Goal: Transaction & Acquisition: Subscribe to service/newsletter

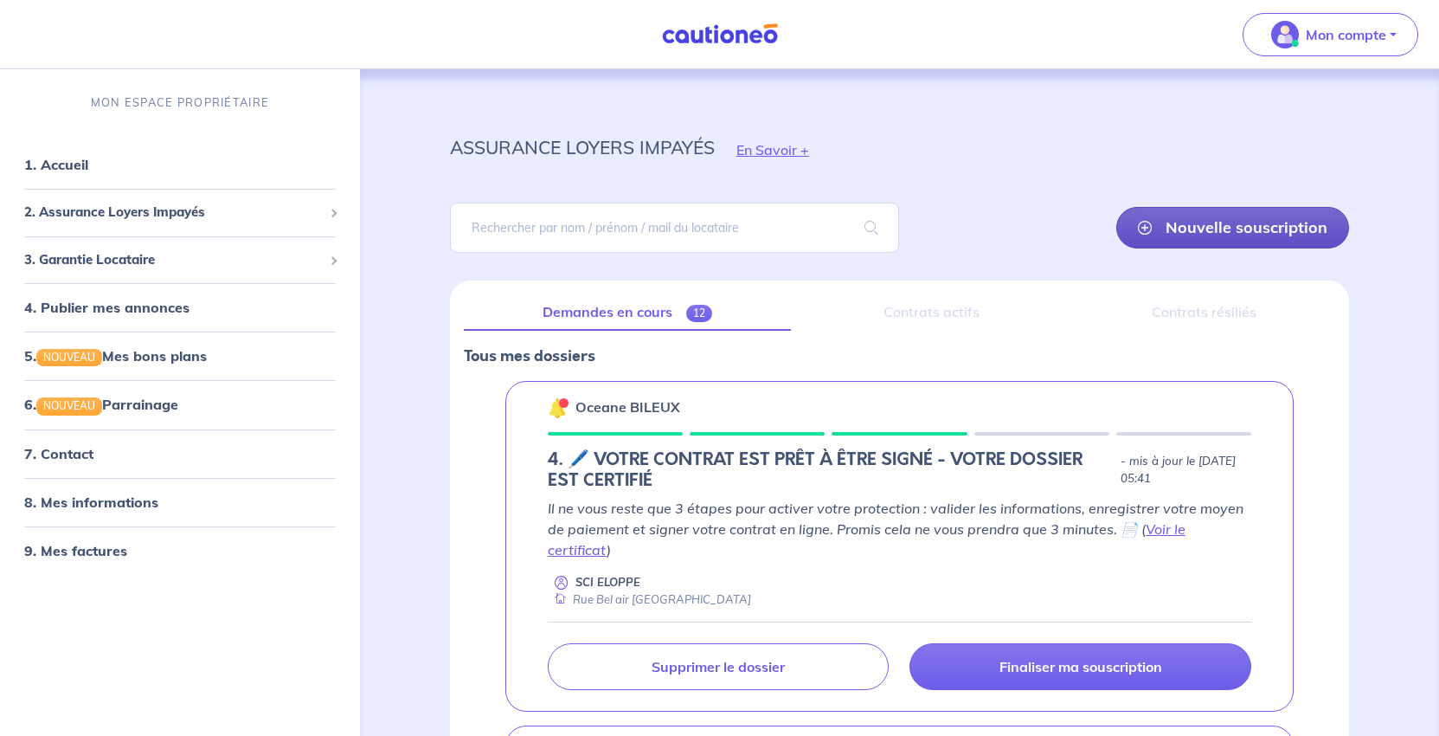
click at [1244, 248] on link "Nouvelle souscription" at bounding box center [1232, 228] width 233 height 42
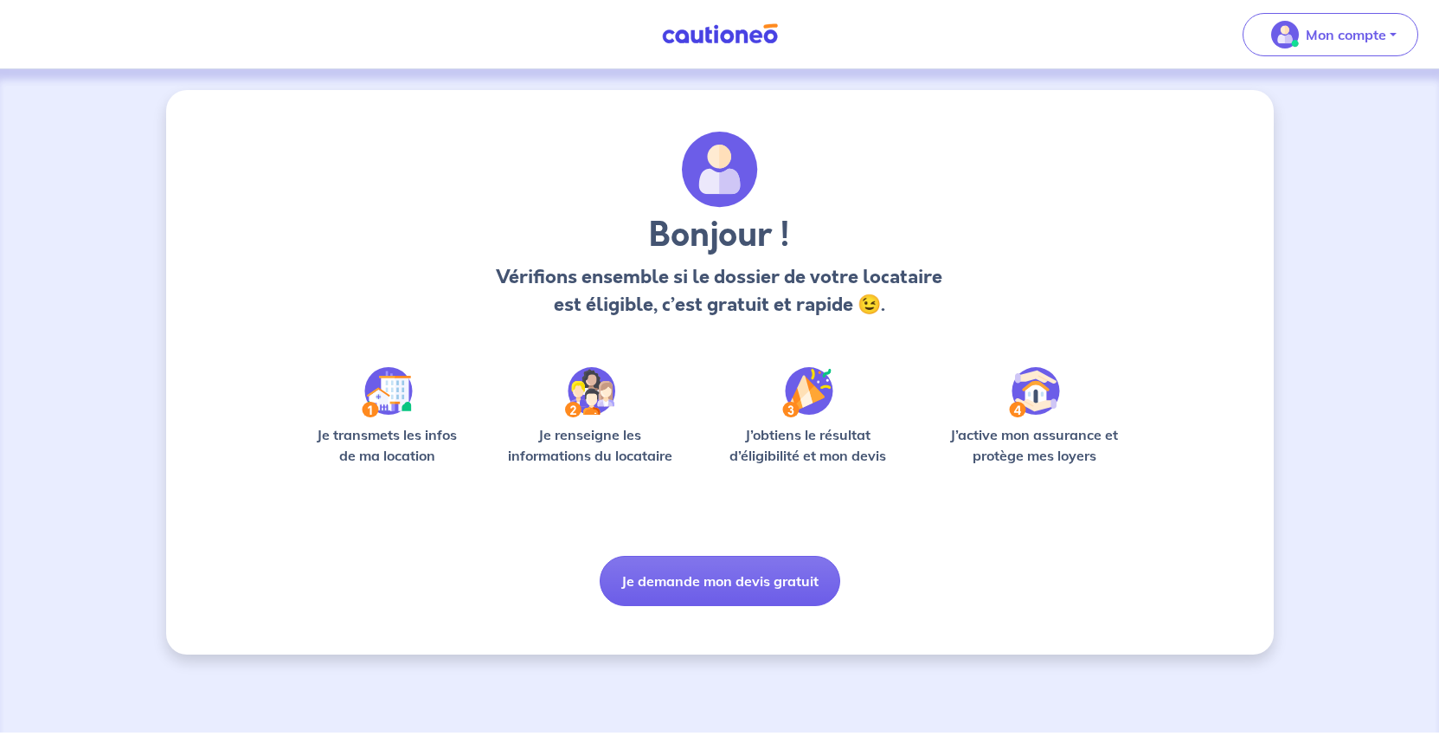
scroll to position [95, 0]
click at [741, 606] on button "Je demande mon devis gratuit" at bounding box center [720, 581] width 241 height 50
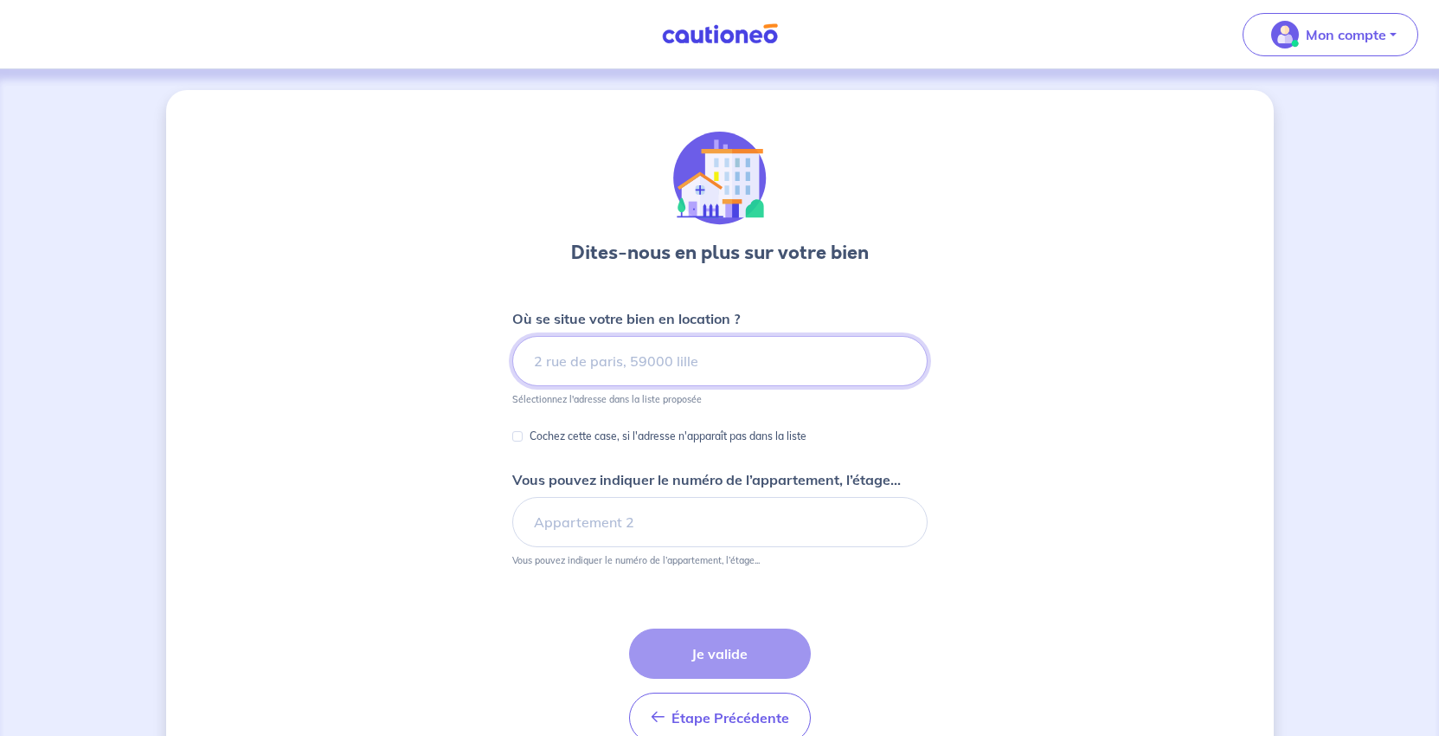
click at [583, 386] on input at bounding box center [719, 361] width 415 height 50
paste input "17 rue de Metz à NIMES"
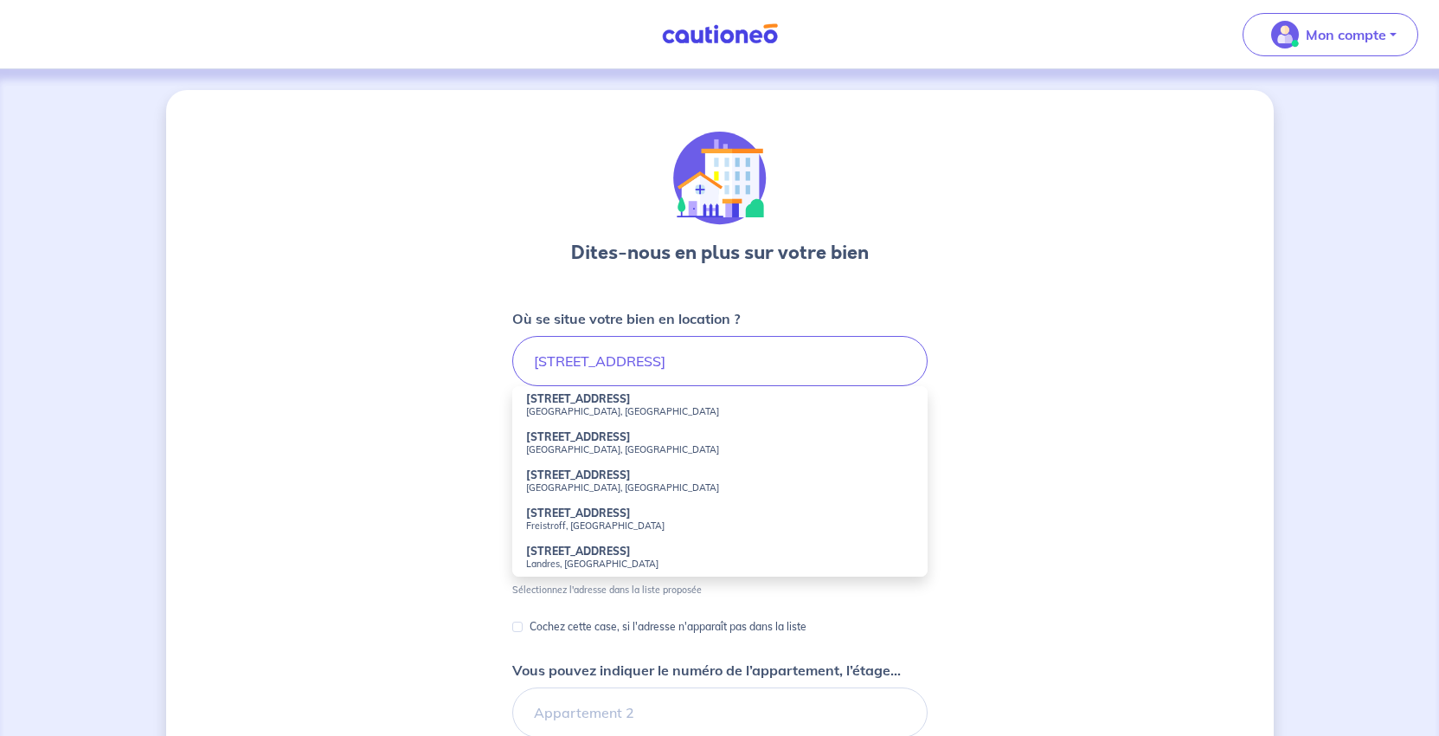
click at [526, 417] on small "Nîmes, France" at bounding box center [720, 411] width 388 height 12
type input "17 Rue de Metz, Nîmes, France"
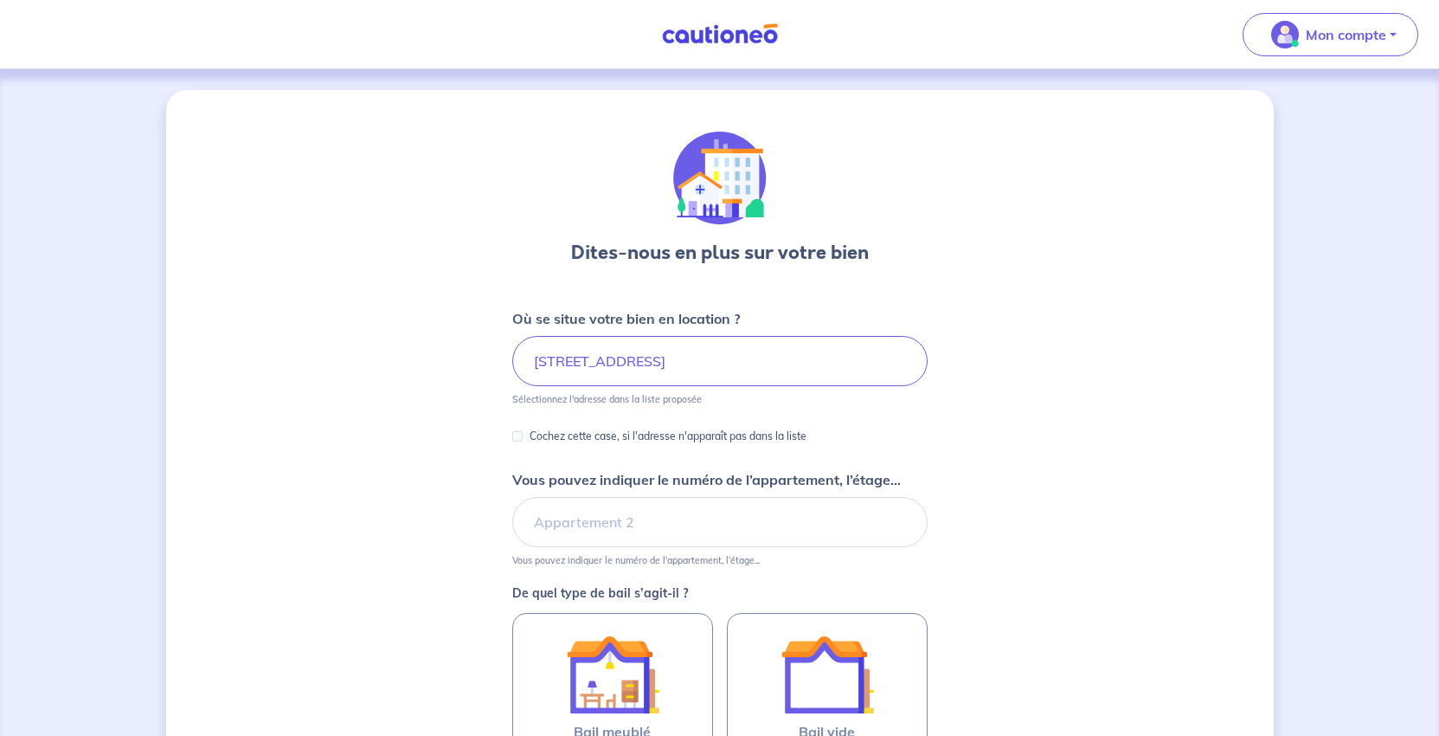
scroll to position [173, 0]
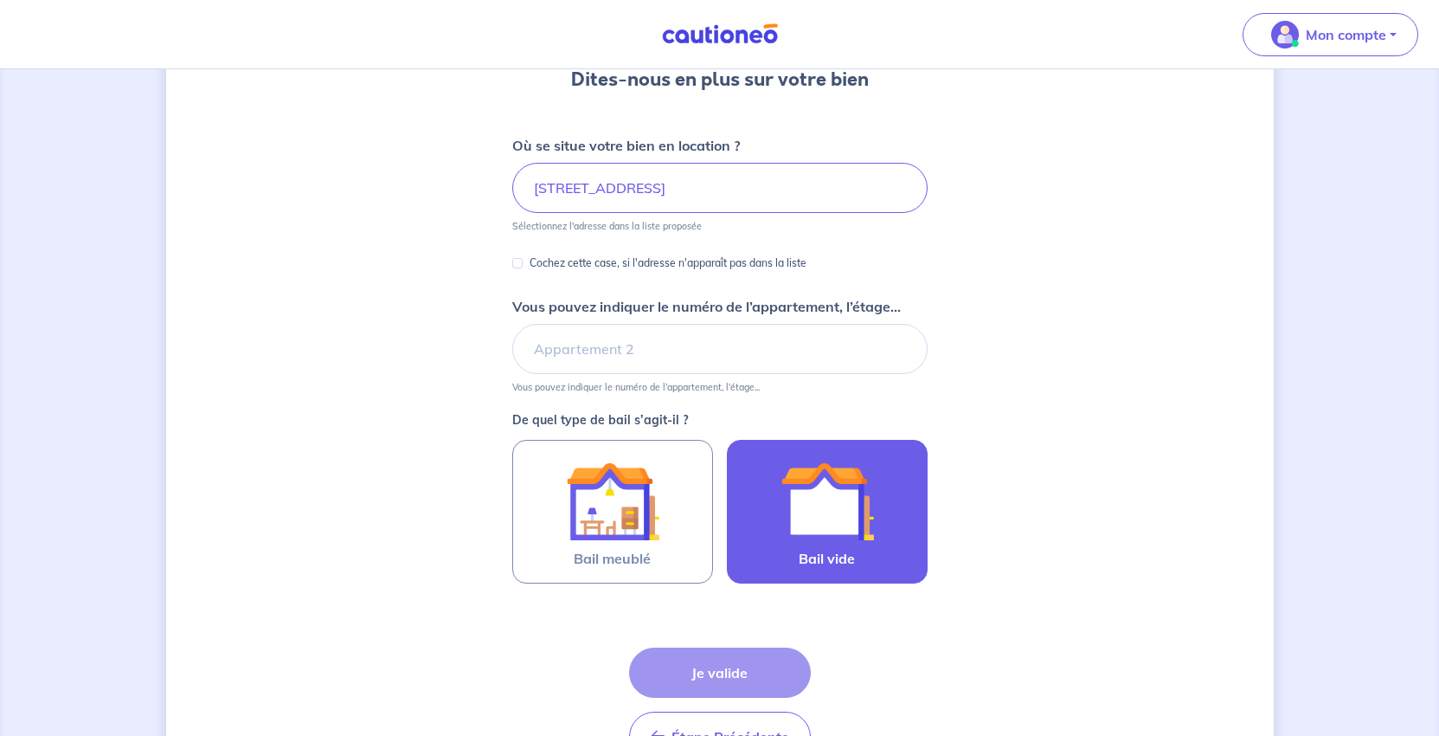
click at [847, 548] on img at bounding box center [827, 500] width 93 height 93
click at [0, 0] on input "Bail vide" at bounding box center [0, 0] width 0 height 0
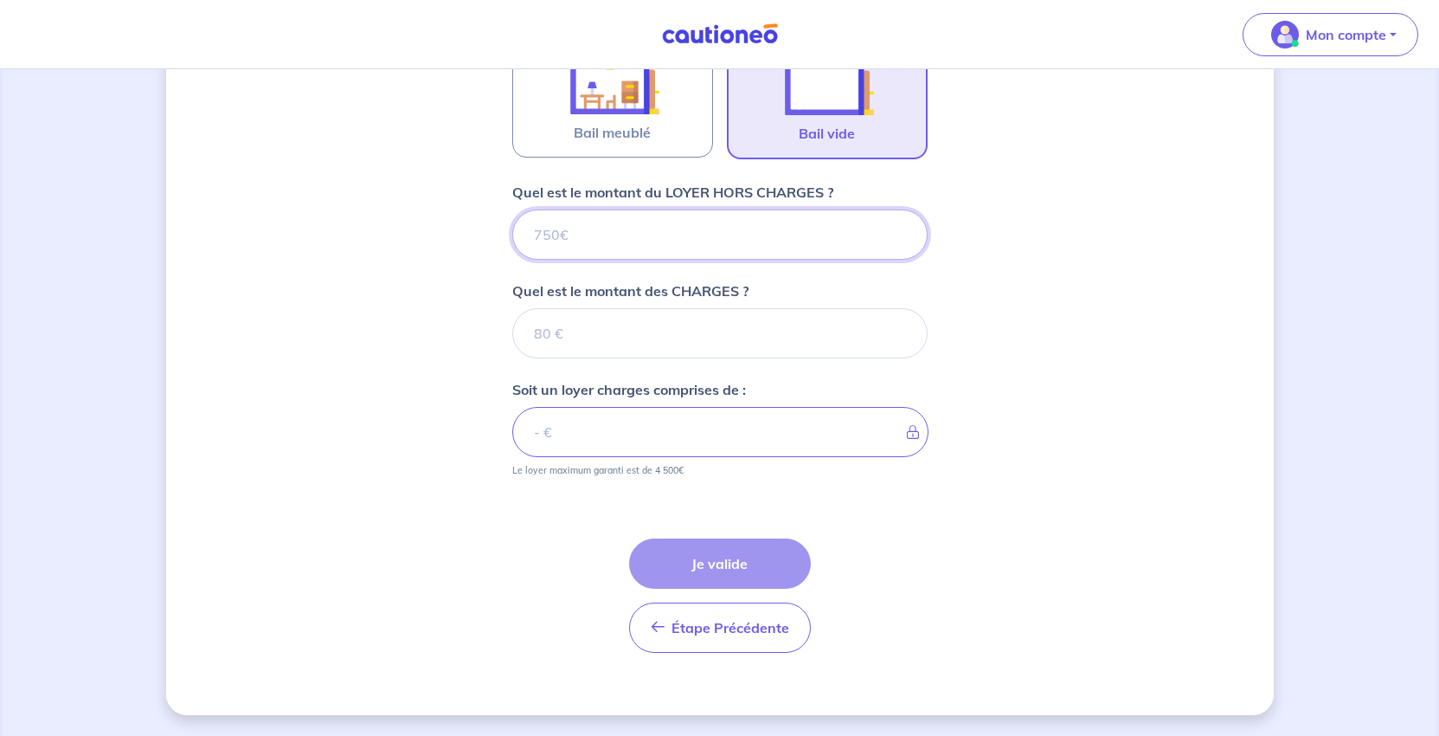
scroll to position [795, 0]
click at [611, 209] on input "Quel est le montant du LOYER HORS CHARGES ?" at bounding box center [719, 234] width 415 height 50
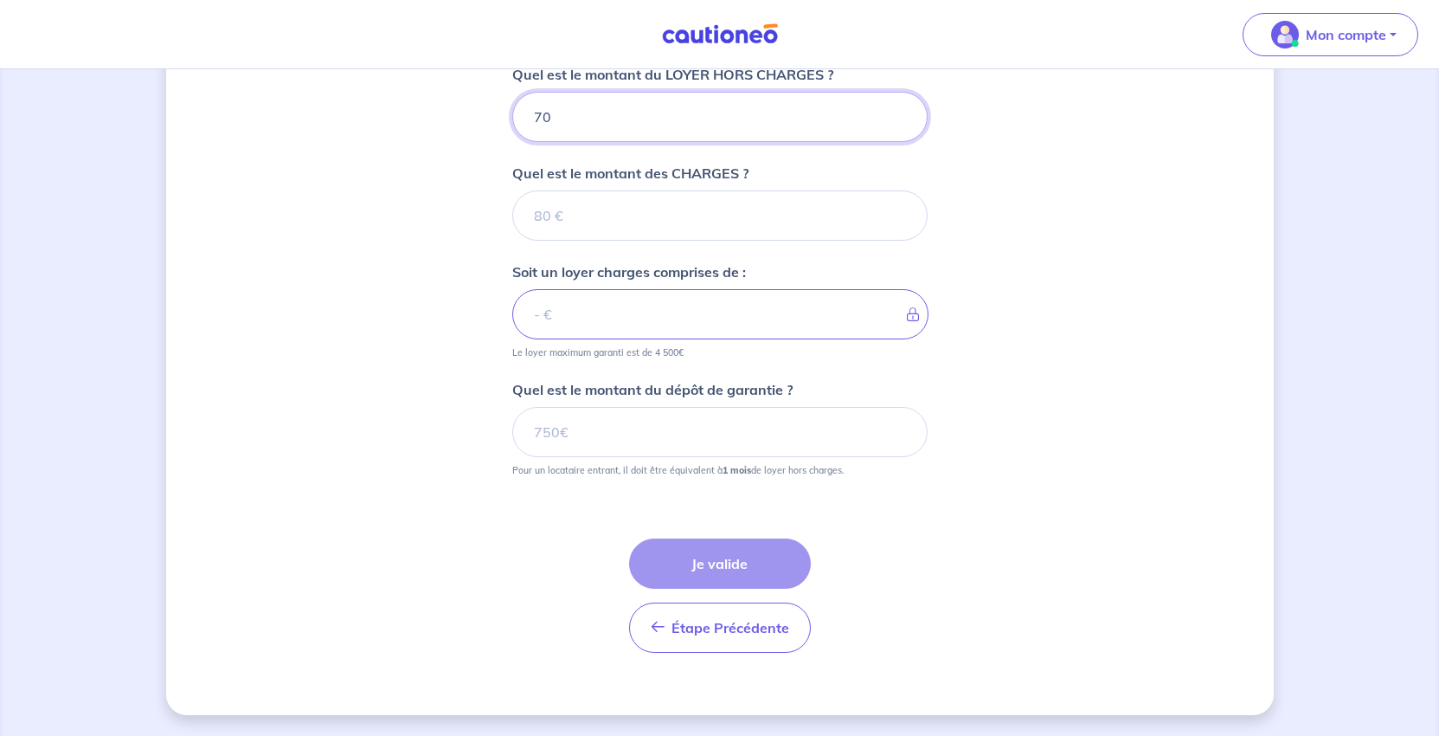
type input "700"
click at [598, 241] on input "Quel est le montant des CHARGES ?" at bounding box center [719, 215] width 415 height 50
type input "50"
type input "750"
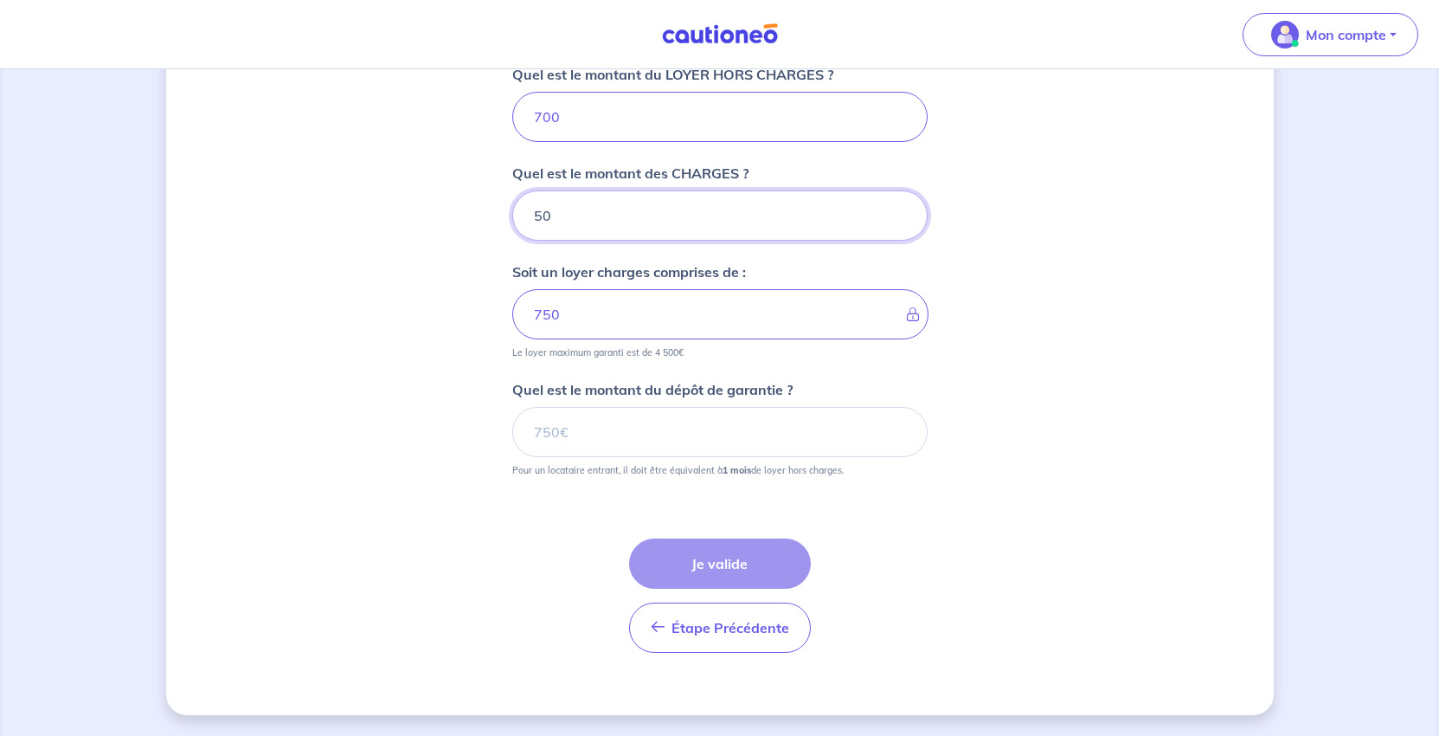
type input "50"
click at [1195, 512] on div "Dites-nous en plus sur votre bien Où se situe votre bien en location ? 17 Rue d…" at bounding box center [720, 43] width 1108 height 1341
click at [571, 457] on input "Quel est le montant du dépôt de garantie ?" at bounding box center [719, 432] width 415 height 50
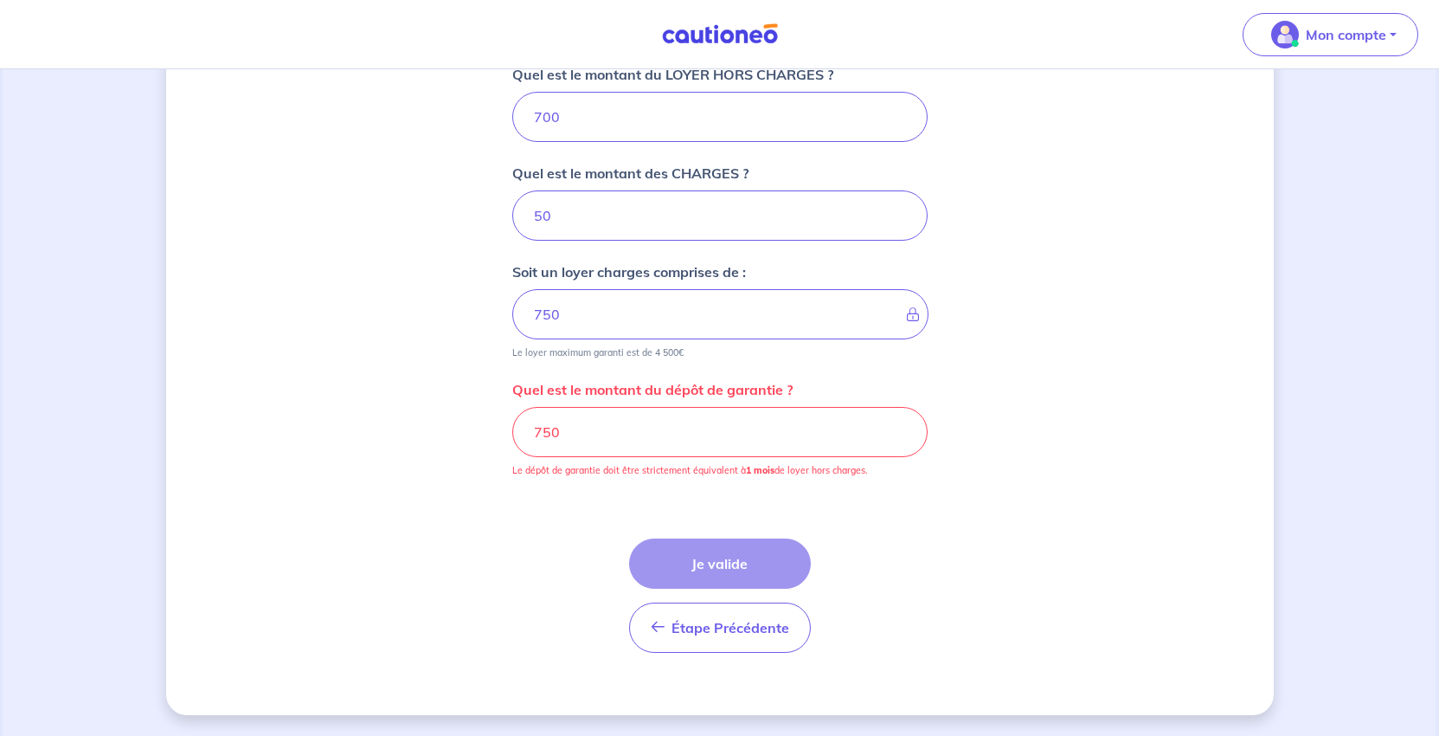
click at [1153, 629] on div "Dites-nous en plus sur votre bien Où se situe votre bien en location ? 17 Rue d…" at bounding box center [720, 43] width 1108 height 1341
click at [543, 457] on input "750" at bounding box center [719, 432] width 415 height 50
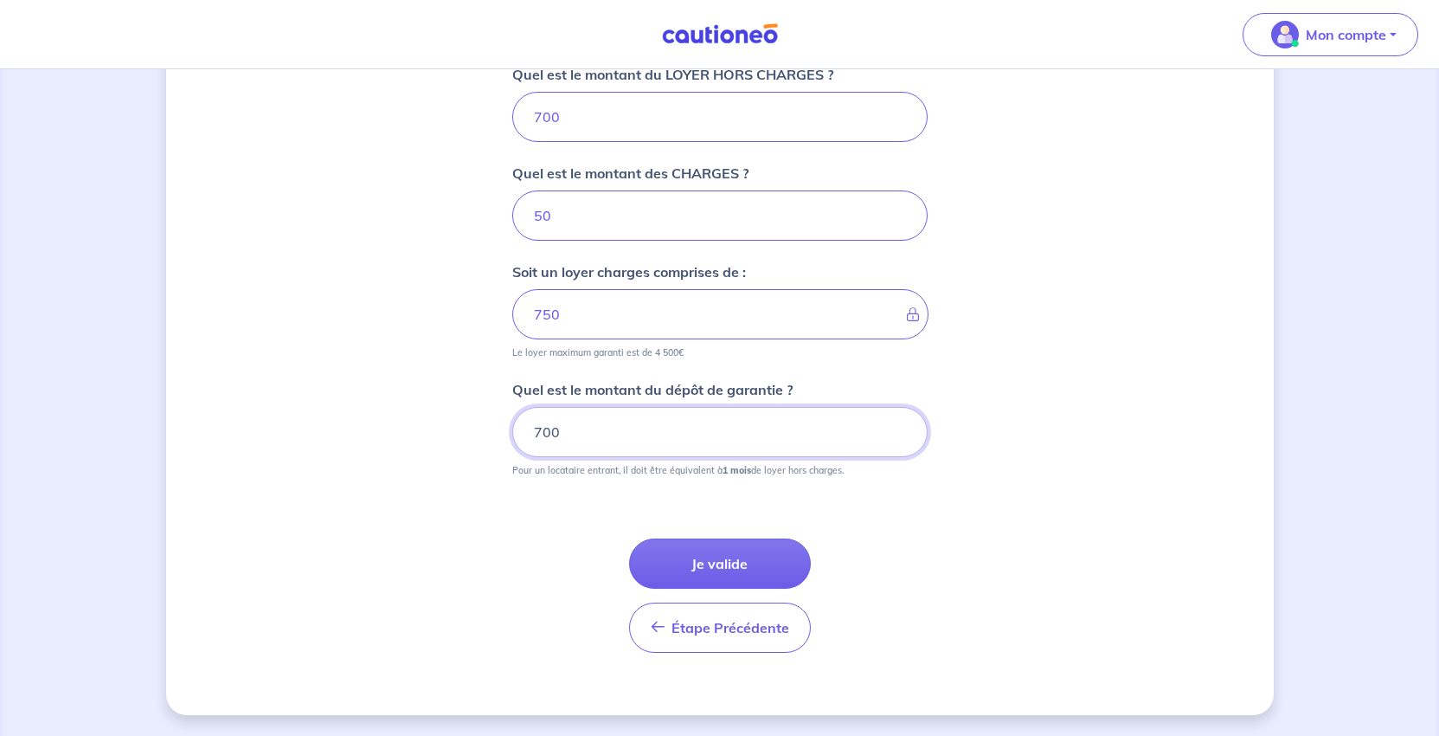
type input "700"
click at [1131, 600] on div "Dites-nous en plus sur votre bien Où se situe votre bien en location ? 17 Rue d…" at bounding box center [720, 43] width 1108 height 1341
click at [760, 588] on button "Je valide" at bounding box center [720, 563] width 182 height 50
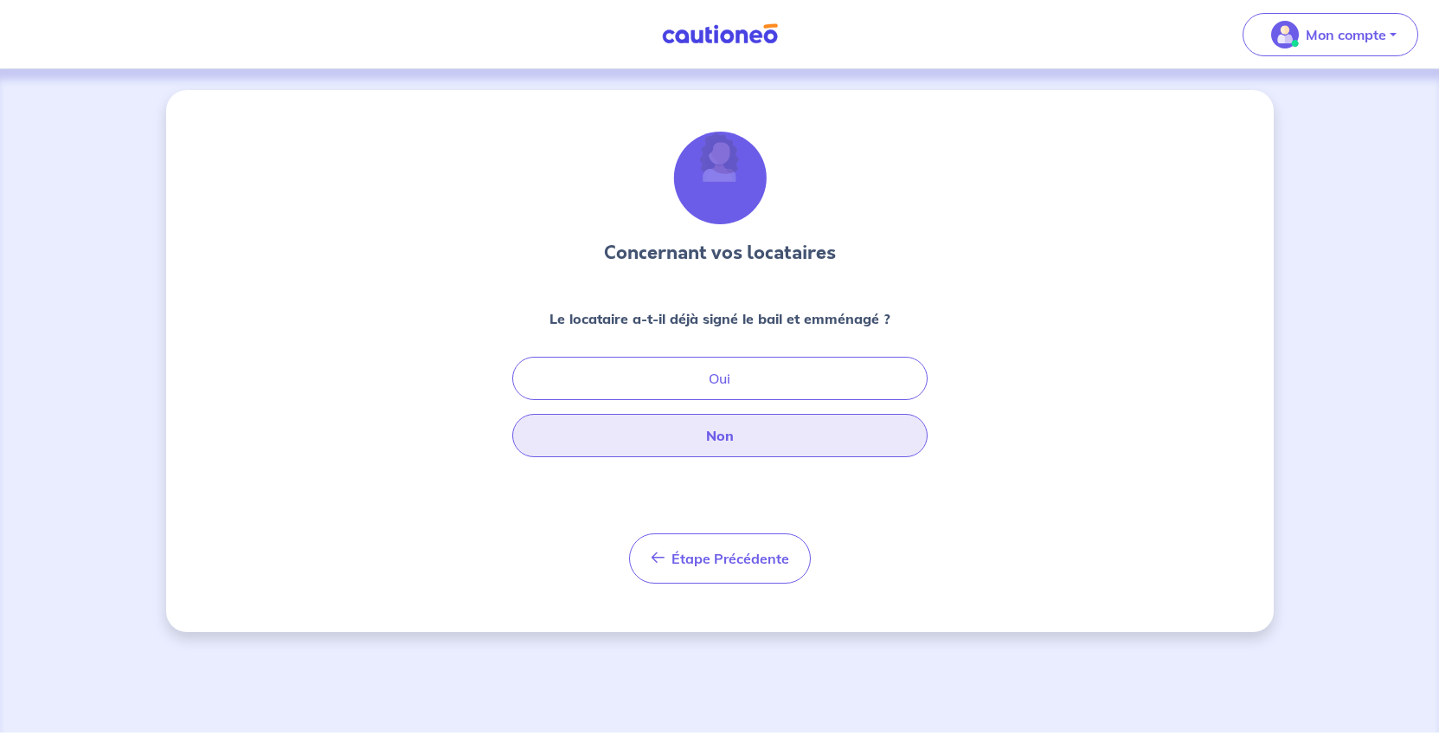
click at [749, 457] on button "Non" at bounding box center [719, 435] width 415 height 43
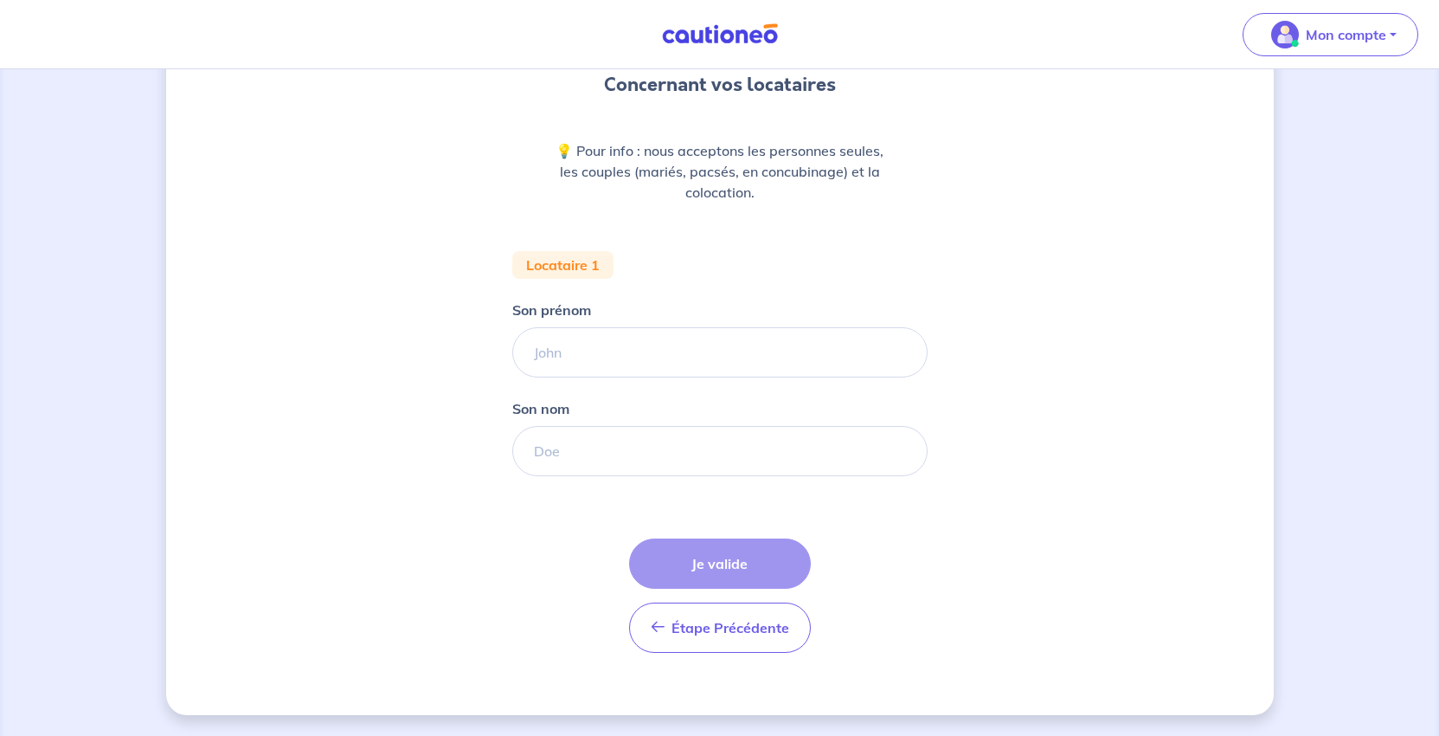
scroll to position [260, 0]
click at [533, 476] on input "Son nom" at bounding box center [719, 451] width 415 height 50
paste input "Dulac"
type input "Dulac"
click at [552, 356] on input "Son prénom" at bounding box center [719, 352] width 415 height 50
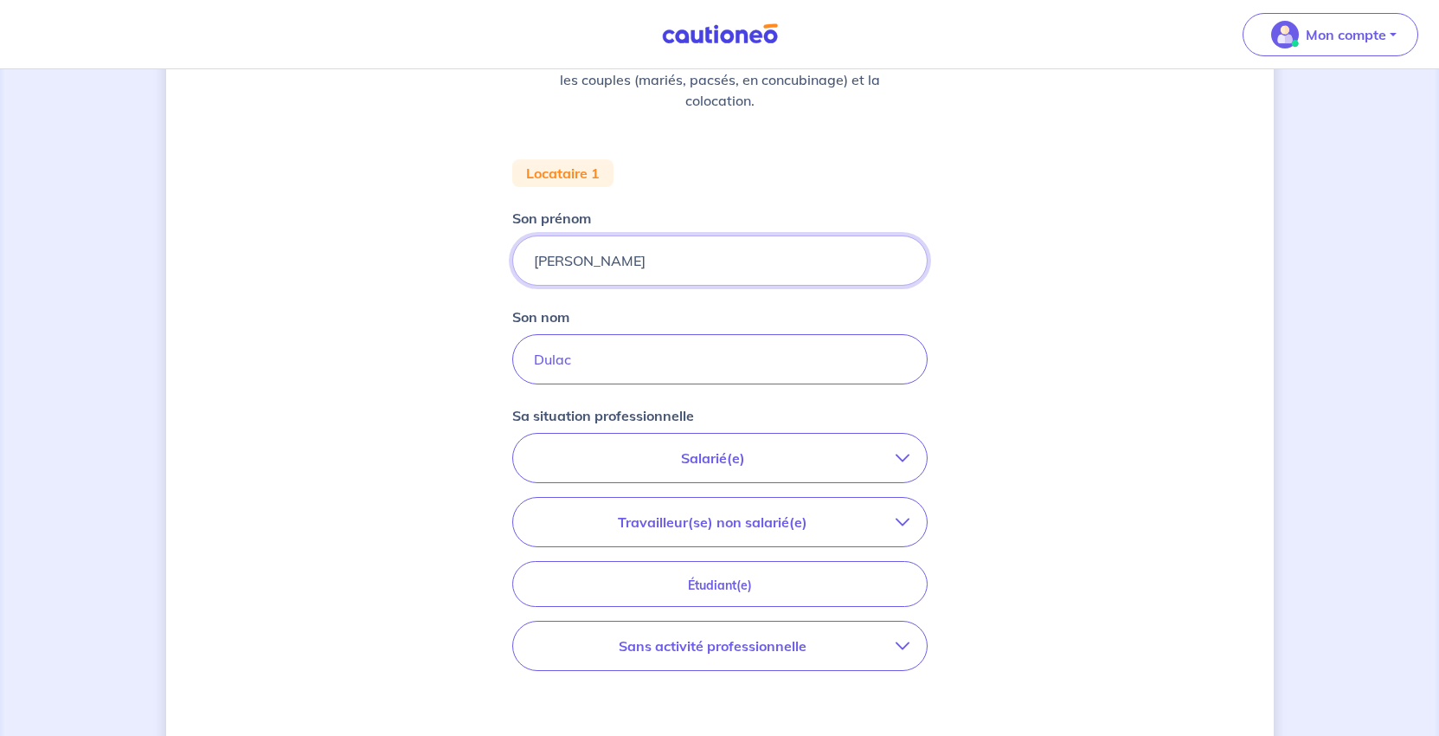
type input "Philippe"
click at [1139, 459] on div "Concernant vos locataires 💡 Pour info : nous acceptons les personnes seules, le…" at bounding box center [720, 376] width 1108 height 1093
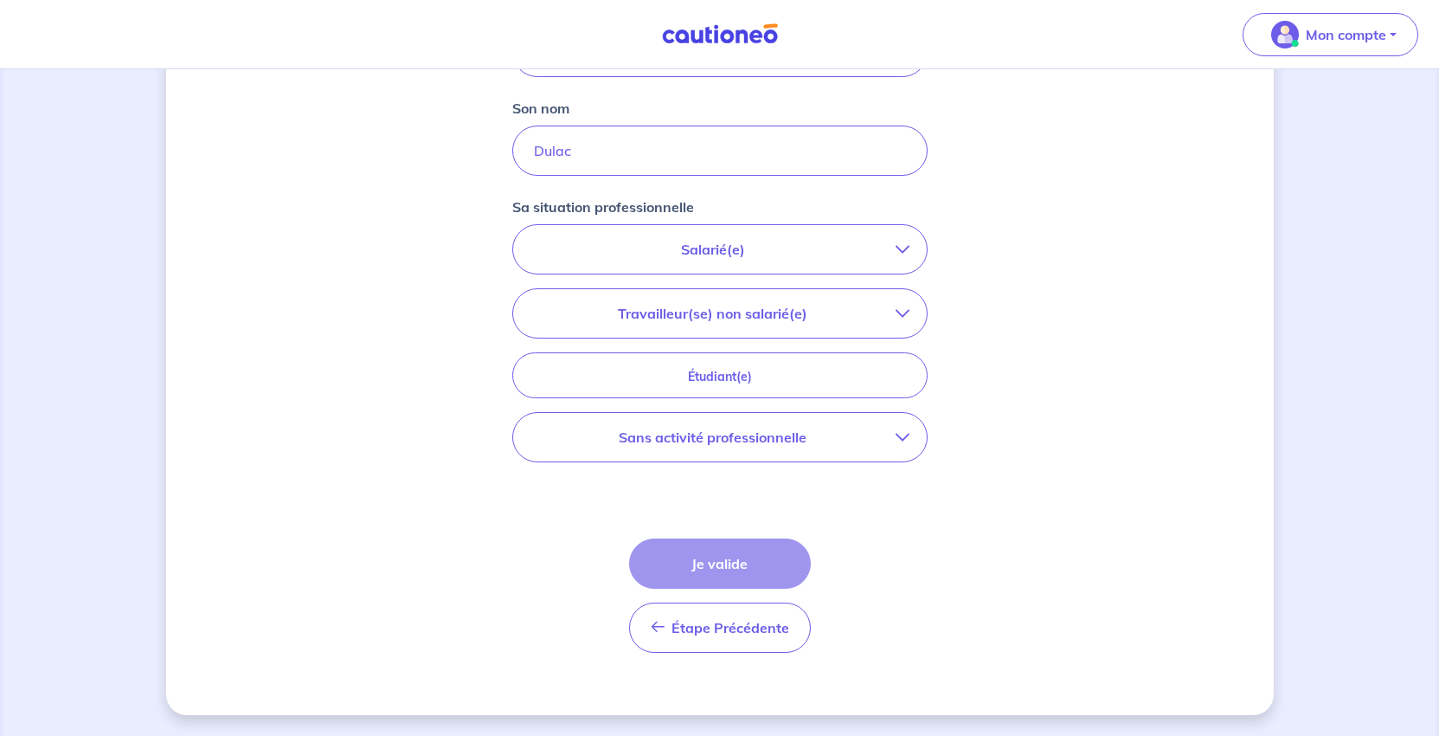
click at [742, 260] on p "Salarié(e)" at bounding box center [712, 249] width 365 height 21
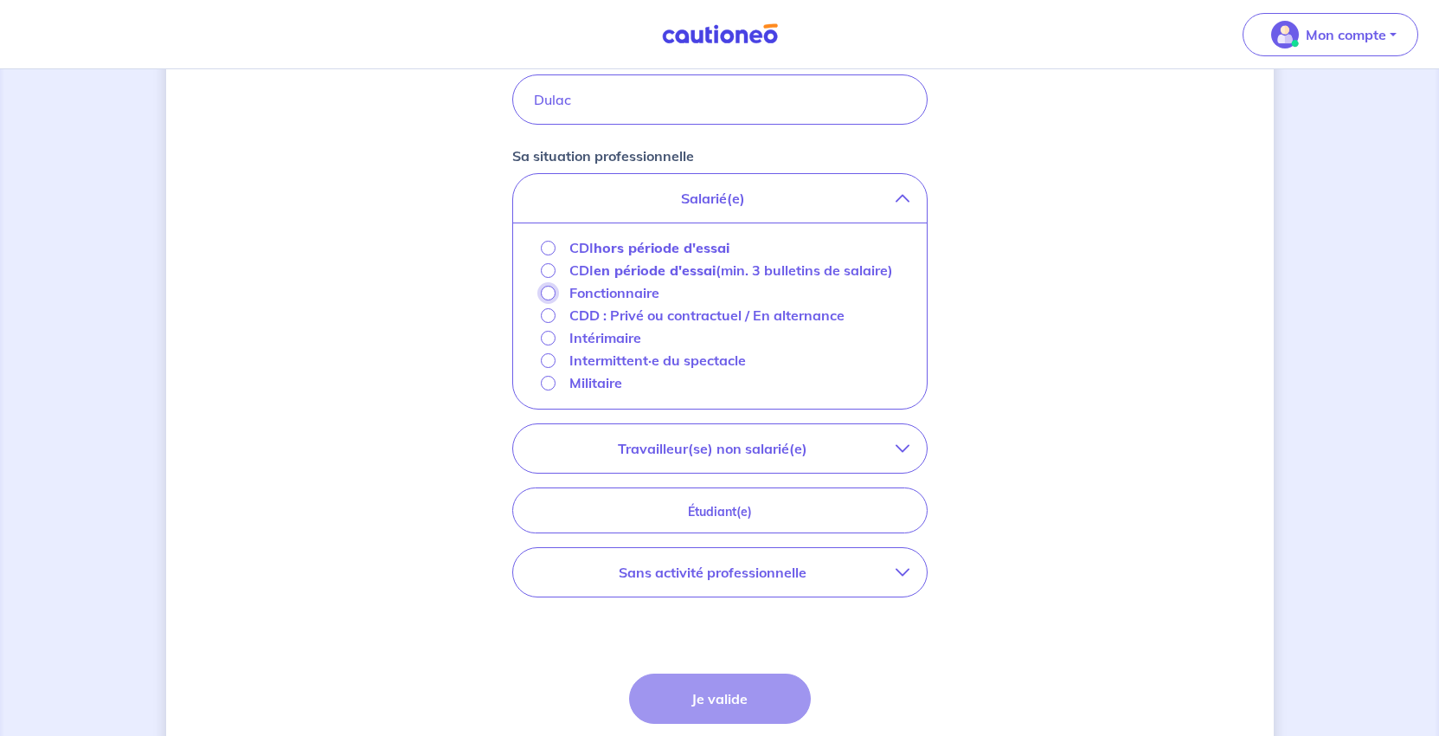
click at [541, 300] on input "Fonctionnaire" at bounding box center [548, 293] width 15 height 15
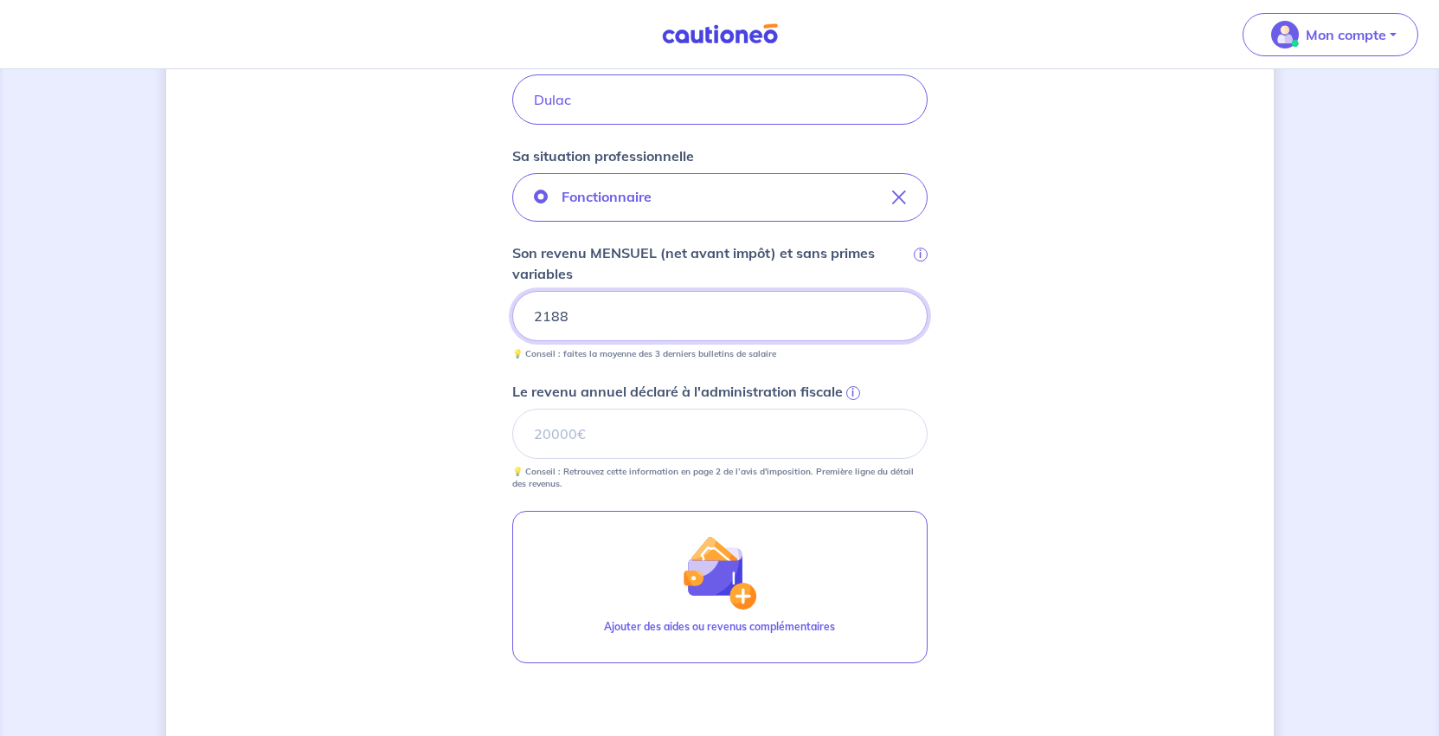
click at [1219, 519] on div "Concernant vos locataires 💡 Pour info : nous acceptons les personnes seules, le…" at bounding box center [720, 247] width 1108 height 1352
click at [611, 459] on input "Le revenu annuel déclaré à l'administration fiscale i" at bounding box center [719, 433] width 415 height 50
type input "27827"
click at [1232, 506] on div "Concernant vos locataires 💡 Pour info : nous acceptons les personnes seules, le…" at bounding box center [720, 247] width 1108 height 1352
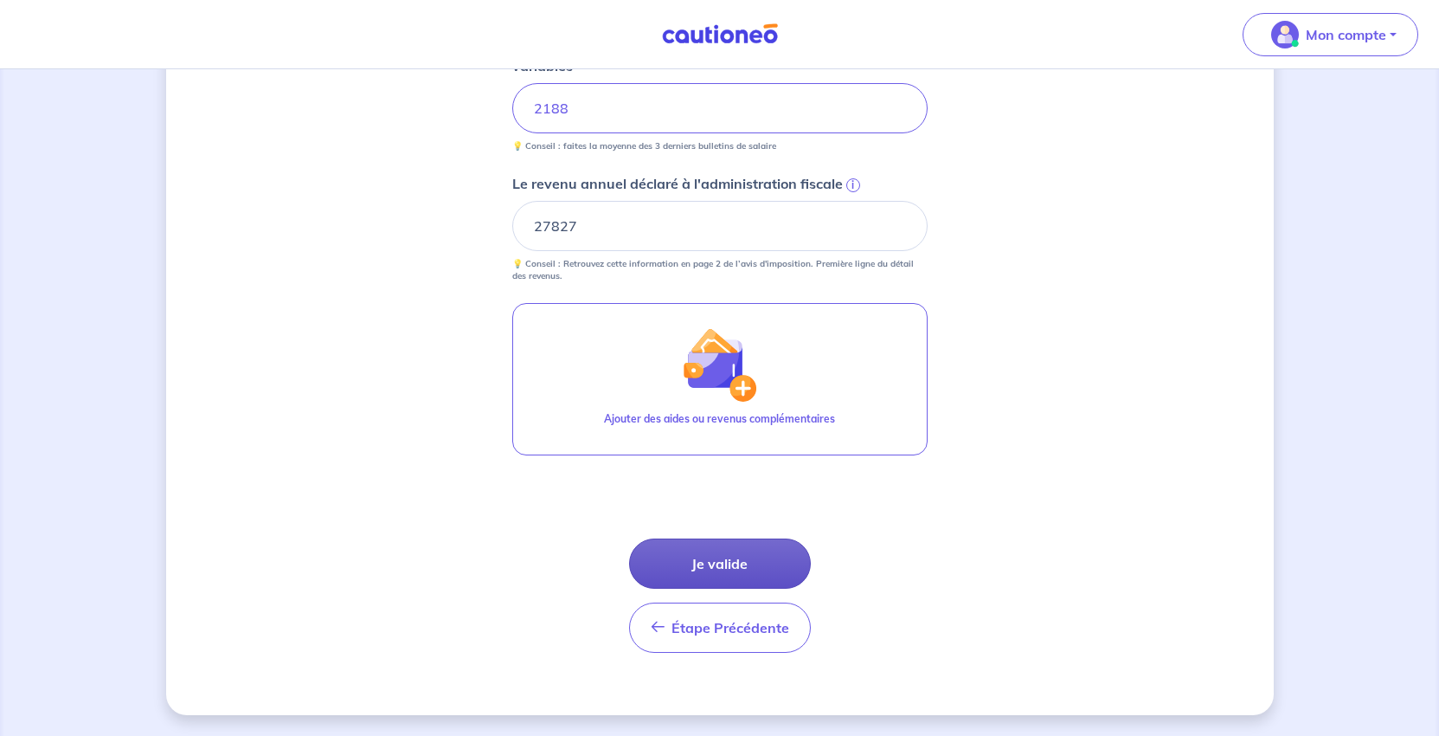
click at [739, 588] on button "Je valide" at bounding box center [720, 563] width 182 height 50
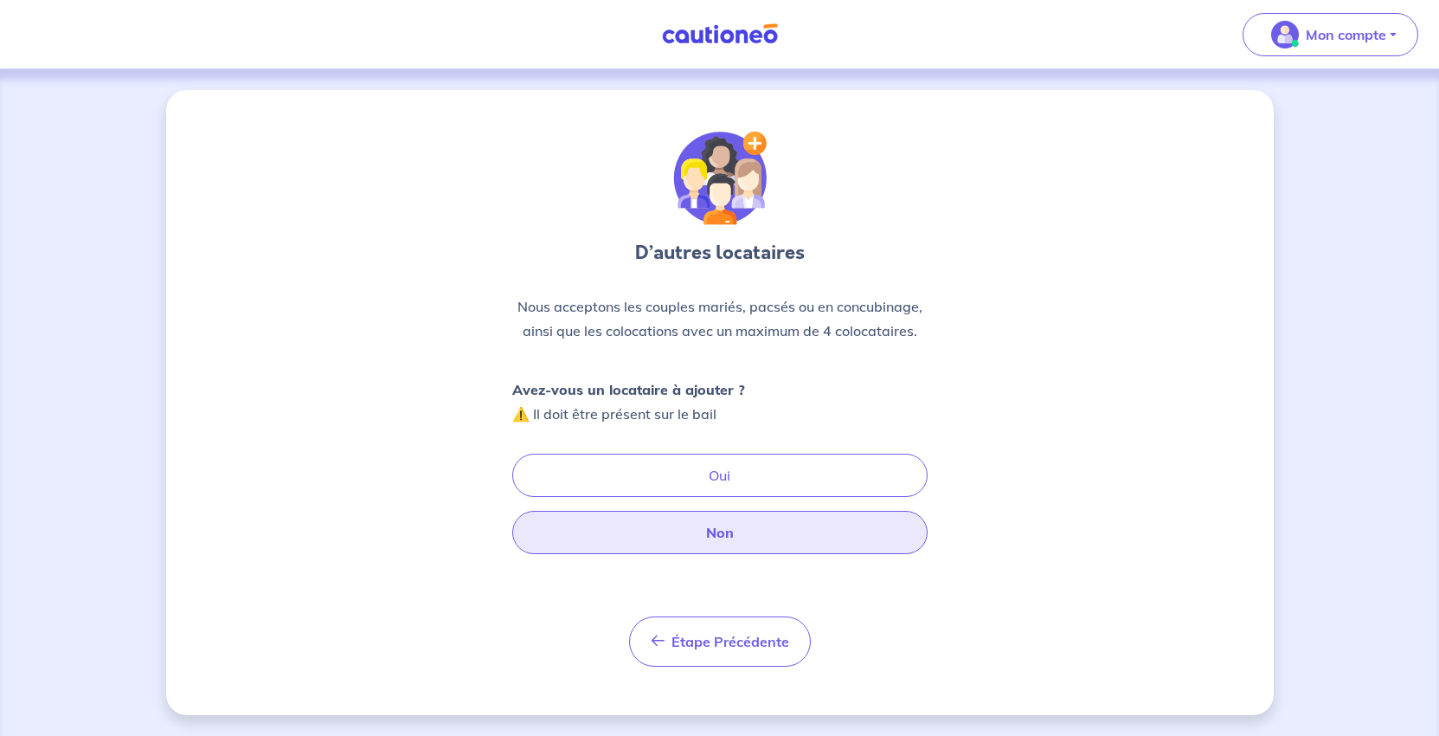
click at [740, 554] on button "Non" at bounding box center [719, 532] width 415 height 43
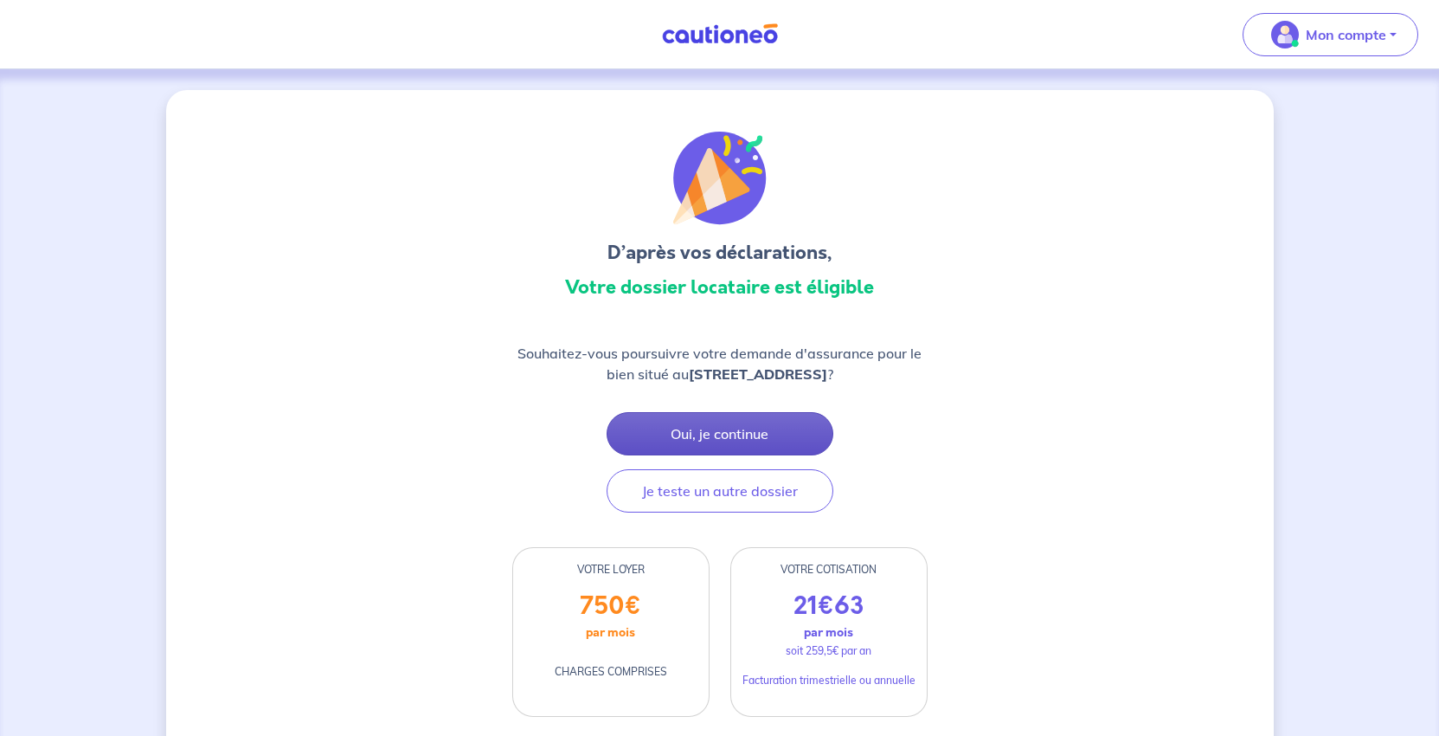
click at [742, 455] on button "Oui, je continue" at bounding box center [720, 433] width 227 height 43
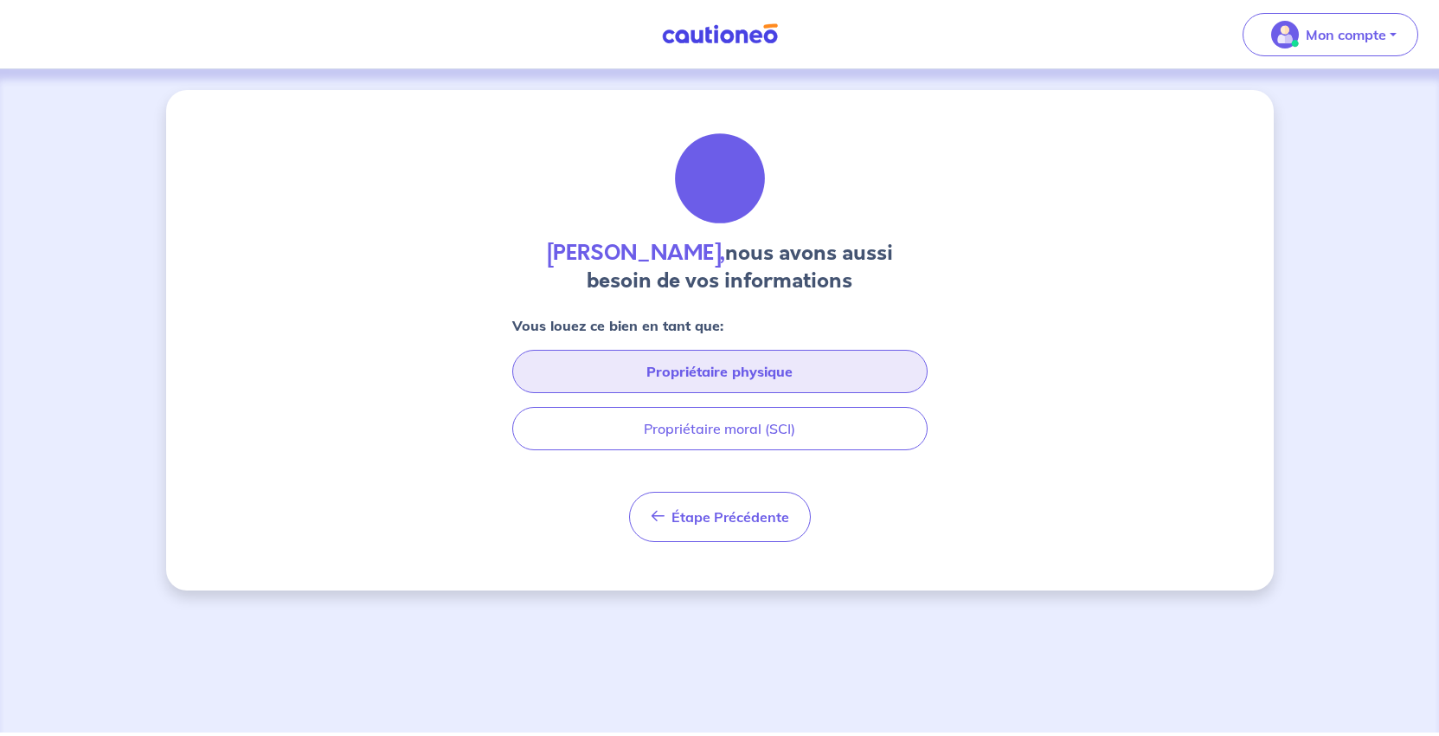
click at [775, 393] on button "Propriétaire physique" at bounding box center [719, 371] width 415 height 43
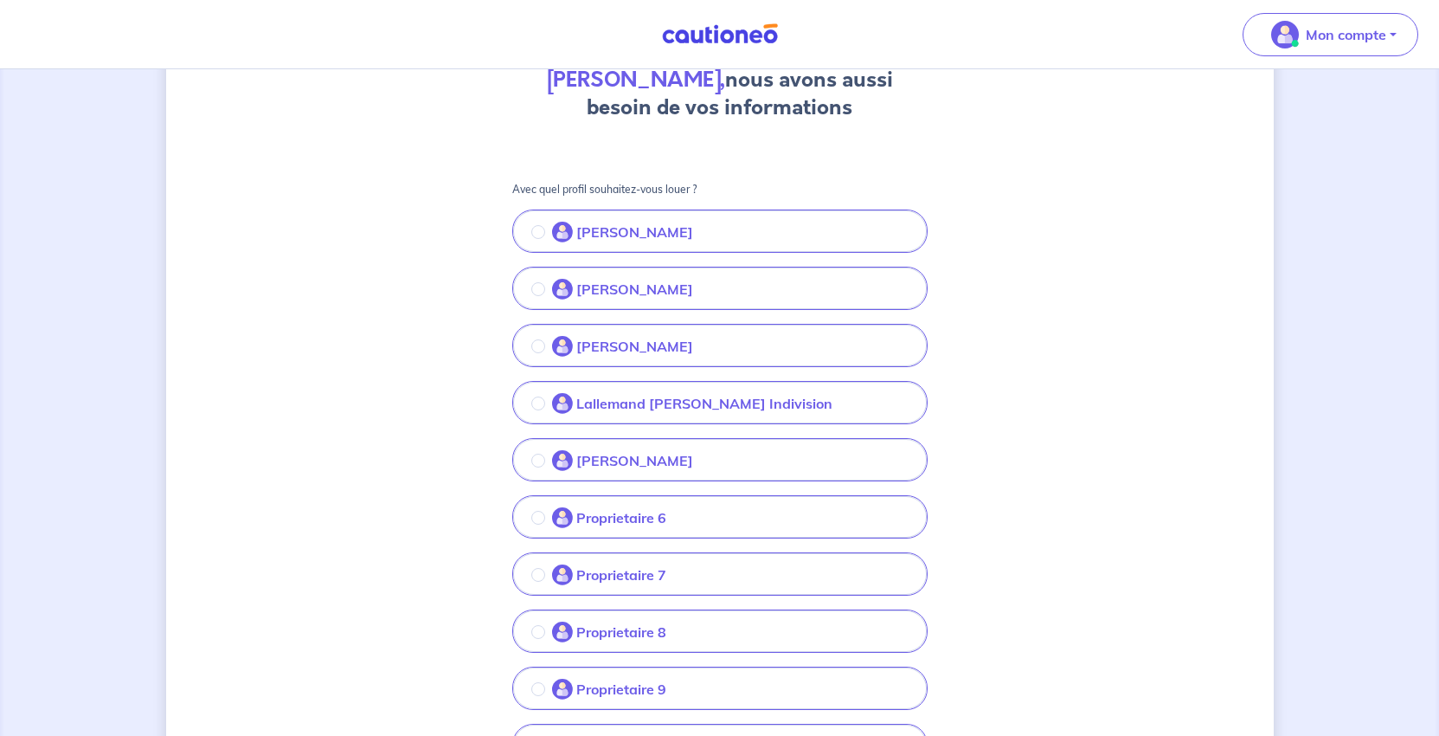
scroll to position [260, 0]
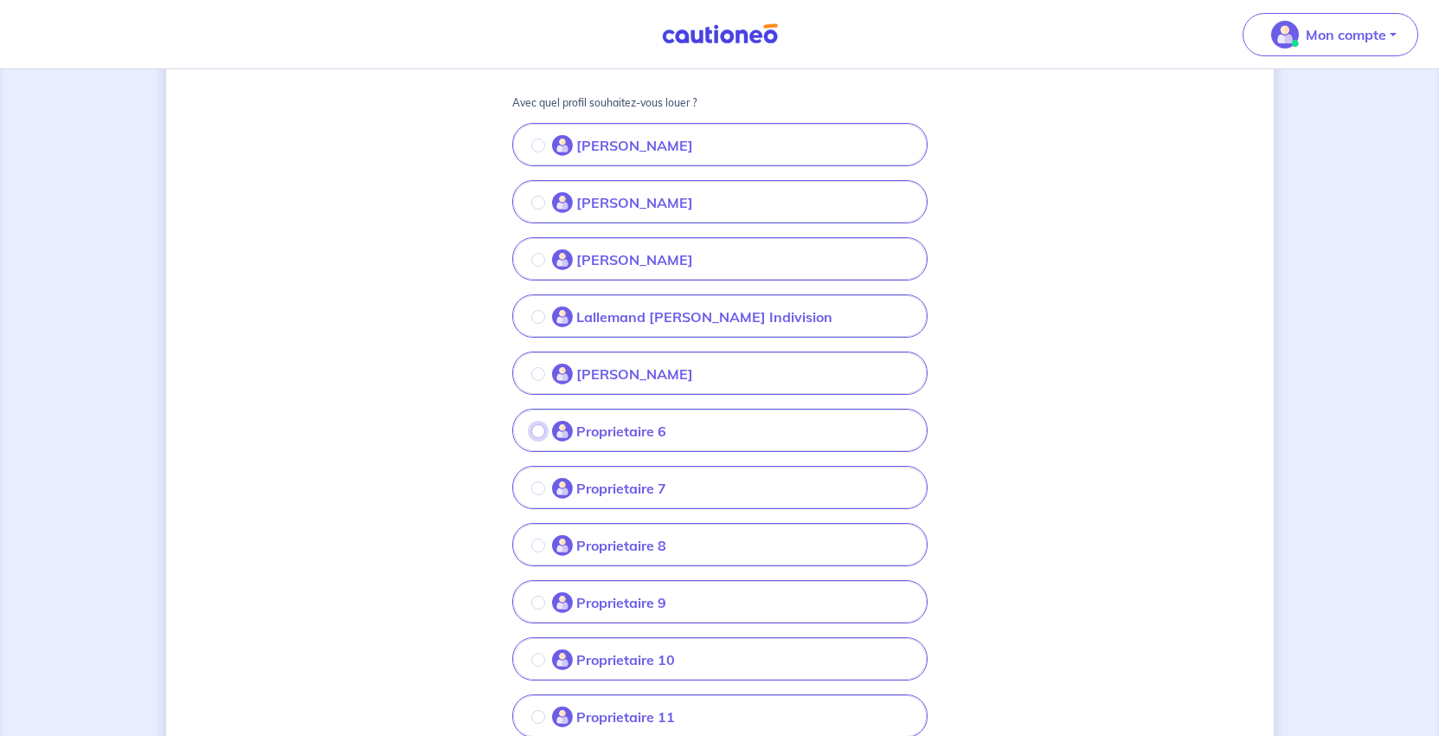
click at [531, 438] on input "radio" at bounding box center [538, 431] width 14 height 14
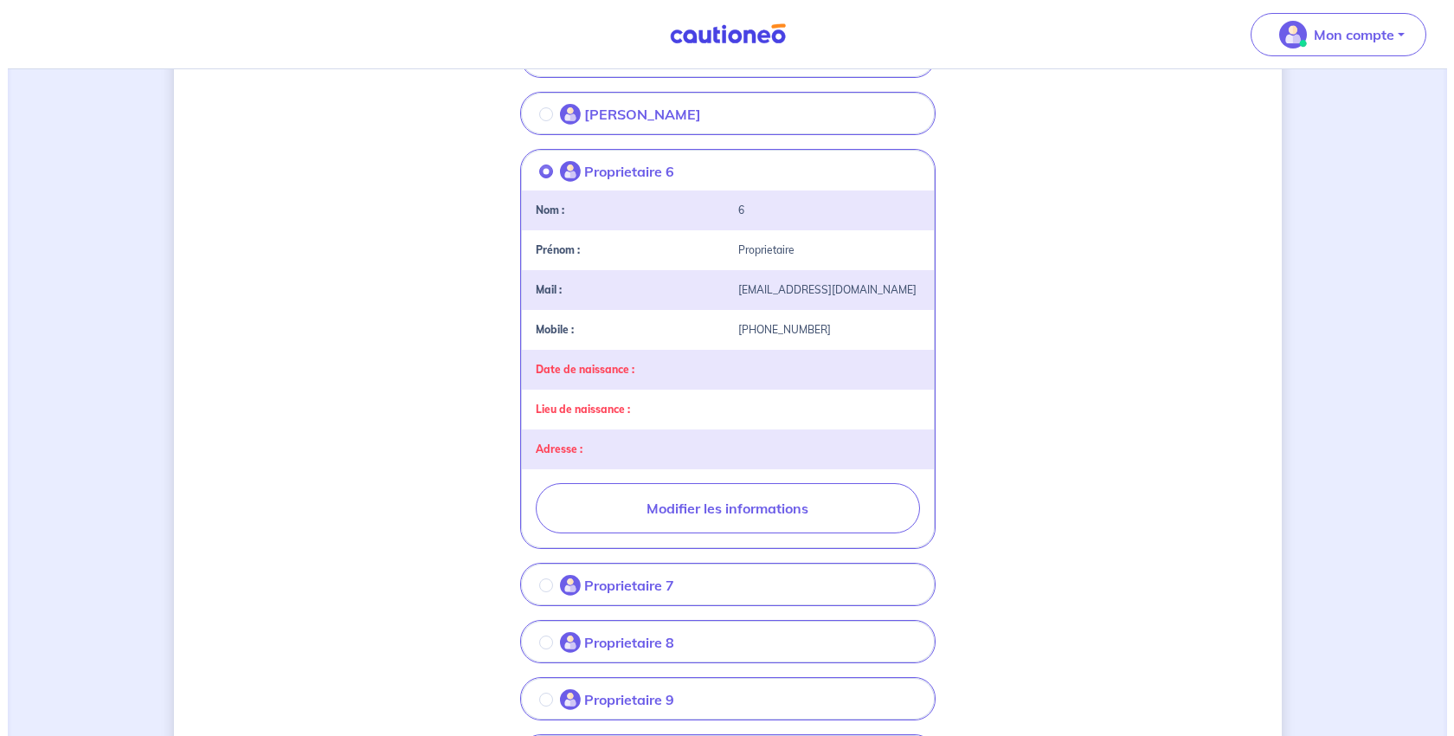
scroll to position [779, 0]
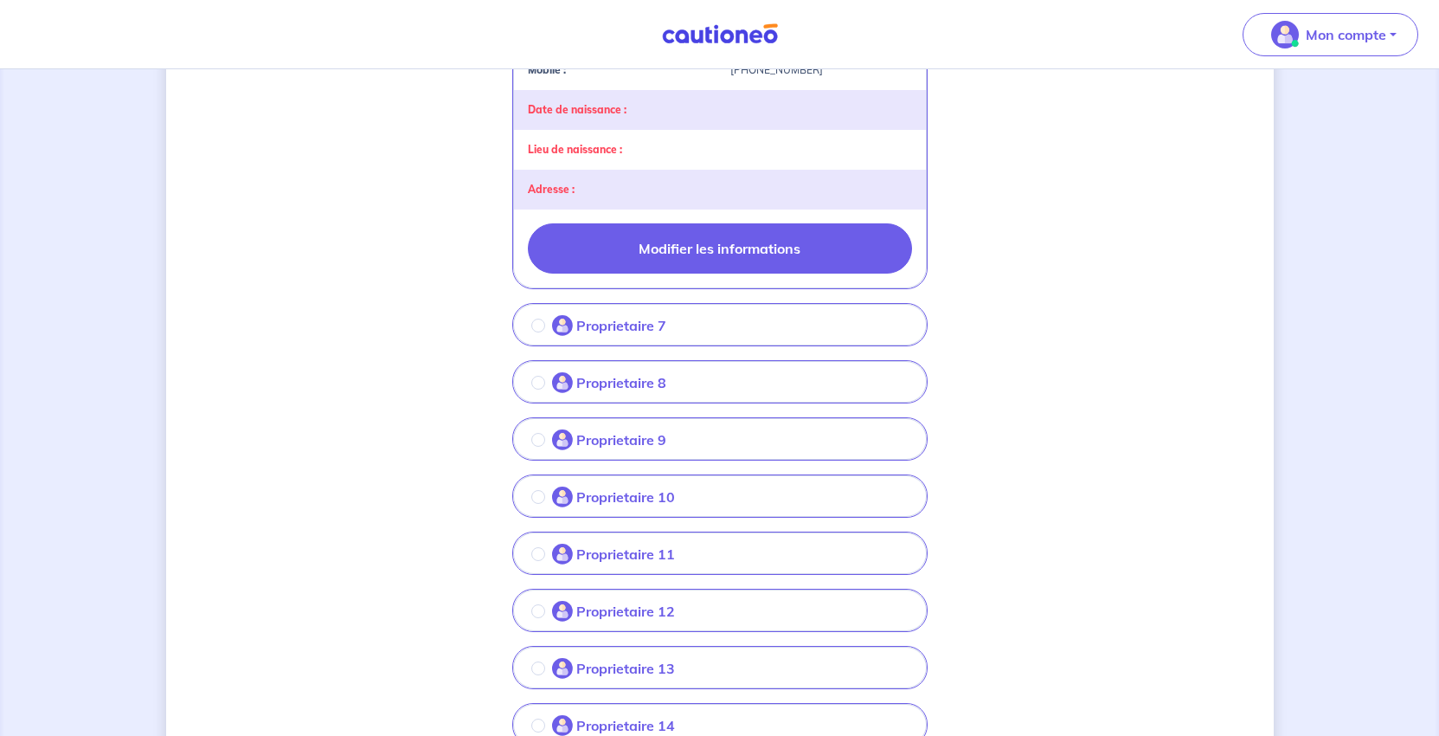
click at [697, 273] on button "Modifier les informations" at bounding box center [720, 248] width 384 height 50
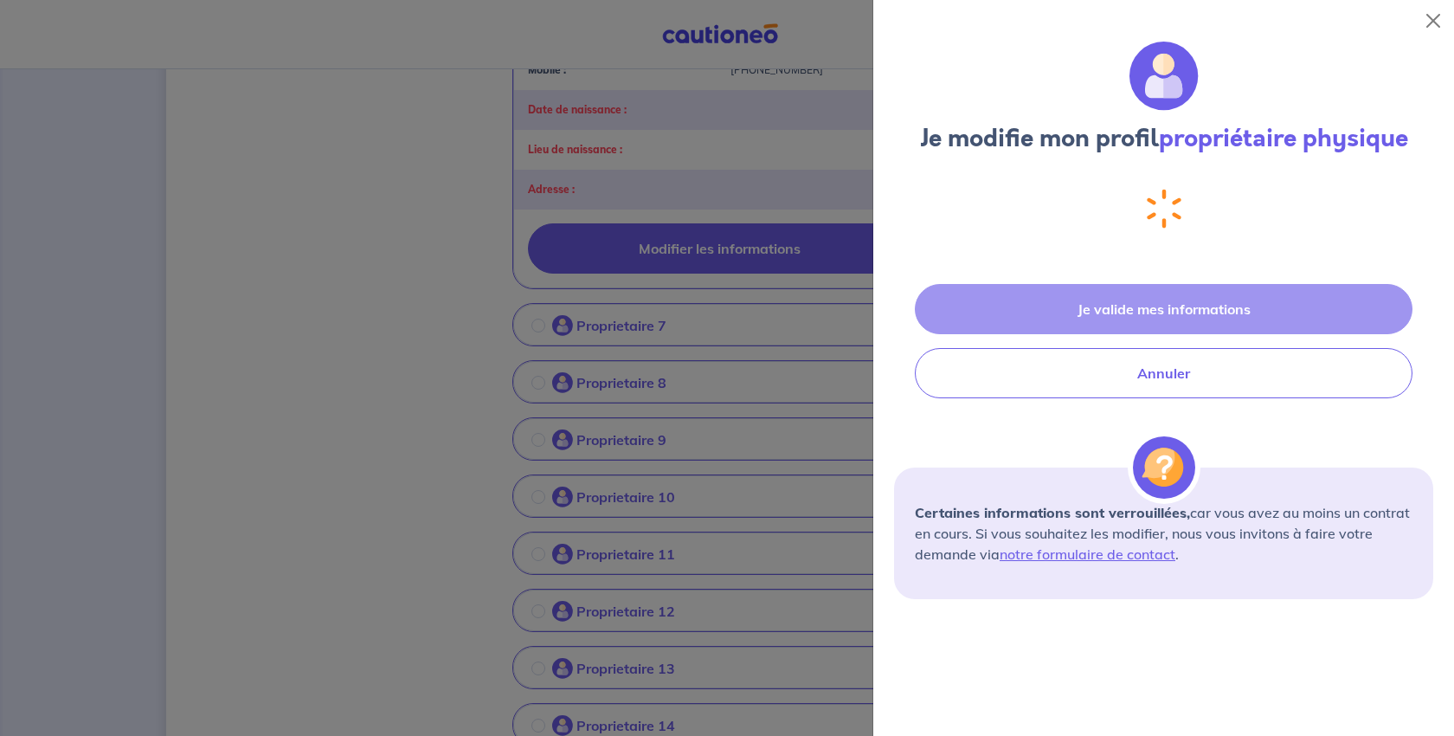
select select "FR"
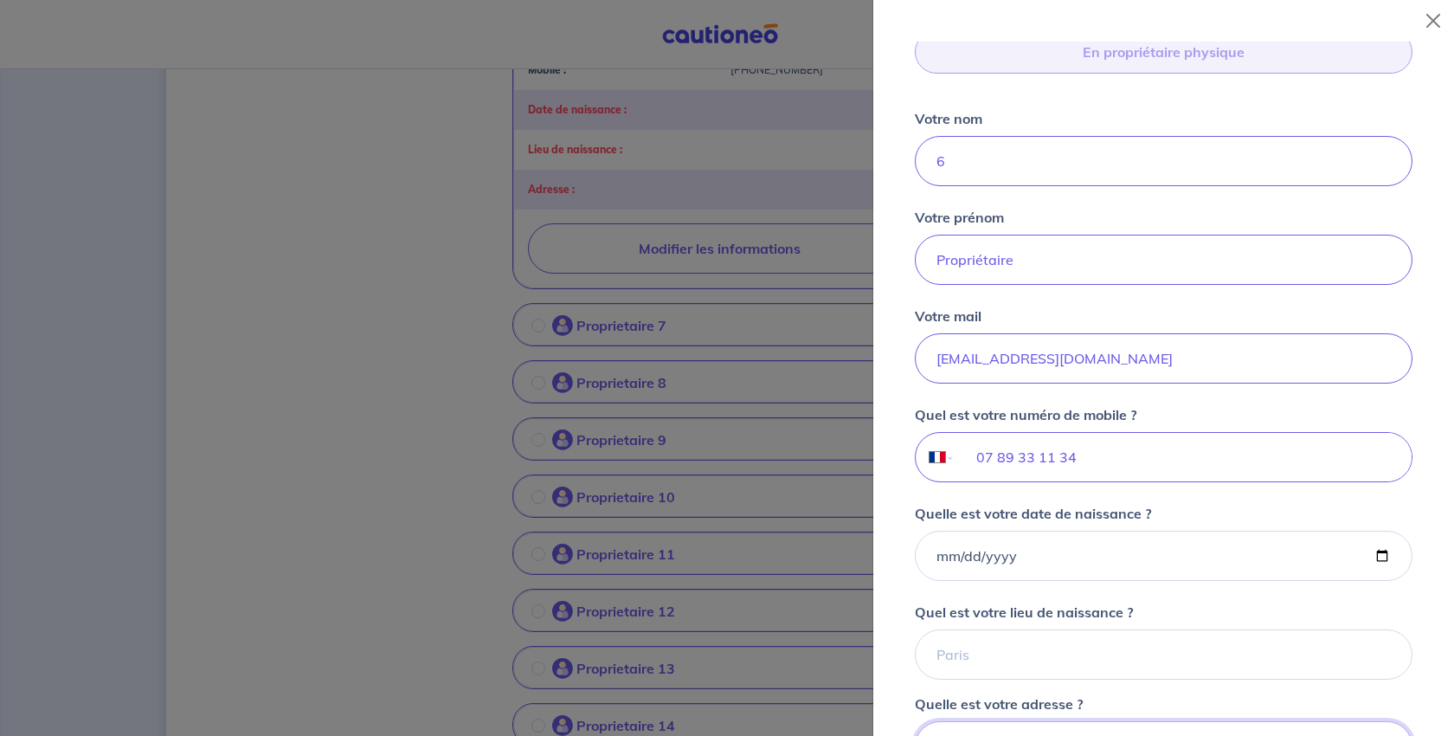
scroll to position [34, 0]
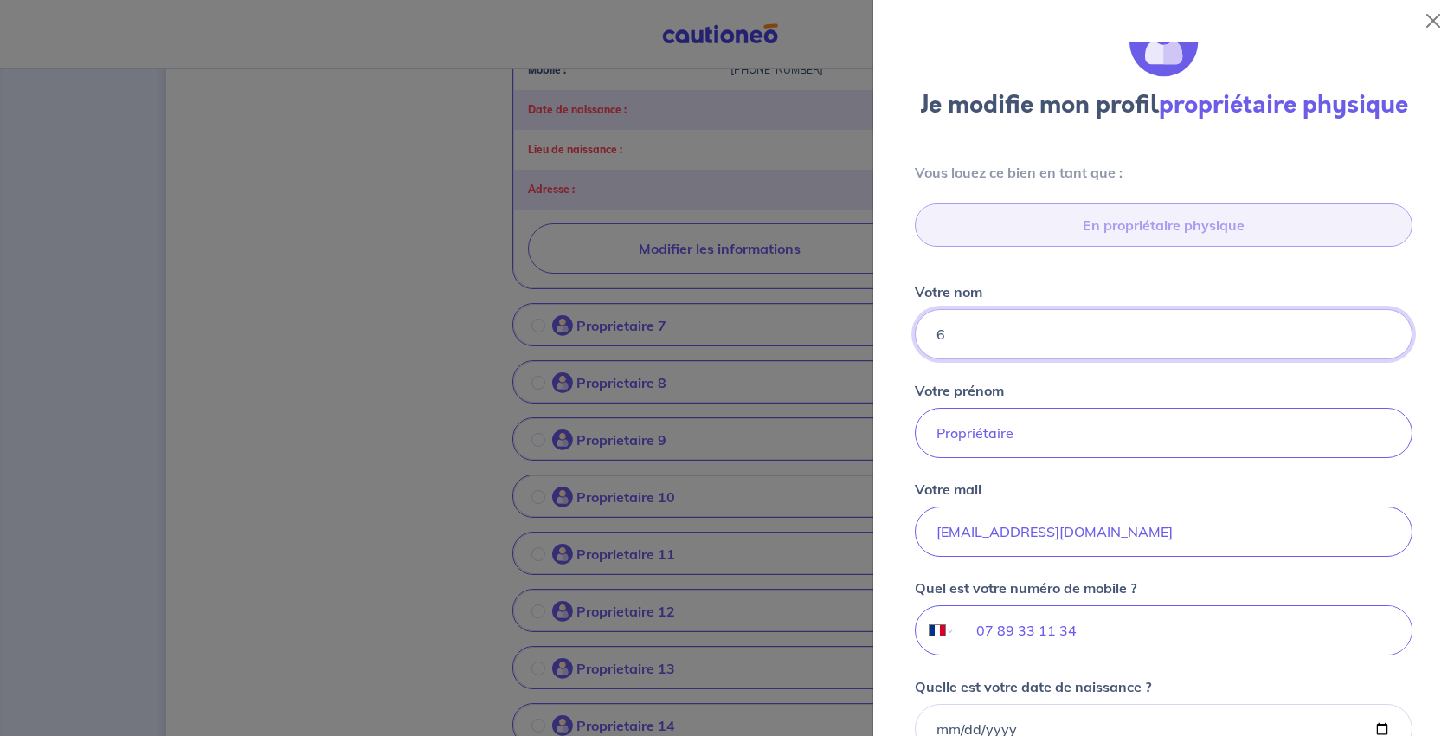
drag, startPoint x: 993, startPoint y: 435, endPoint x: 922, endPoint y: 440, distance: 72.0
click at [922, 440] on div "Vous louez ce bien en tant que : En propriétaire physique Votre nom 6 Votre pré…" at bounding box center [1163, 580] width 539 height 836
type input "BONNAL"
click at [1016, 458] on input "Propriétaire" at bounding box center [1164, 433] width 498 height 50
drag, startPoint x: 1121, startPoint y: 570, endPoint x: 1075, endPoint y: 570, distance: 46.7
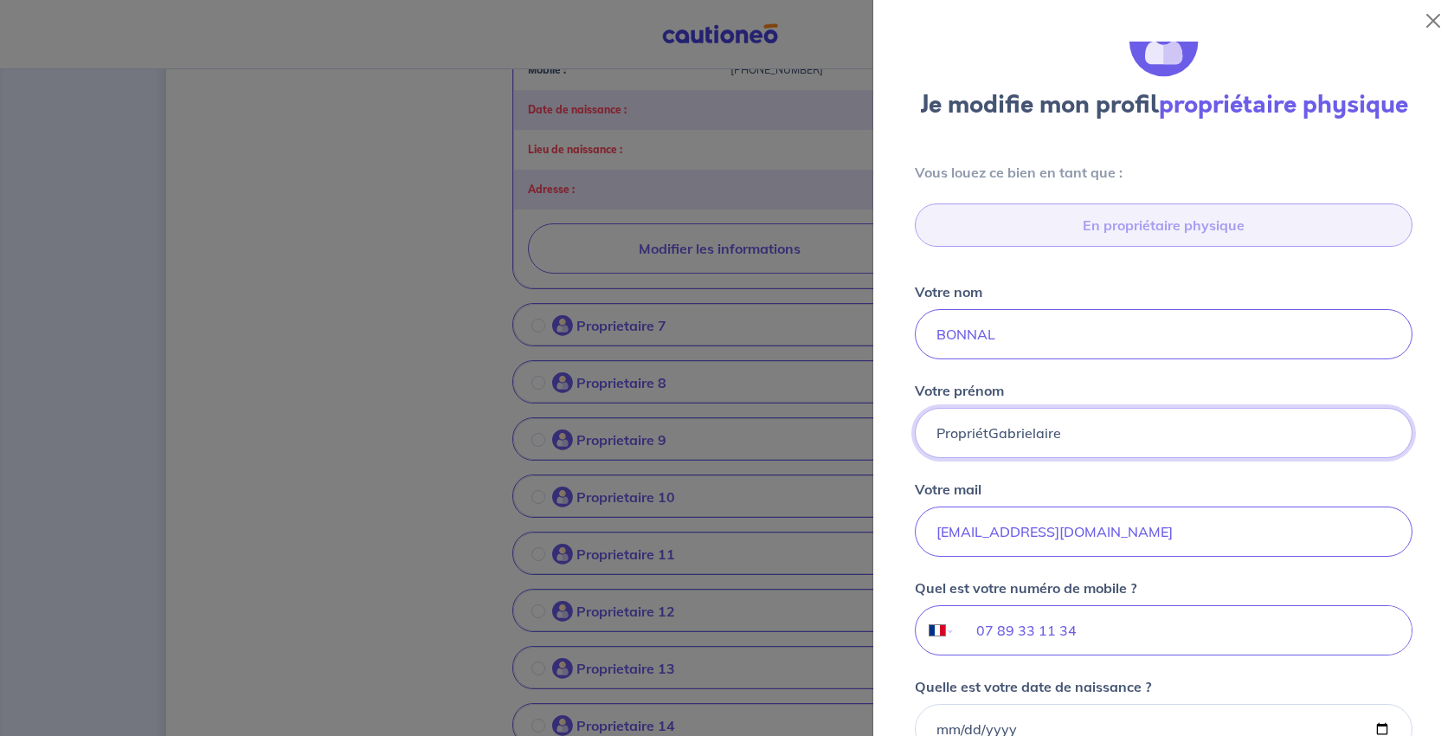
click at [1075, 458] on input "PropriétGabrielaire" at bounding box center [1164, 433] width 498 height 50
drag, startPoint x: 1019, startPoint y: 566, endPoint x: 837, endPoint y: 573, distance: 182.7
type input "Gabriel"
click at [1402, 633] on div "Vous louez ce bien en tant que : En propriétaire physique Votre nom BONNAL Votr…" at bounding box center [1163, 580] width 539 height 836
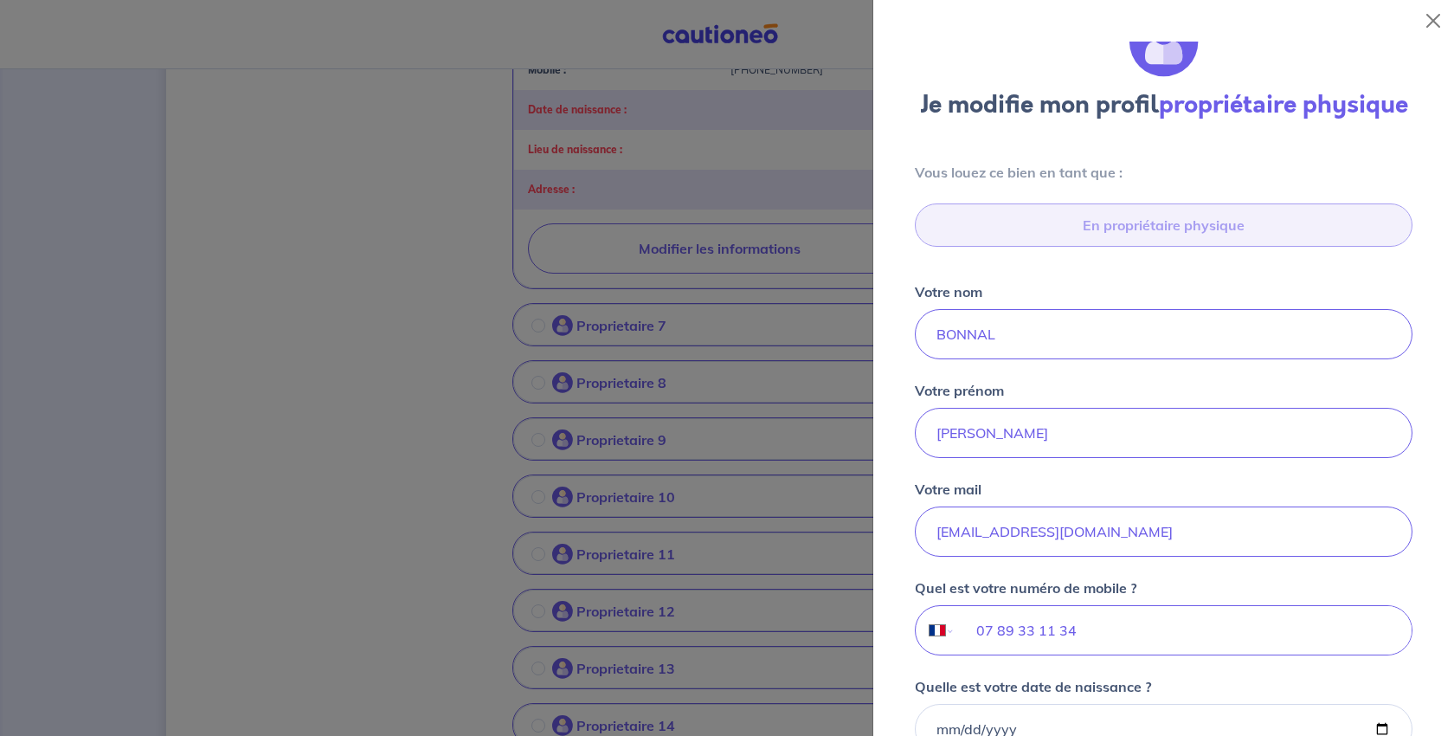
scroll to position [293, 0]
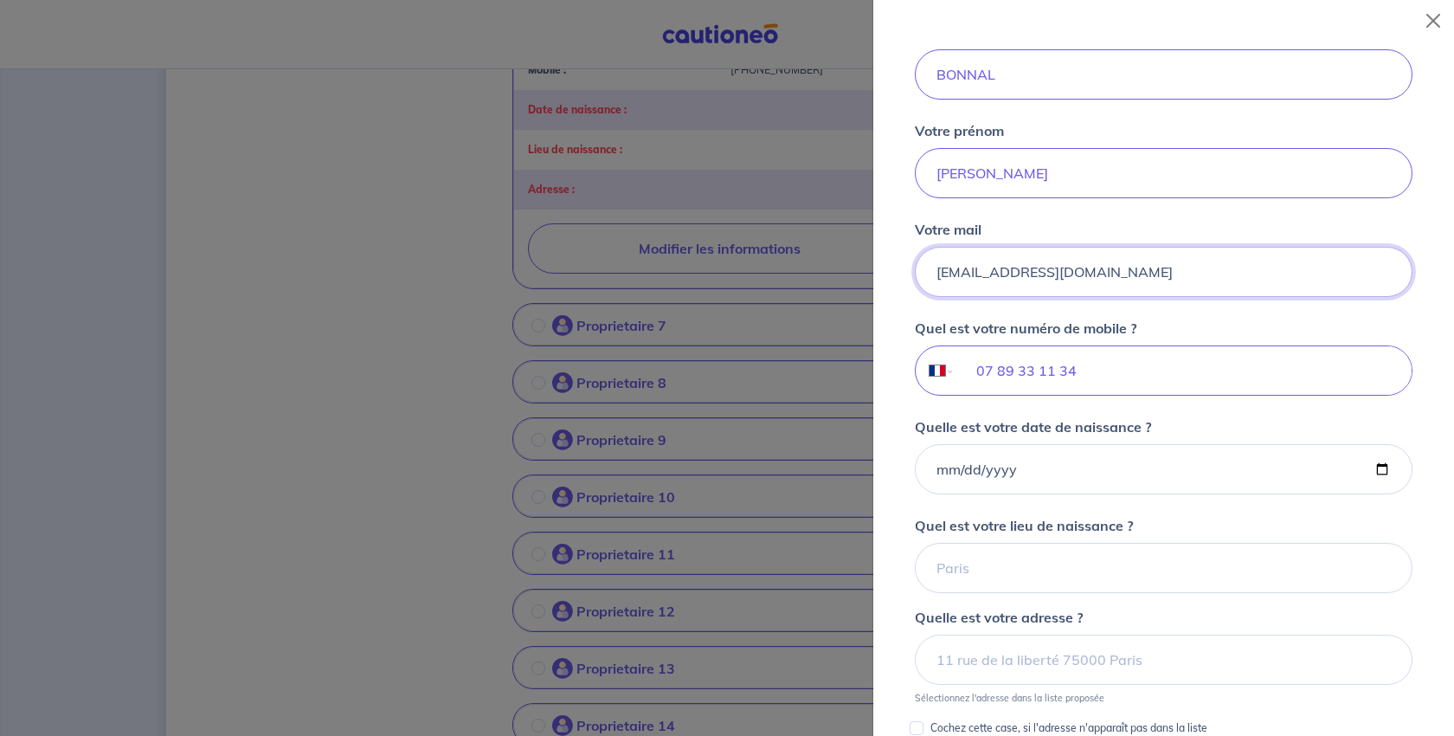
click at [1267, 297] on input "laurine.noirot@agence.generali.fr" at bounding box center [1164, 272] width 498 height 50
drag, startPoint x: 1269, startPoint y: 434, endPoint x: 805, endPoint y: 430, distance: 464.7
paste input "macocodu34@hotmail"
type input "macocodu34@hotmail.fr"
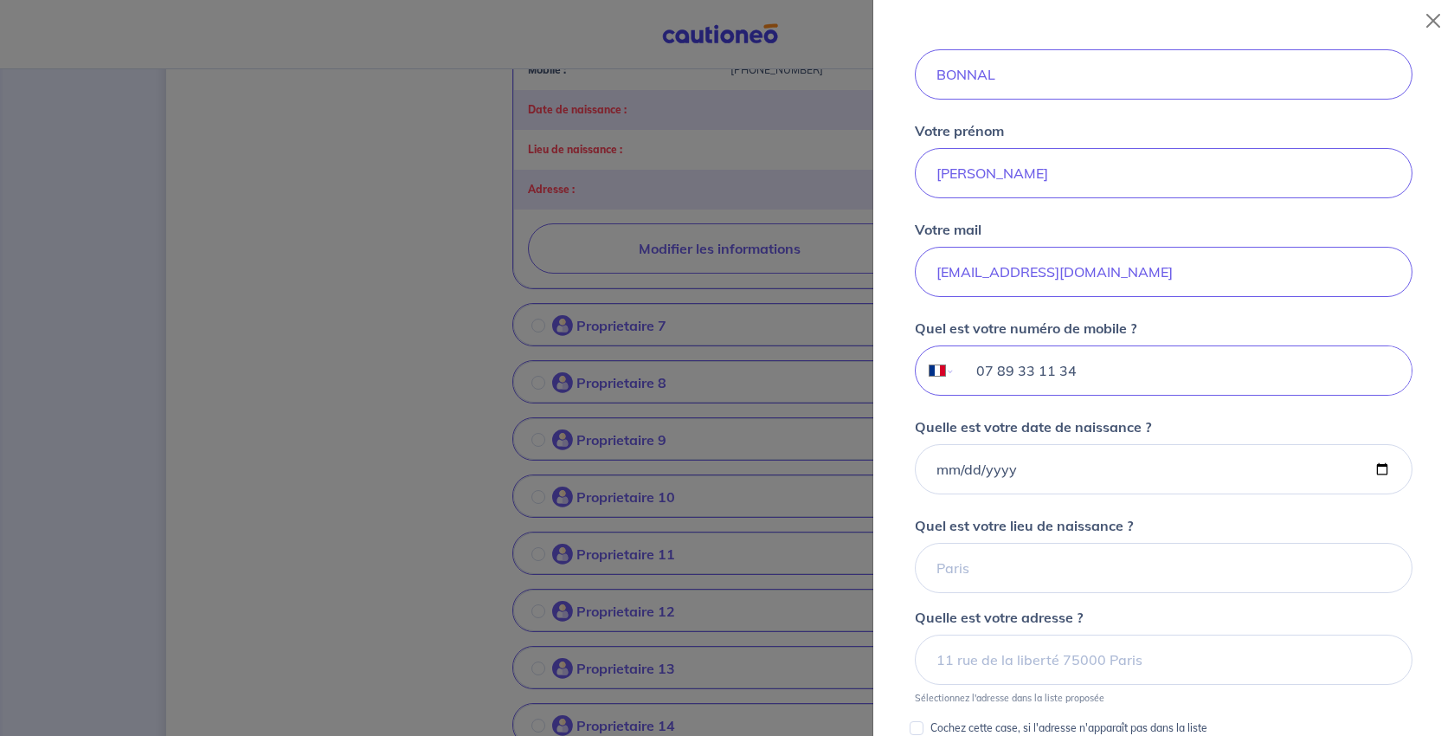
drag, startPoint x: 1171, startPoint y: 546, endPoint x: 892, endPoint y: 545, distance: 278.6
click at [892, 545] on div "Je modifie mon profil propriétaire physique Vous louez ce bien en tant que : En…" at bounding box center [1163, 389] width 581 height 694
paste input "6 17 77 40 66"
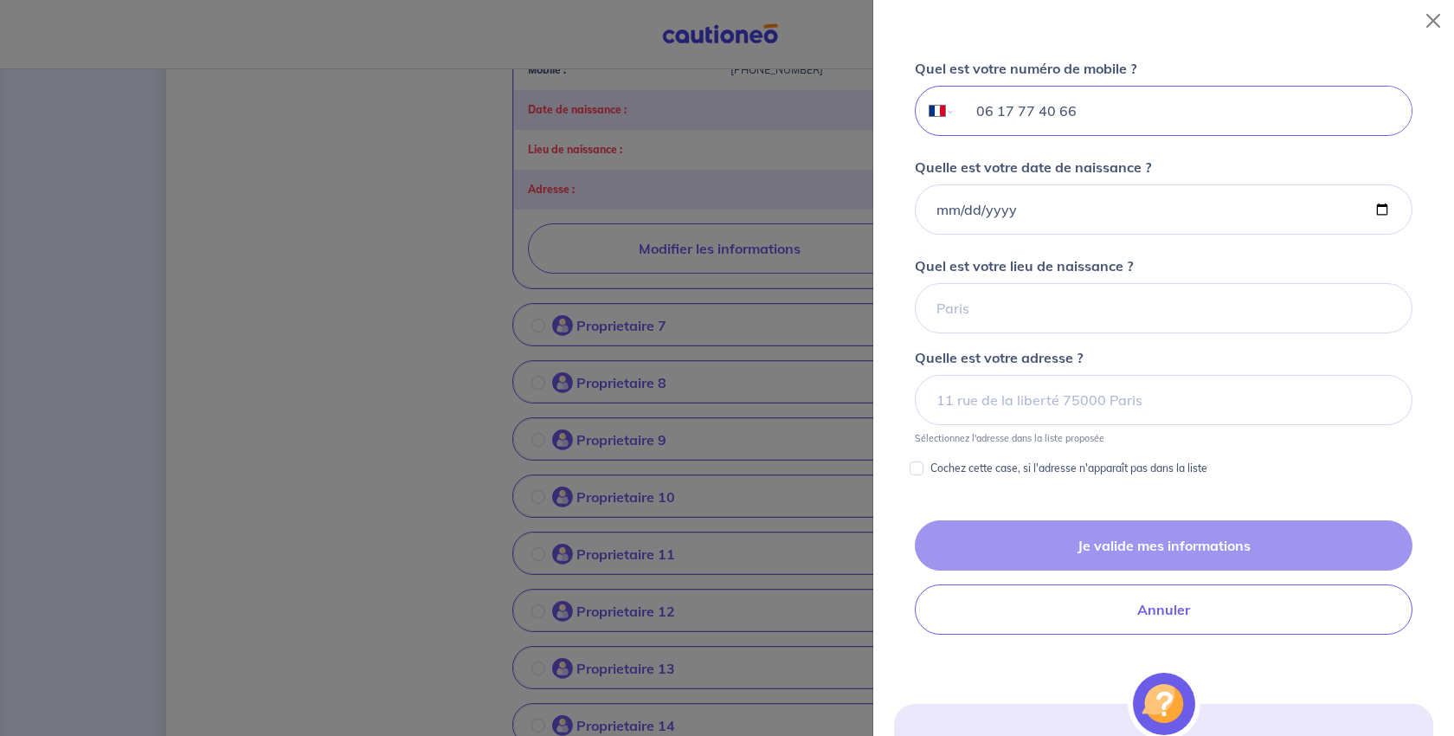
type input "06 17 77 40 66"
click at [1348, 235] on input "Quelle est votre date de naissance ?" at bounding box center [1164, 209] width 498 height 50
type input "1995-01-01"
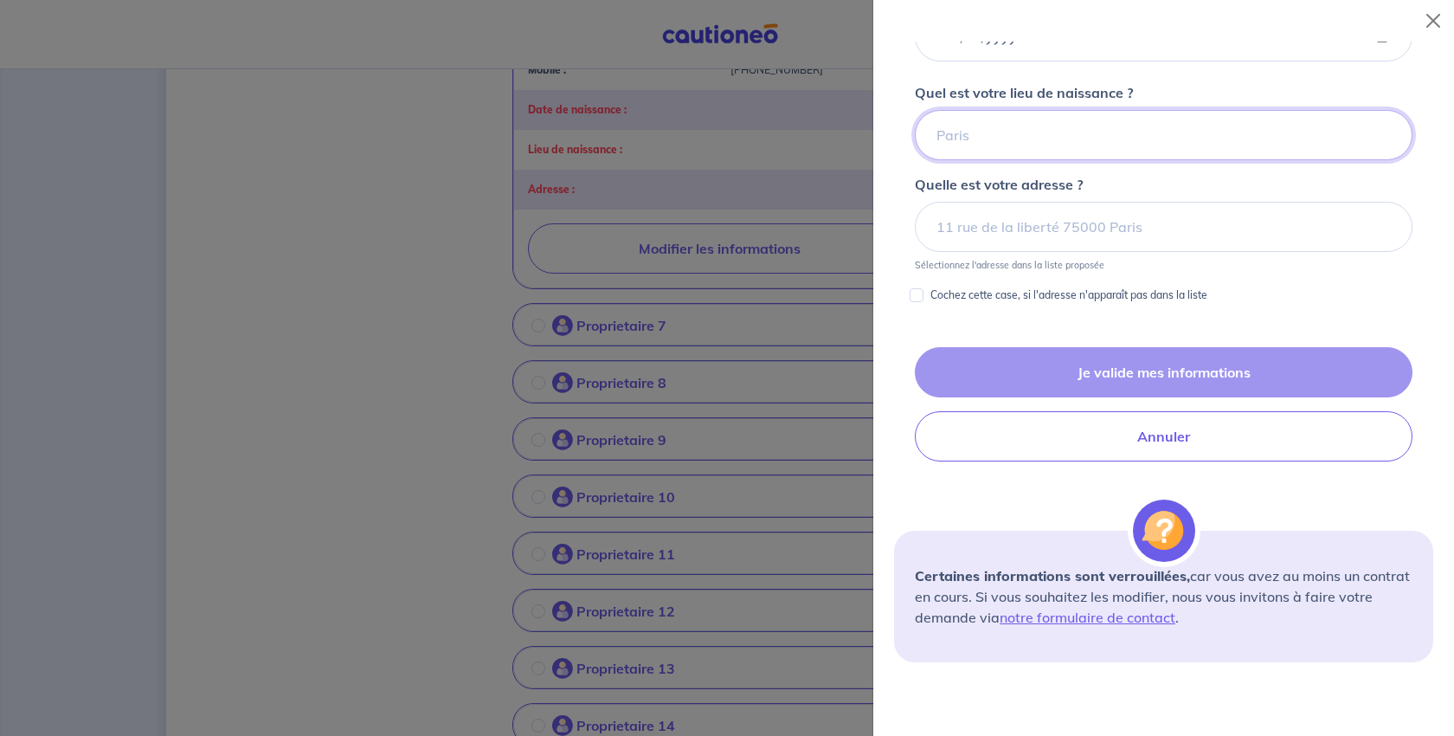
click at [1010, 160] on input "Quel est votre lieu de naissance ?" at bounding box center [1164, 135] width 498 height 50
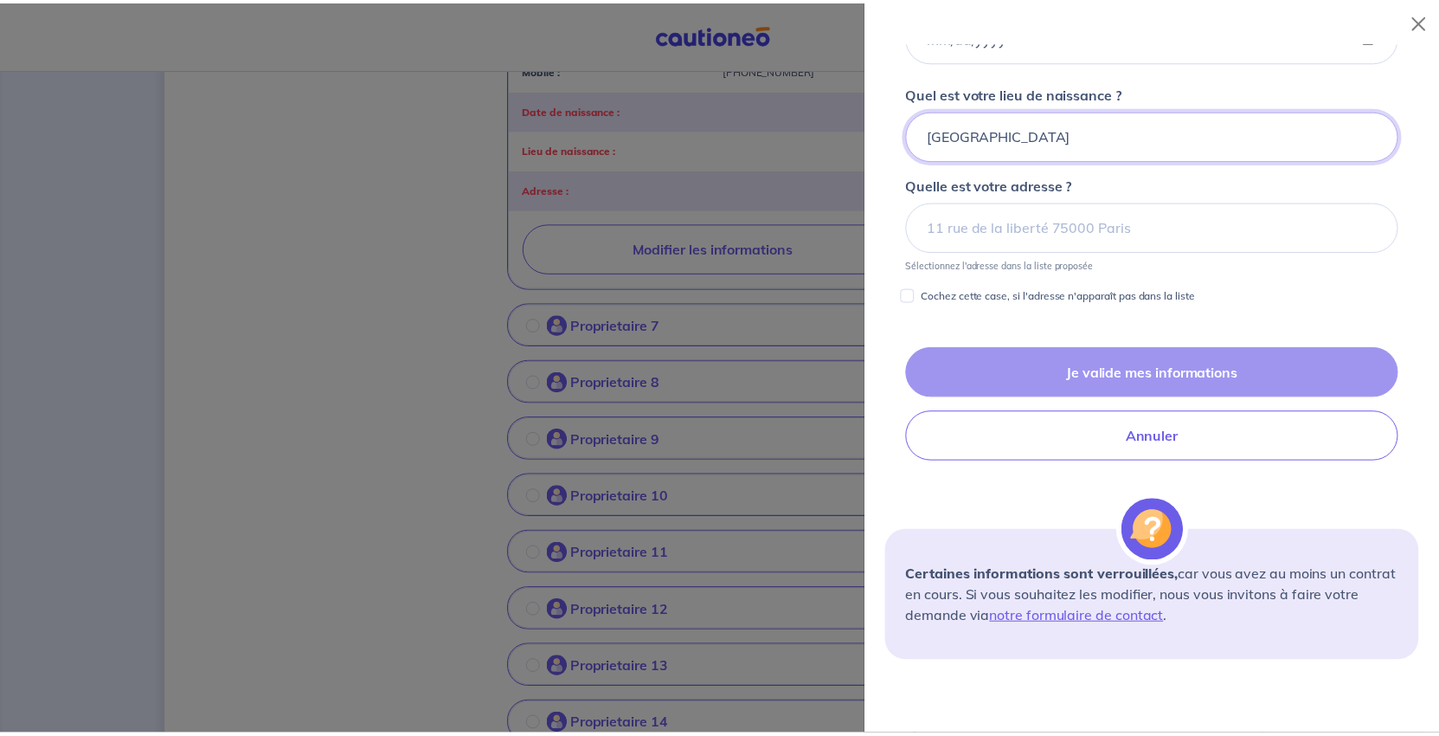
scroll to position [899, 0]
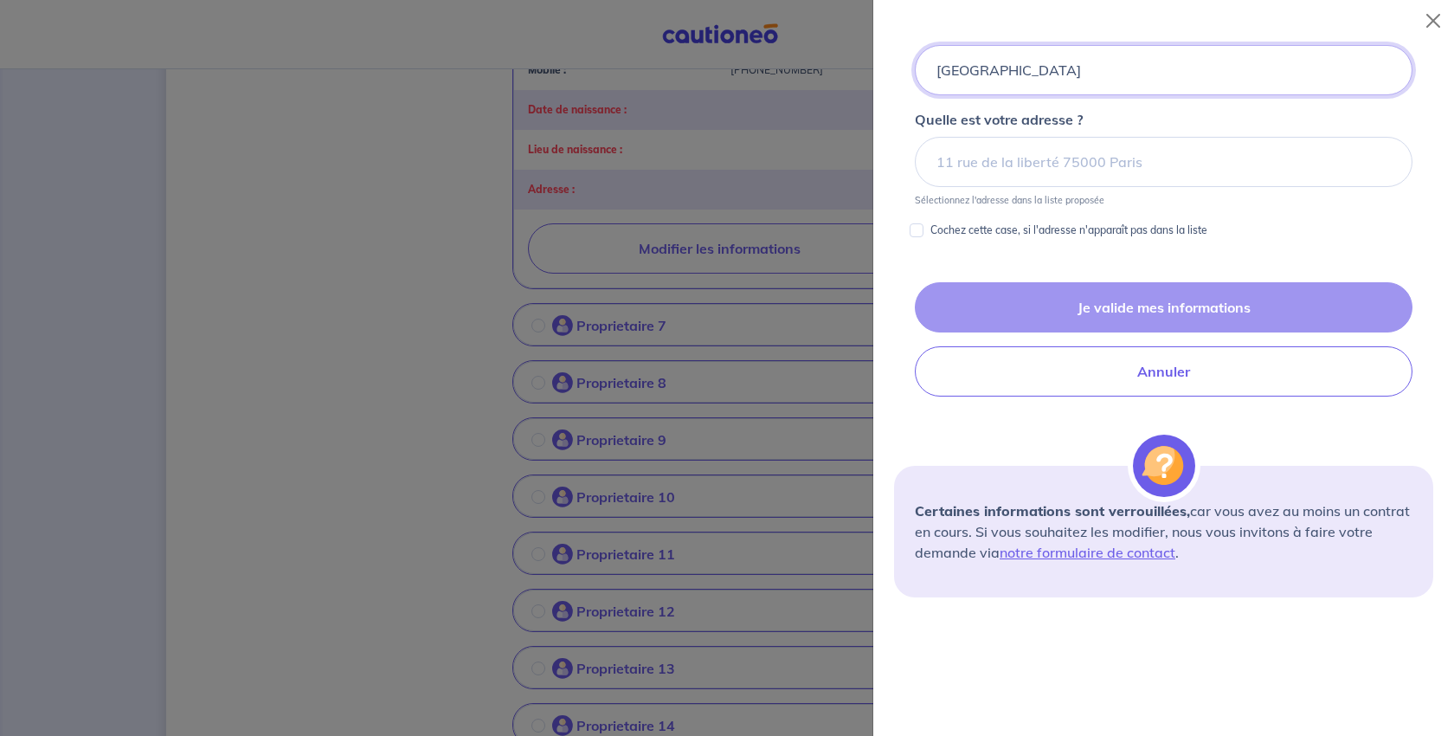
type input "TROYES"
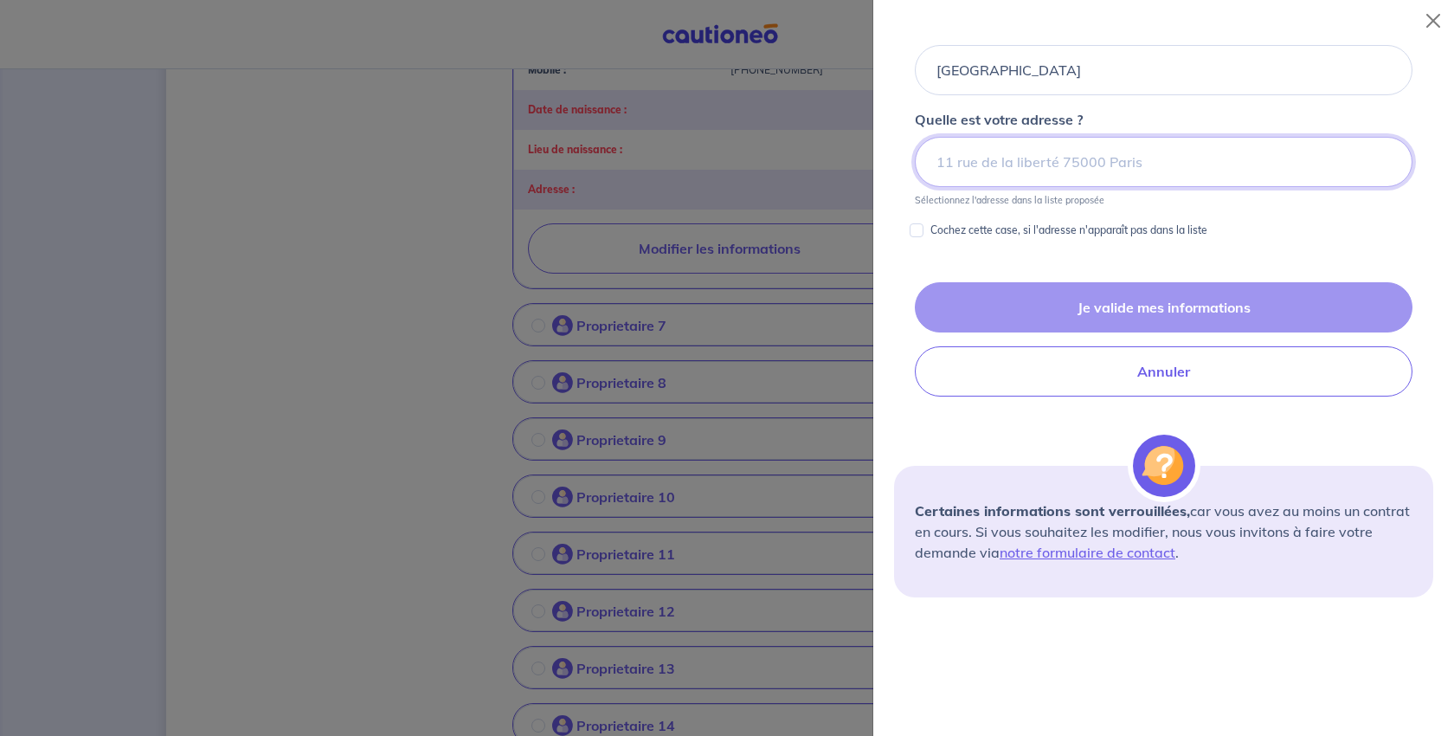
click at [1023, 187] on input at bounding box center [1164, 162] width 498 height 50
paste input "320 chemin de pierre blanche 30900 NIMES"
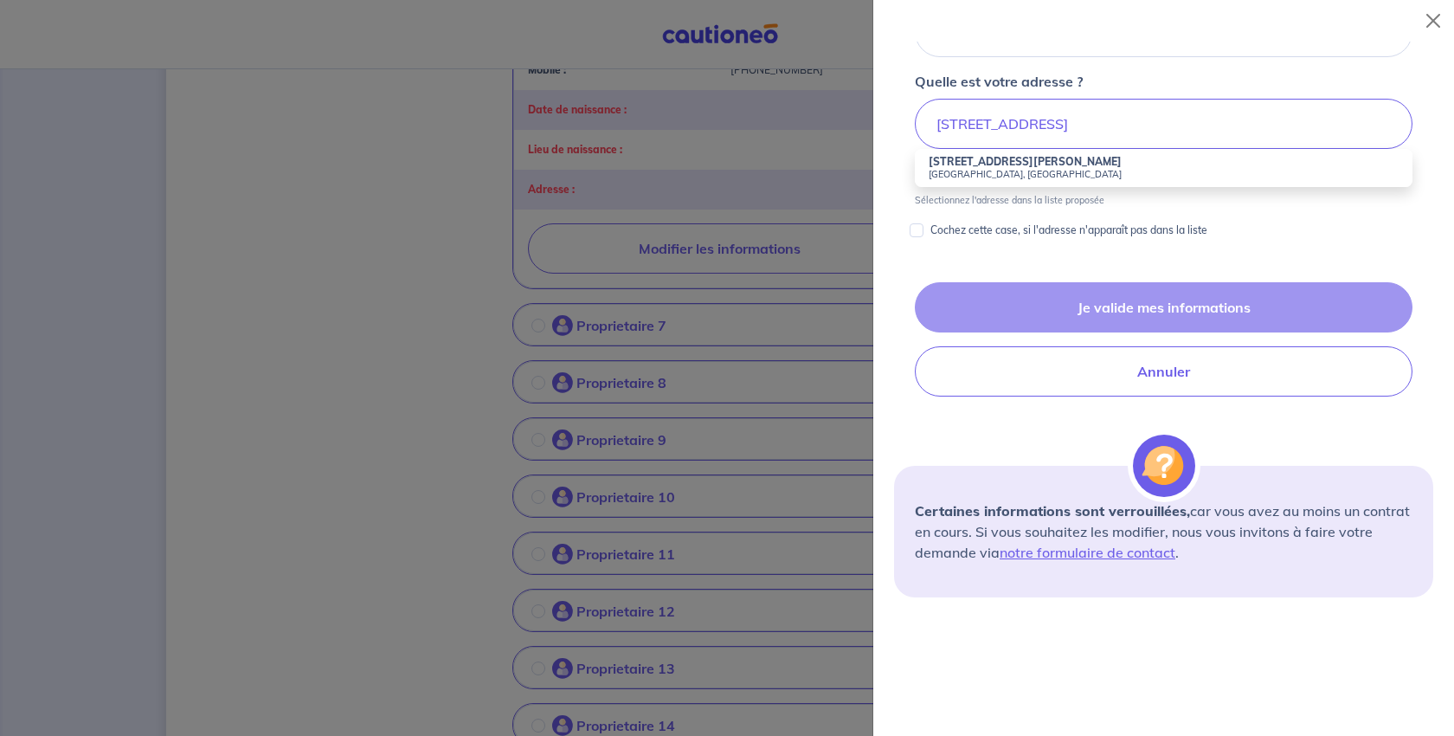
click at [1044, 180] on small "30900 Nîmes, France" at bounding box center [1164, 174] width 470 height 12
type input "320 Chemin de Pierre Blanche, 30900 Nîmes, France"
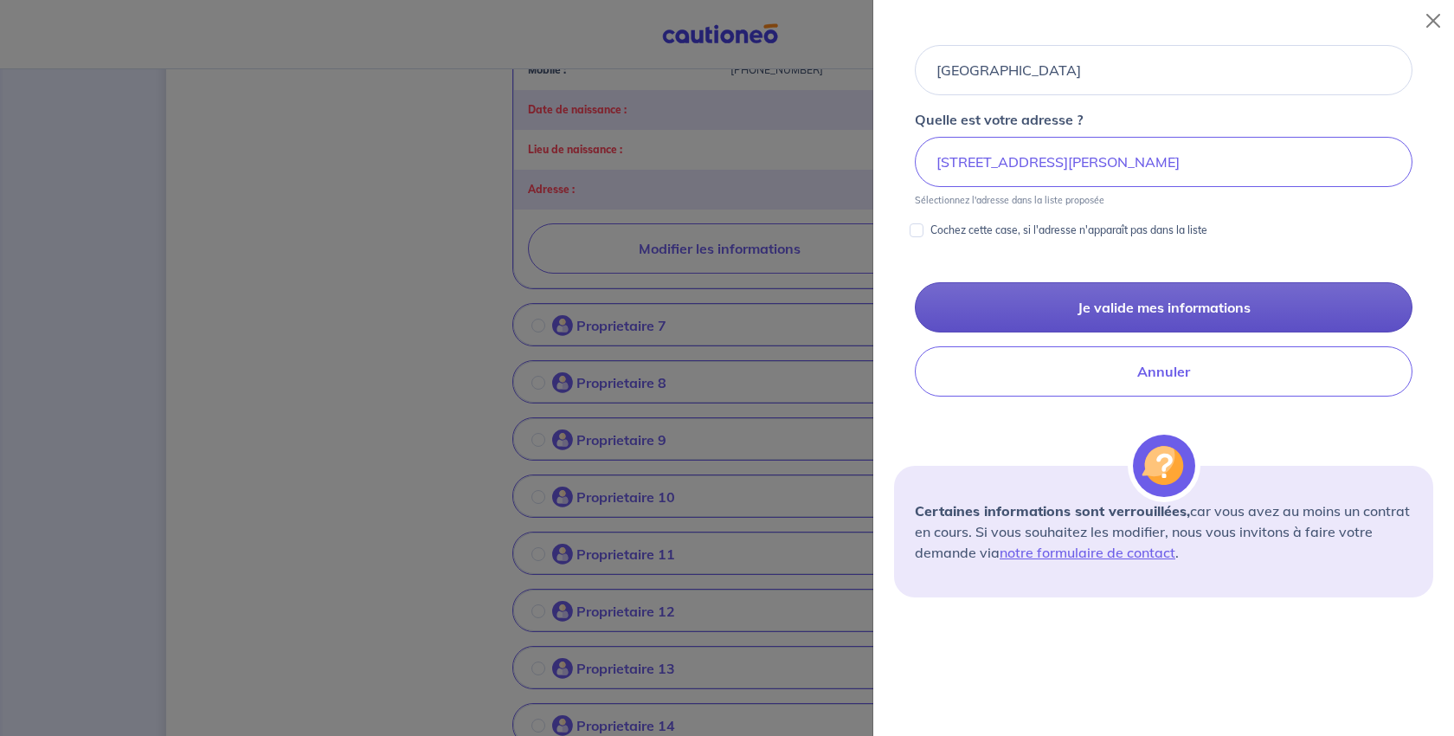
click at [1121, 332] on button "Je valide mes informations" at bounding box center [1164, 307] width 498 height 50
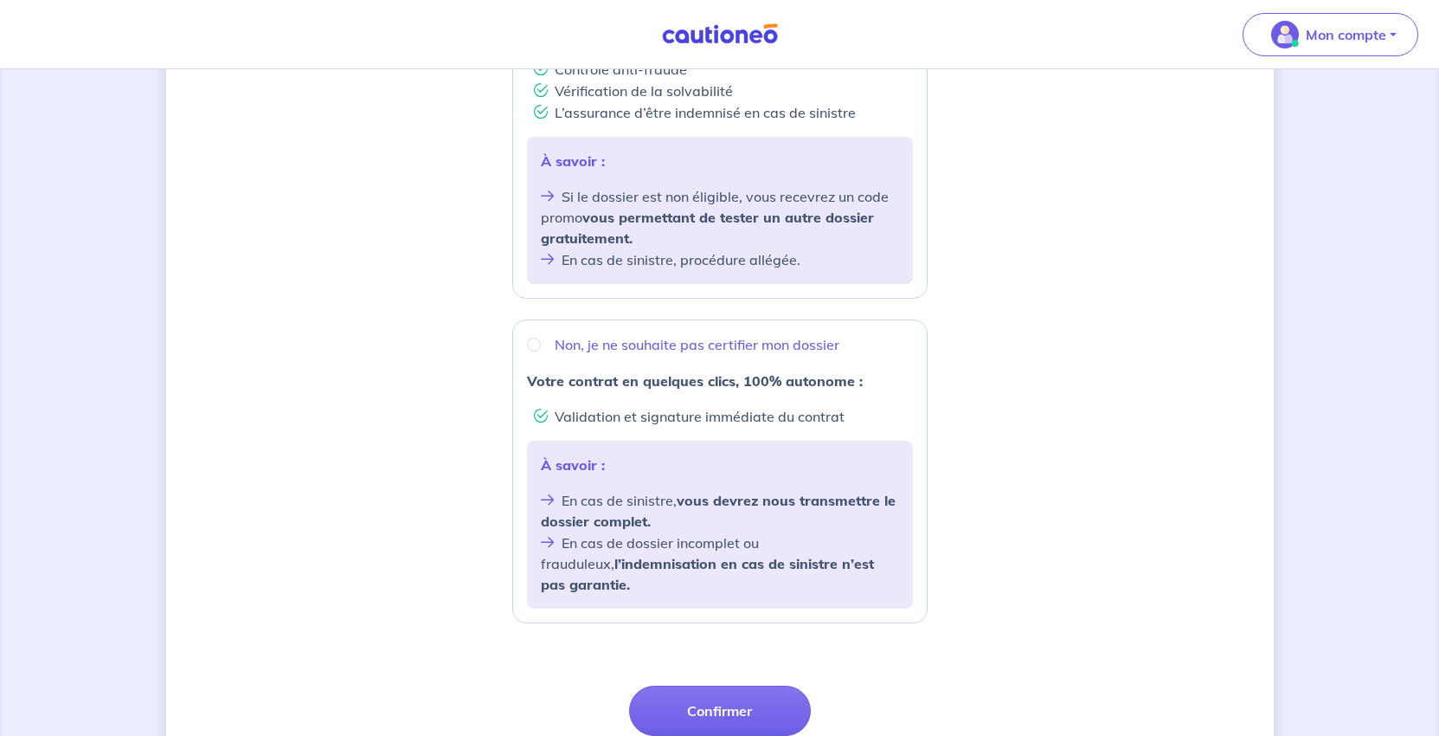
scroll to position [173, 0]
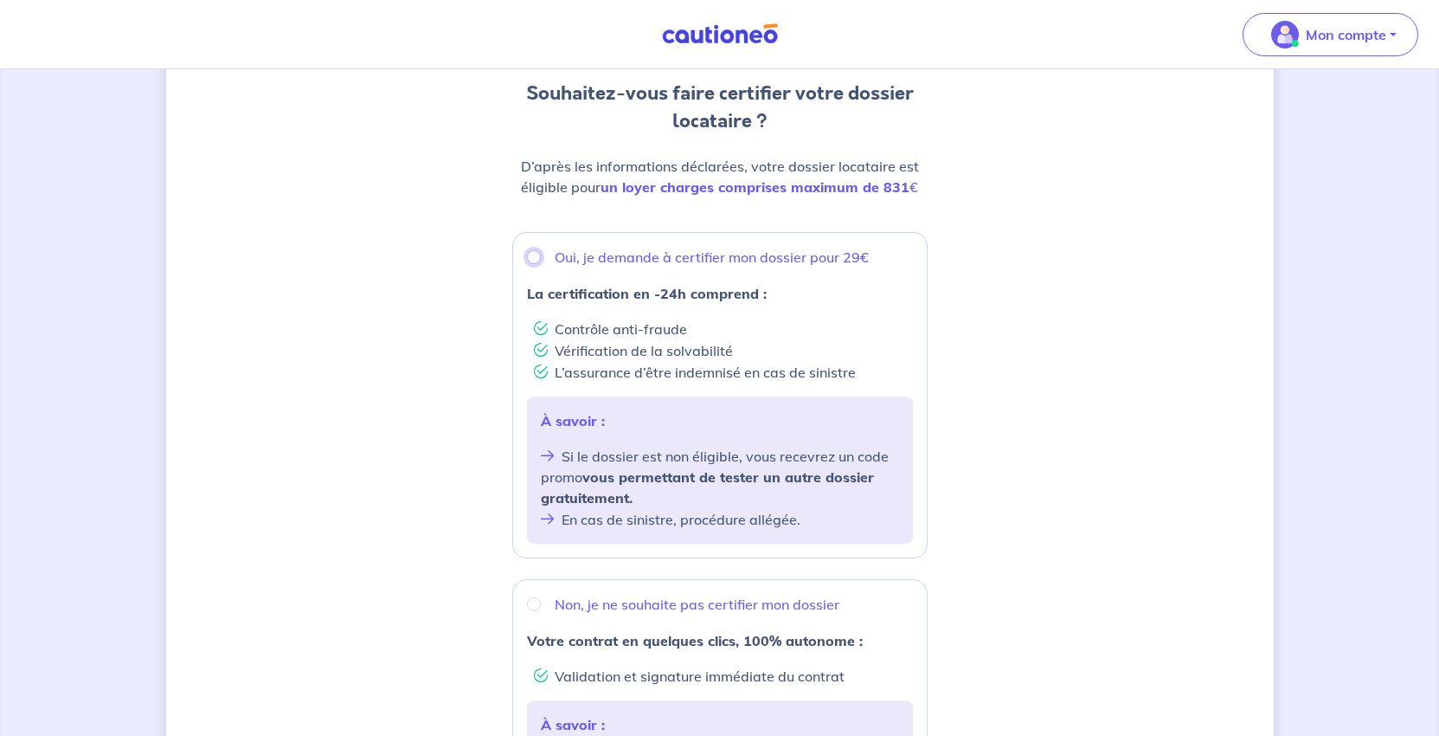
click at [527, 264] on input "Oui, je demande à certifier mon dossier pour 29€" at bounding box center [534, 257] width 14 height 14
radio input "true"
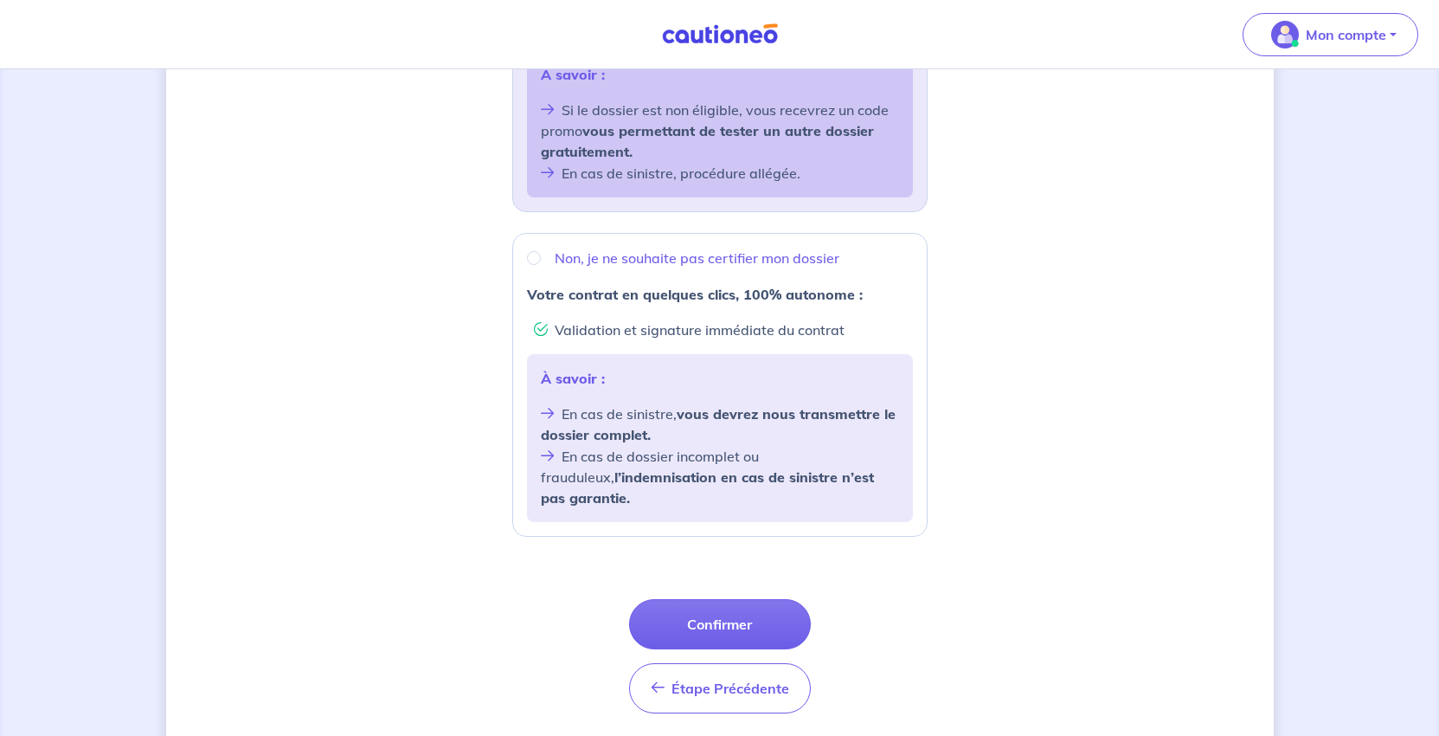
scroll to position [845, 0]
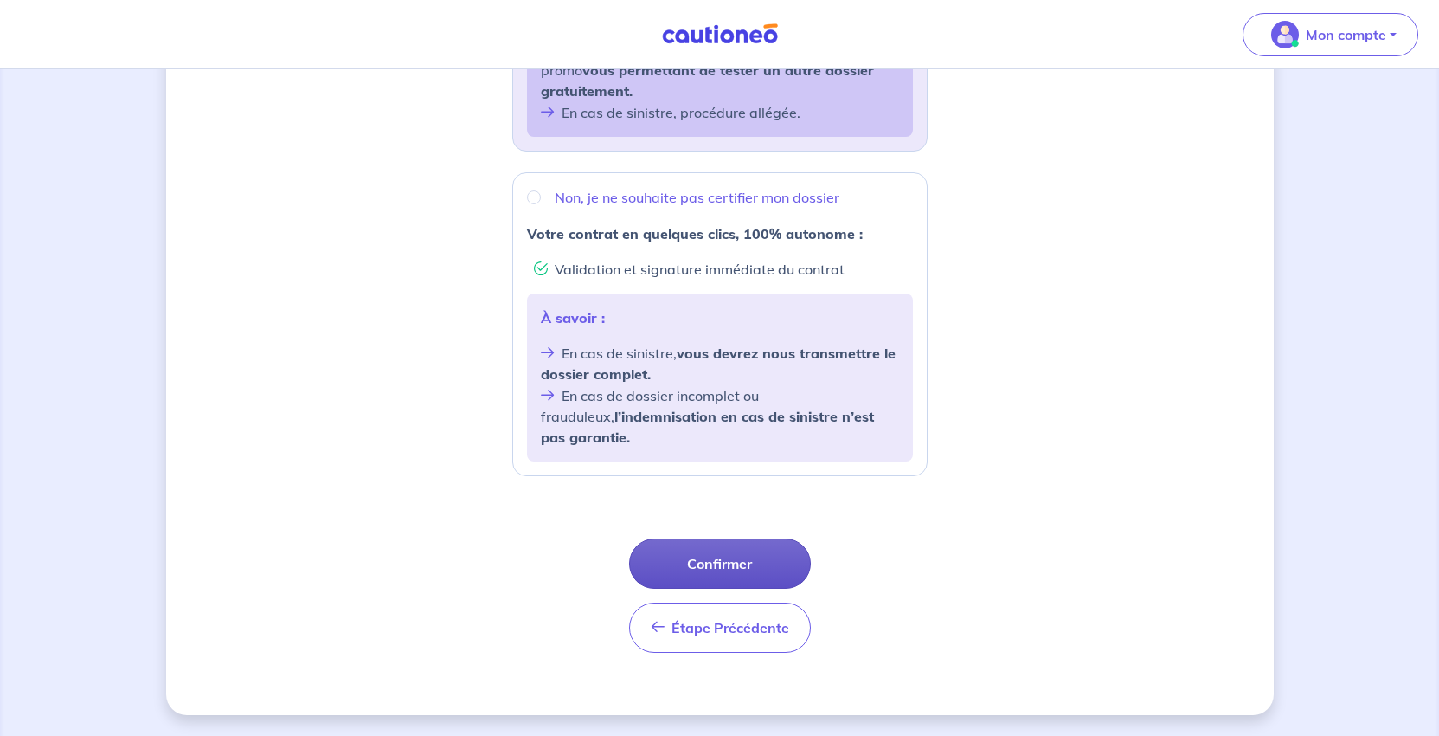
click at [742, 538] on button "Confirmer" at bounding box center [720, 563] width 182 height 50
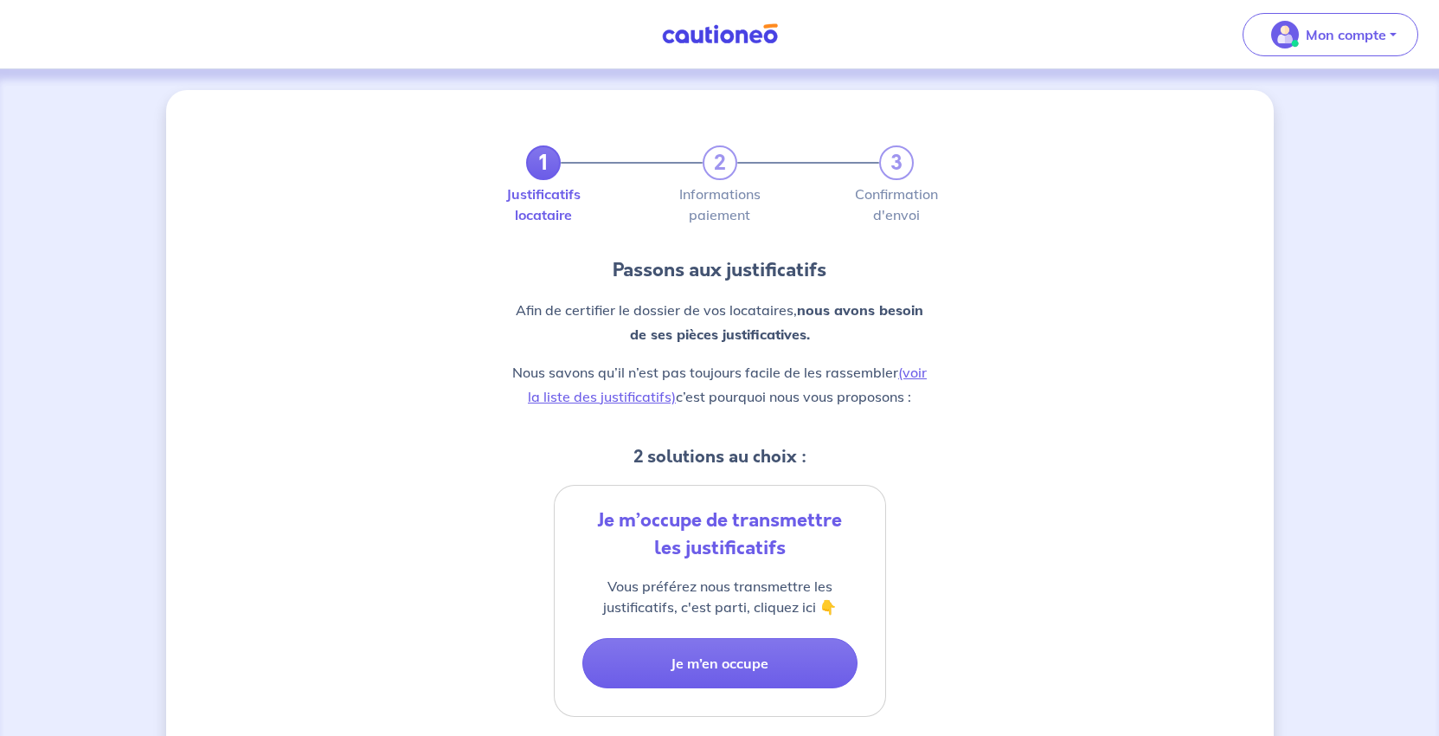
scroll to position [346, 0]
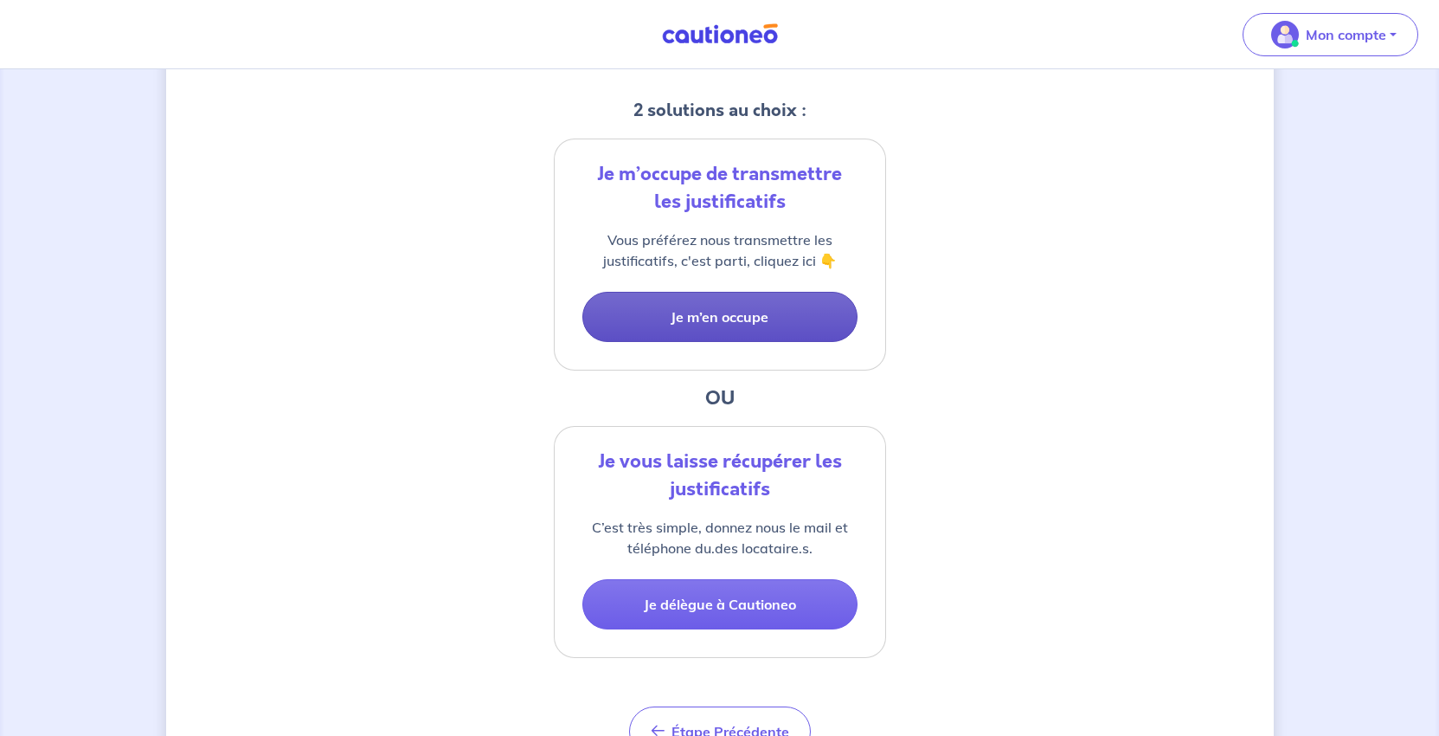
click at [710, 342] on button "Je m’en occupe" at bounding box center [719, 317] width 275 height 50
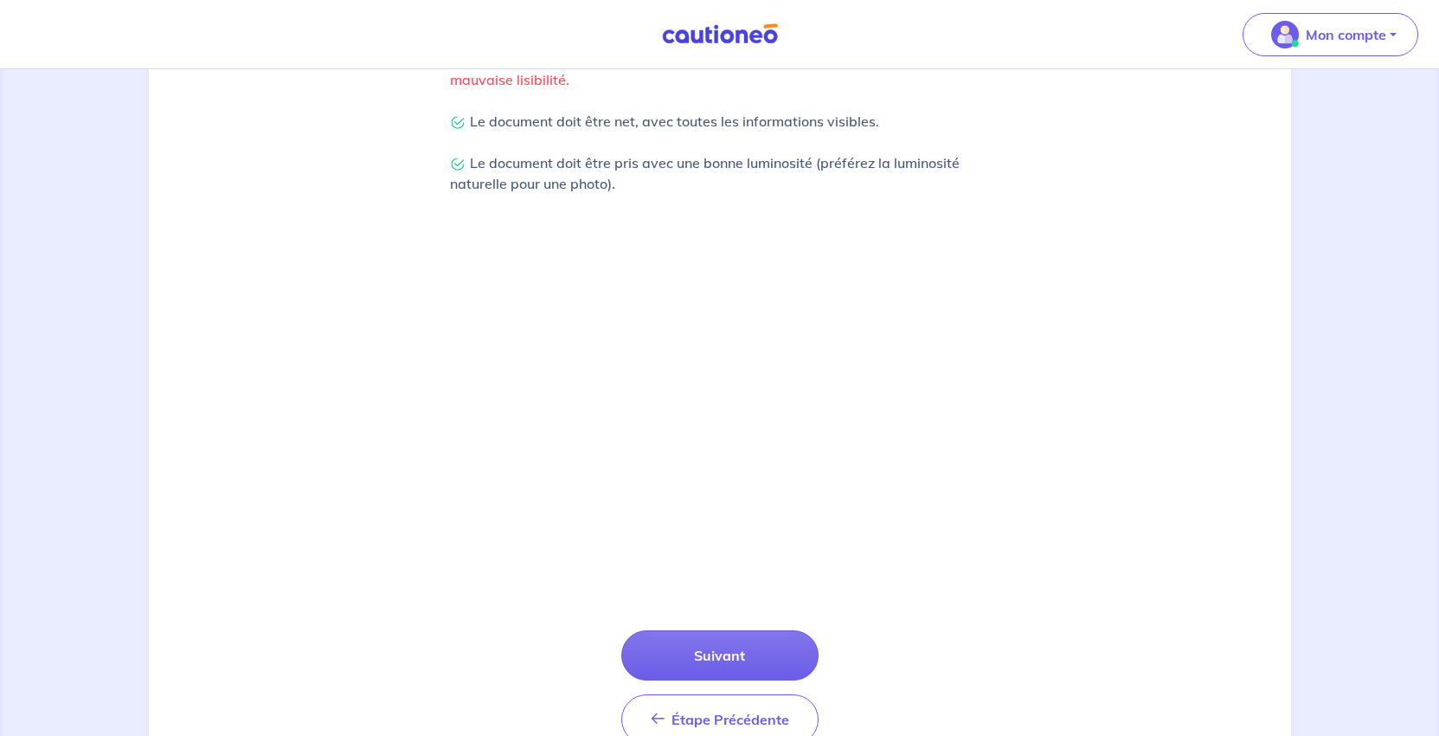
scroll to position [694, 0]
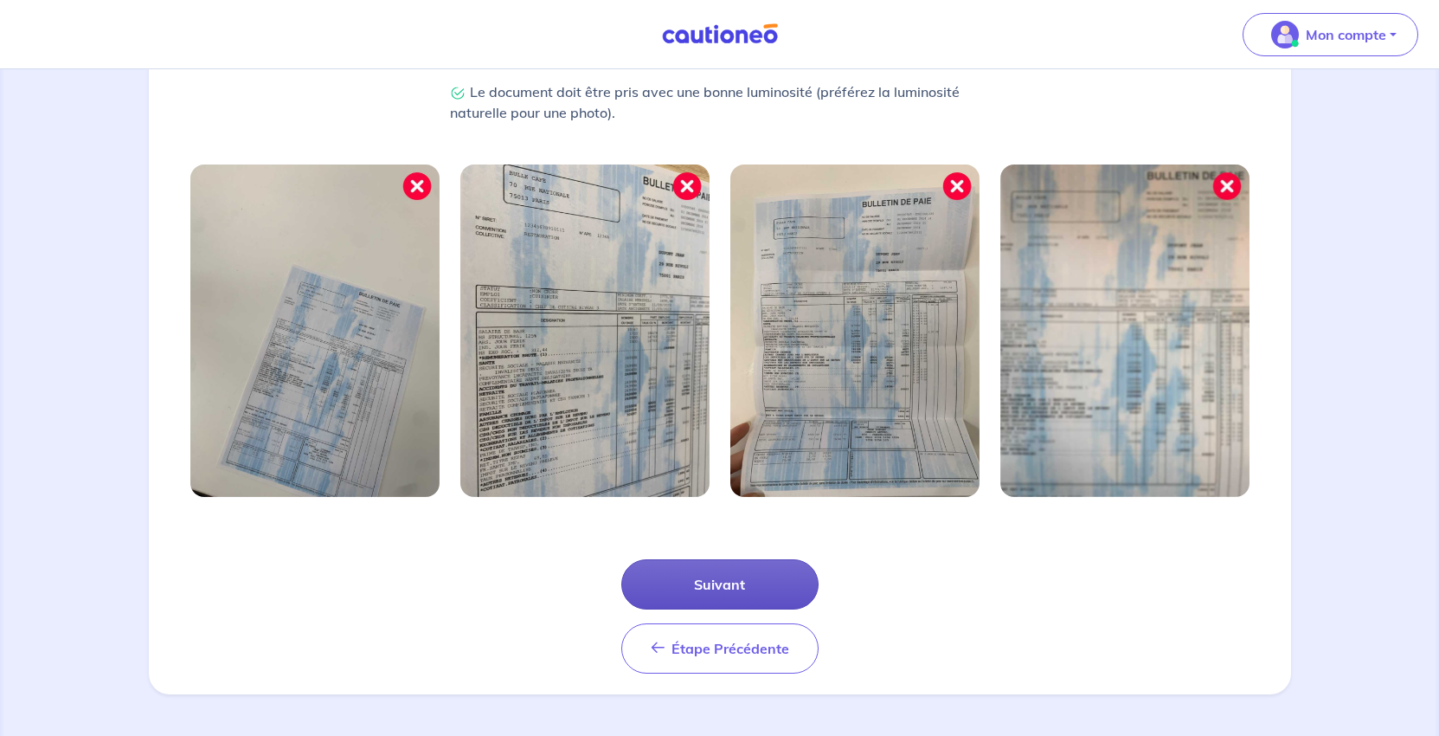
click at [721, 559] on button "Suivant" at bounding box center [719, 584] width 197 height 50
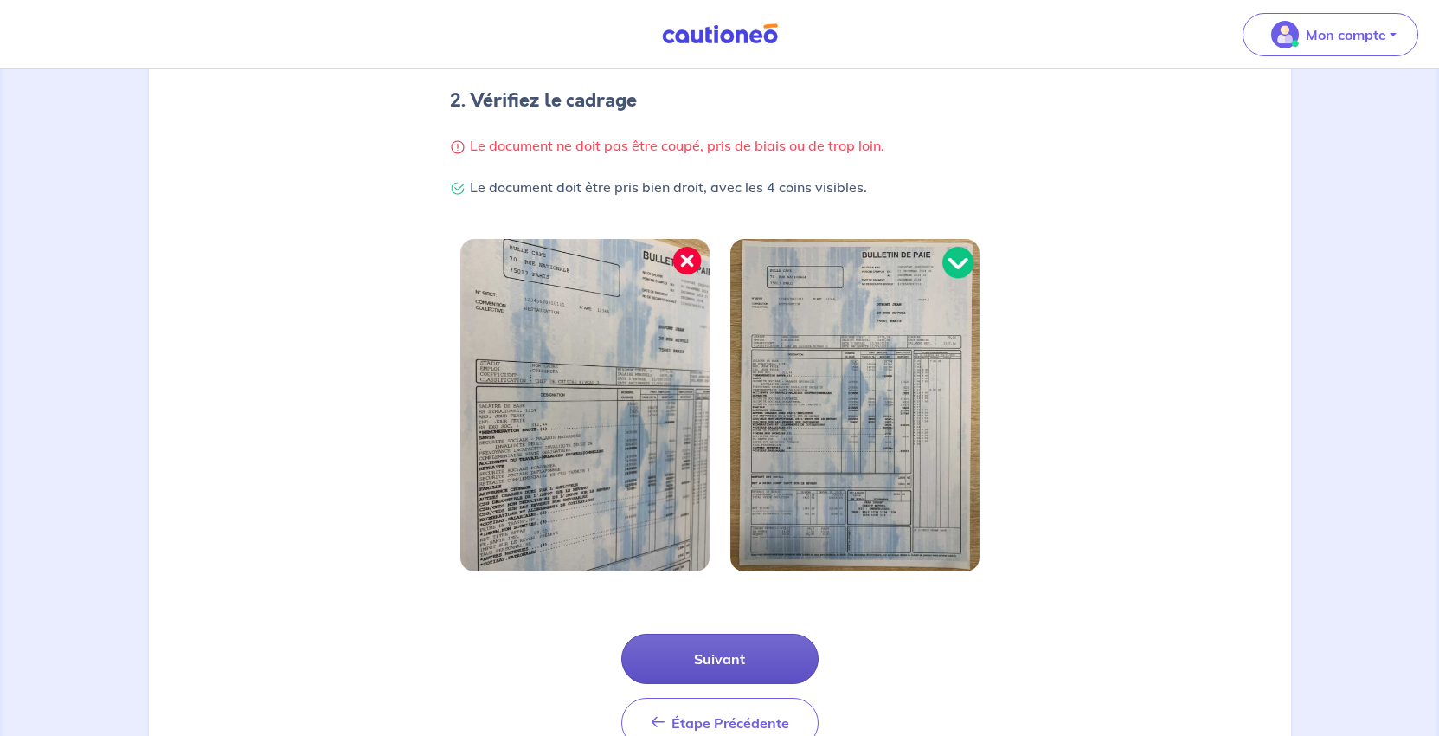
scroll to position [606, 0]
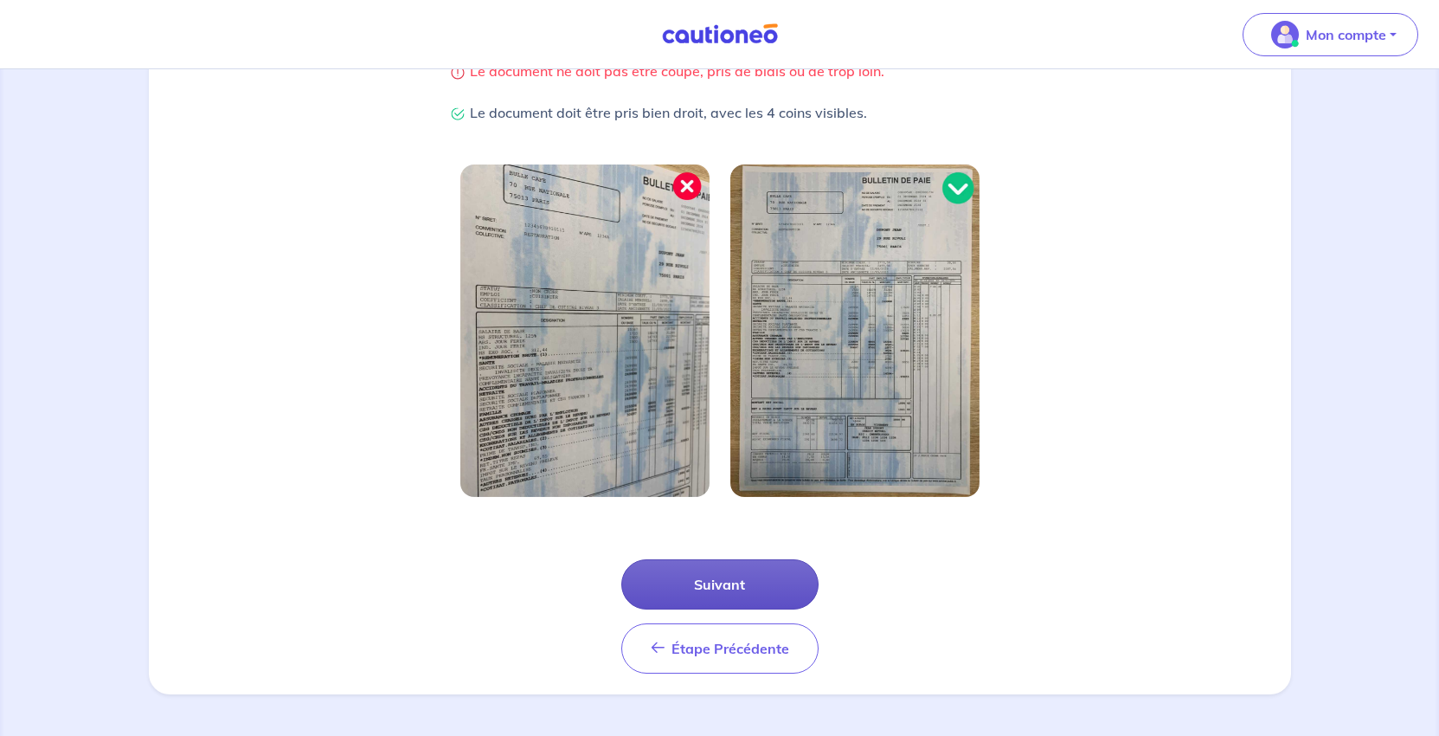
click at [718, 559] on button "Suivant" at bounding box center [719, 584] width 197 height 50
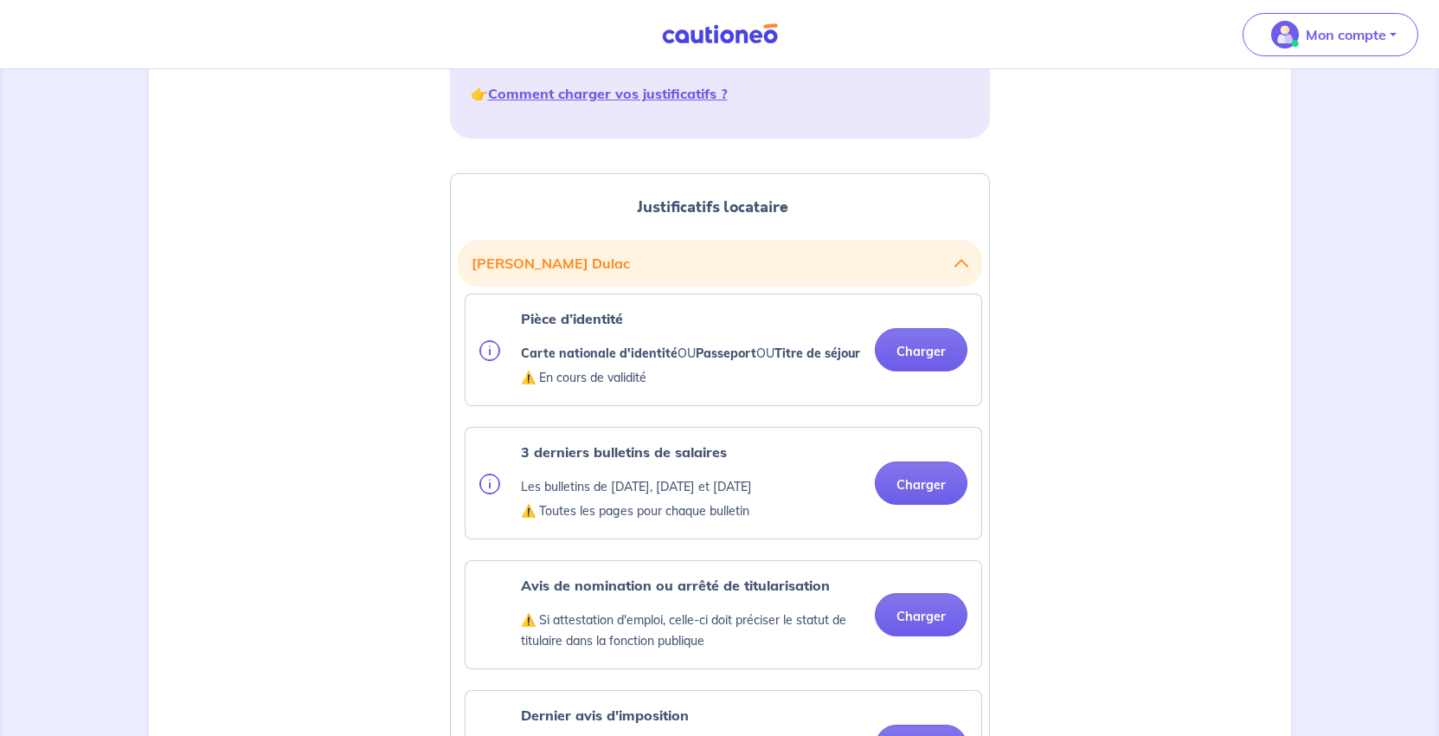
scroll to position [519, 0]
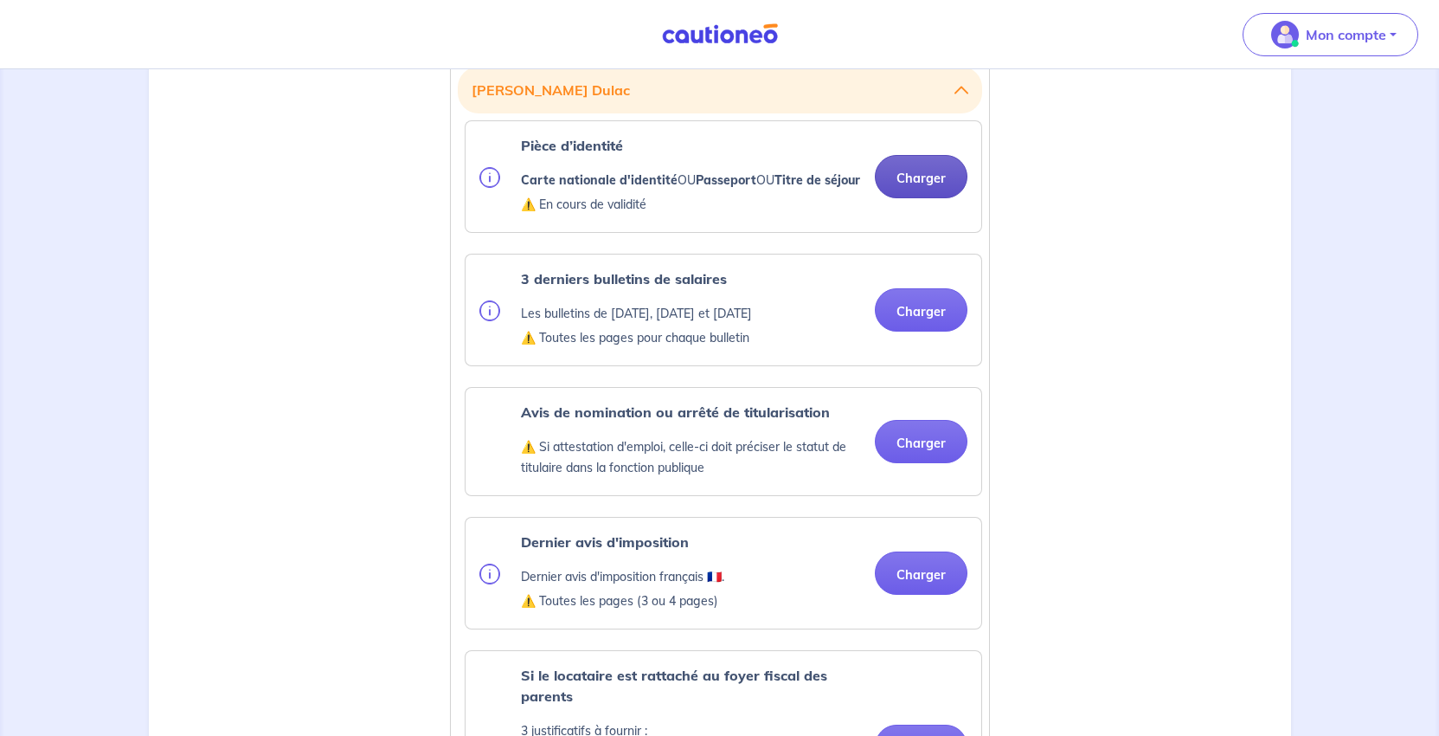
click at [891, 198] on button "Charger" at bounding box center [921, 176] width 93 height 43
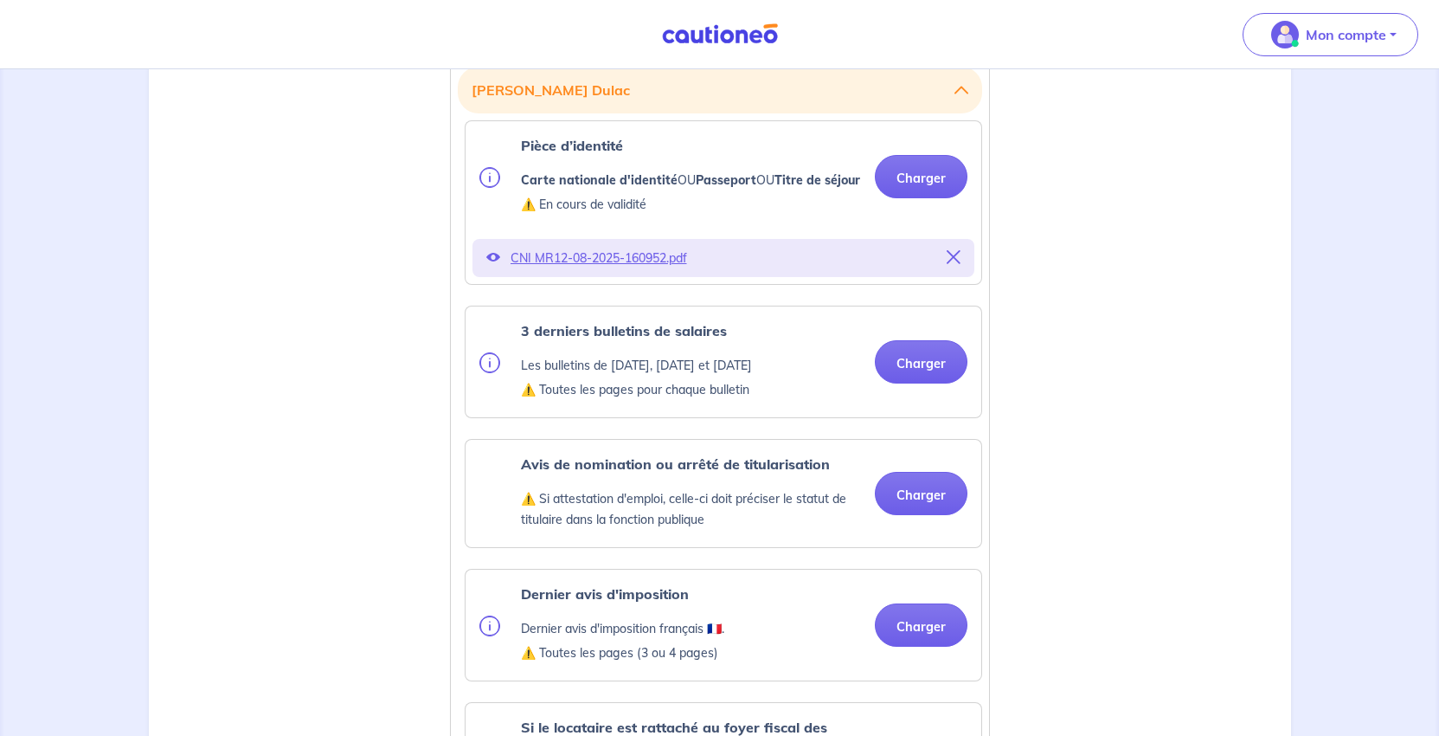
scroll to position [779, 0]
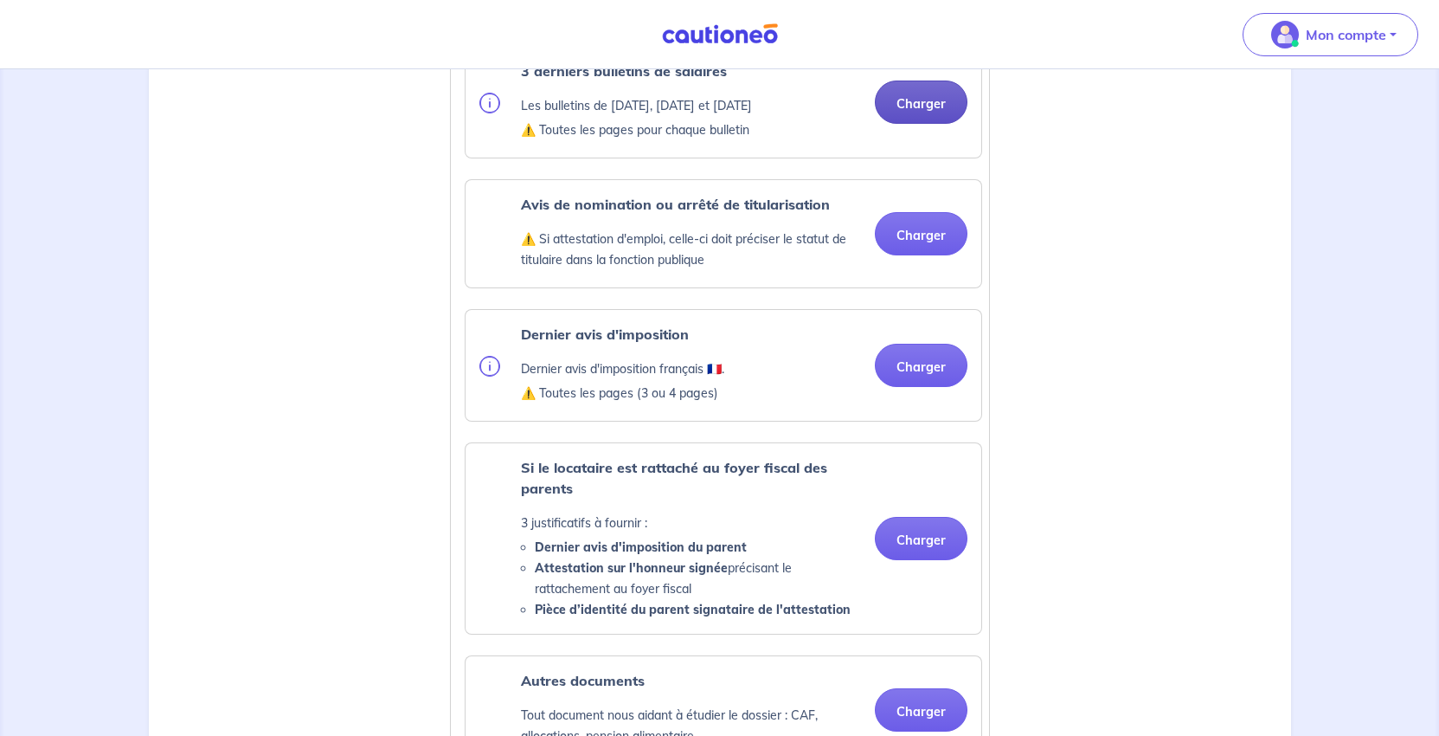
click at [885, 124] on button "Charger" at bounding box center [921, 101] width 93 height 43
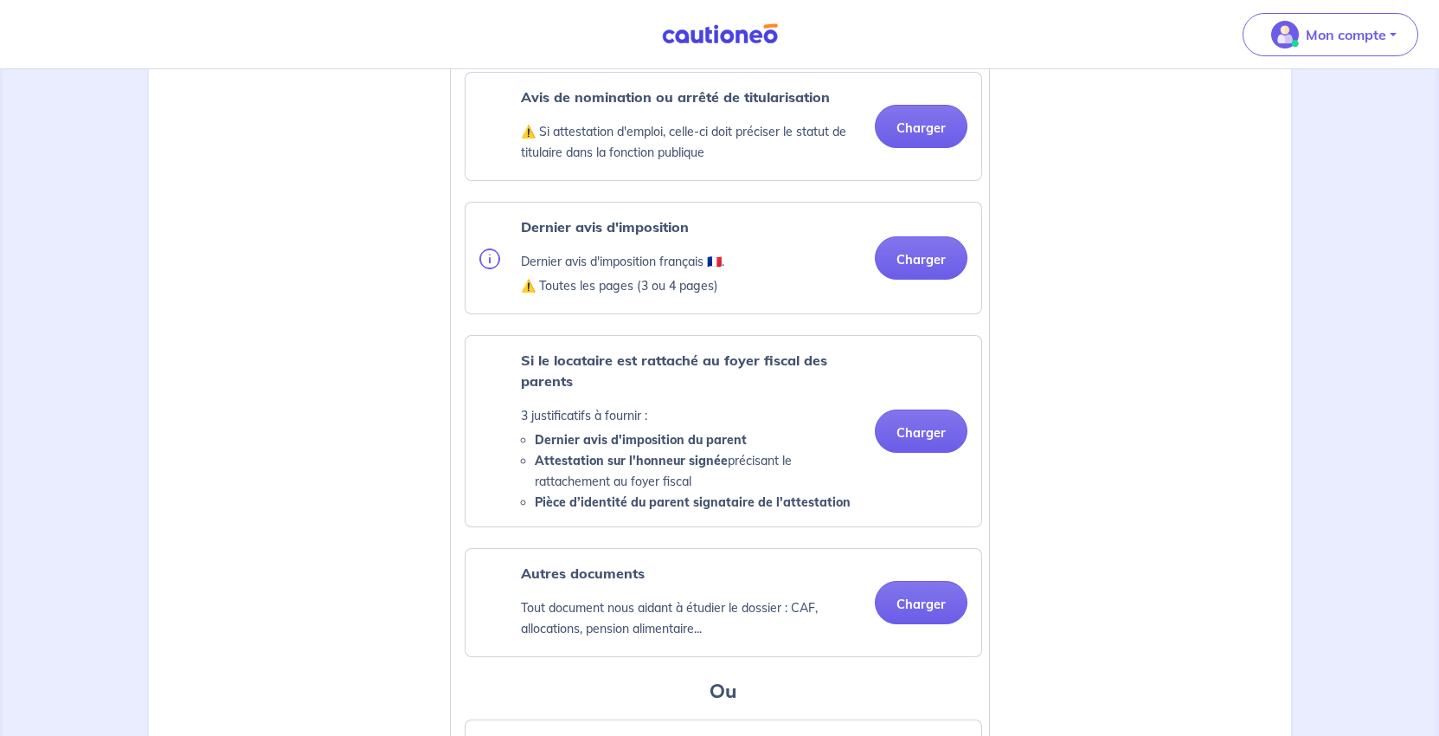
scroll to position [1125, 0]
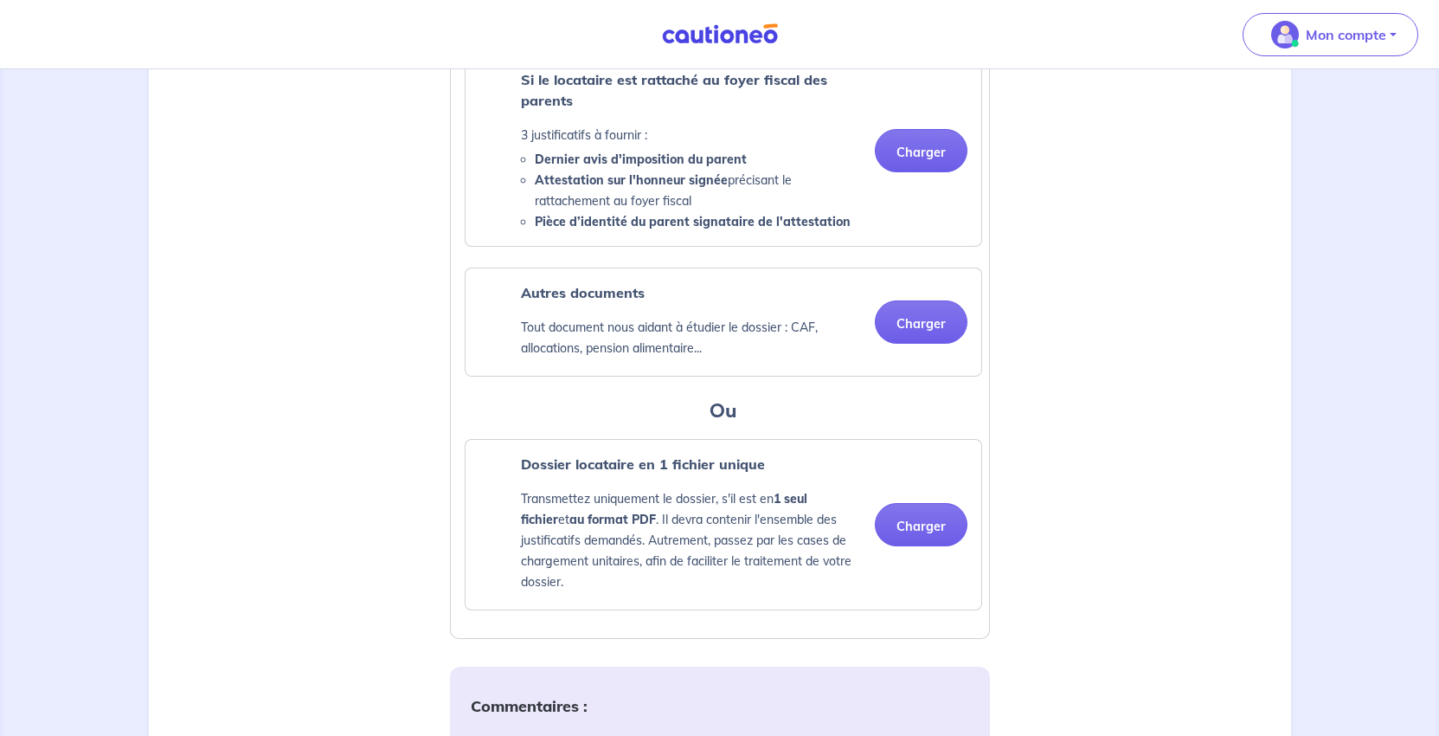
scroll to position [1385, 0]
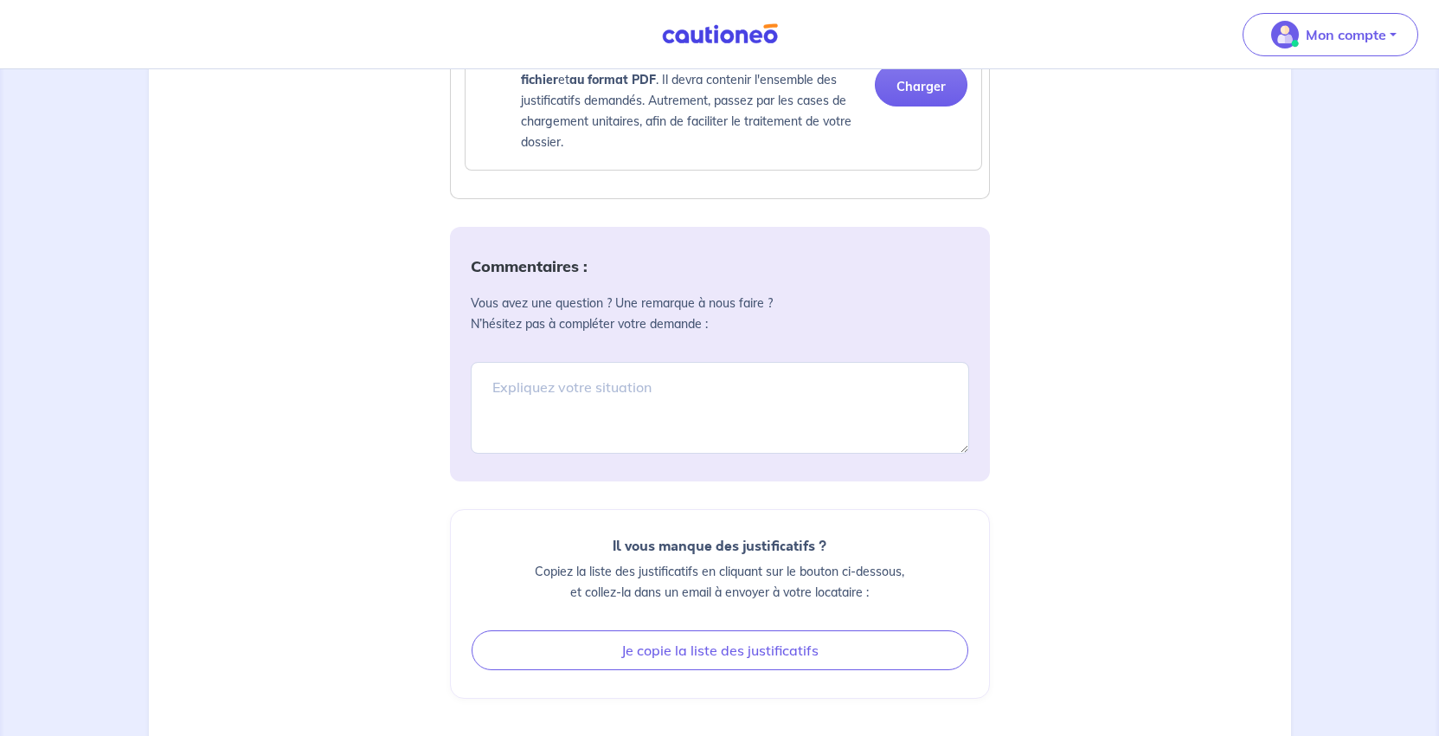
scroll to position [1904, 0]
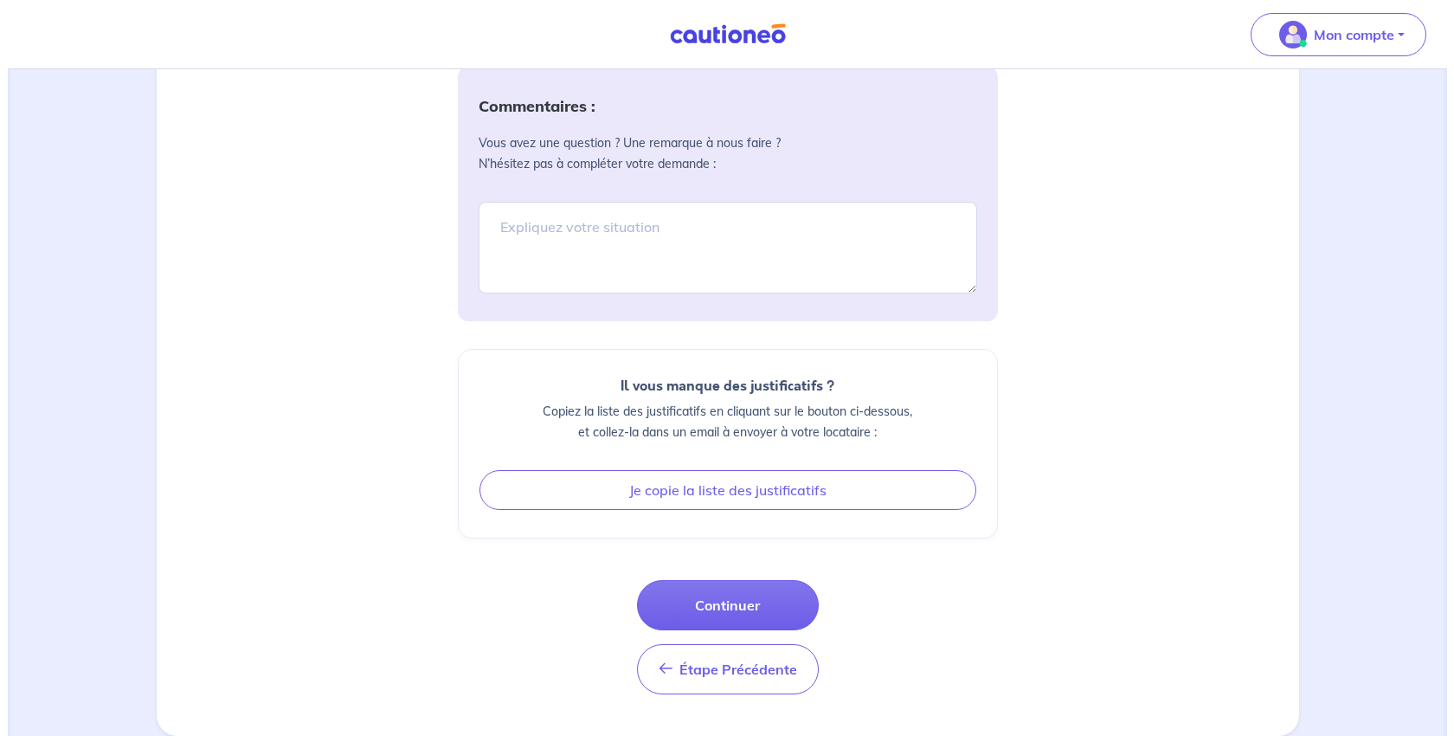
scroll to position [3018, 0]
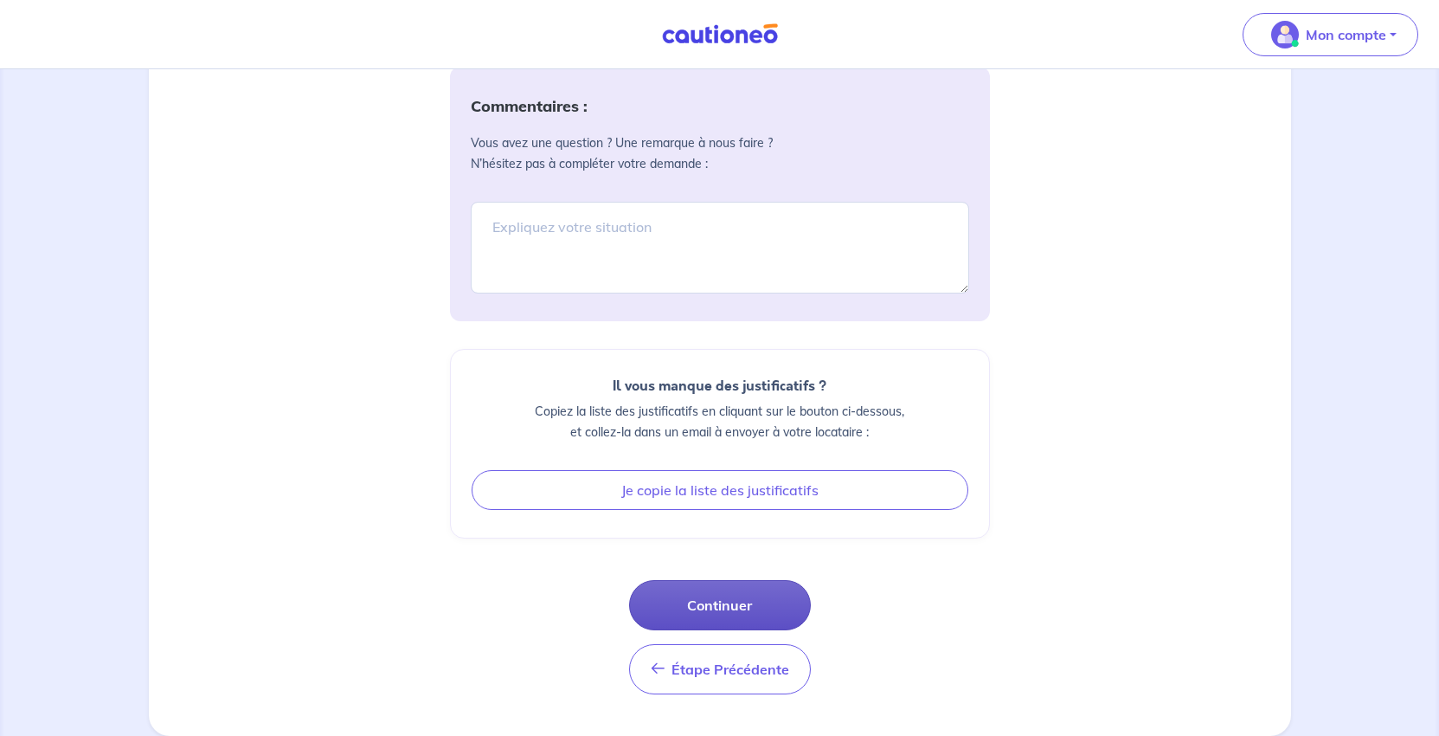
click at [734, 580] on button "Continuer" at bounding box center [720, 605] width 182 height 50
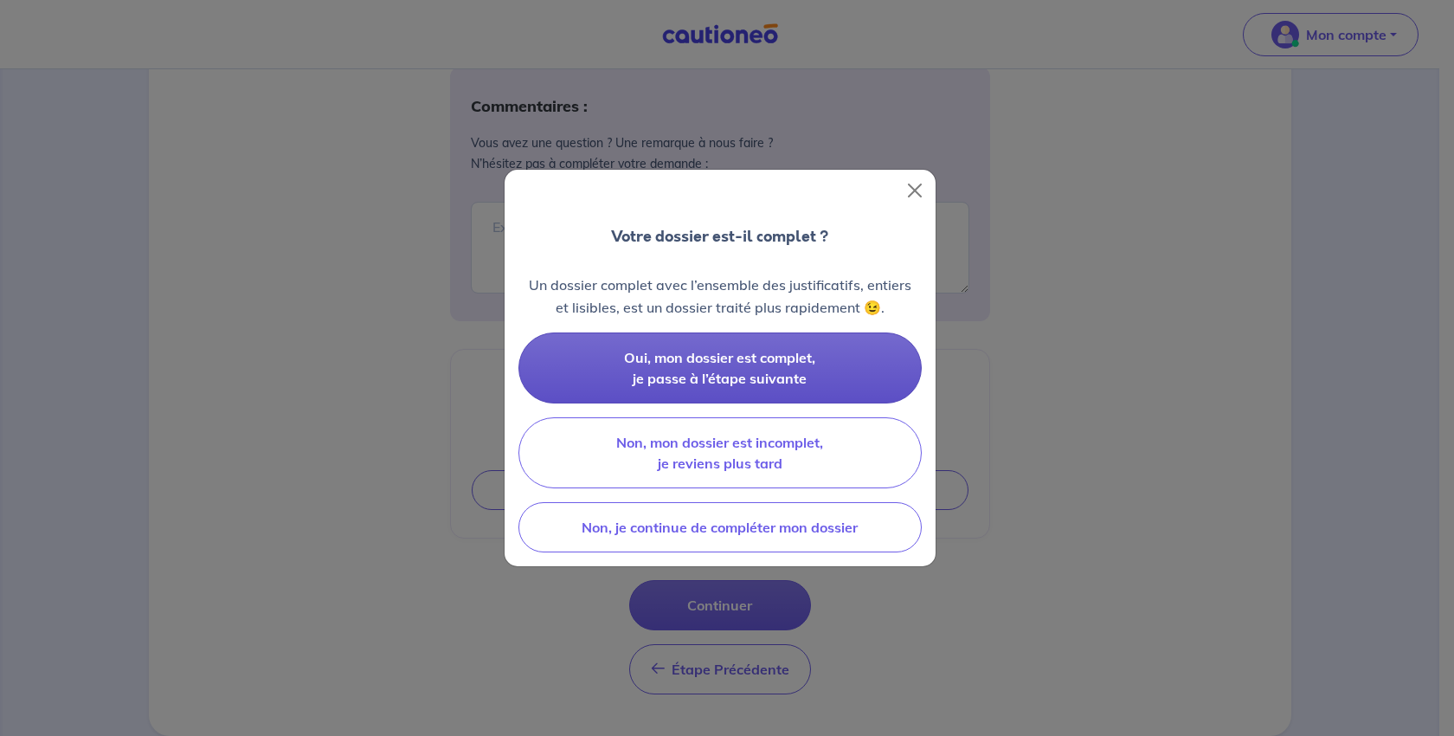
click at [755, 387] on span "Oui, mon dossier est complet, je passe à l’étape suivante" at bounding box center [719, 368] width 191 height 38
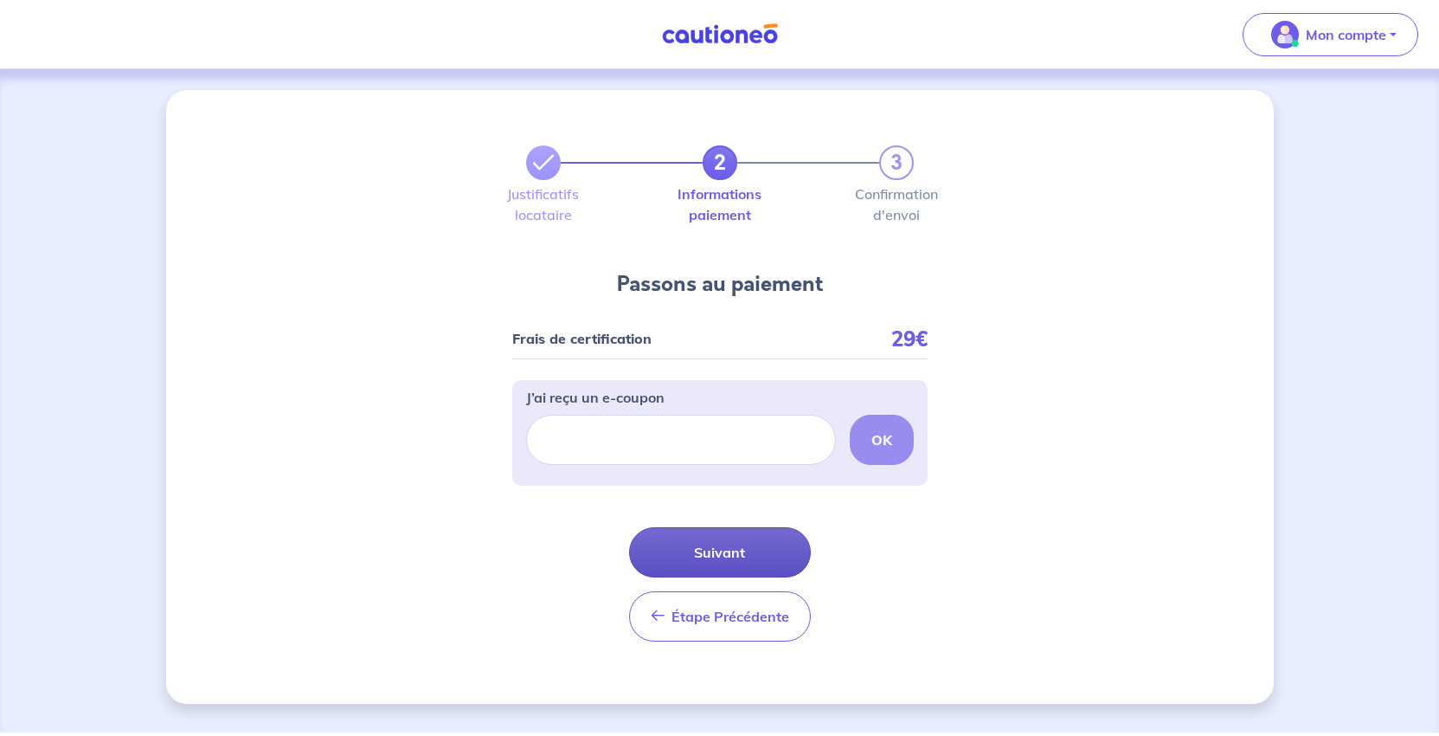
click at [744, 577] on button "Suivant" at bounding box center [720, 552] width 182 height 50
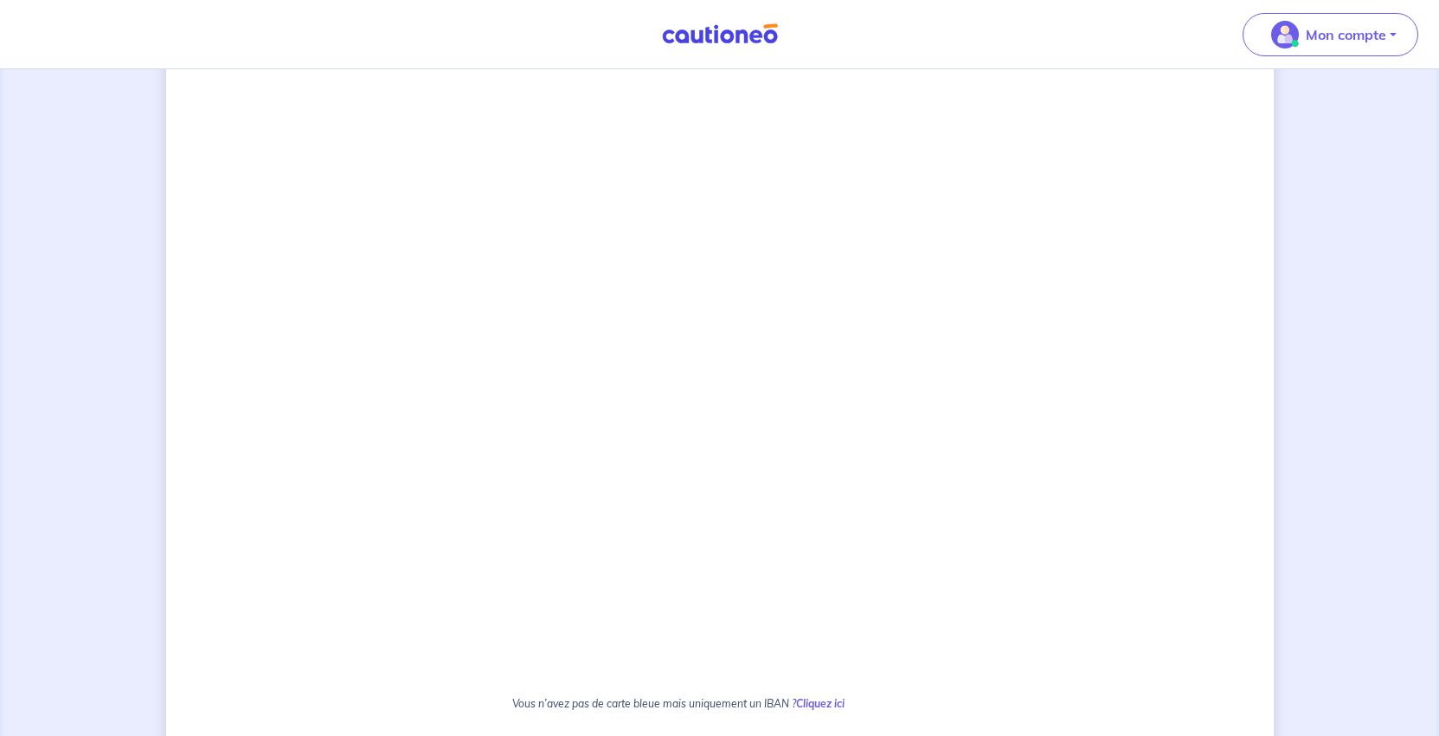
scroll to position [606, 0]
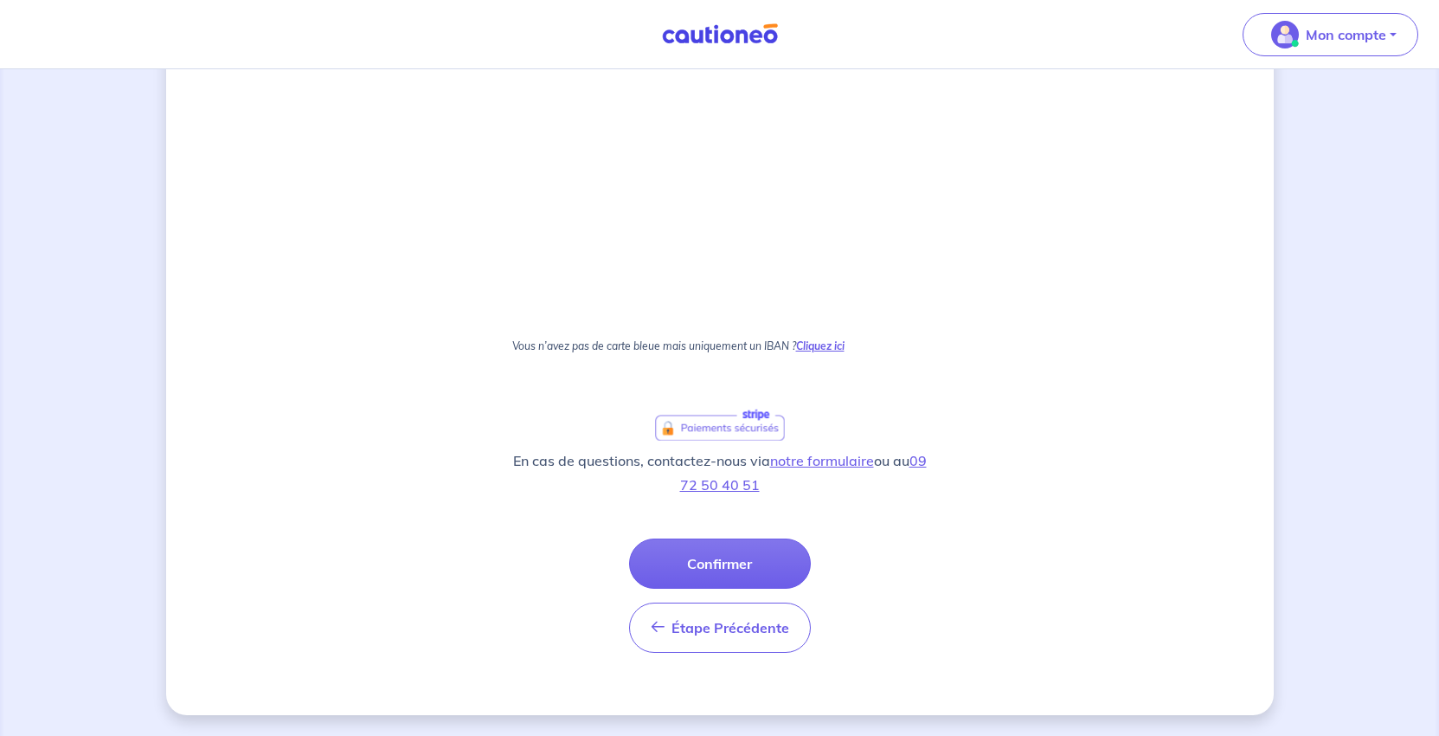
click at [845, 352] on strong "Cliquez ici" at bounding box center [820, 345] width 48 height 13
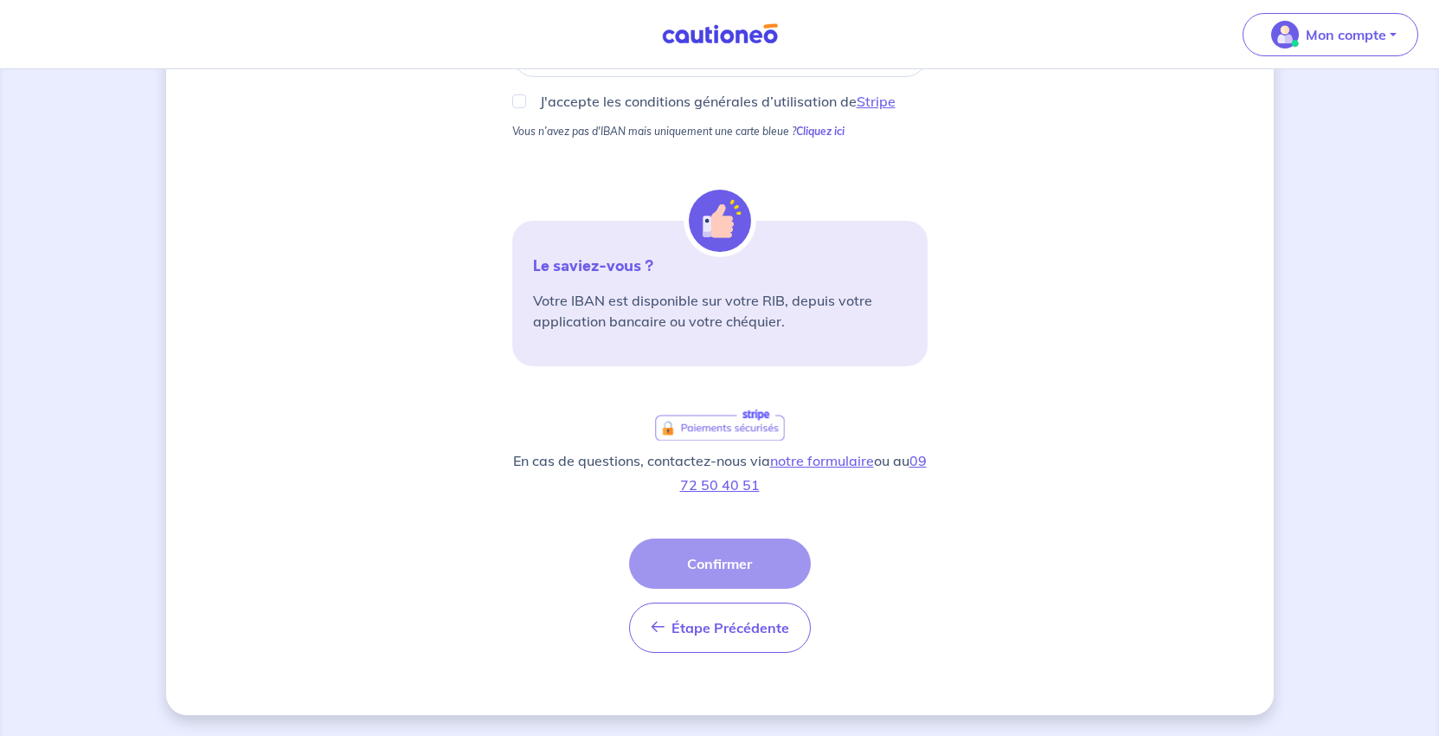
scroll to position [544, 0]
click at [931, 34] on nav "Mon compte Me déconnecter" at bounding box center [719, 34] width 1439 height 69
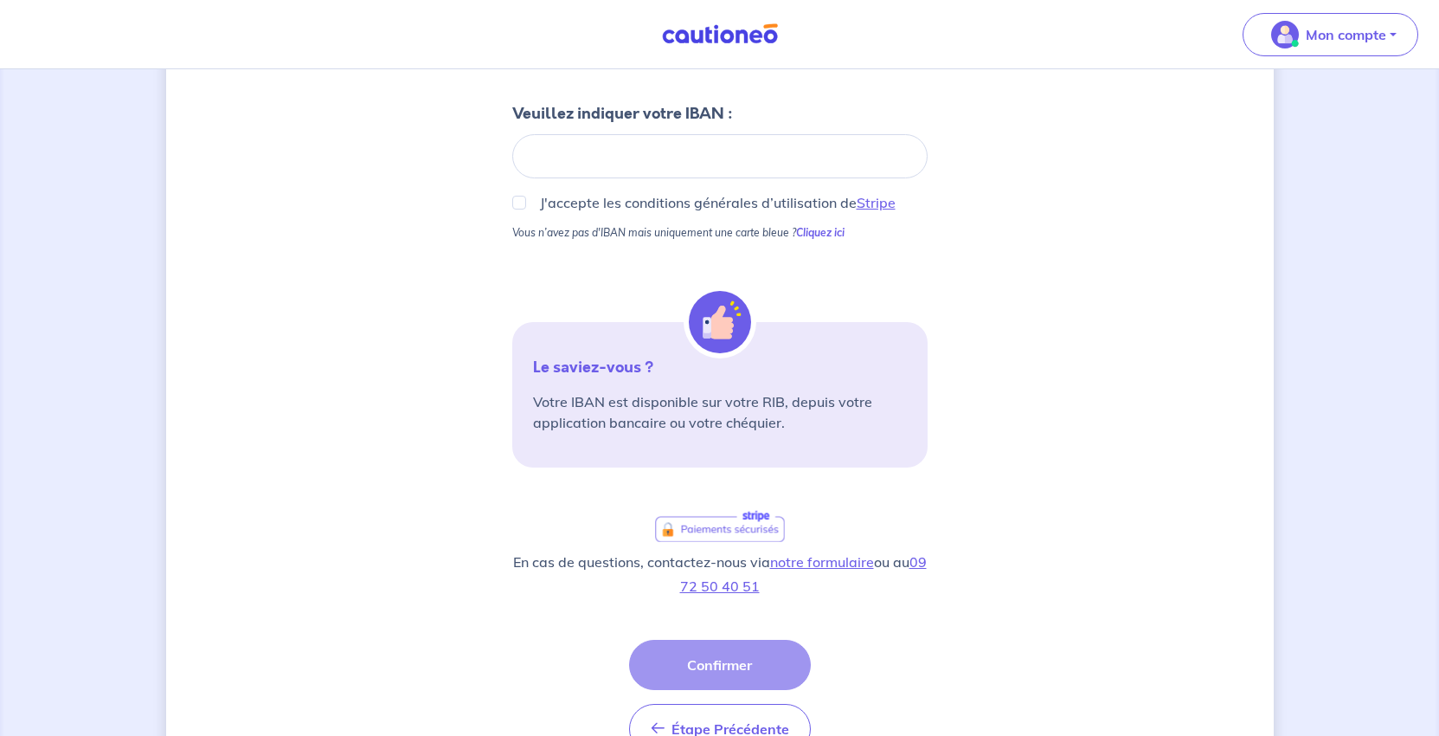
scroll to position [0, 0]
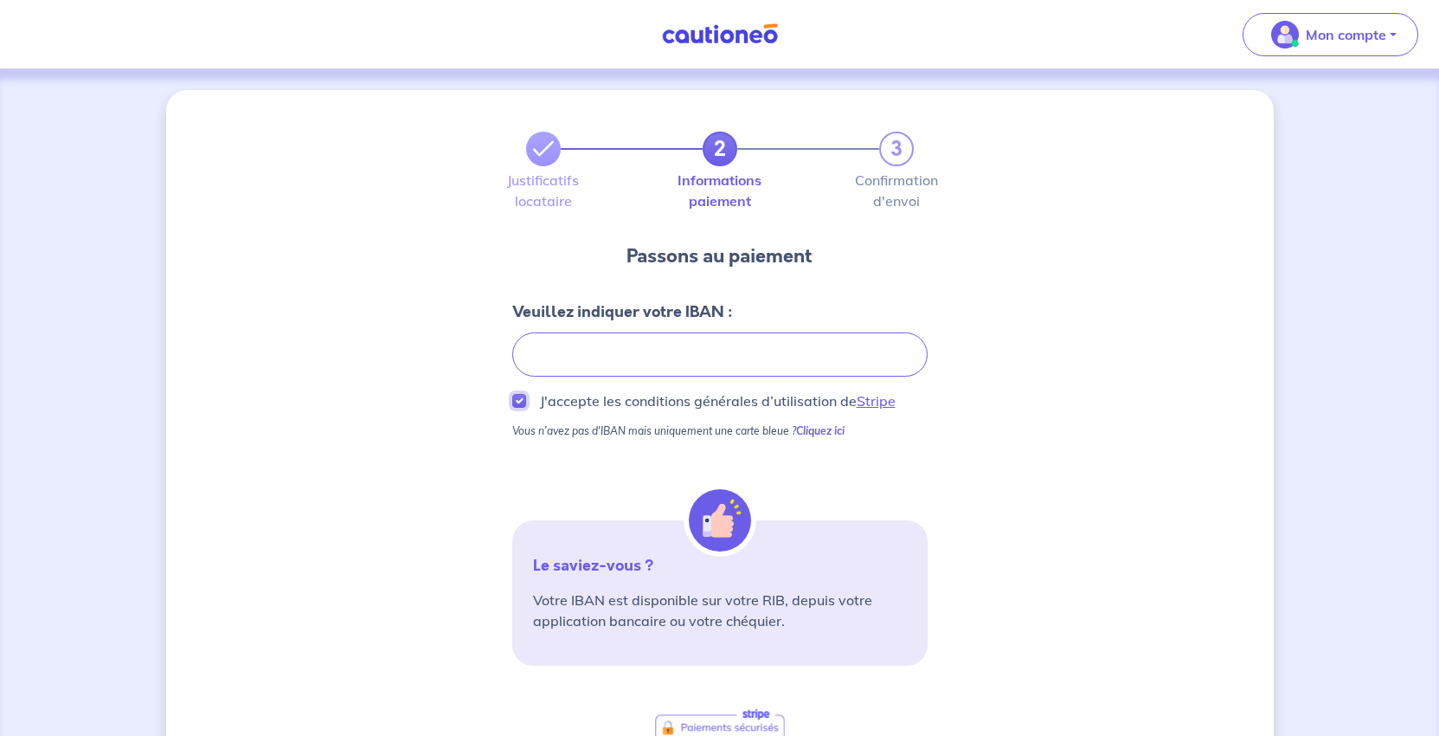
click at [512, 408] on input "J'accepte les conditions générales d’utilisation de Stripe" at bounding box center [519, 401] width 14 height 14
checkbox input "true"
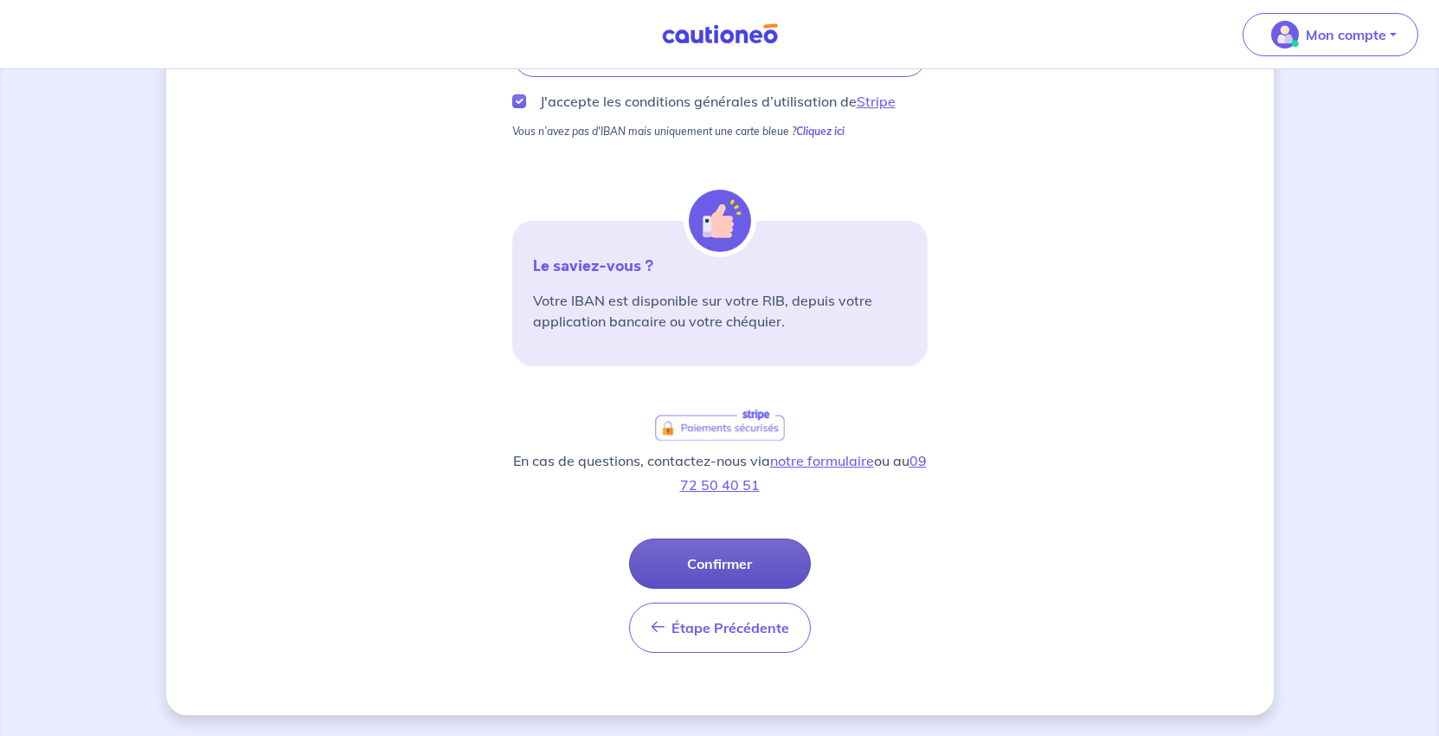
click at [765, 588] on button "Confirmer" at bounding box center [720, 563] width 182 height 50
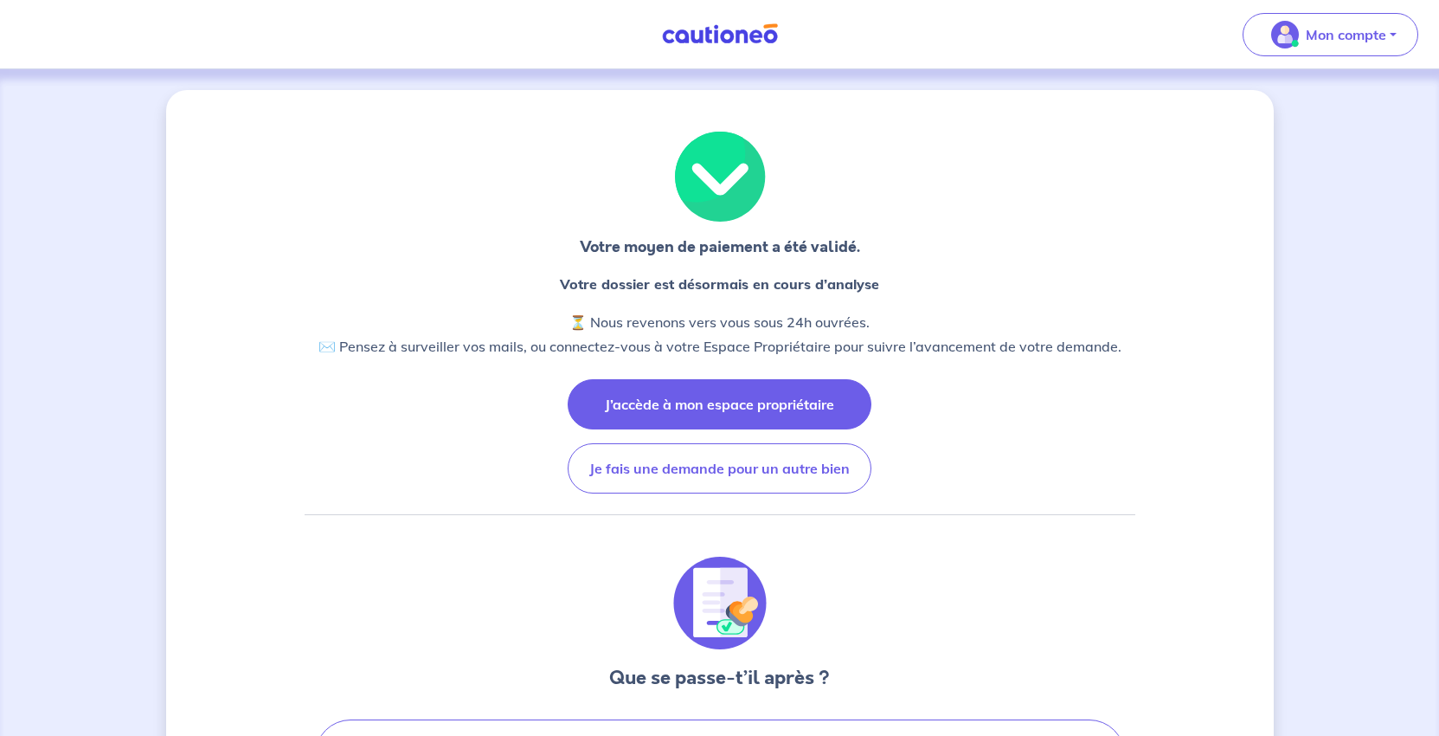
click at [730, 429] on button "J’accède à mon espace propriétaire" at bounding box center [720, 404] width 304 height 50
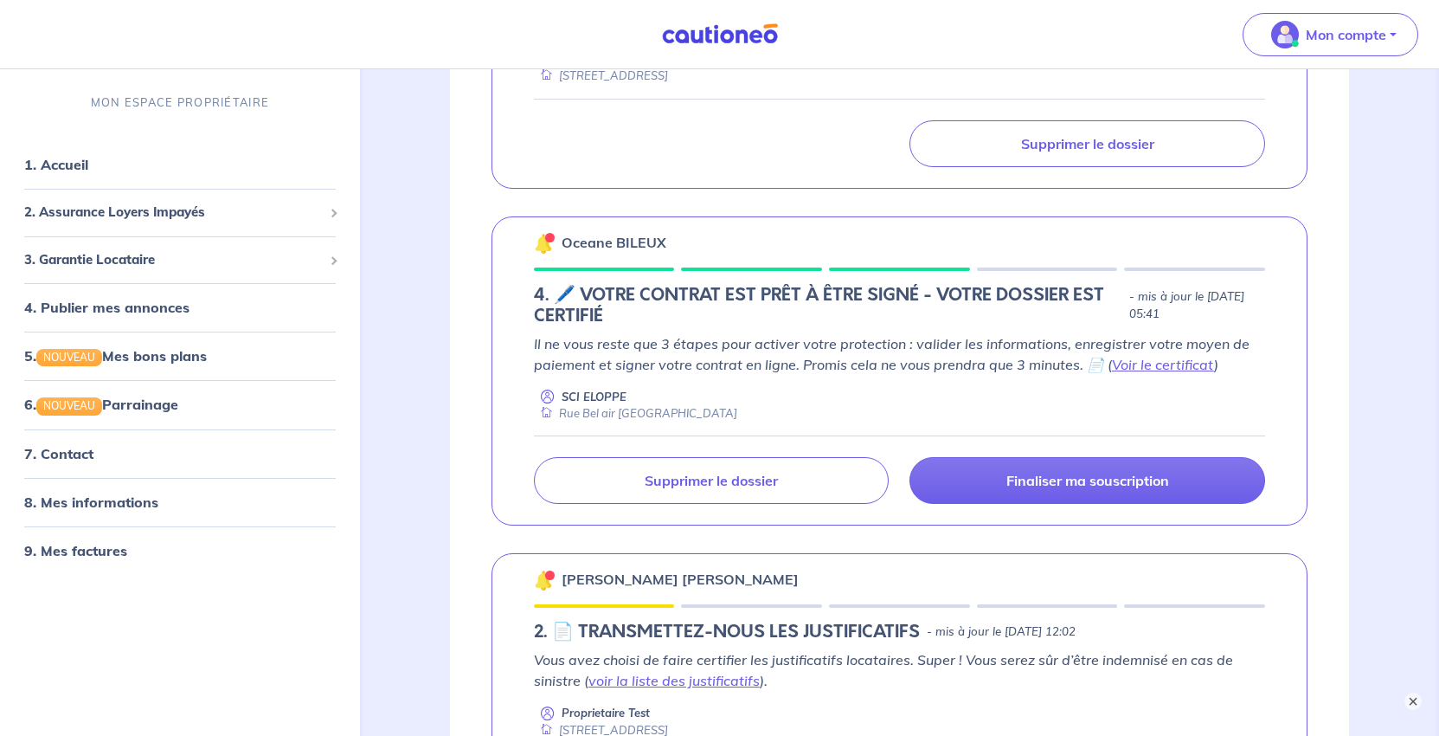
scroll to position [1038, 0]
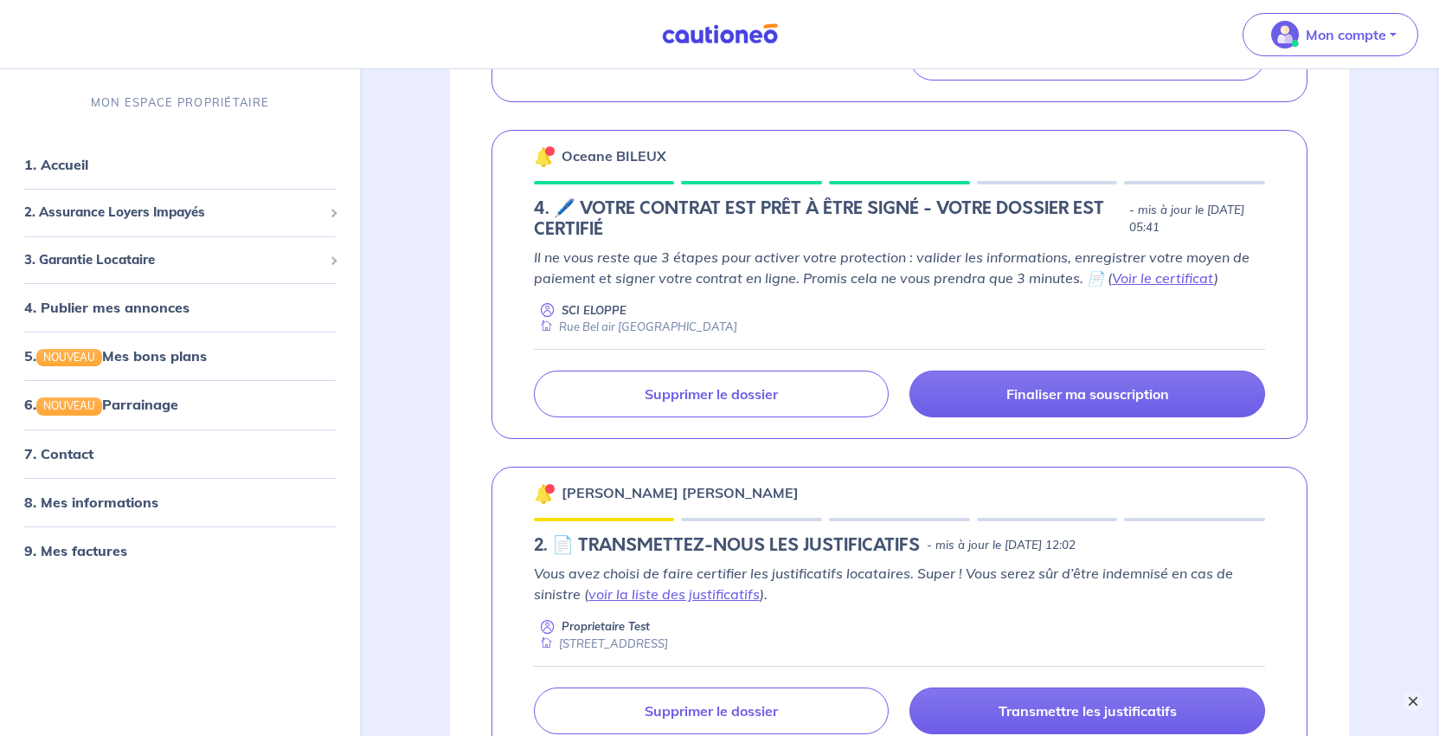
click at [1408, 704] on button "×" at bounding box center [1413, 701] width 21 height 21
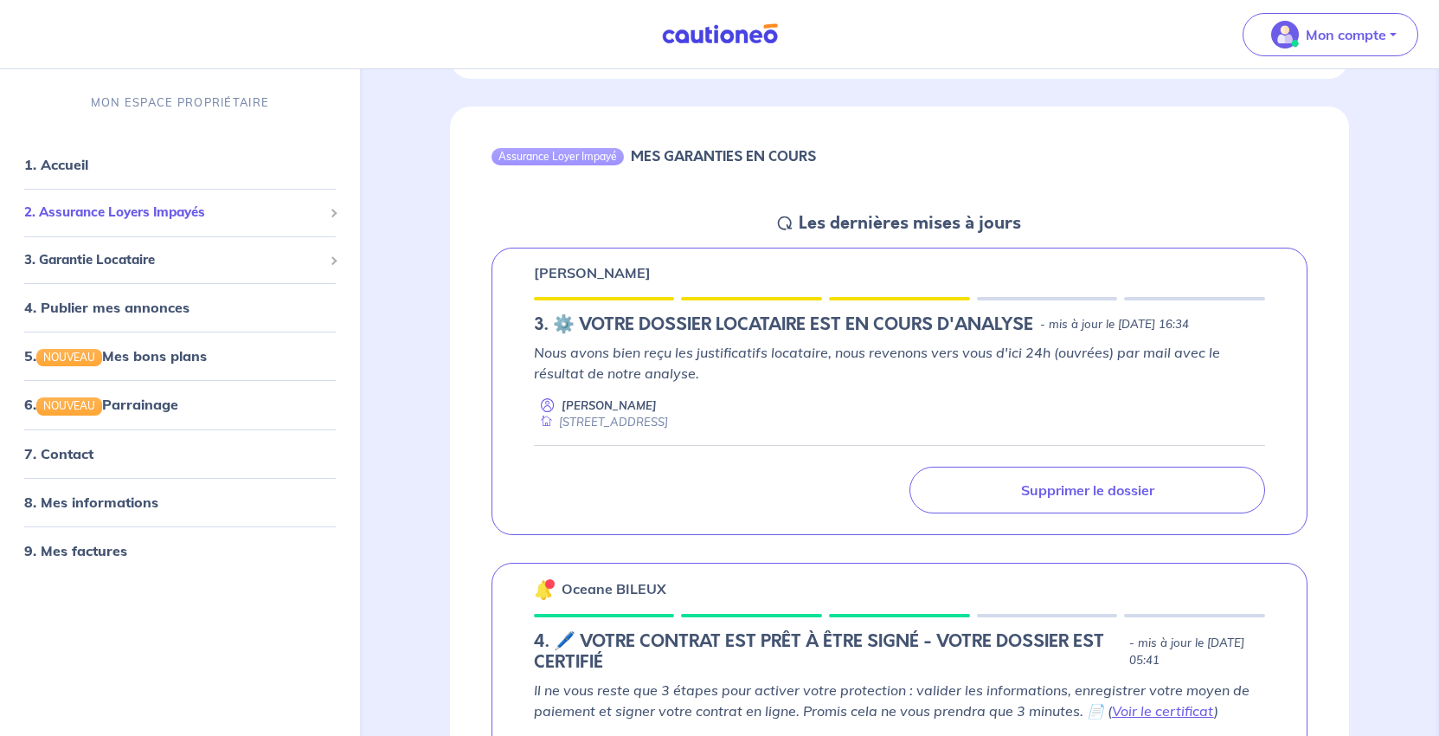
click at [201, 222] on span "2. Assurance Loyers Impayés" at bounding box center [173, 212] width 299 height 20
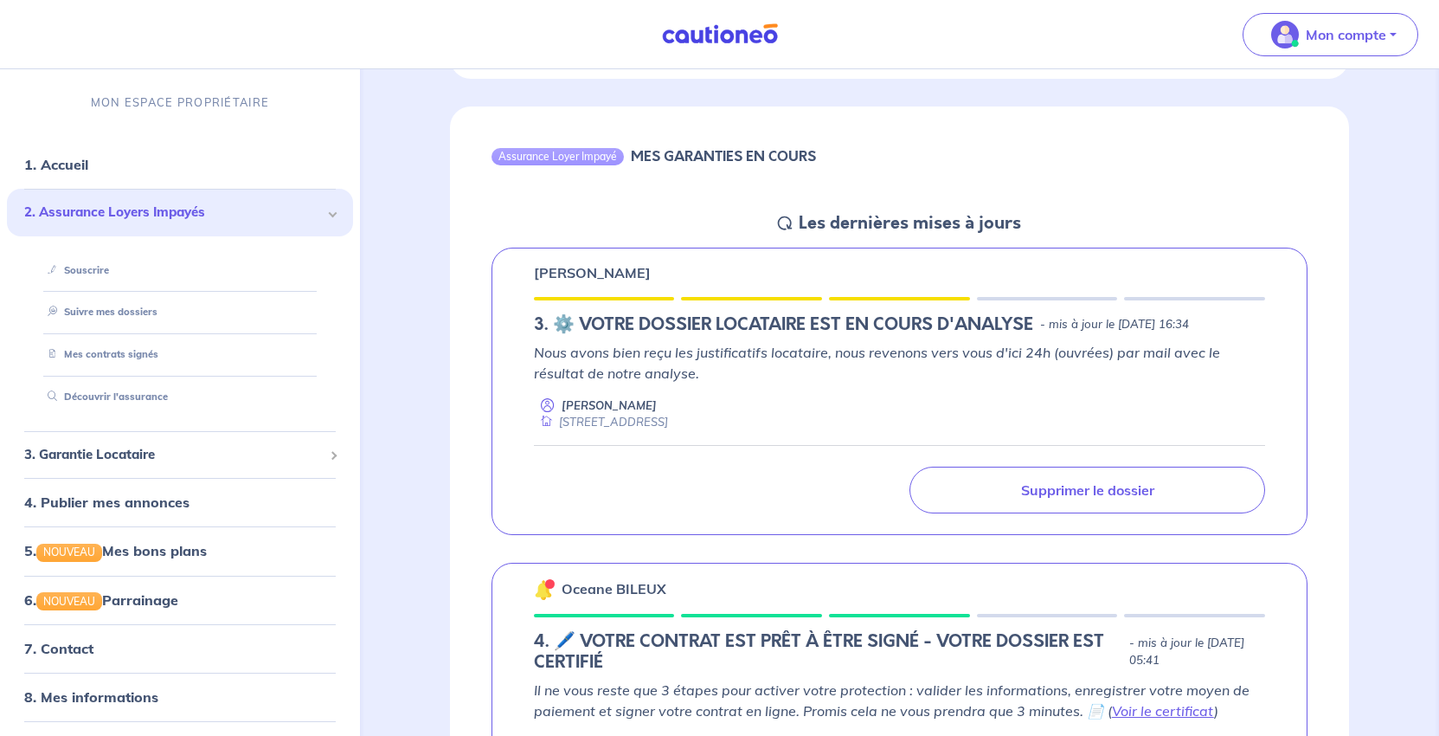
click at [138, 222] on span "2. Assurance Loyers Impayés" at bounding box center [173, 212] width 299 height 20
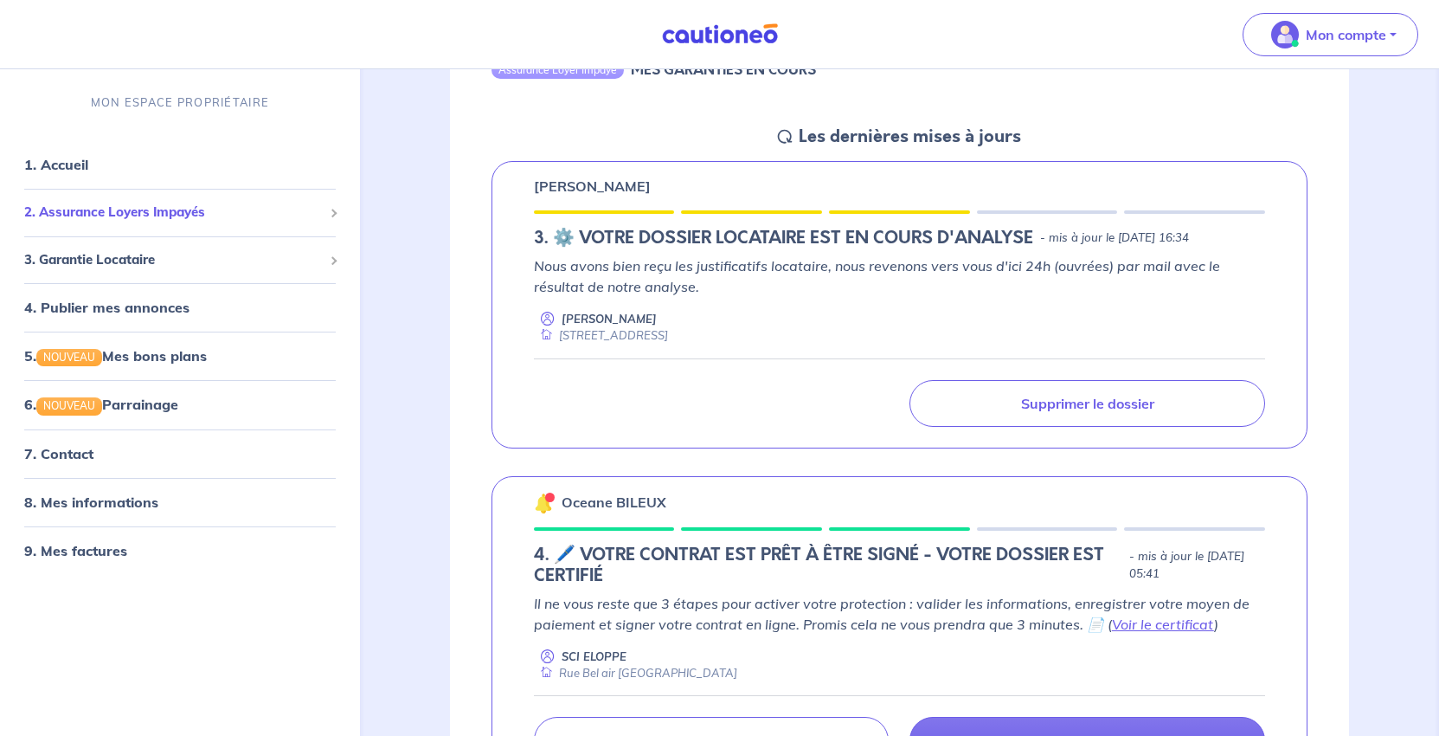
scroll to position [433, 0]
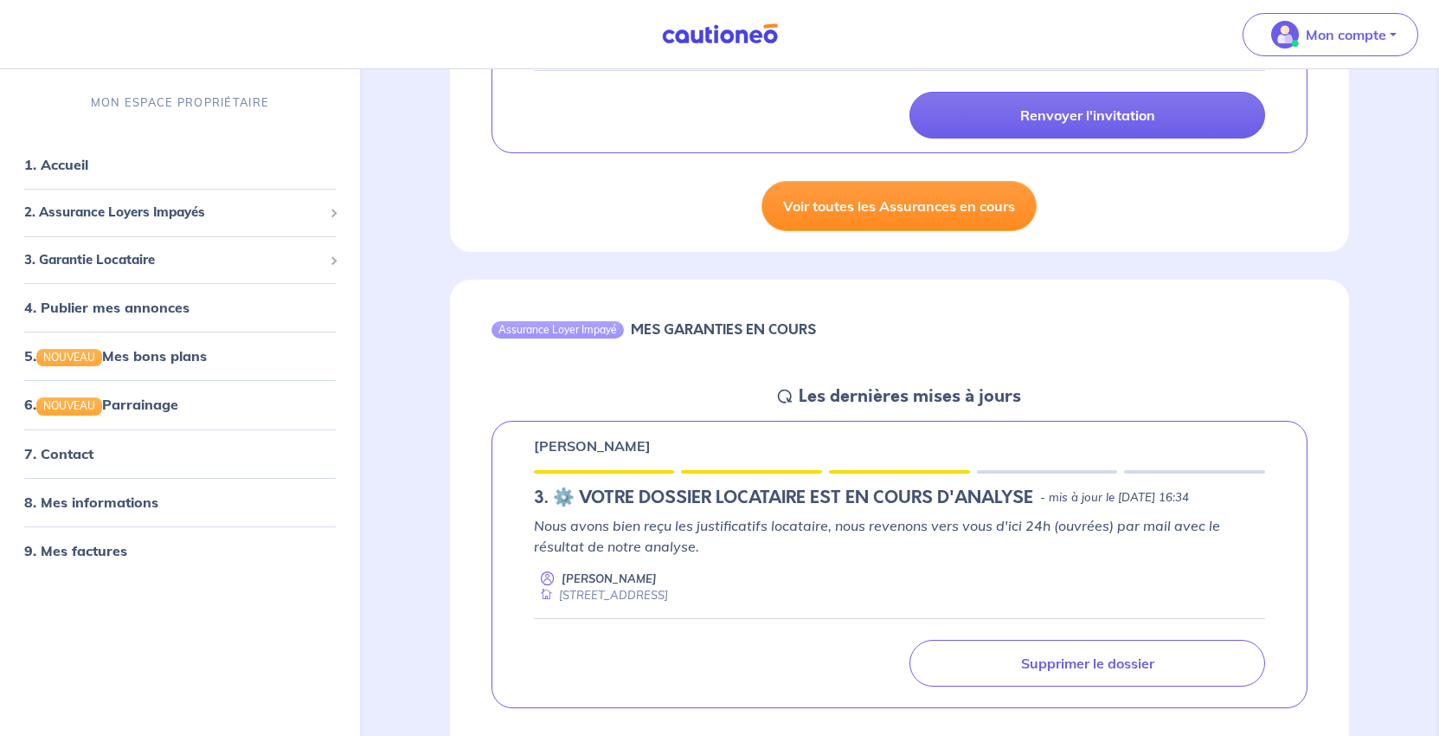
click at [967, 231] on link "Voir toutes les Assurances en cours" at bounding box center [898, 206] width 275 height 50
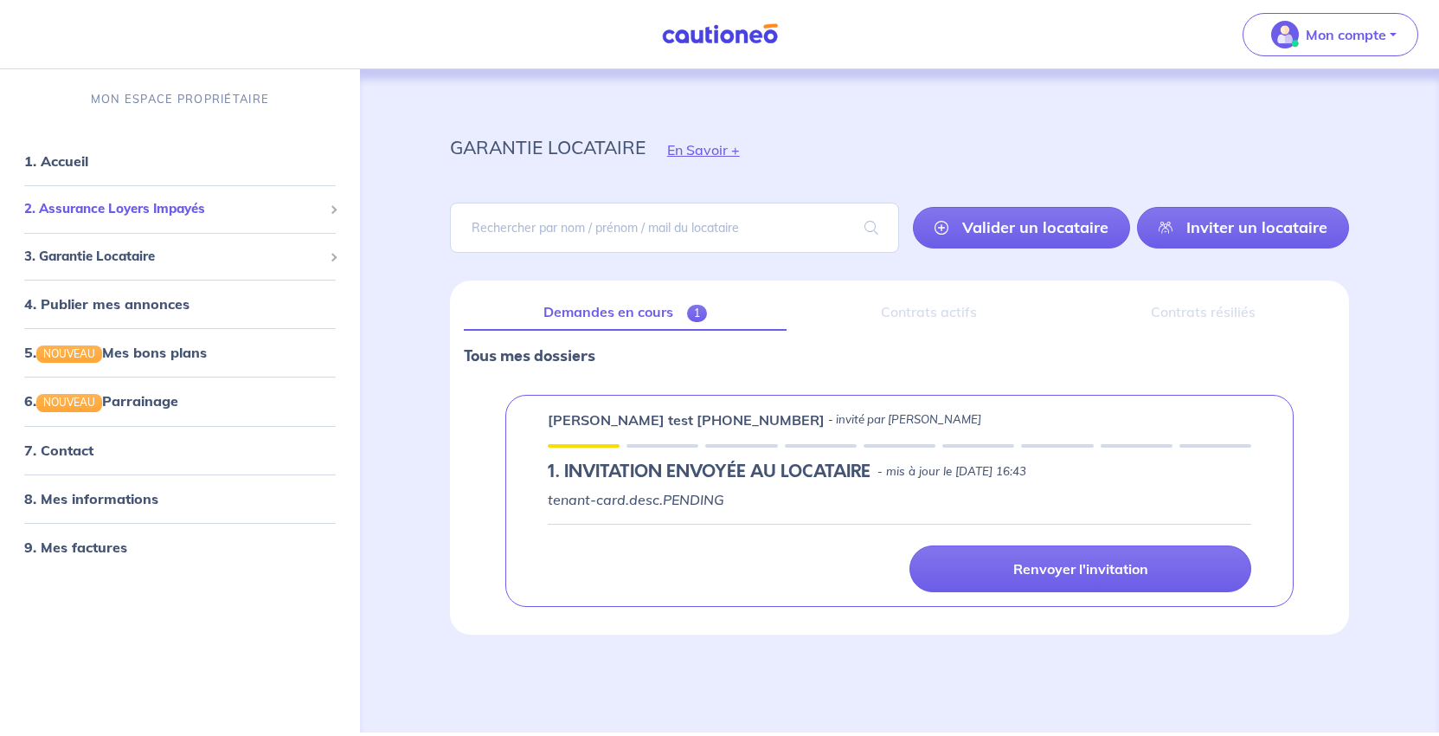
click at [148, 219] on span "2. Assurance Loyers Impayés" at bounding box center [173, 209] width 299 height 20
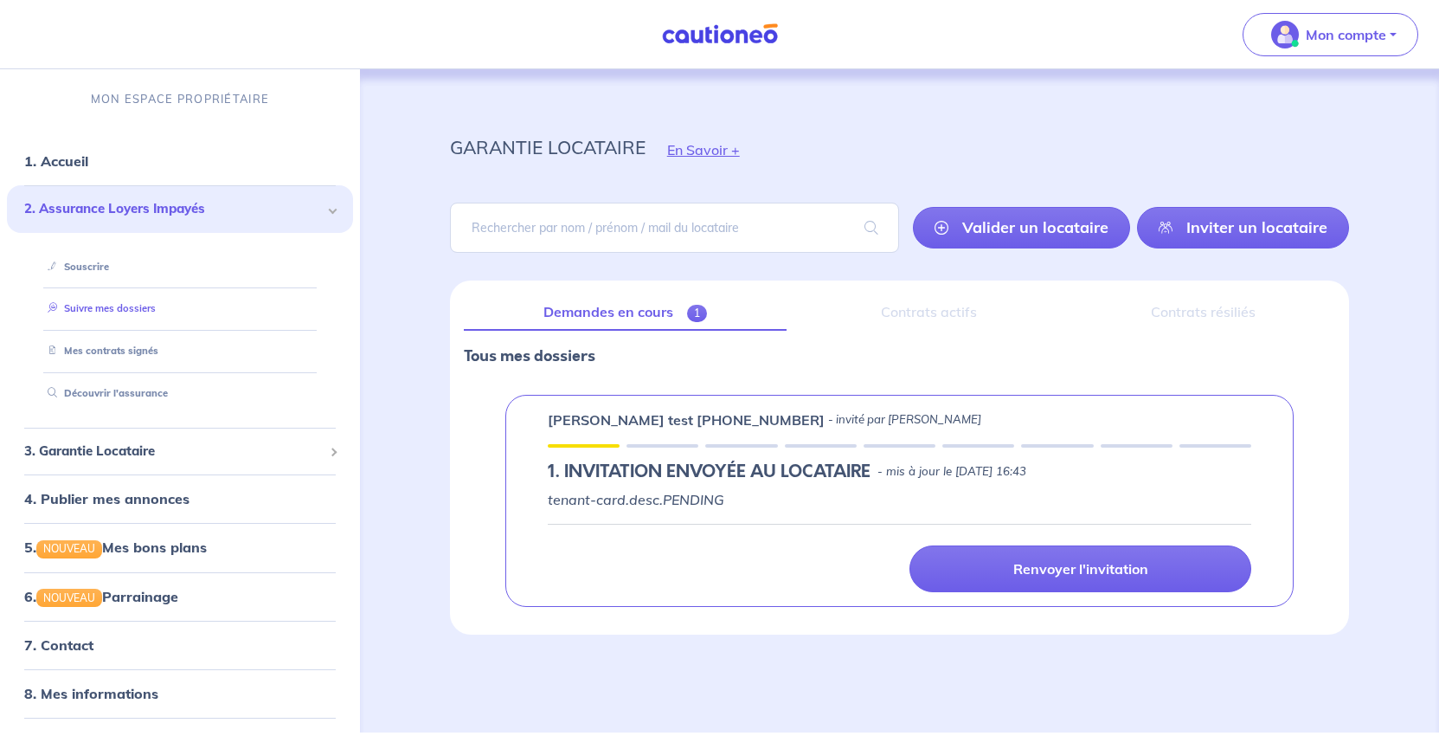
click at [128, 314] on link "Suivre mes dossiers" at bounding box center [98, 308] width 115 height 12
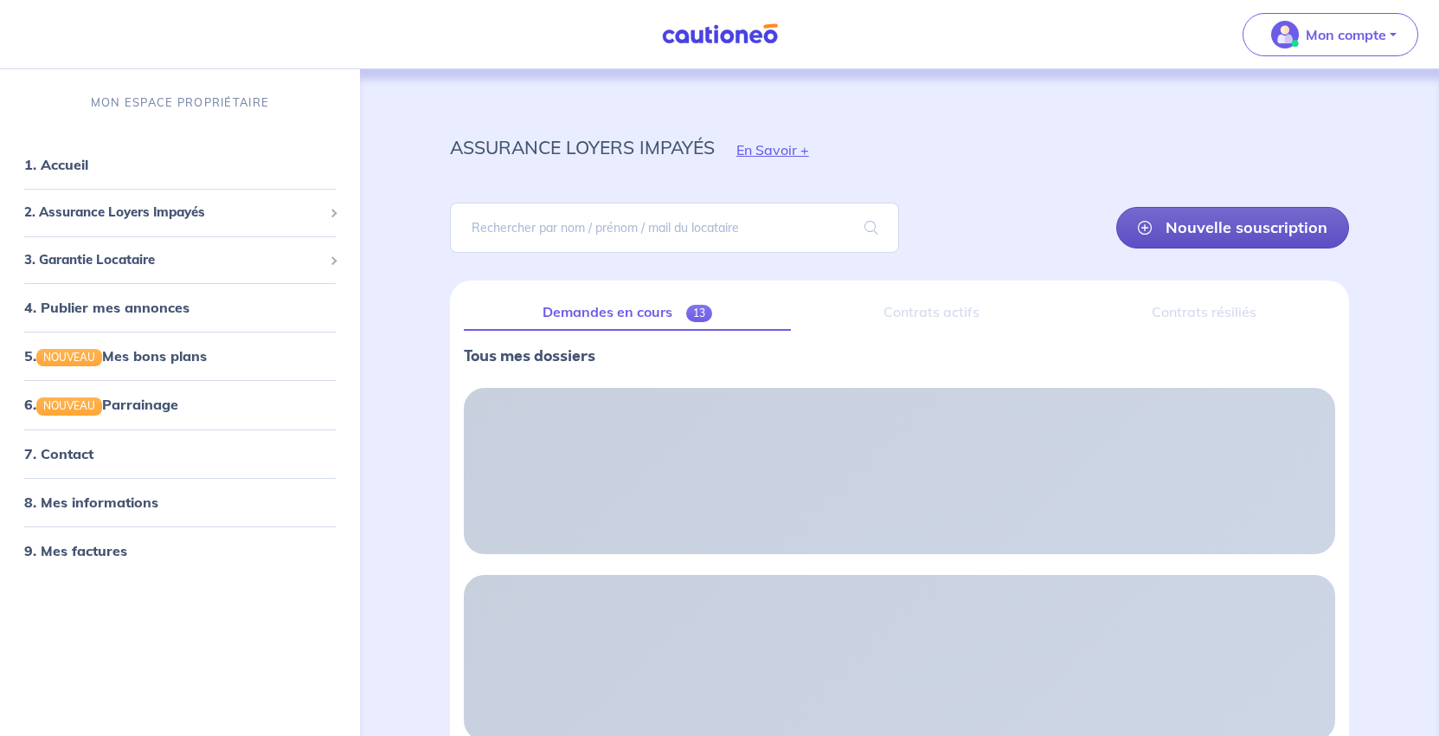
click at [1233, 248] on link "Nouvelle souscription" at bounding box center [1232, 228] width 233 height 42
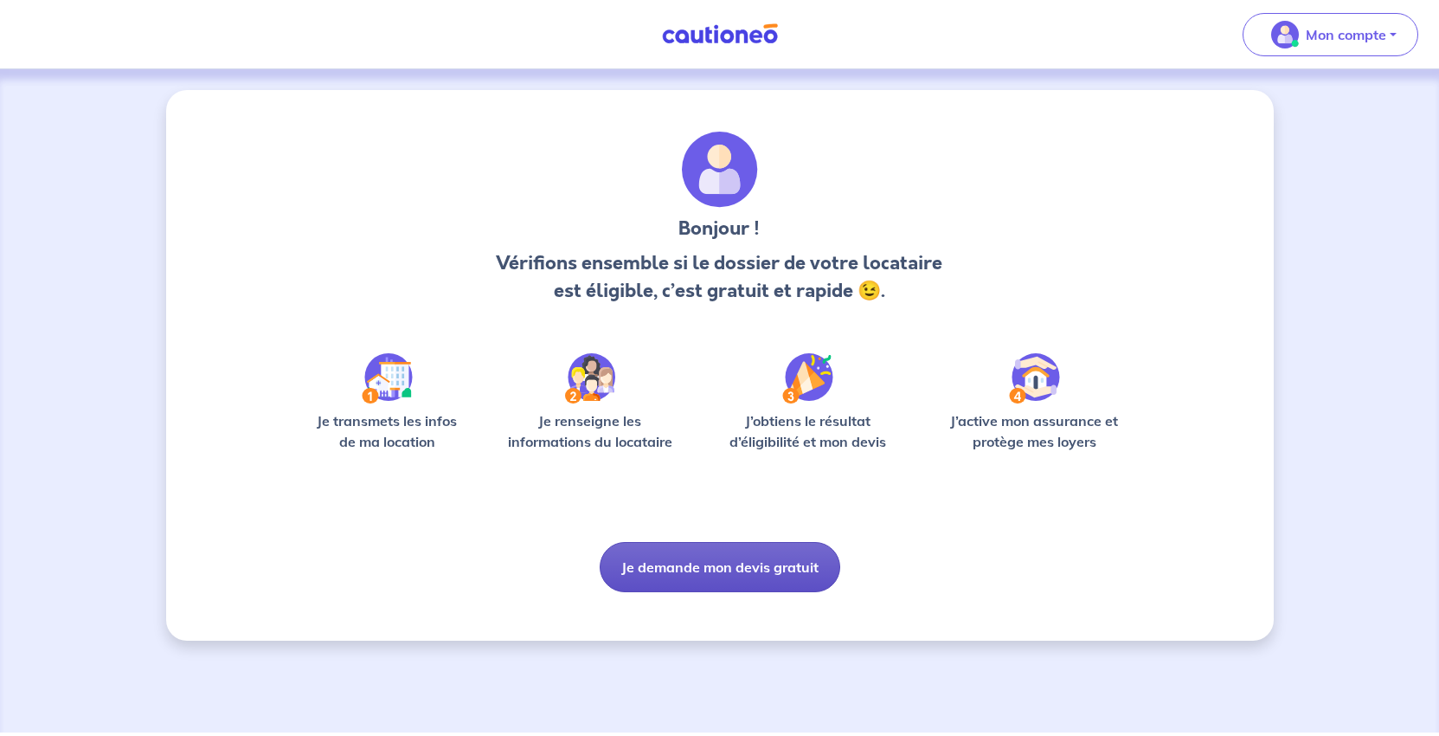
click at [763, 592] on button "Je demande mon devis gratuit" at bounding box center [720, 567] width 241 height 50
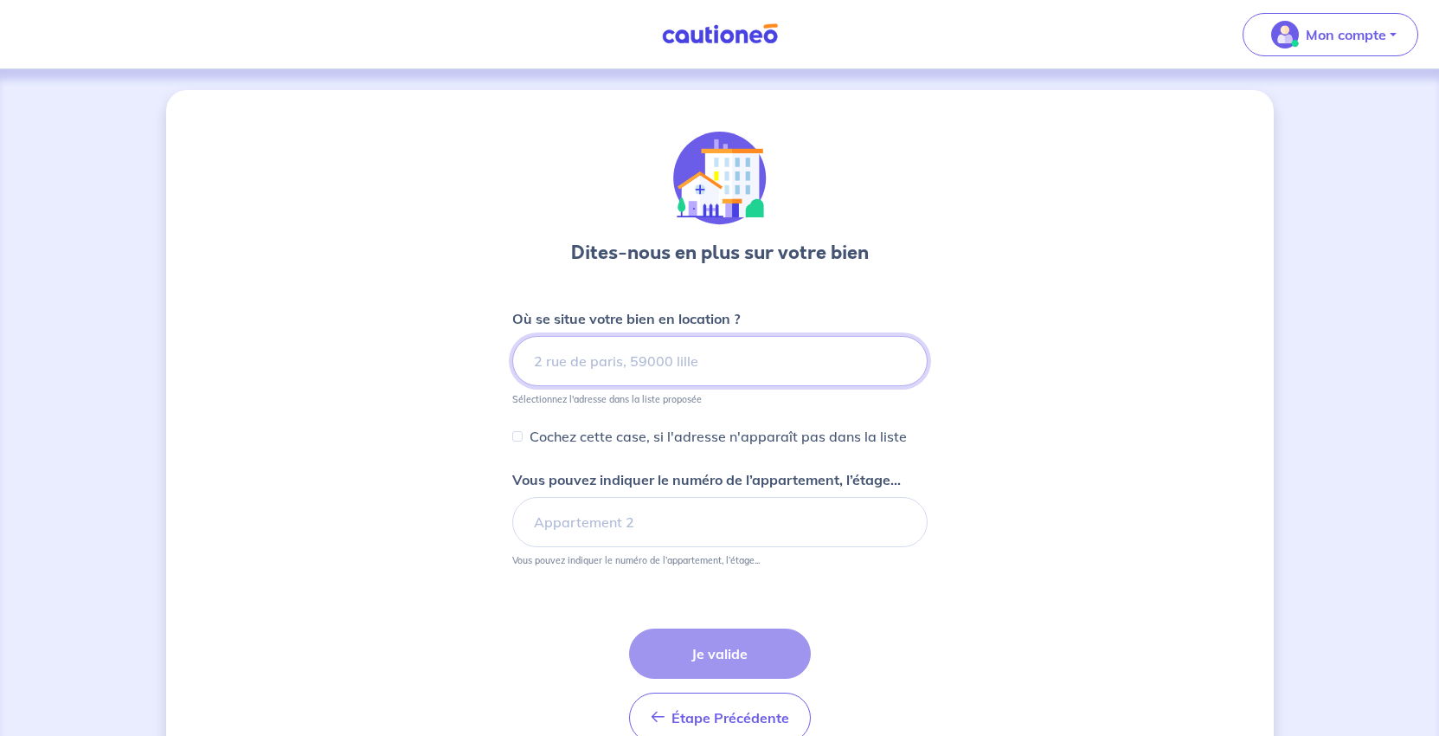
click at [615, 386] on input at bounding box center [719, 361] width 415 height 50
paste input "7 rue de Rieux"
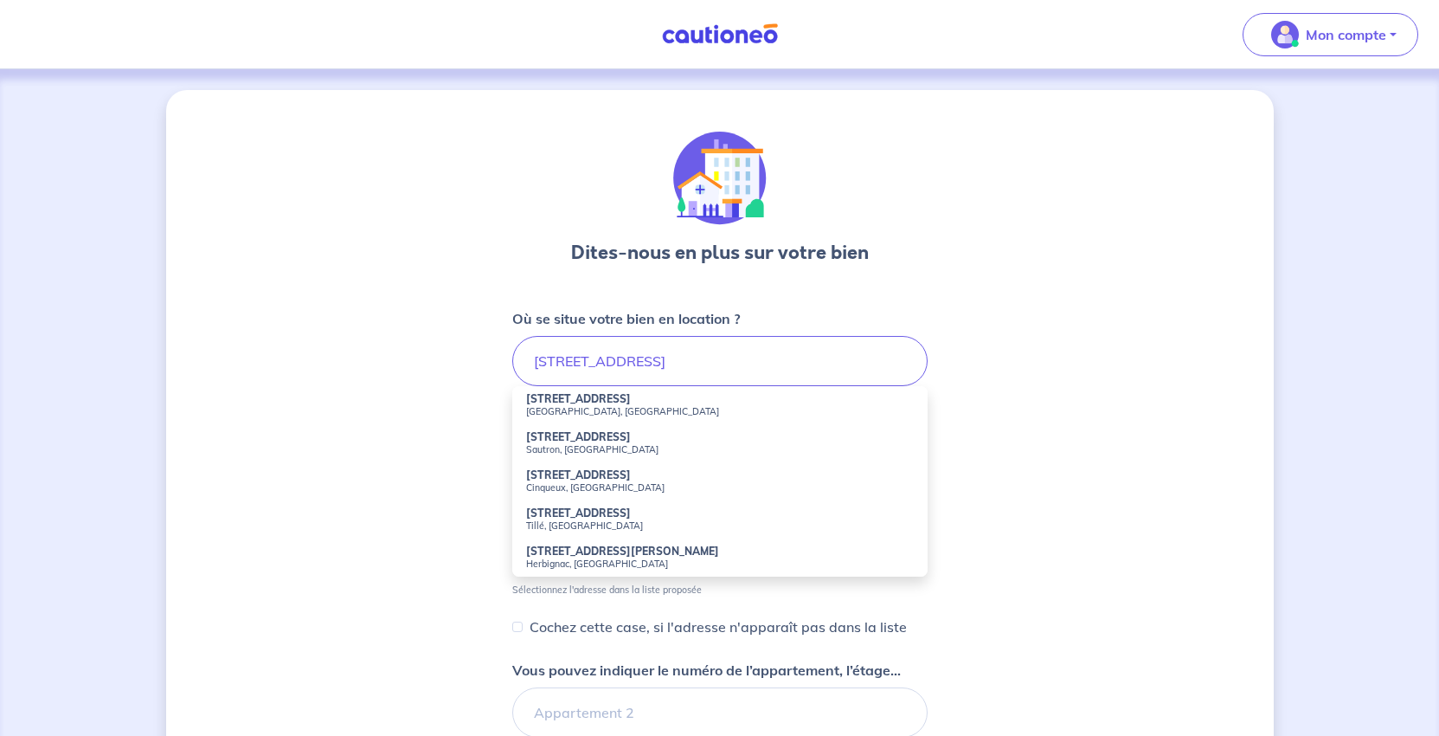
click at [565, 417] on small "Nantes, France" at bounding box center [720, 411] width 388 height 12
type input "7 Rue de Rieux, Nantes, France"
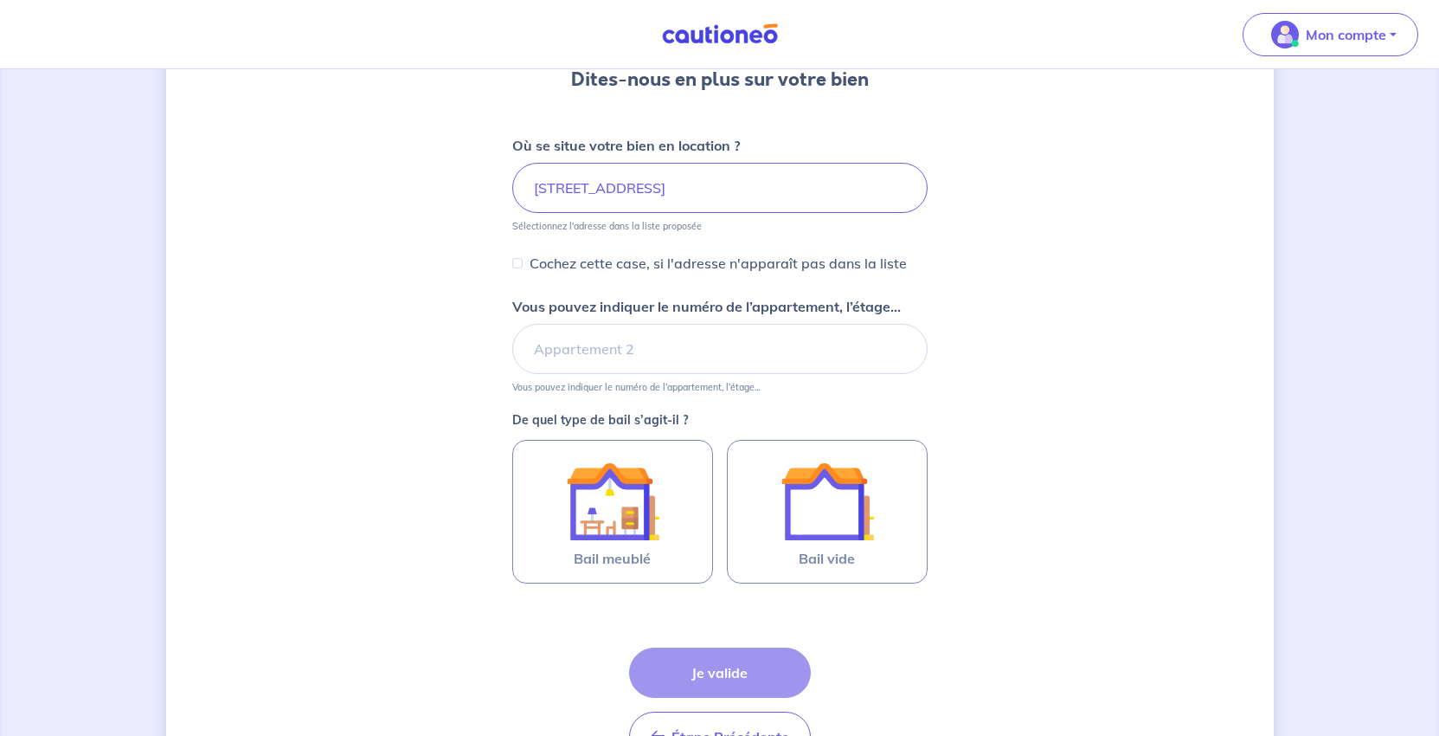
scroll to position [260, 0]
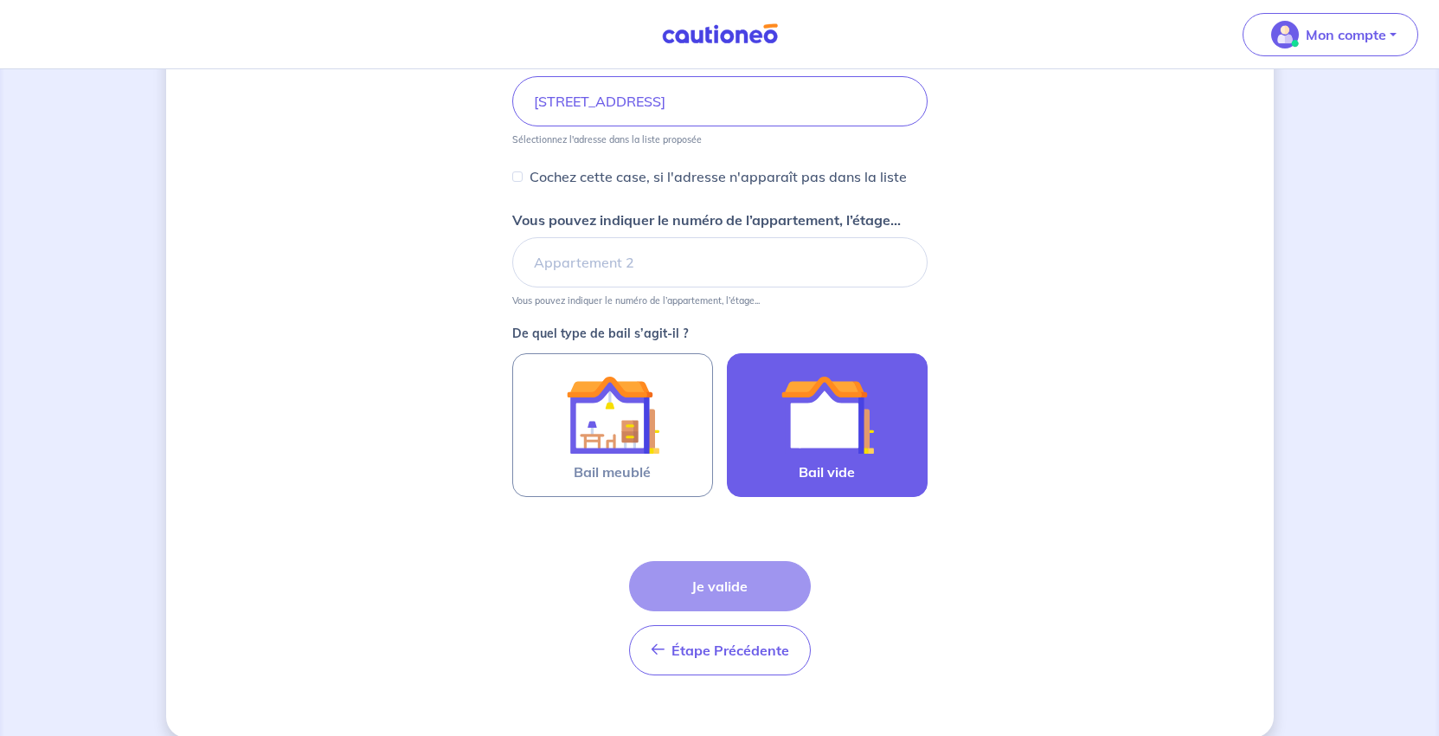
click at [850, 461] on img at bounding box center [827, 414] width 93 height 93
click at [0, 0] on input "Bail vide" at bounding box center [0, 0] width 0 height 0
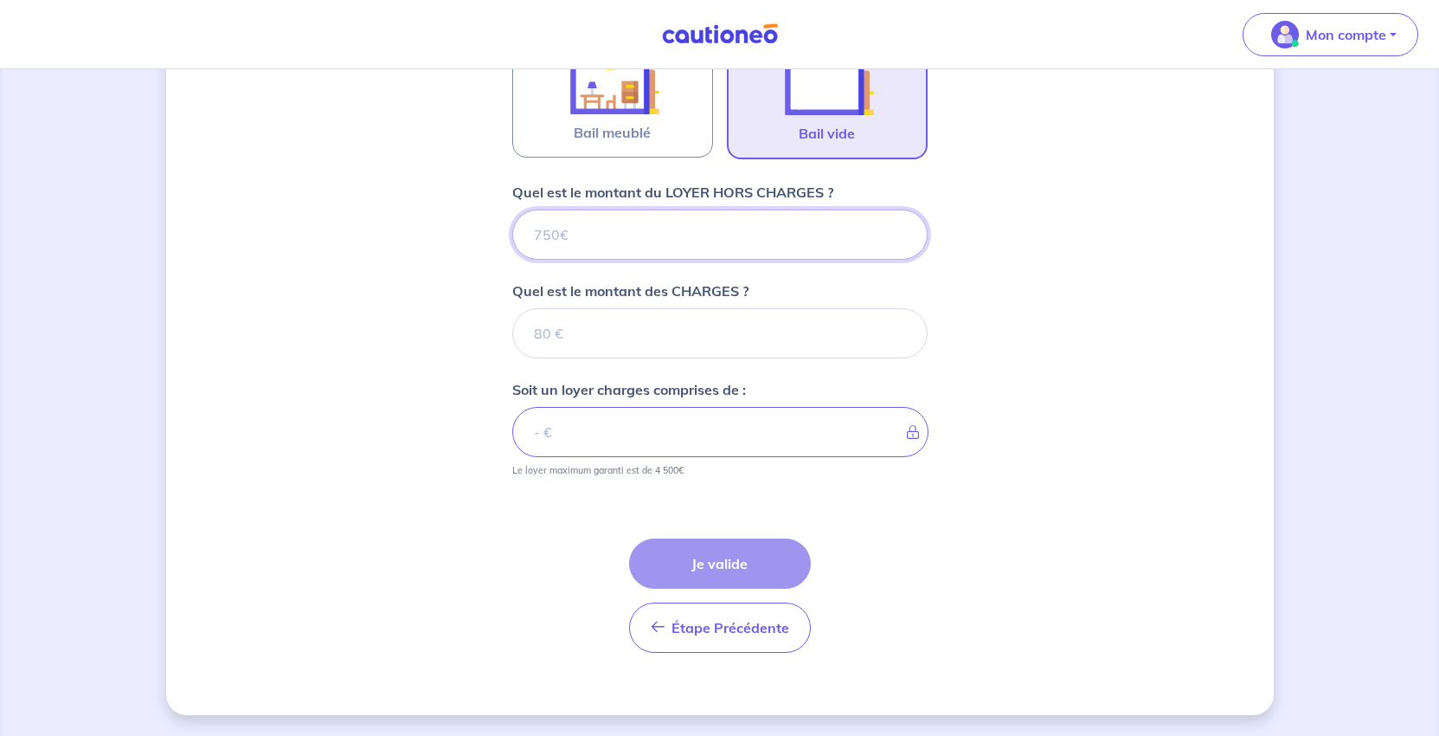
scroll to position [795, 0]
click at [625, 209] on input "Quel est le montant du LOYER HORS CHARGES ?" at bounding box center [719, 234] width 415 height 50
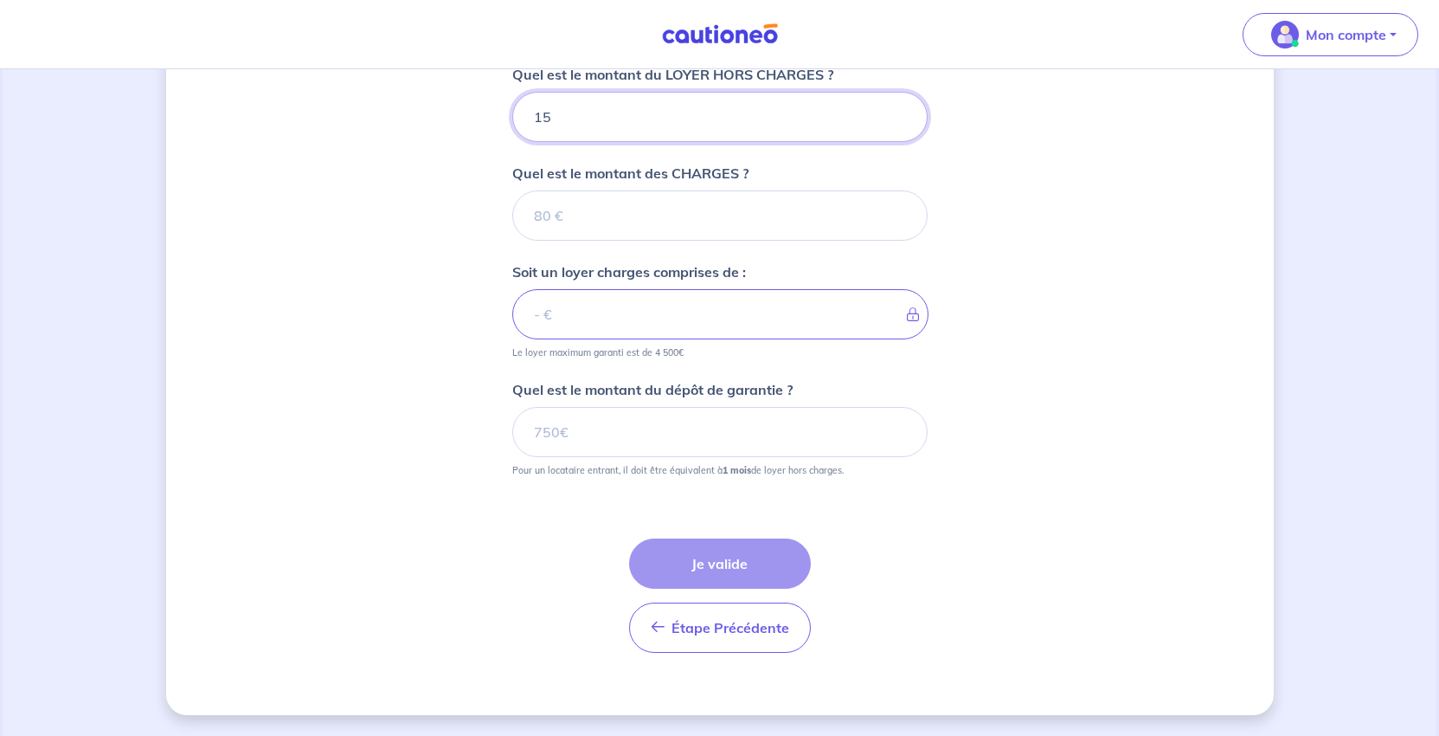
type input "151"
type input "1510"
click at [601, 241] on input "Quel est le montant des CHARGES ?" at bounding box center [719, 215] width 415 height 50
type input "80"
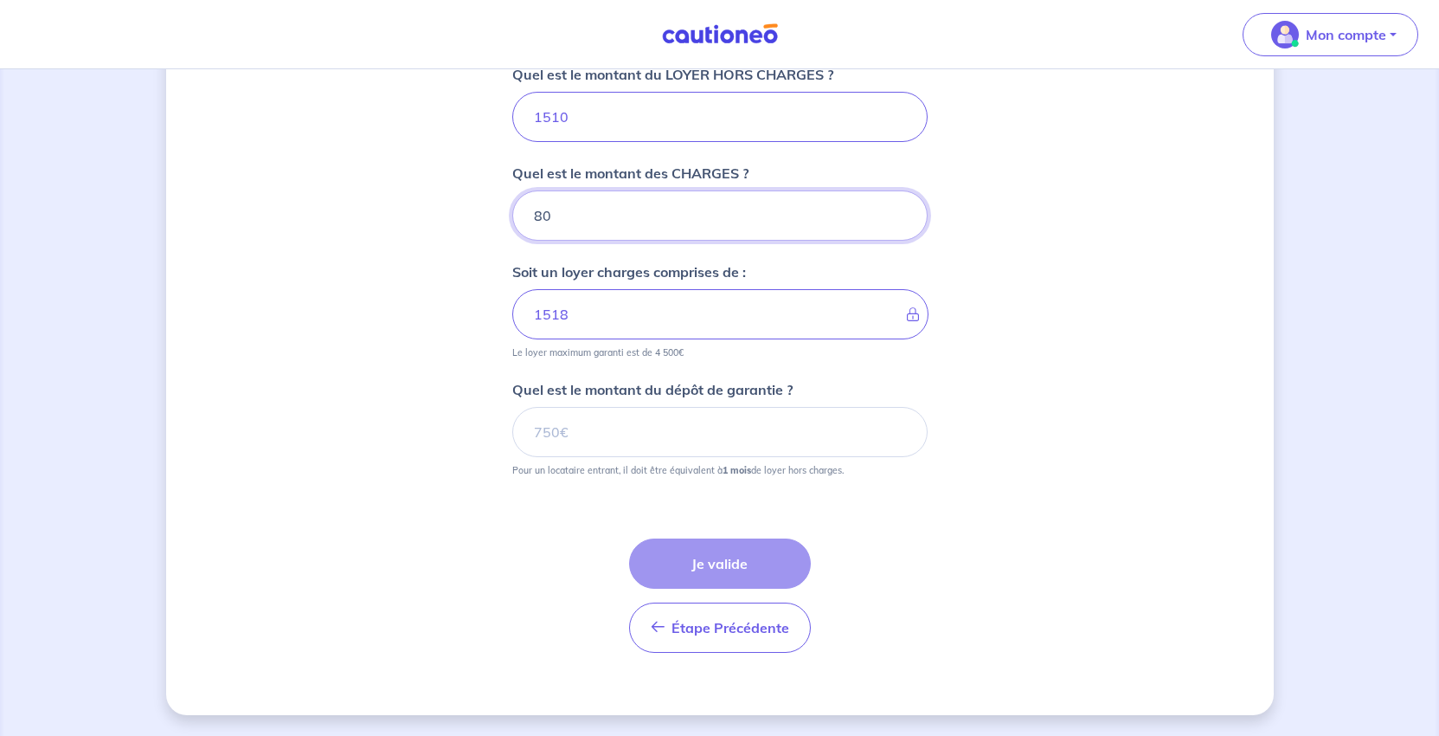
type input "1590"
type input "80"
click at [1224, 550] on div "Dites-nous en plus sur votre bien Où se situe votre bien en location ? 7 Rue de…" at bounding box center [720, 43] width 1108 height 1341
click at [681, 457] on input "Quel est le montant du dépôt de garantie ?" at bounding box center [719, 432] width 415 height 50
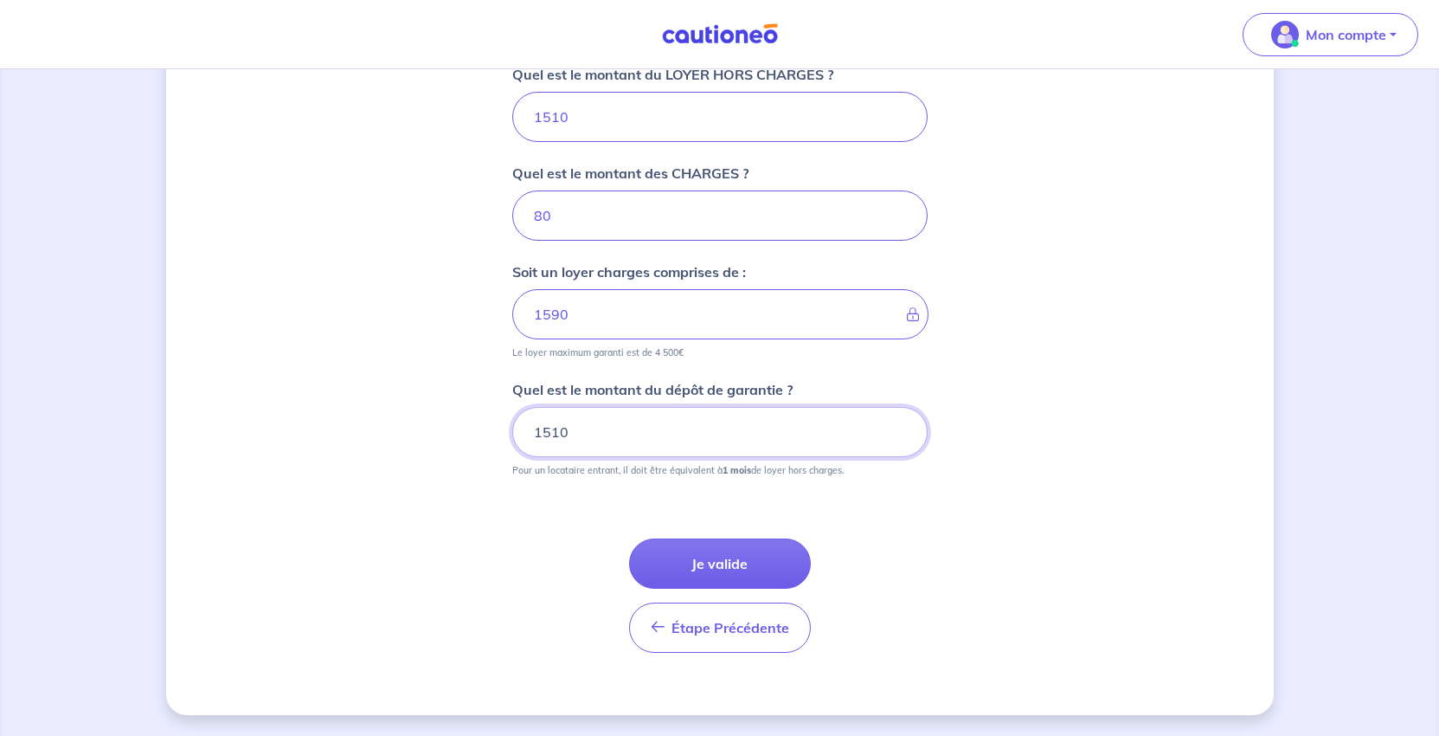
type input "1510"
click at [1096, 575] on div "Dites-nous en plus sur votre bien Où se situe votre bien en location ? 7 Rue de…" at bounding box center [720, 43] width 1108 height 1341
click at [724, 538] on button "Je valide" at bounding box center [720, 563] width 182 height 50
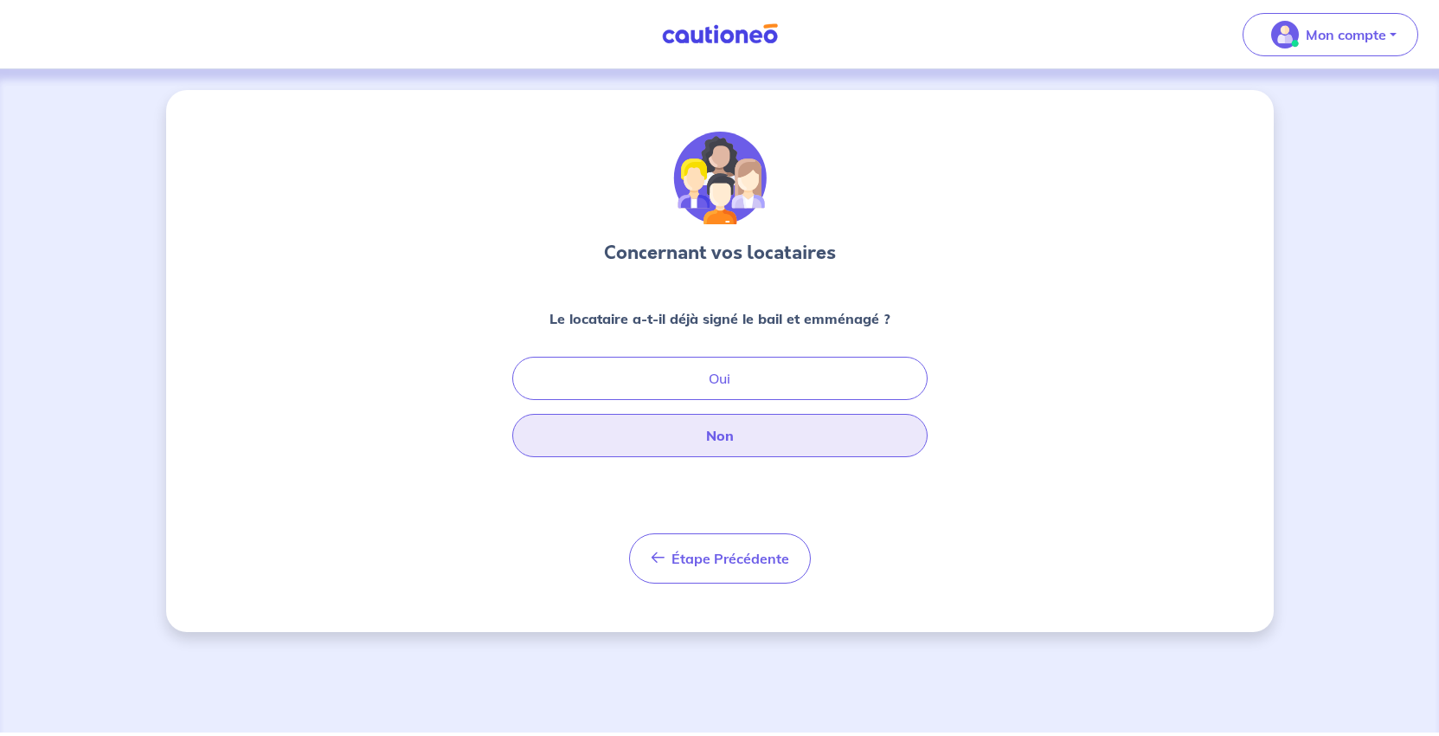
click at [790, 457] on button "Non" at bounding box center [719, 435] width 415 height 43
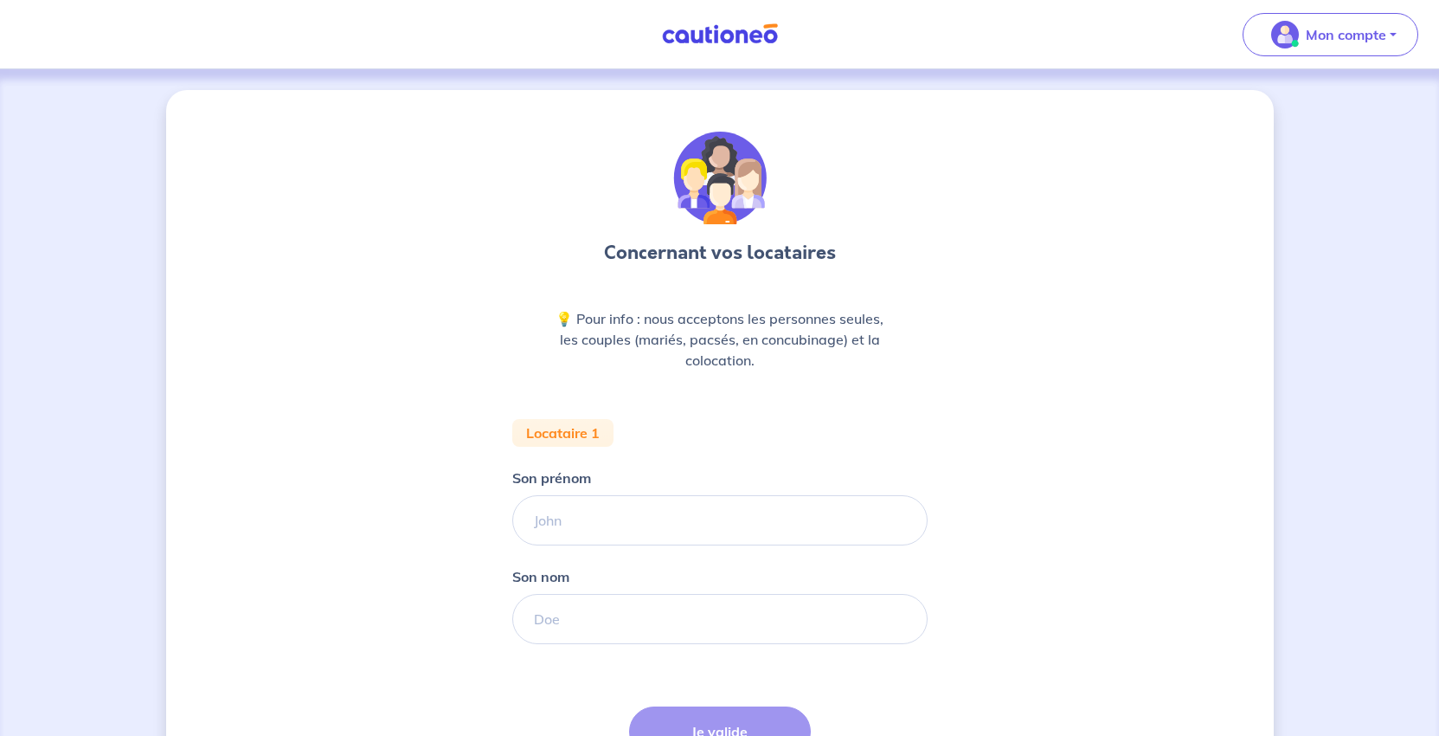
scroll to position [173, 0]
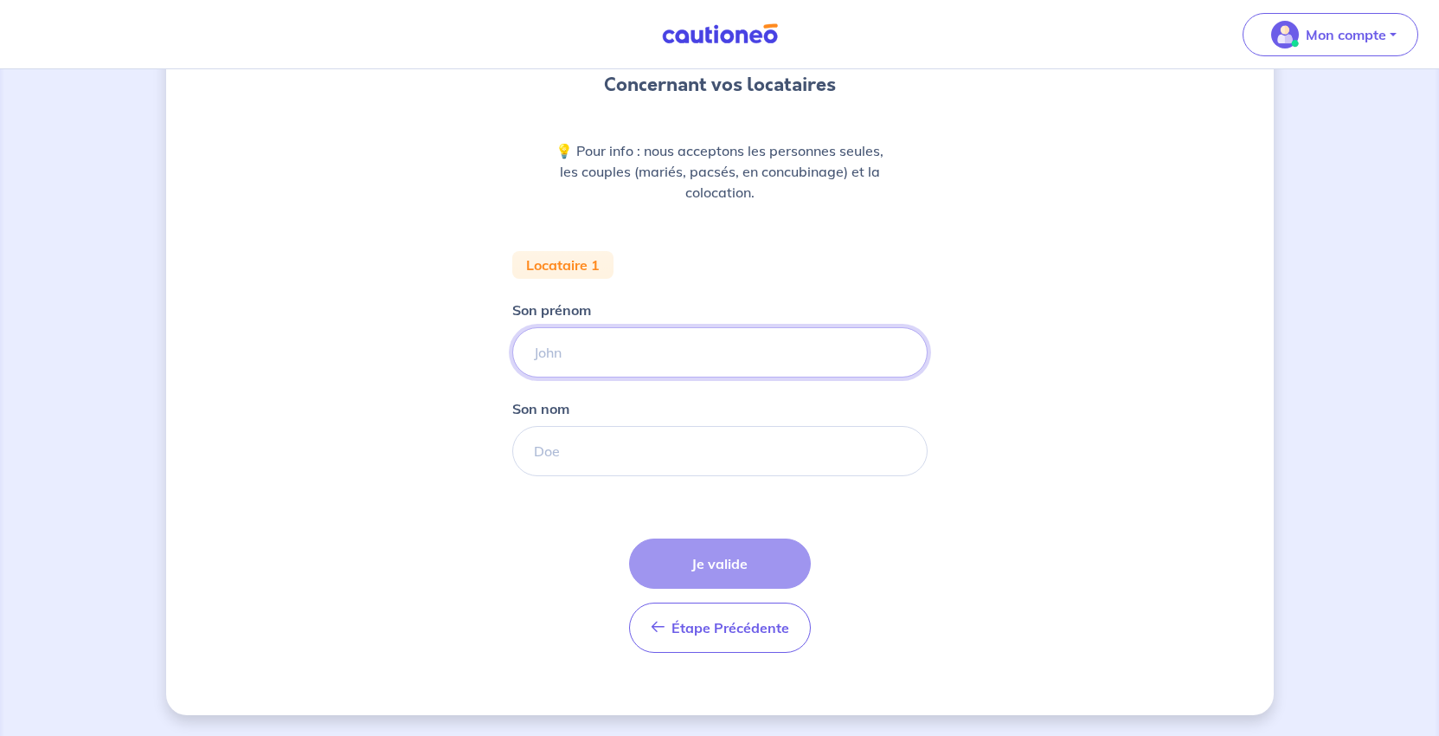
click at [565, 377] on input "Son prénom" at bounding box center [719, 352] width 415 height 50
type input "Xavier"
click at [565, 476] on input "Son nom" at bounding box center [719, 451] width 415 height 50
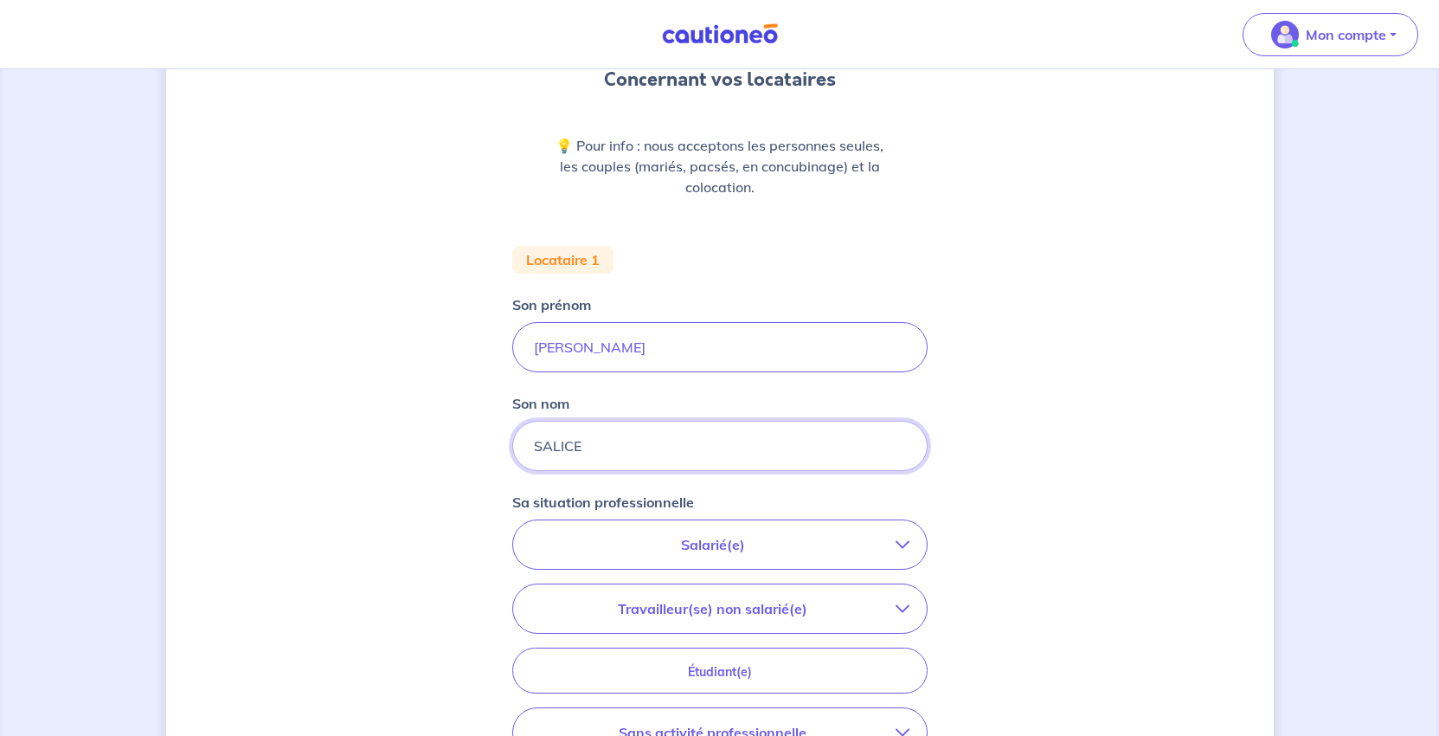
scroll to position [346, 0]
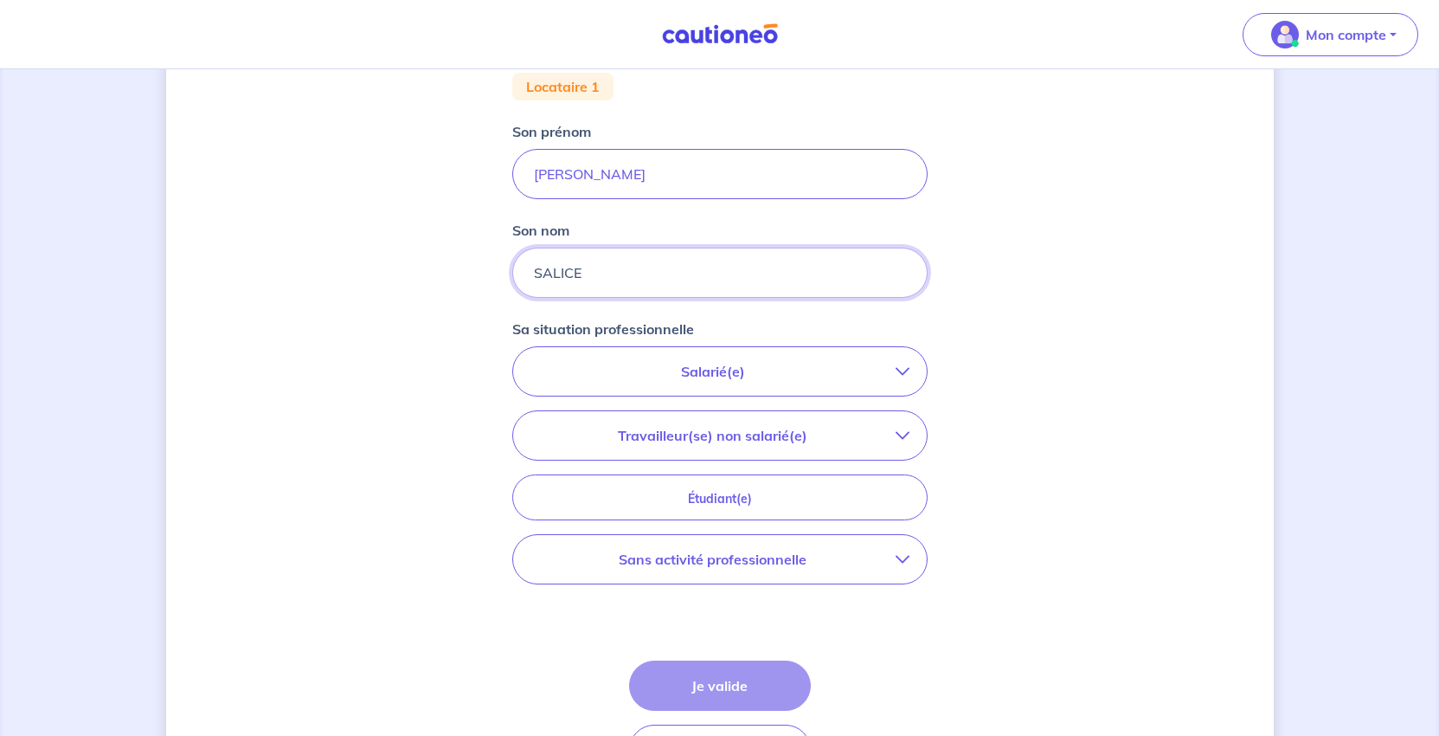
type input "SALICE"
click at [749, 382] on p "Salarié(e)" at bounding box center [712, 371] width 365 height 21
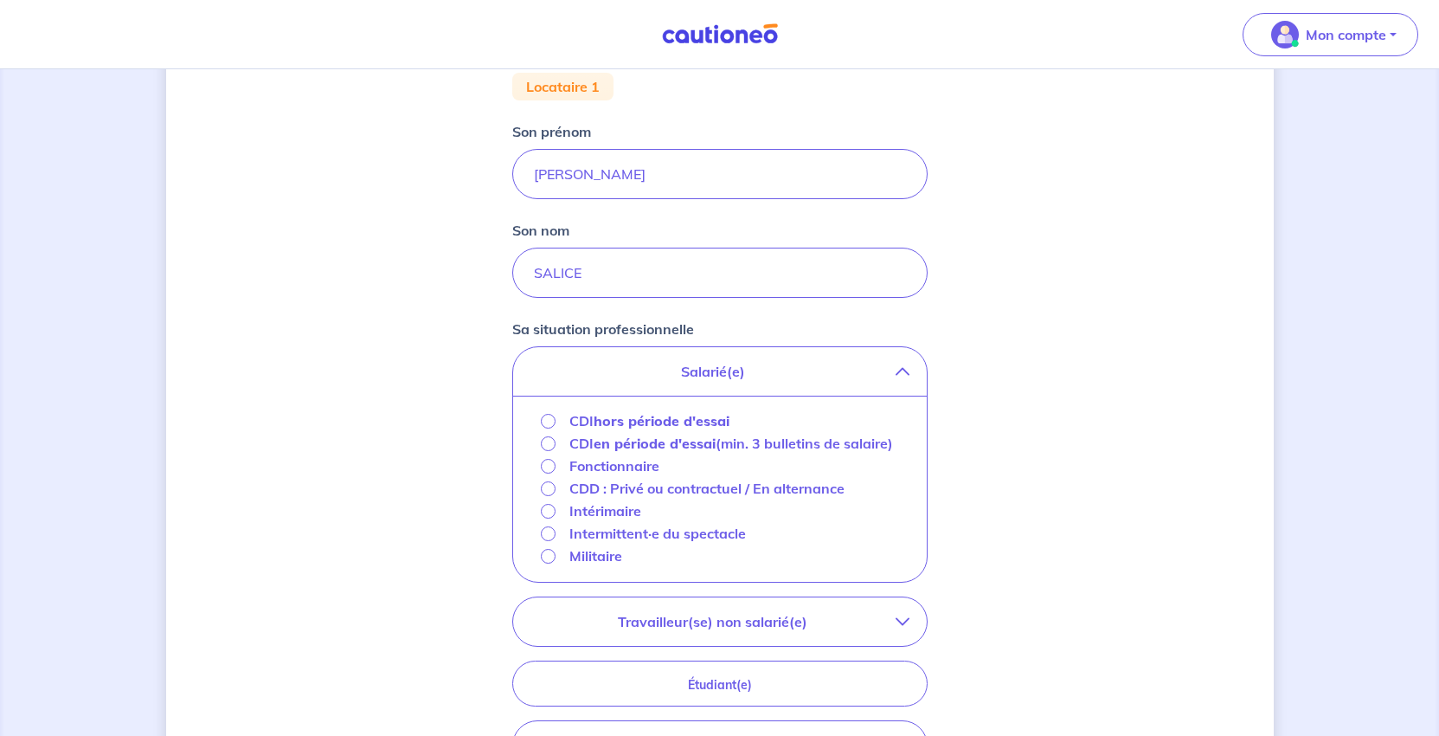
click at [594, 429] on strong "hors période d'essai" at bounding box center [662, 420] width 136 height 17
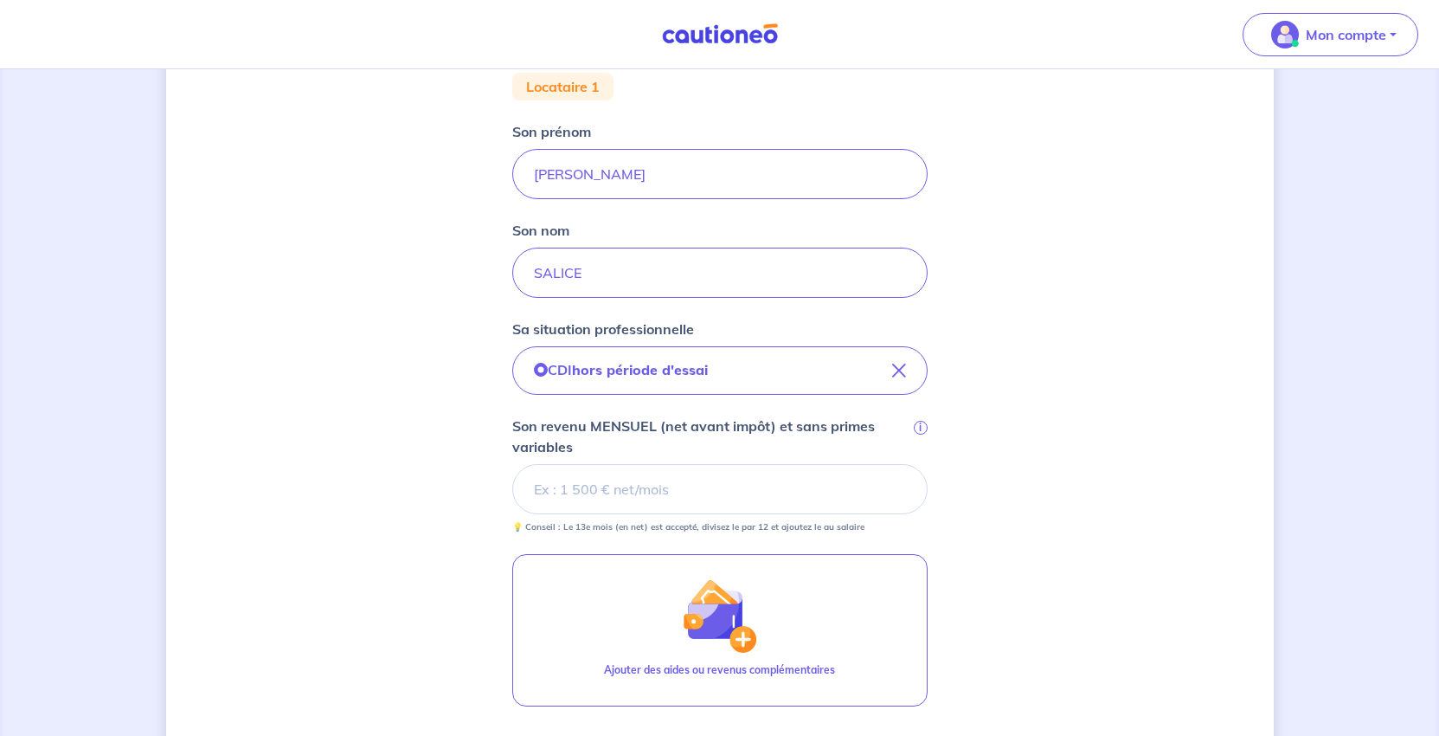
scroll to position [519, 0]
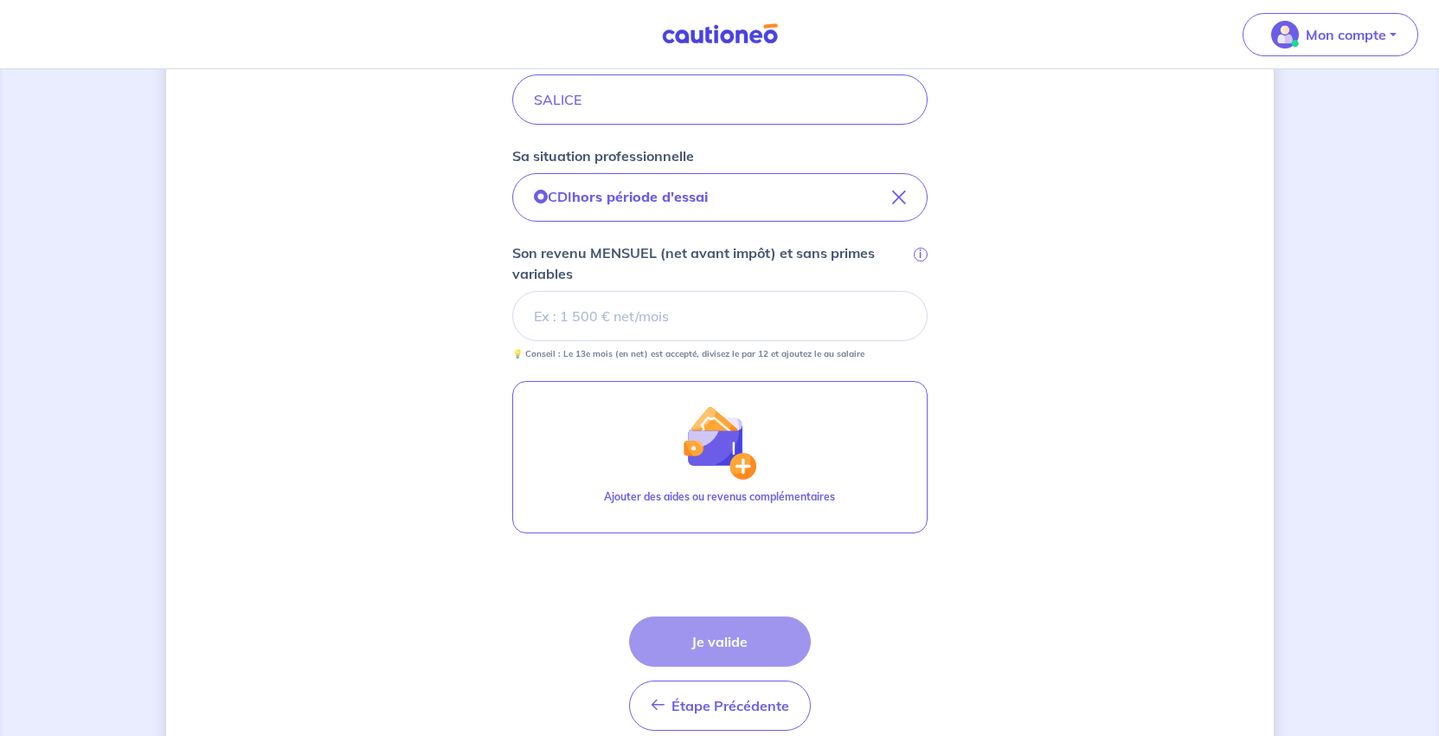
click at [611, 341] on input "Son revenu MENSUEL (net avant impôt) et sans primes variables i" at bounding box center [719, 316] width 415 height 50
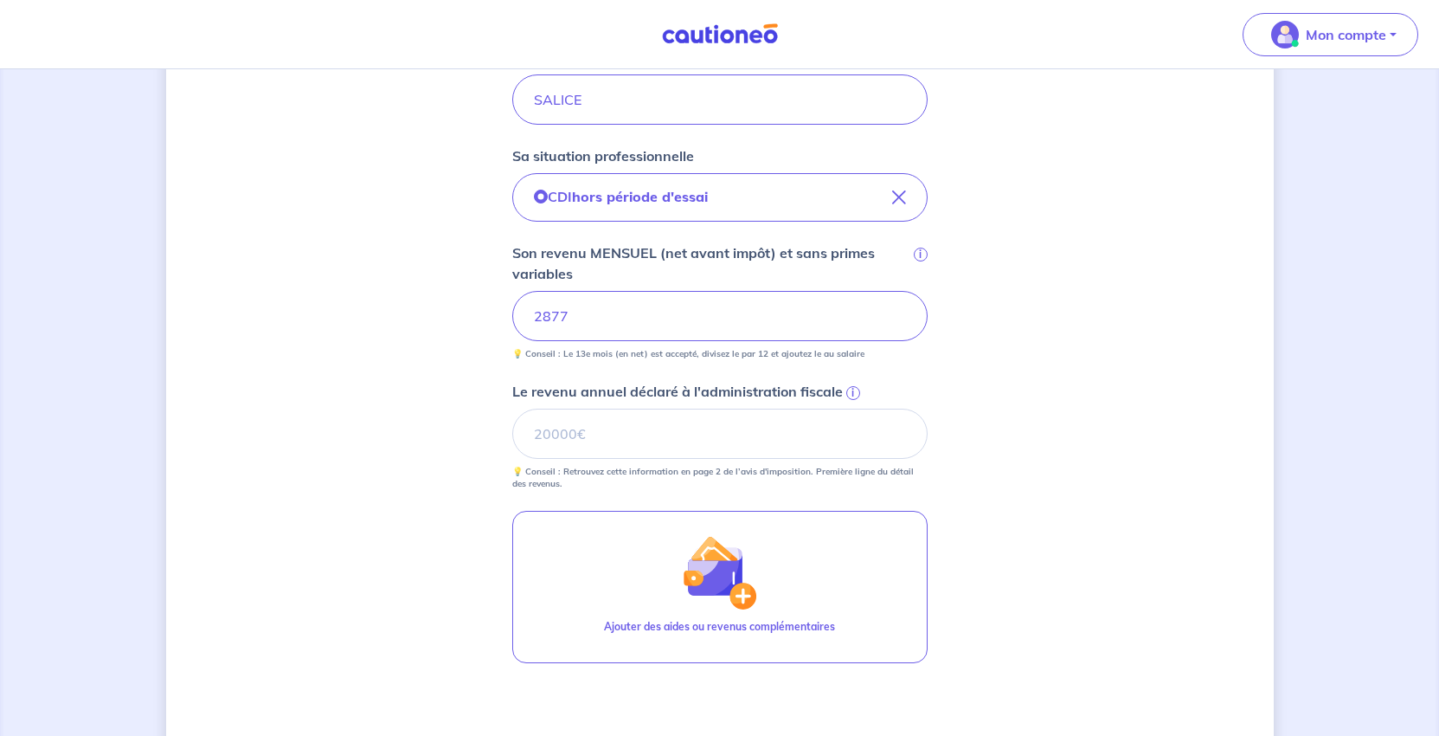
click at [1176, 543] on div "Concernant vos locataires 💡 Pour info : nous acceptons les personnes seules, le…" at bounding box center [720, 247] width 1108 height 1352
click at [650, 459] on input "Le revenu annuel déclaré à l'administration fiscale i" at bounding box center [719, 433] width 415 height 50
type input "71699"
click at [1029, 551] on div "Concernant vos locataires 💡 Pour info : nous acceptons les personnes seules, le…" at bounding box center [720, 247] width 1108 height 1352
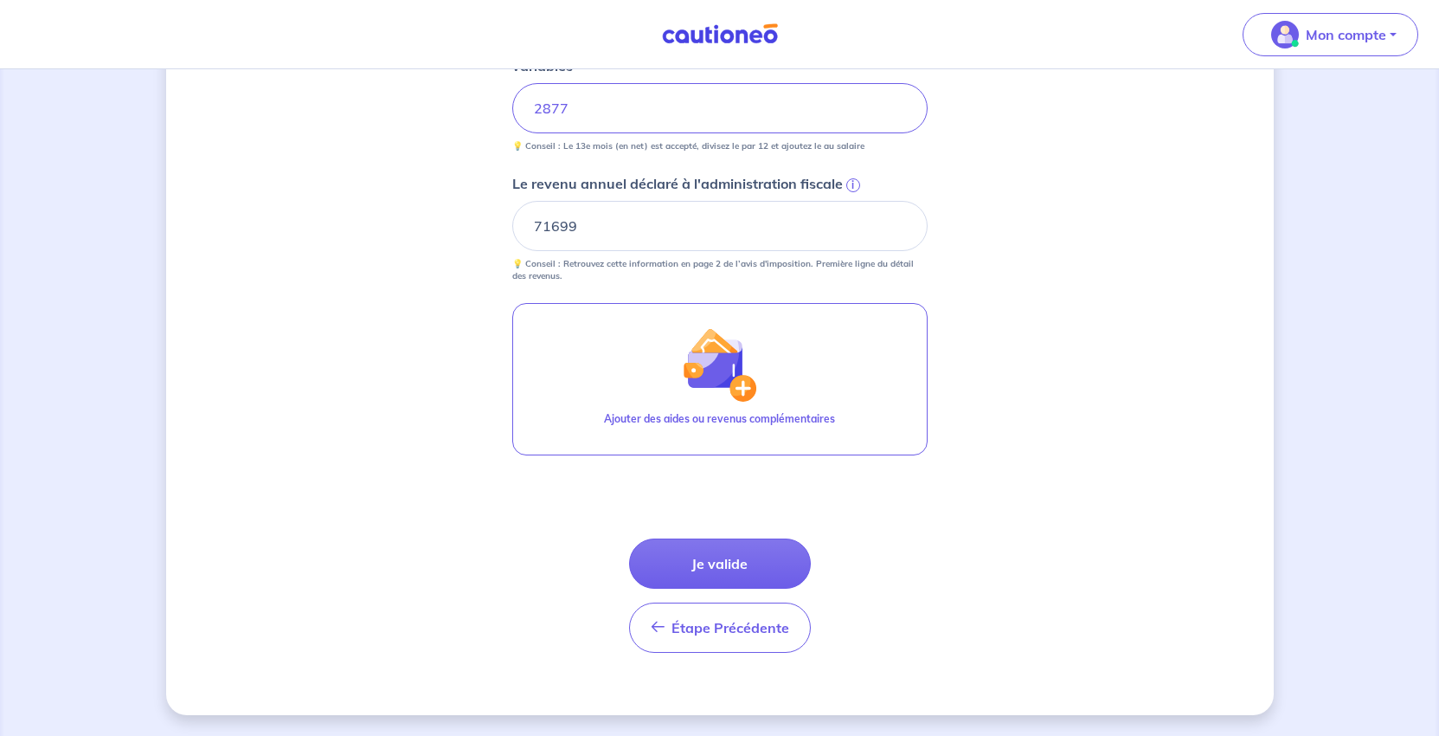
scroll to position [1038, 0]
click at [746, 538] on button "Je valide" at bounding box center [720, 563] width 182 height 50
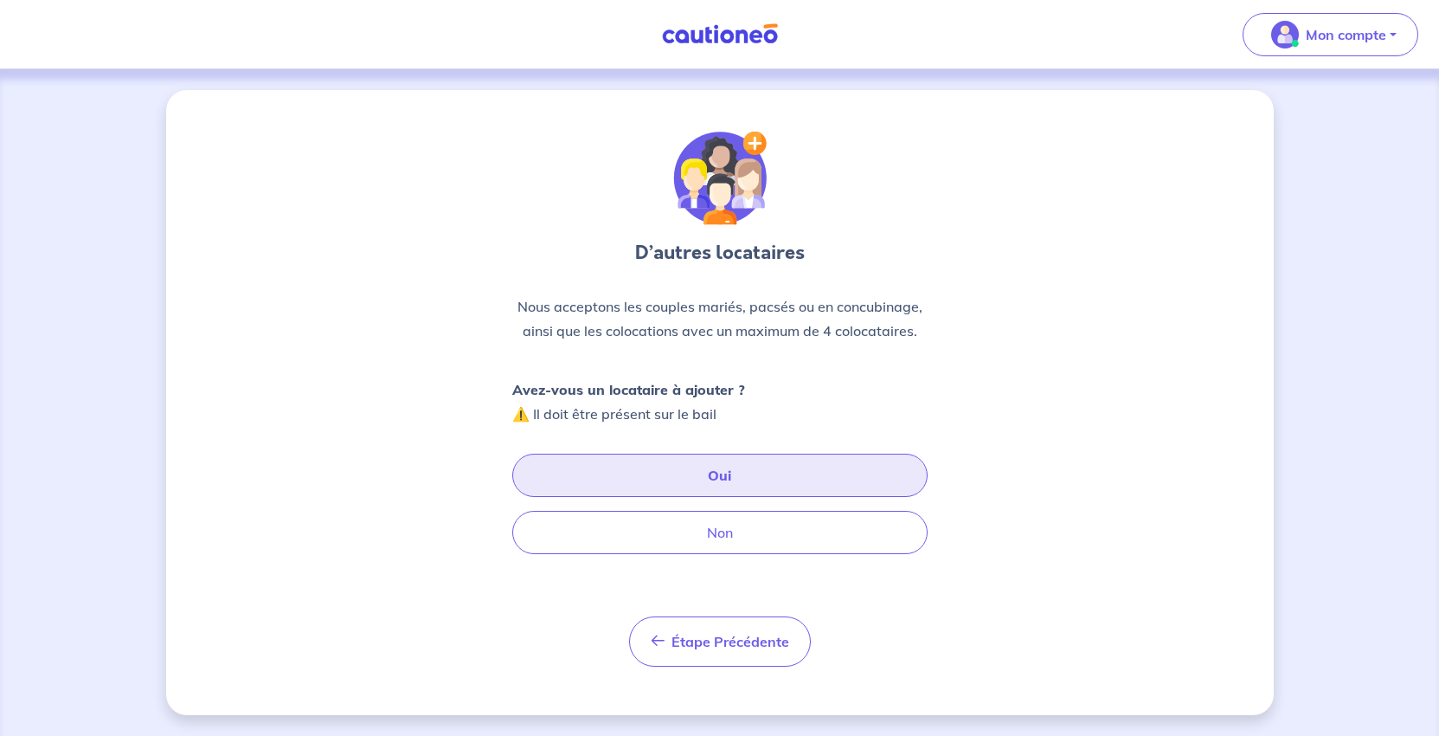
click at [743, 497] on button "Oui" at bounding box center [719, 474] width 415 height 43
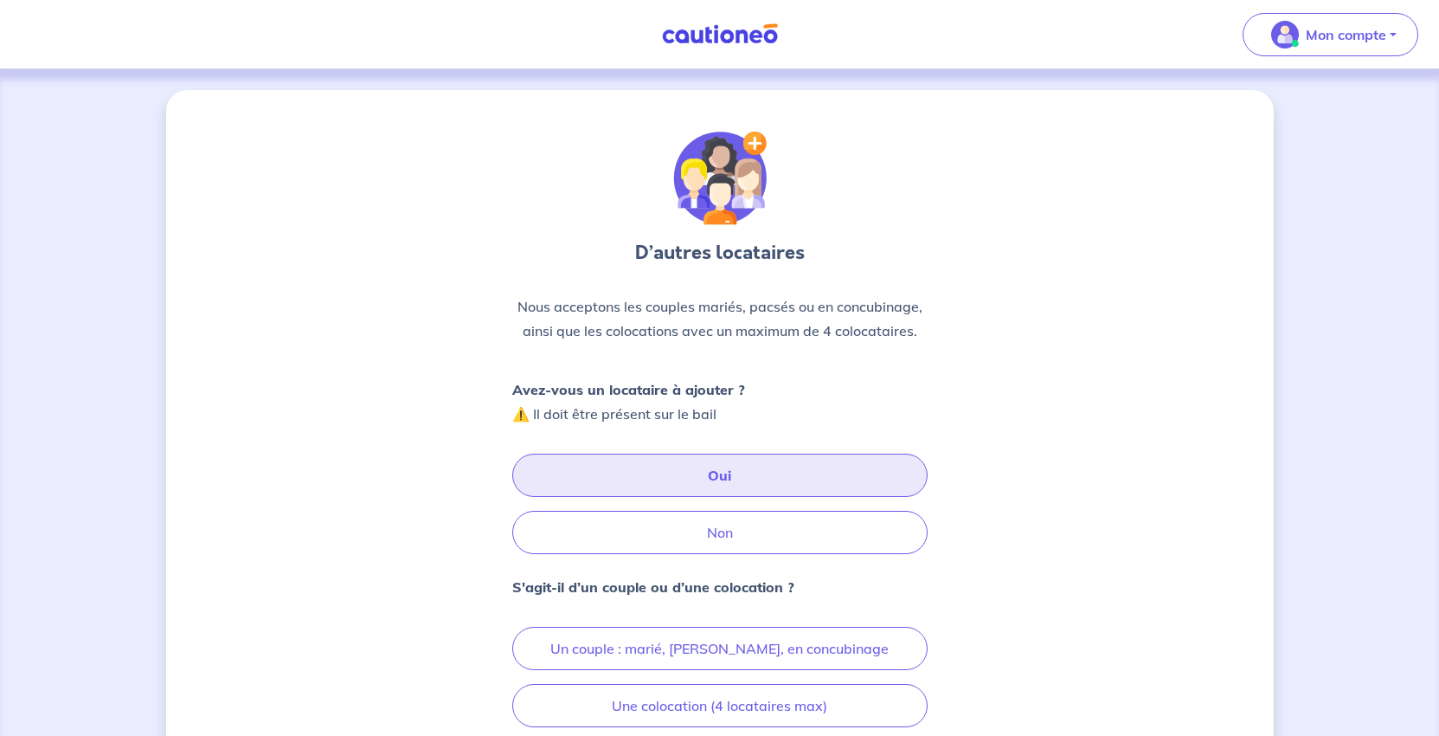
scroll to position [260, 0]
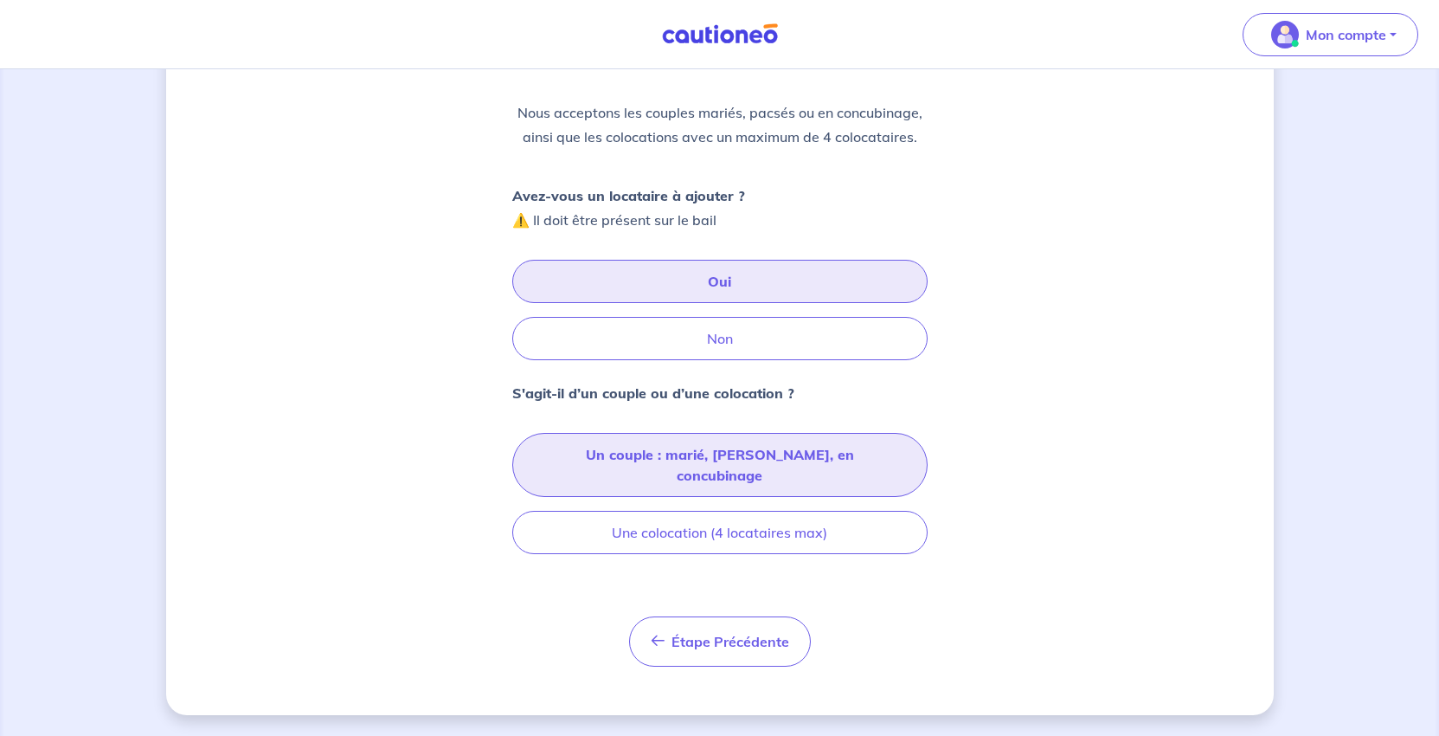
click at [709, 497] on button "Un couple : marié, pacsé, en concubinage" at bounding box center [719, 465] width 415 height 64
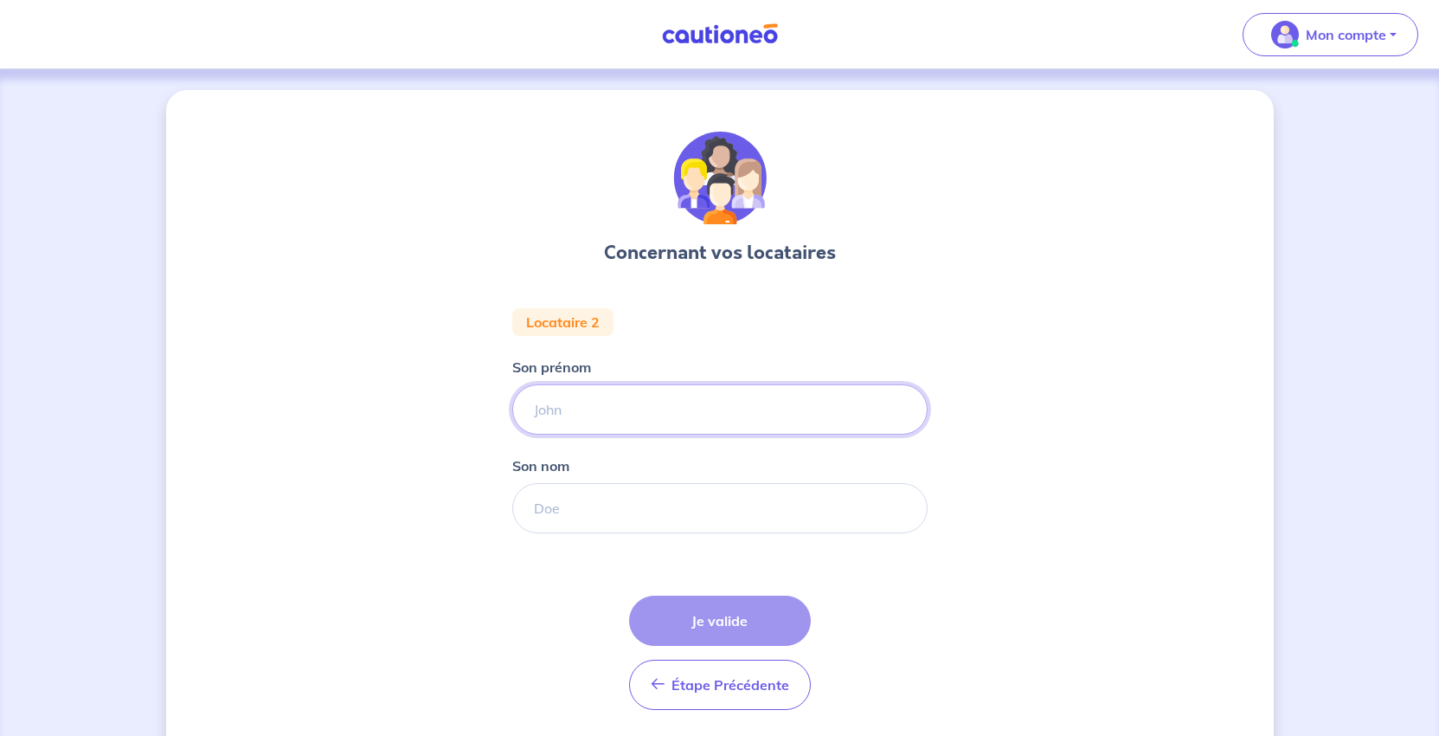
click at [556, 434] on input "Son prénom" at bounding box center [719, 409] width 415 height 50
type input "FELS"
drag, startPoint x: 556, startPoint y: 494, endPoint x: 454, endPoint y: 489, distance: 102.2
click at [454, 489] on div "Concernant vos locataires Locataire 2 Son prénom FELS Son nom Étape Précédente …" at bounding box center [720, 431] width 1108 height 682
click at [522, 533] on input "Son nom" at bounding box center [719, 508] width 415 height 50
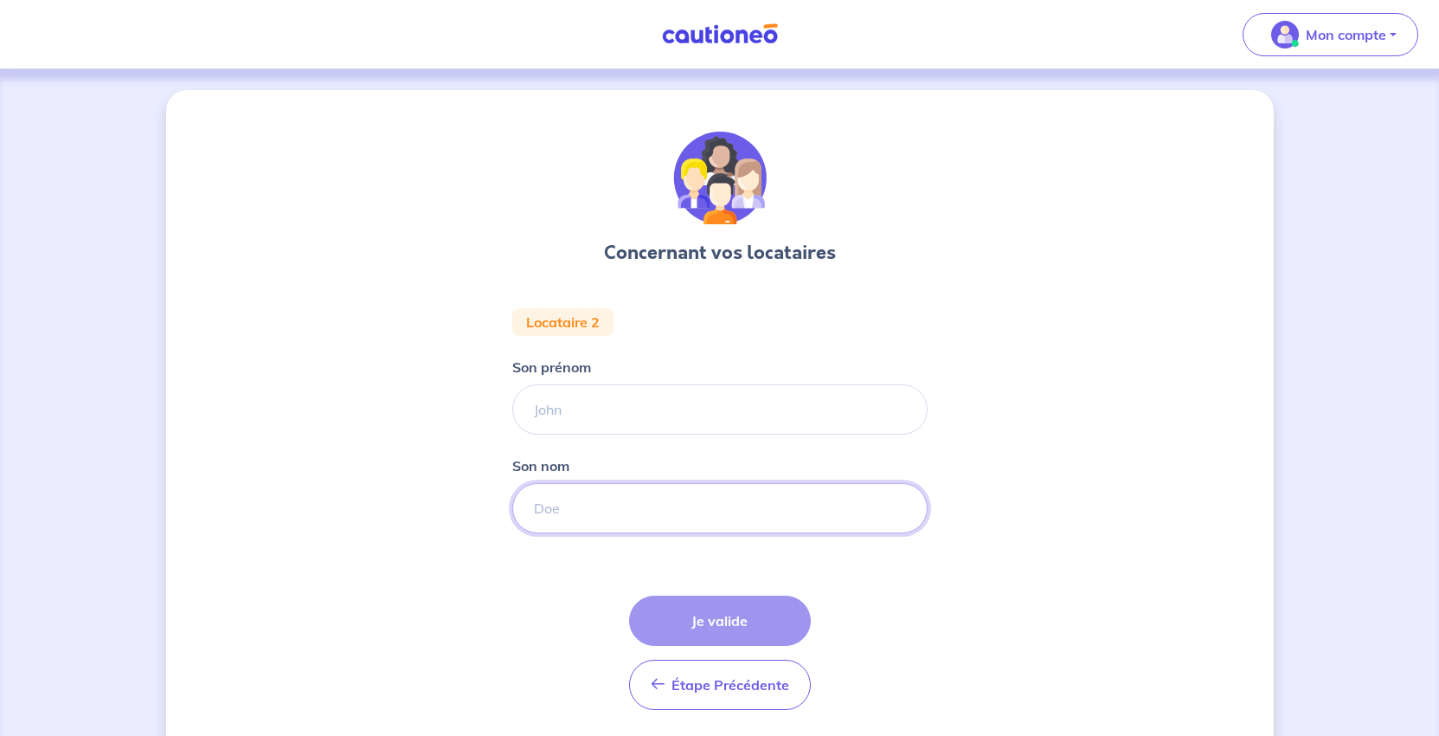
paste input "FELS"
type input "FELS"
click at [581, 434] on input "Son prénom" at bounding box center [719, 409] width 415 height 50
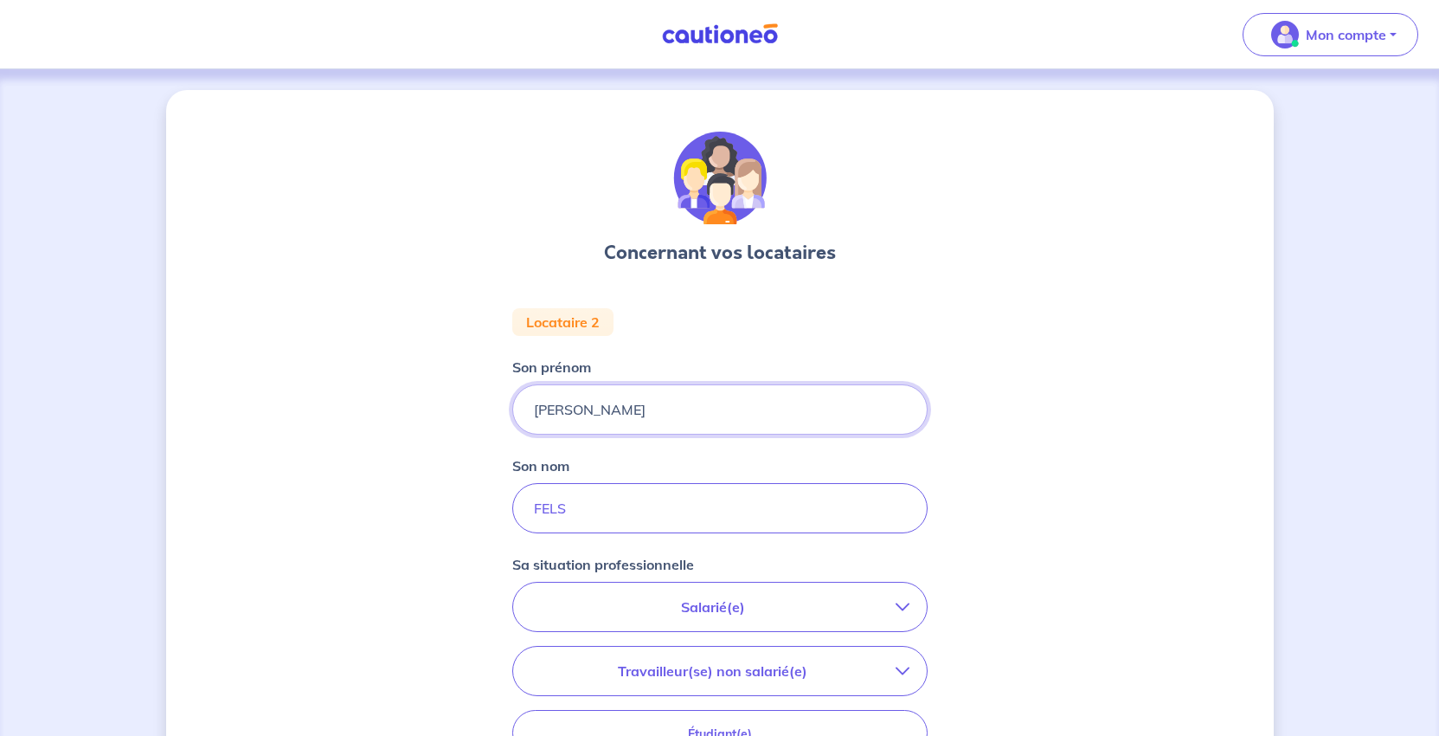
type input "Frédéric"
click at [1121, 426] on div "Concernant vos locataires Locataire 2 Son prénom Frédéric Son nom FELS Sa situa…" at bounding box center [720, 581] width 1108 height 982
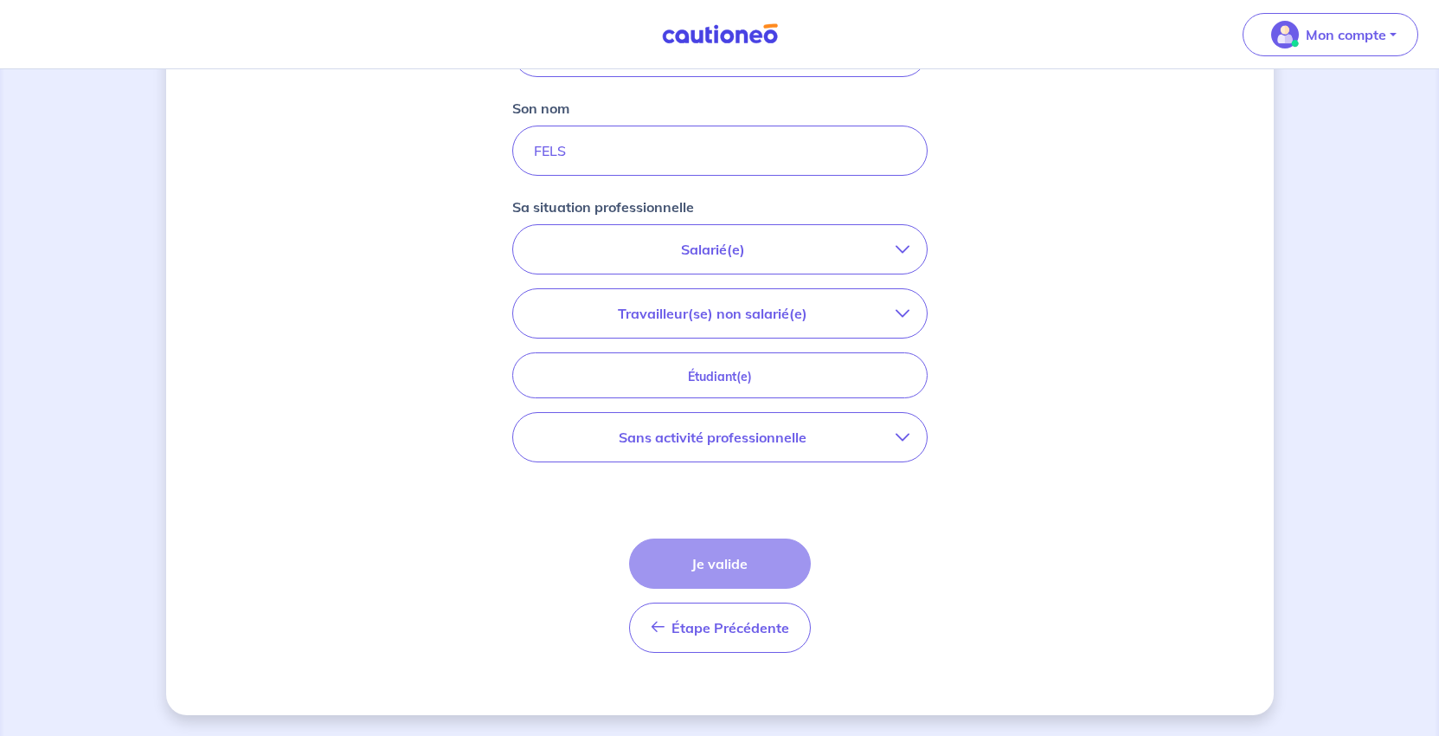
click at [749, 324] on p "Travailleur(se) non salarié(e)" at bounding box center [712, 313] width 365 height 21
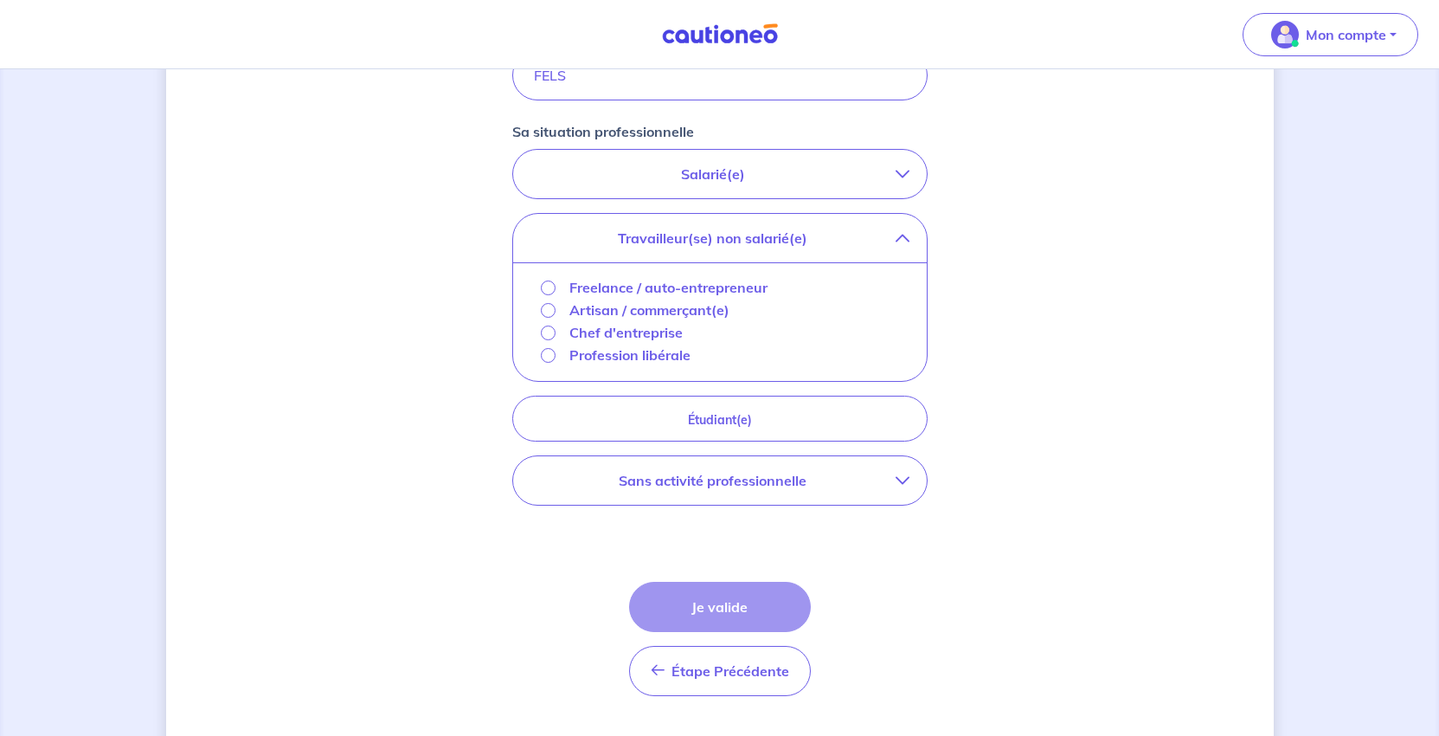
click at [738, 248] on p "Travailleur(se) non salarié(e)" at bounding box center [712, 238] width 365 height 21
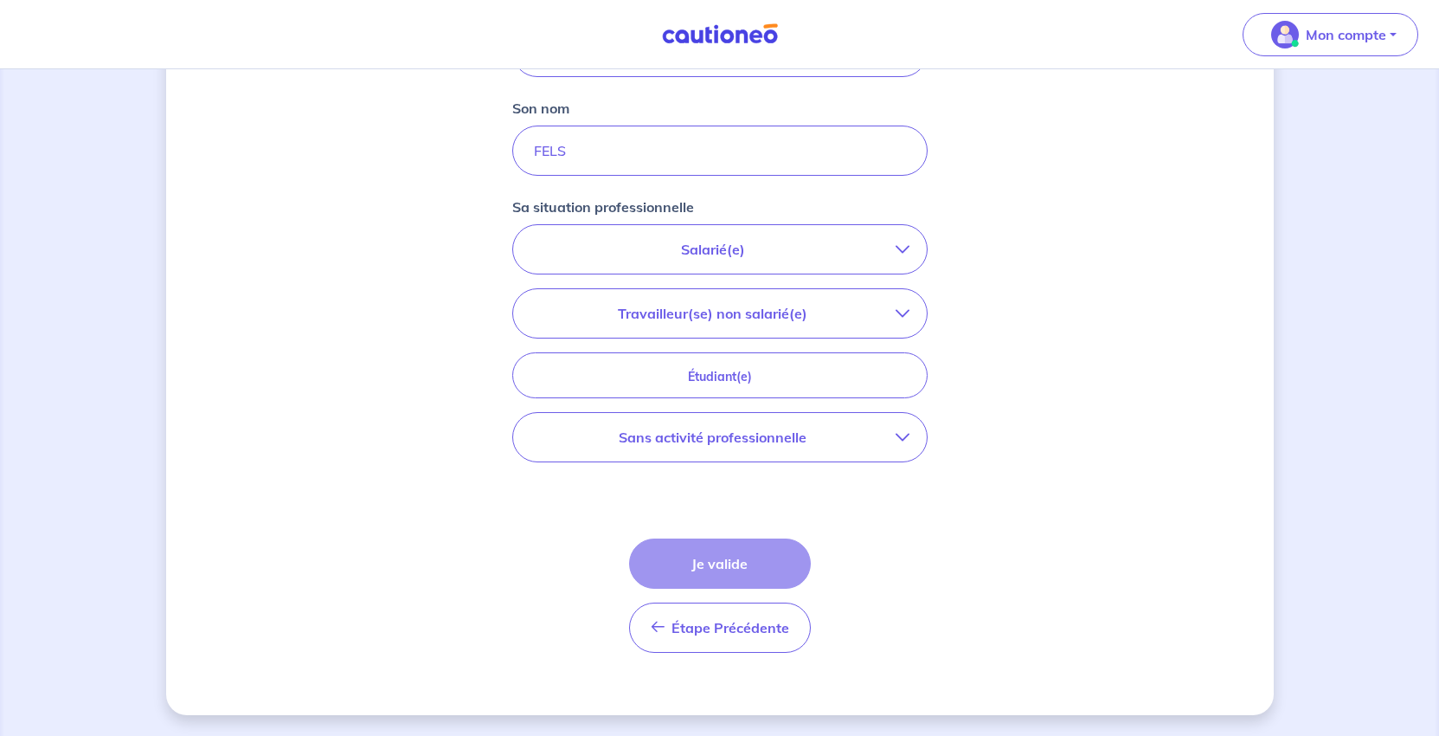
click at [758, 447] on p "Sans activité professionnelle" at bounding box center [712, 437] width 365 height 21
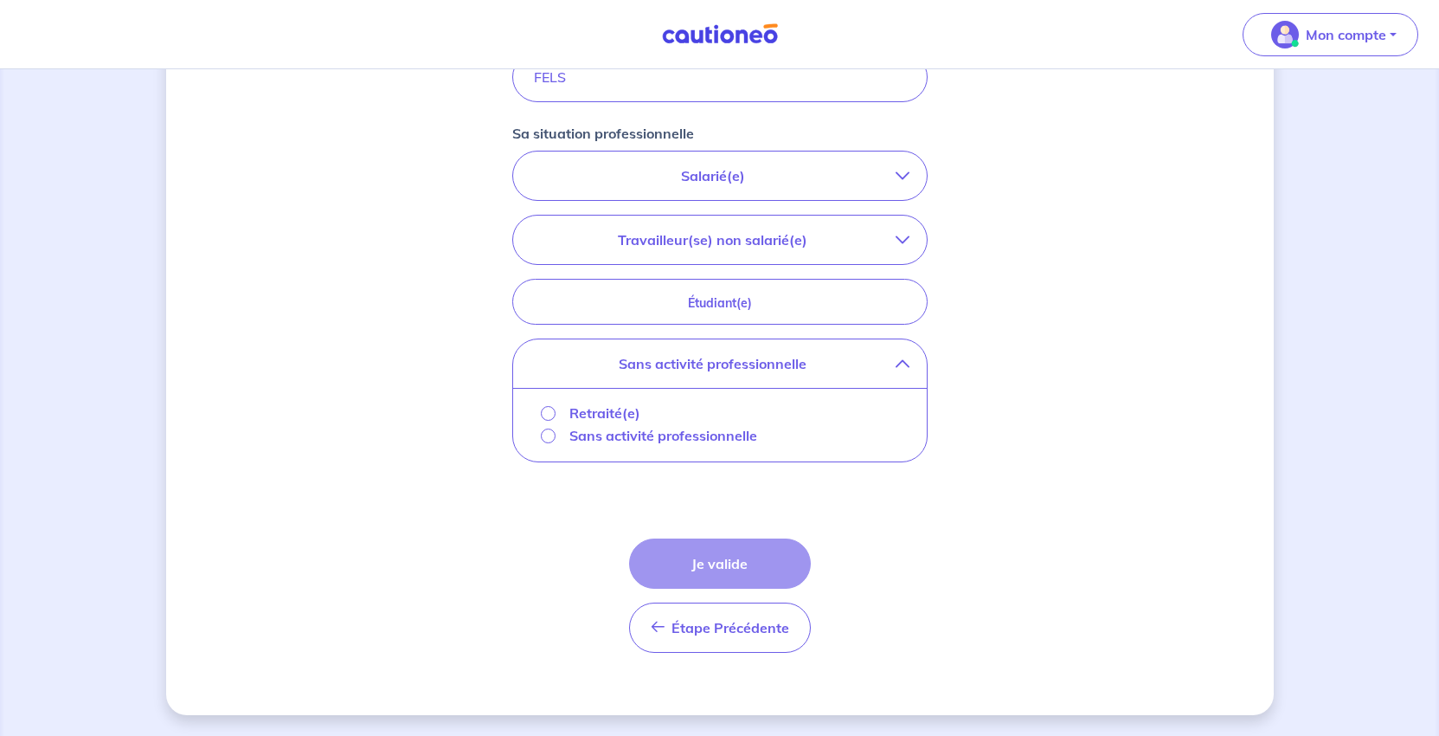
click at [585, 423] on p "Retraité(e)" at bounding box center [604, 412] width 71 height 21
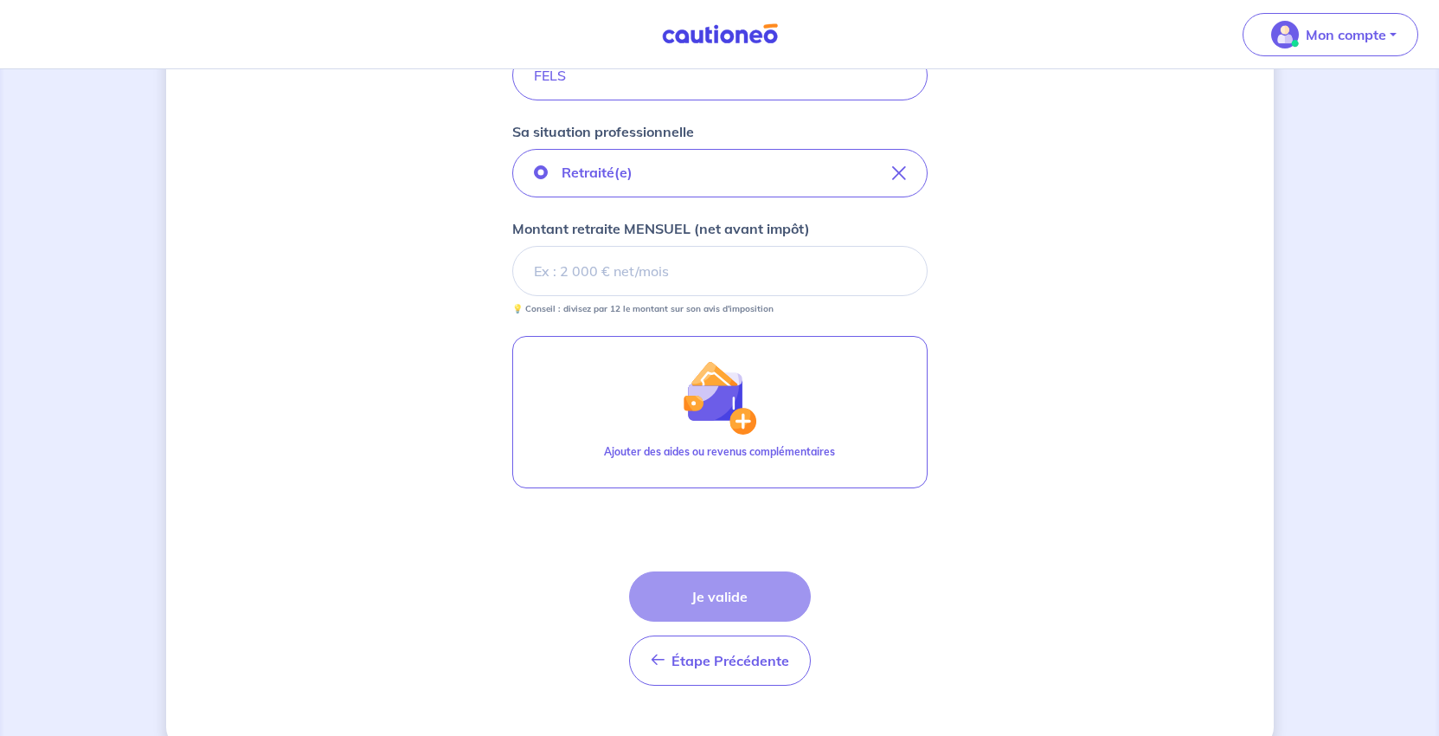
click at [575, 296] on input "Montant retraite MENSUEL (net avant impôt)" at bounding box center [719, 271] width 415 height 50
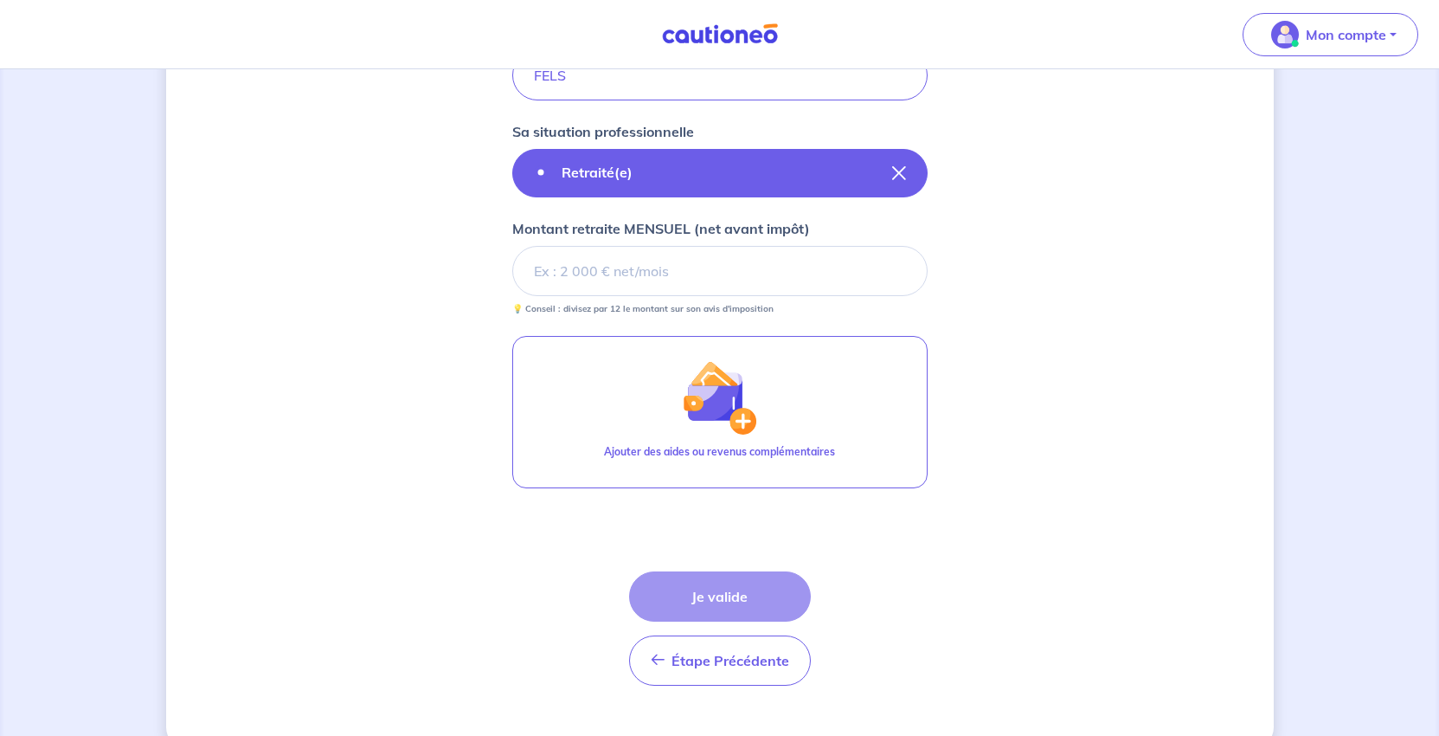
click at [695, 197] on button "Retraité(e)" at bounding box center [719, 173] width 415 height 48
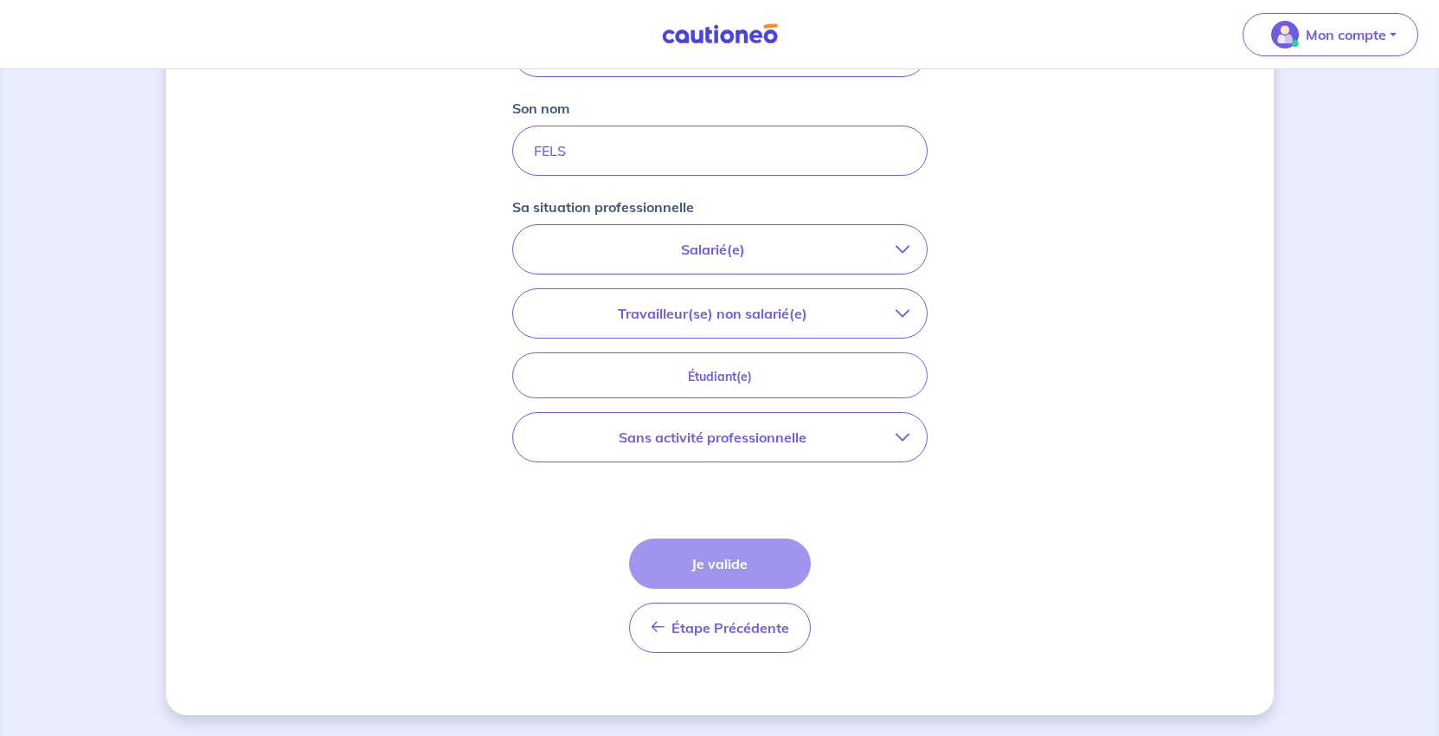
click at [703, 260] on p "Salarié(e)" at bounding box center [712, 249] width 365 height 21
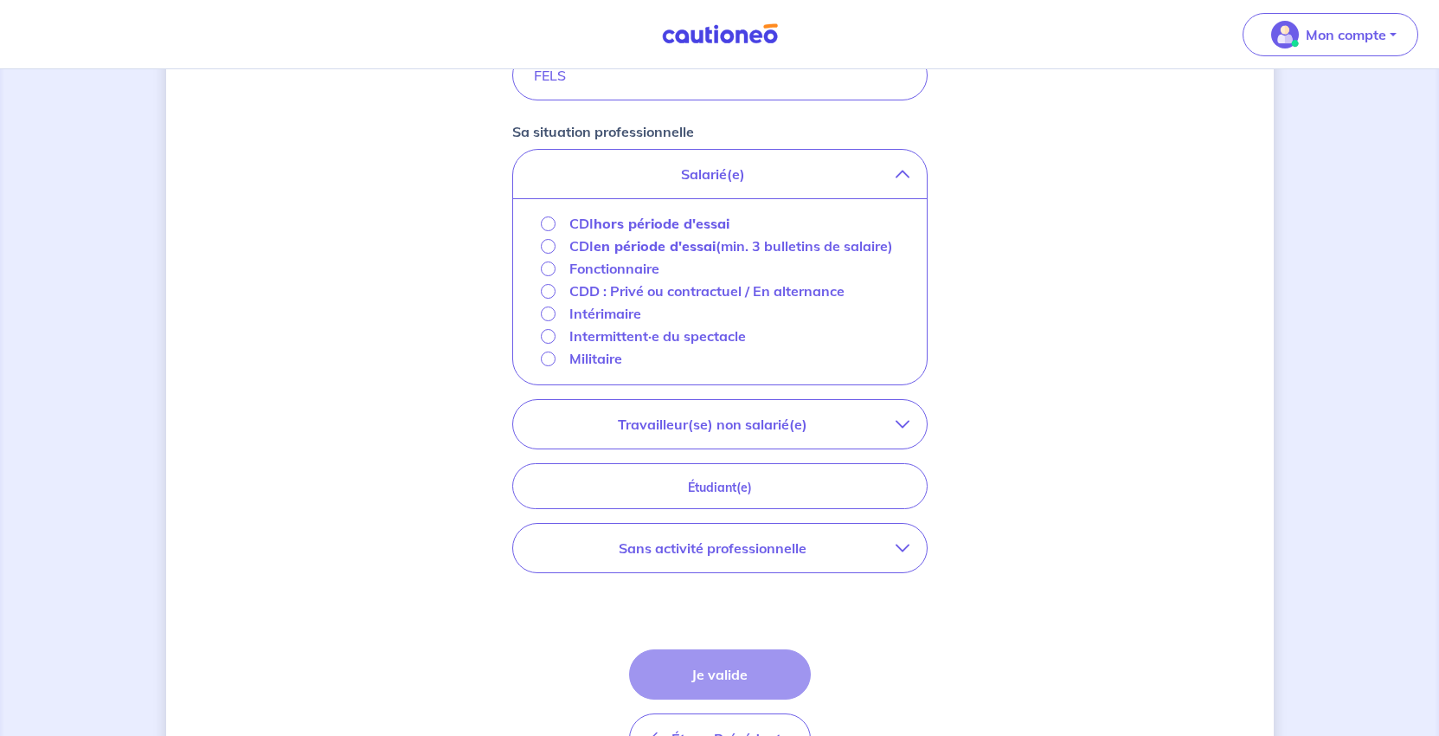
click at [604, 232] on strong "hors période d'essai" at bounding box center [662, 223] width 136 height 17
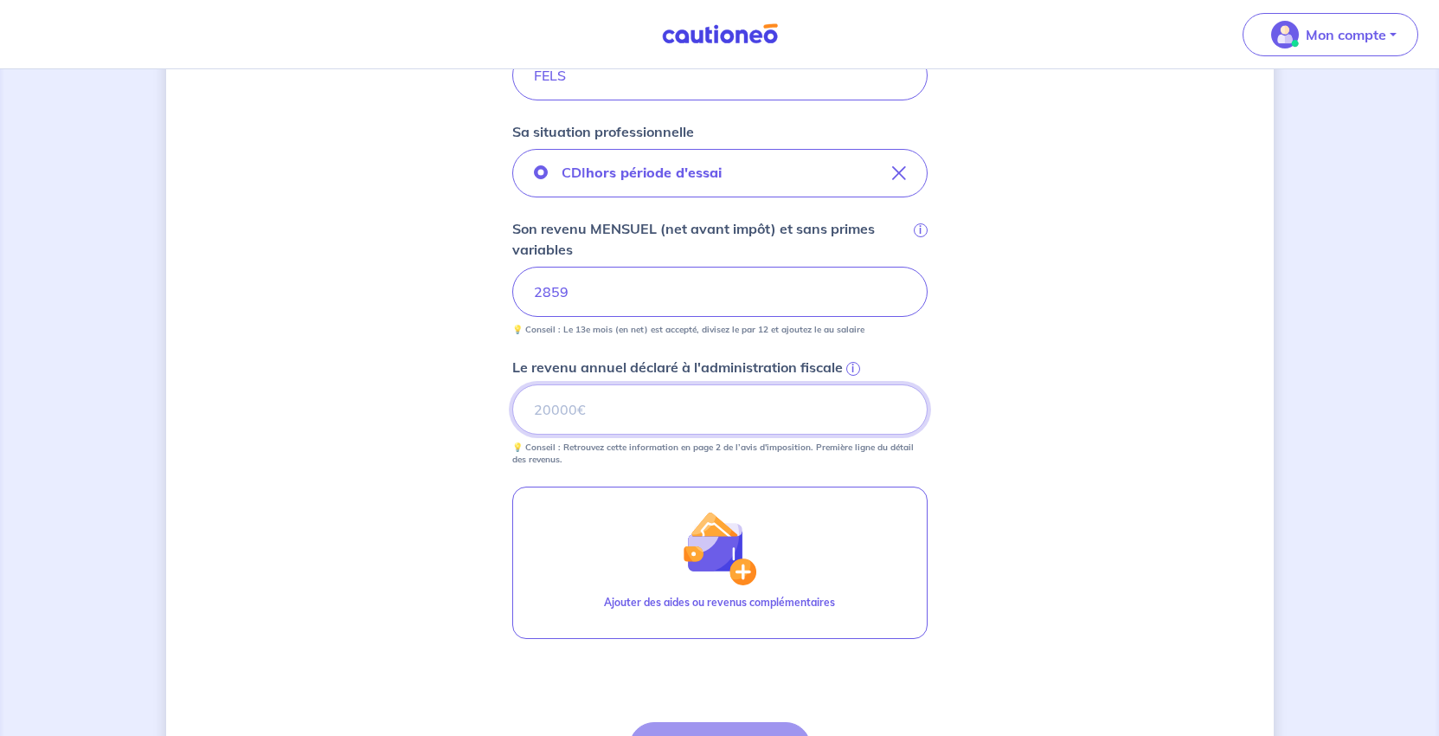
click at [570, 434] on input "Le revenu annuel déclaré à l'administration fiscale i" at bounding box center [719, 409] width 415 height 50
type input "33150"
click at [1106, 544] on div "Concernant vos locataires Locataire 2 Son prénom Frédéric Son nom FELS Sa situa…" at bounding box center [720, 277] width 1108 height 1241
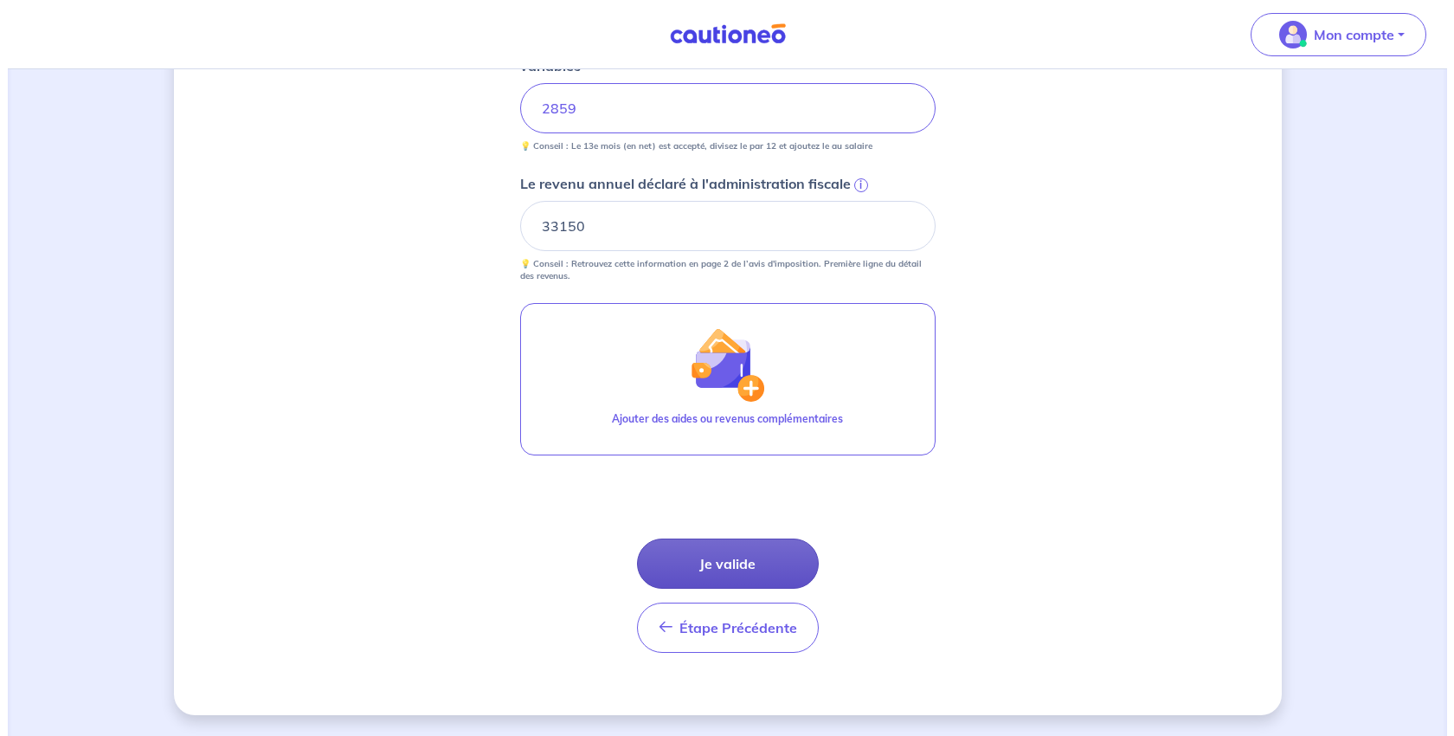
scroll to position [818, 0]
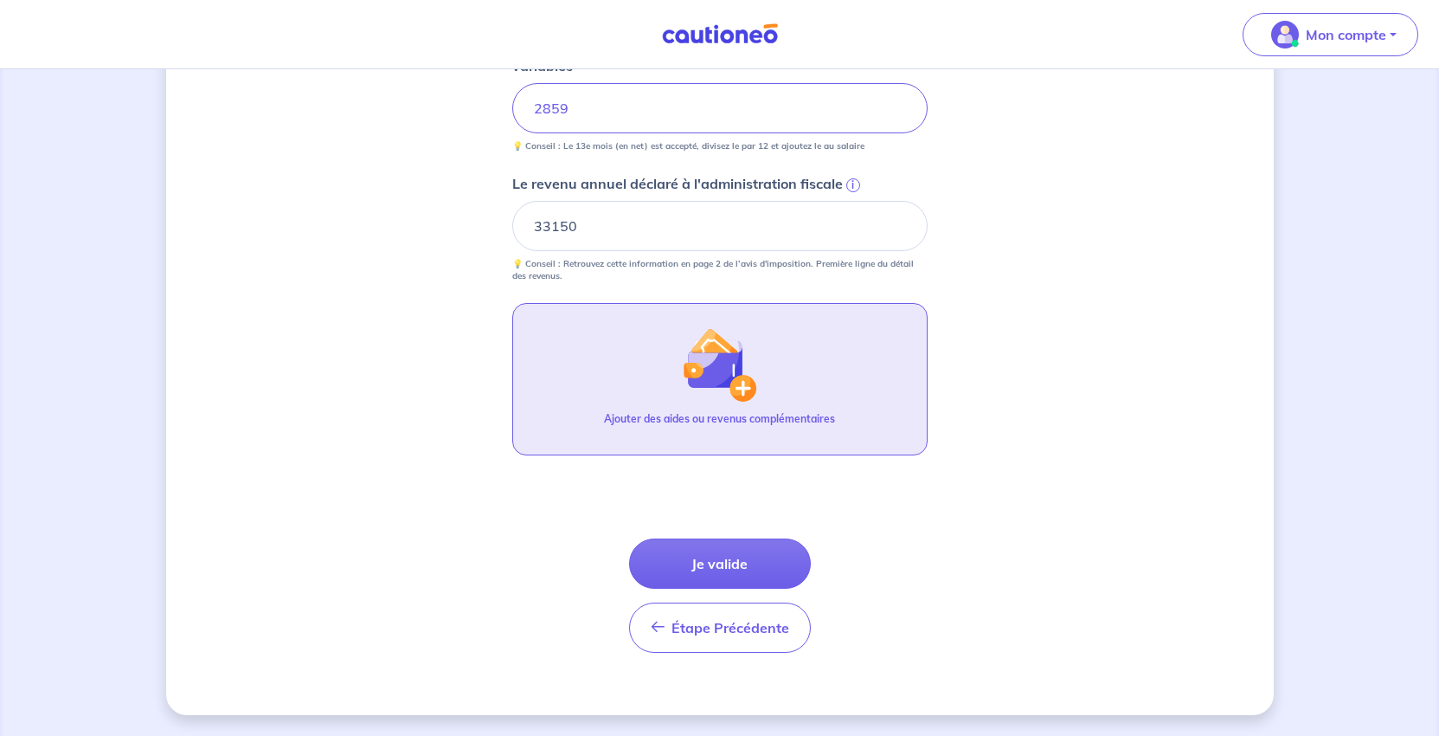
click at [712, 427] on p "Ajouter des aides ou revenus complémentaires" at bounding box center [719, 419] width 231 height 16
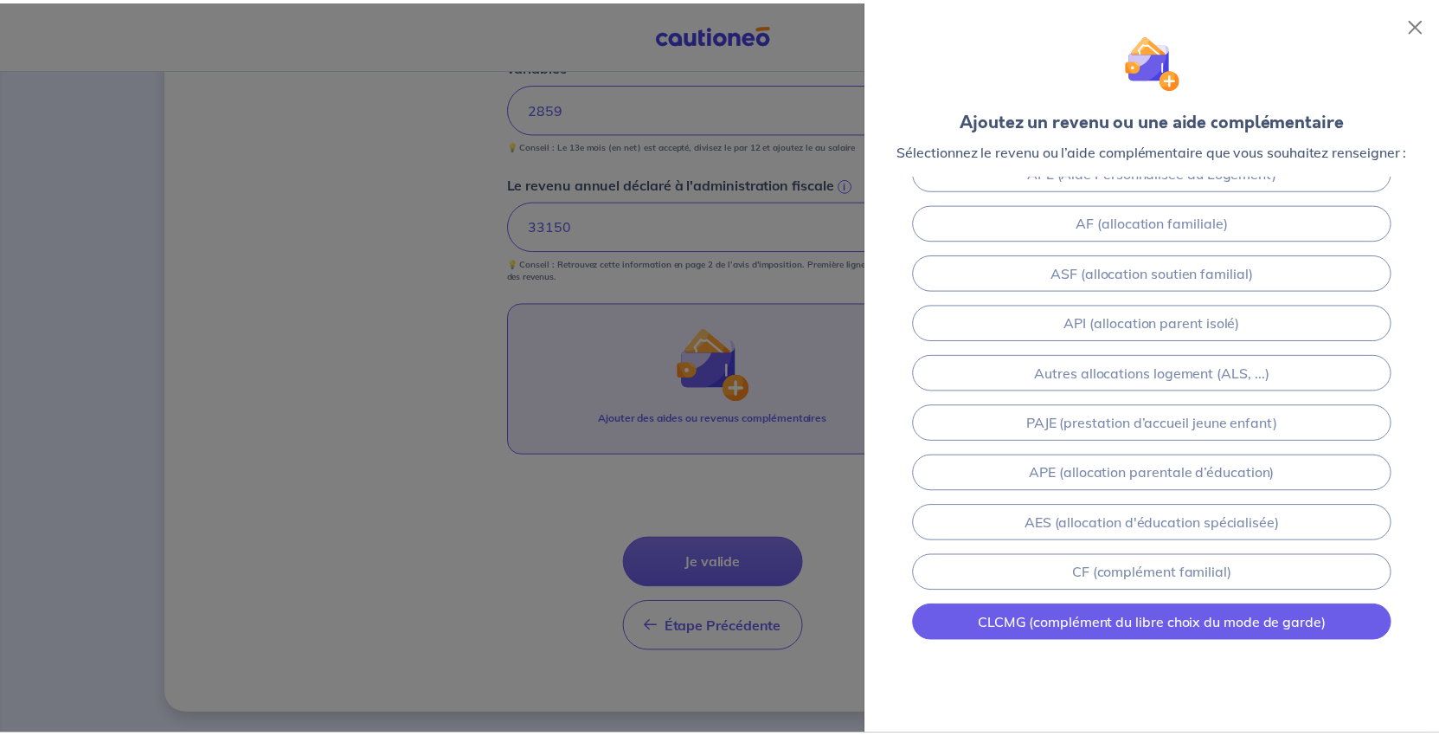
scroll to position [445, 0]
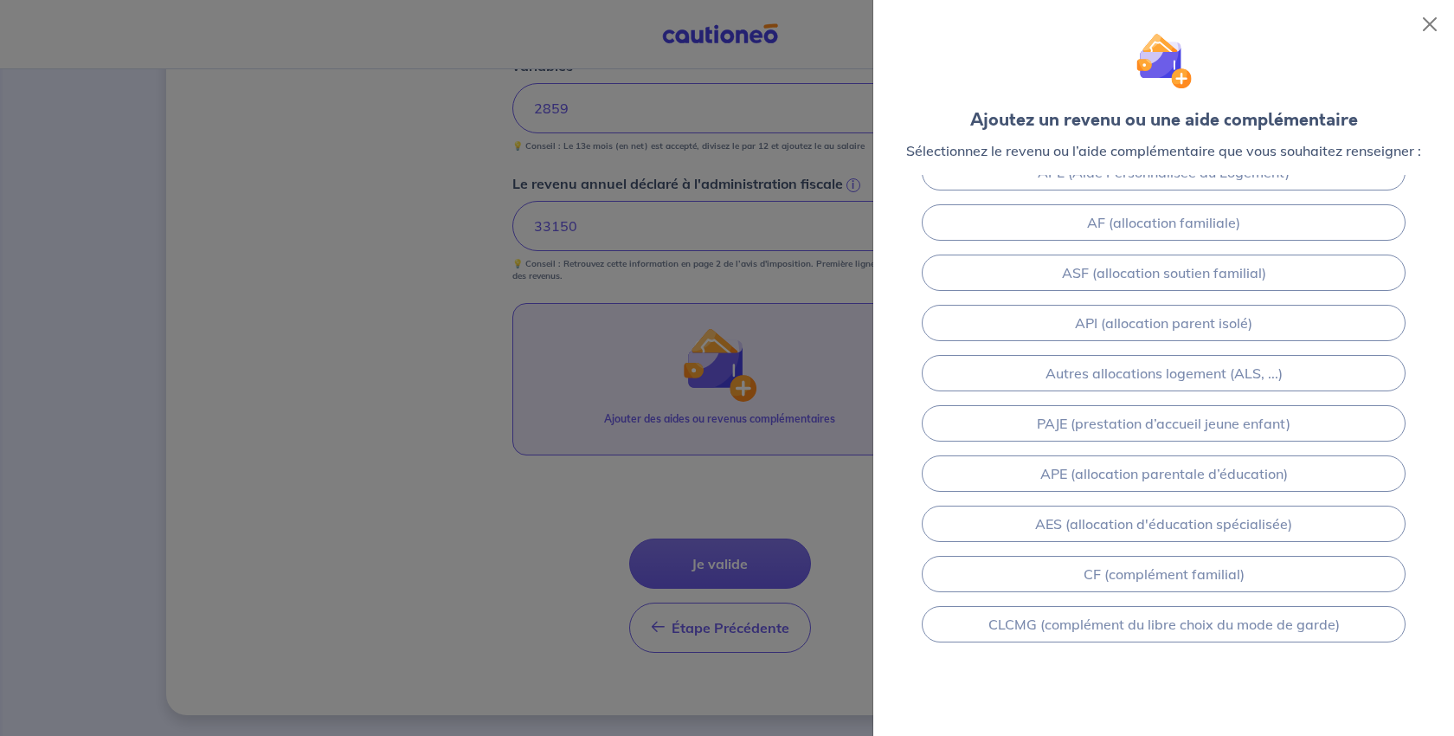
click at [521, 520] on div at bounding box center [727, 368] width 1454 height 736
click at [1430, 25] on button "Close" at bounding box center [1430, 24] width 28 height 28
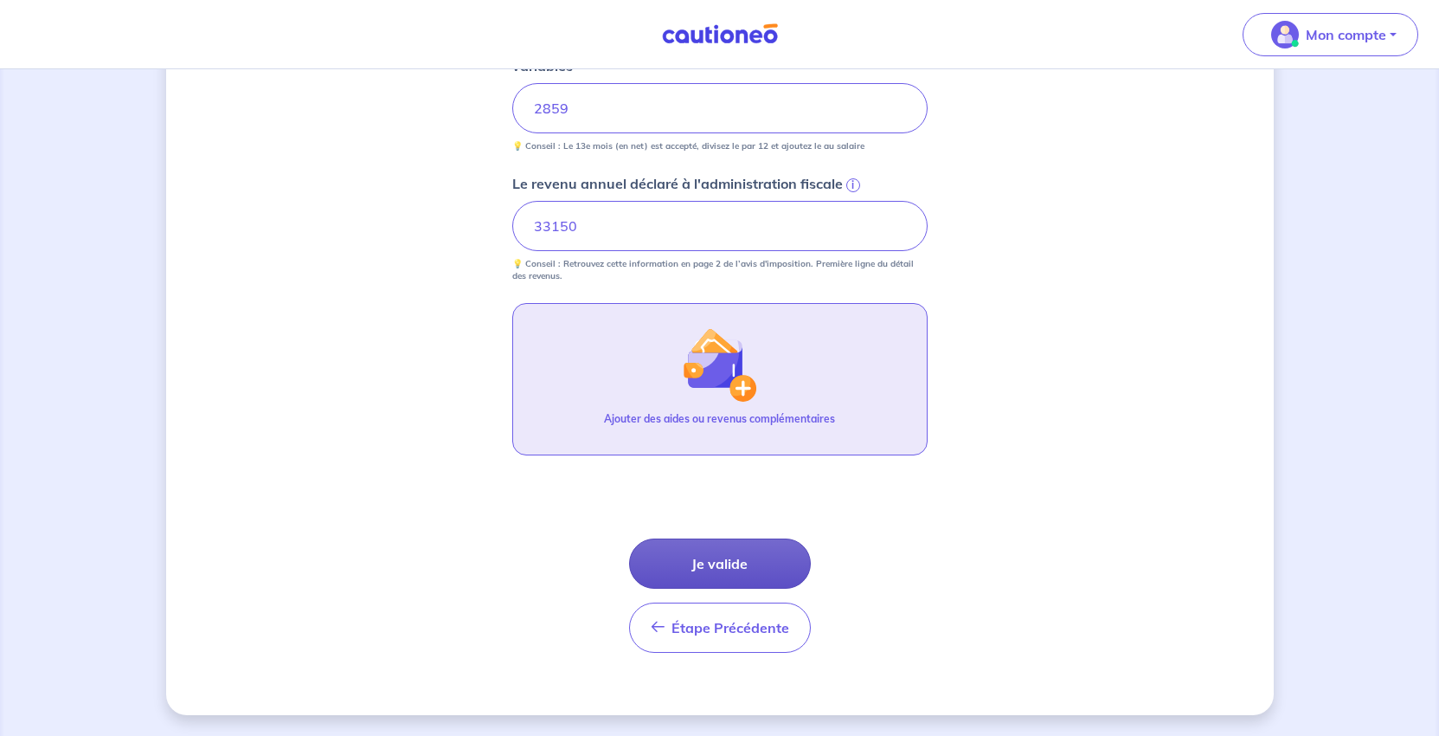
click at [751, 588] on button "Je valide" at bounding box center [720, 563] width 182 height 50
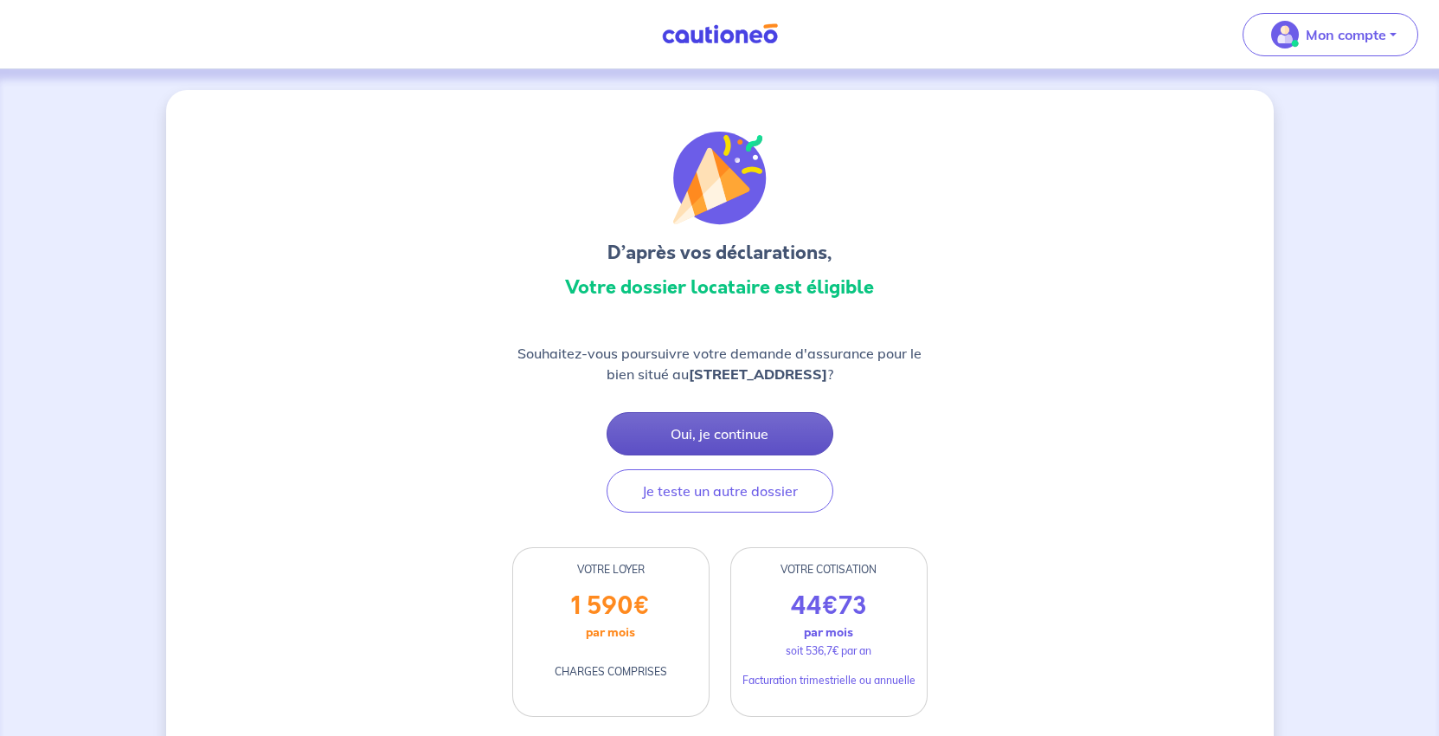
click at [689, 455] on button "Oui, je continue" at bounding box center [720, 433] width 227 height 43
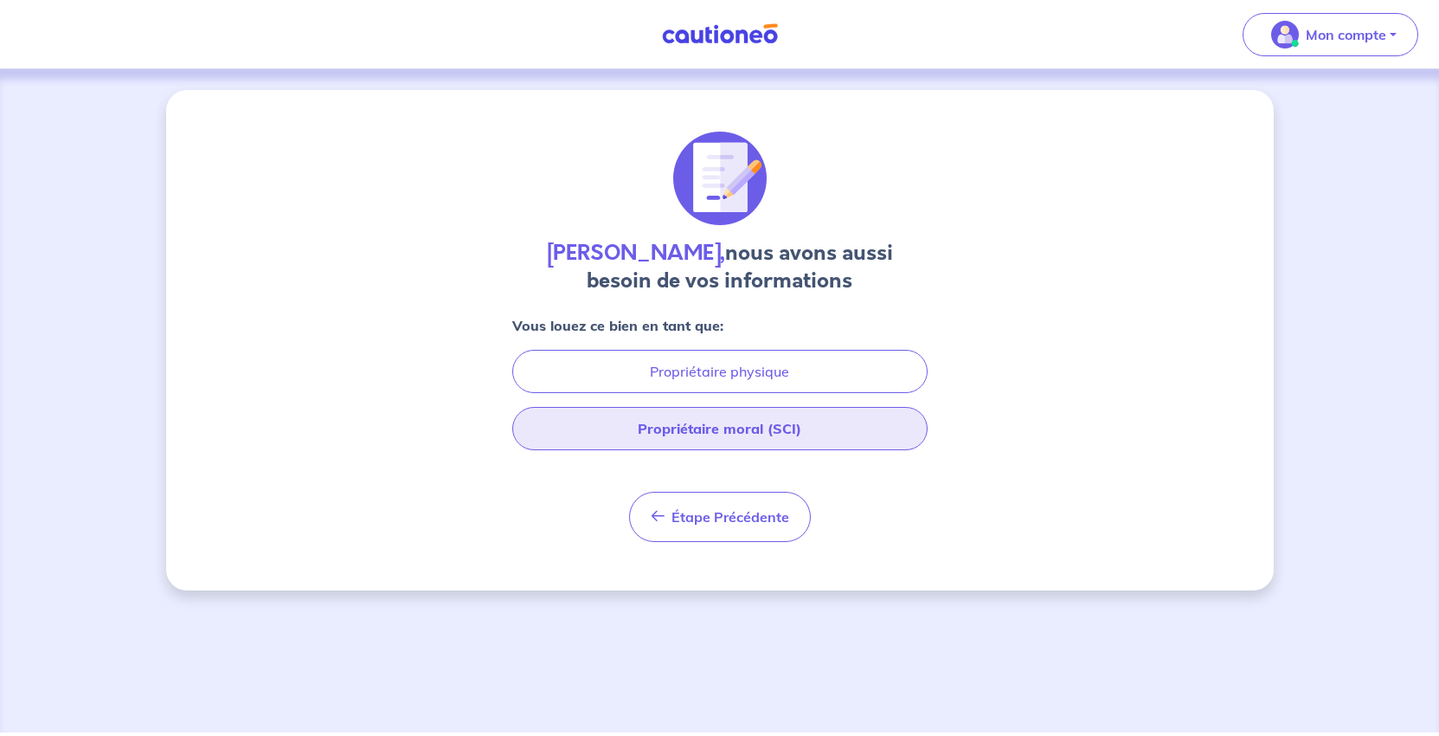
click at [738, 450] on button "Propriétaire moral (SCI)" at bounding box center [719, 428] width 415 height 43
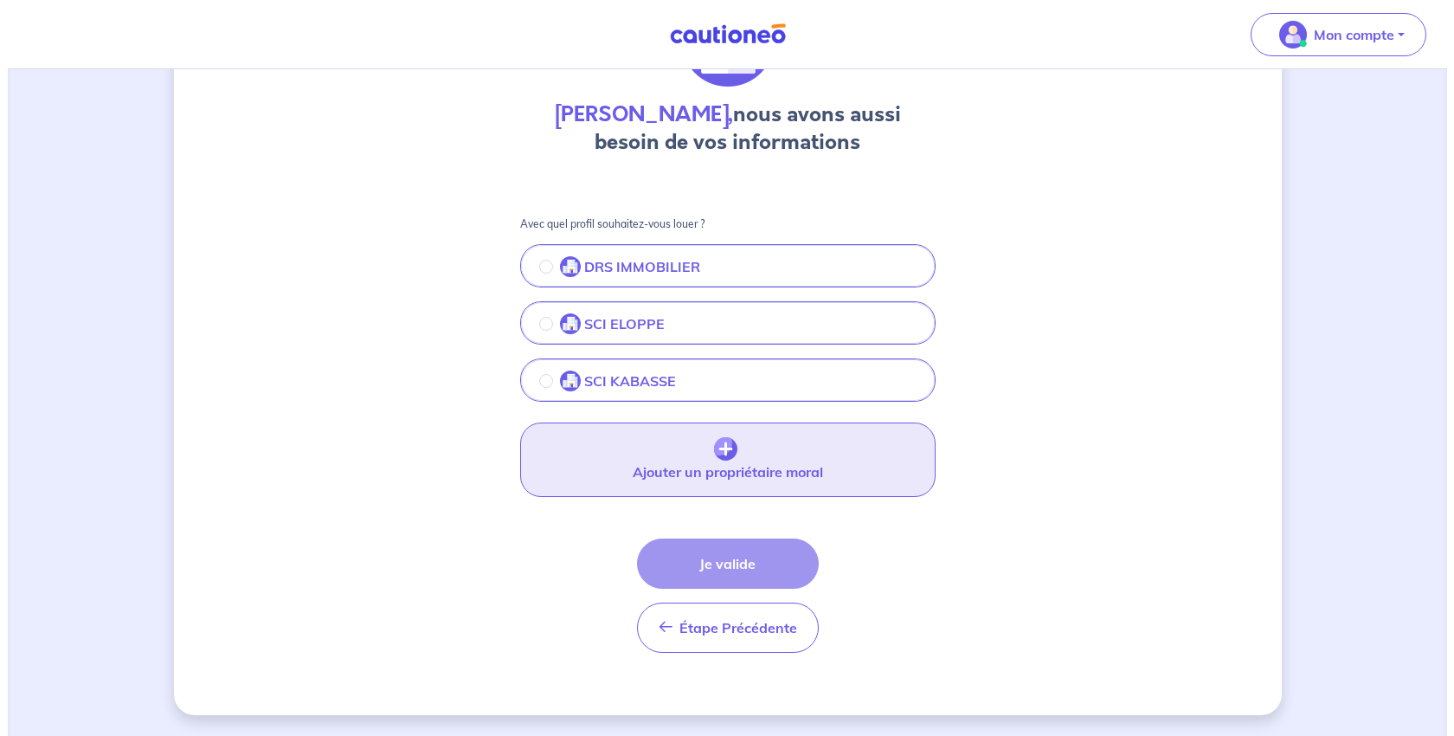
scroll to position [260, 0]
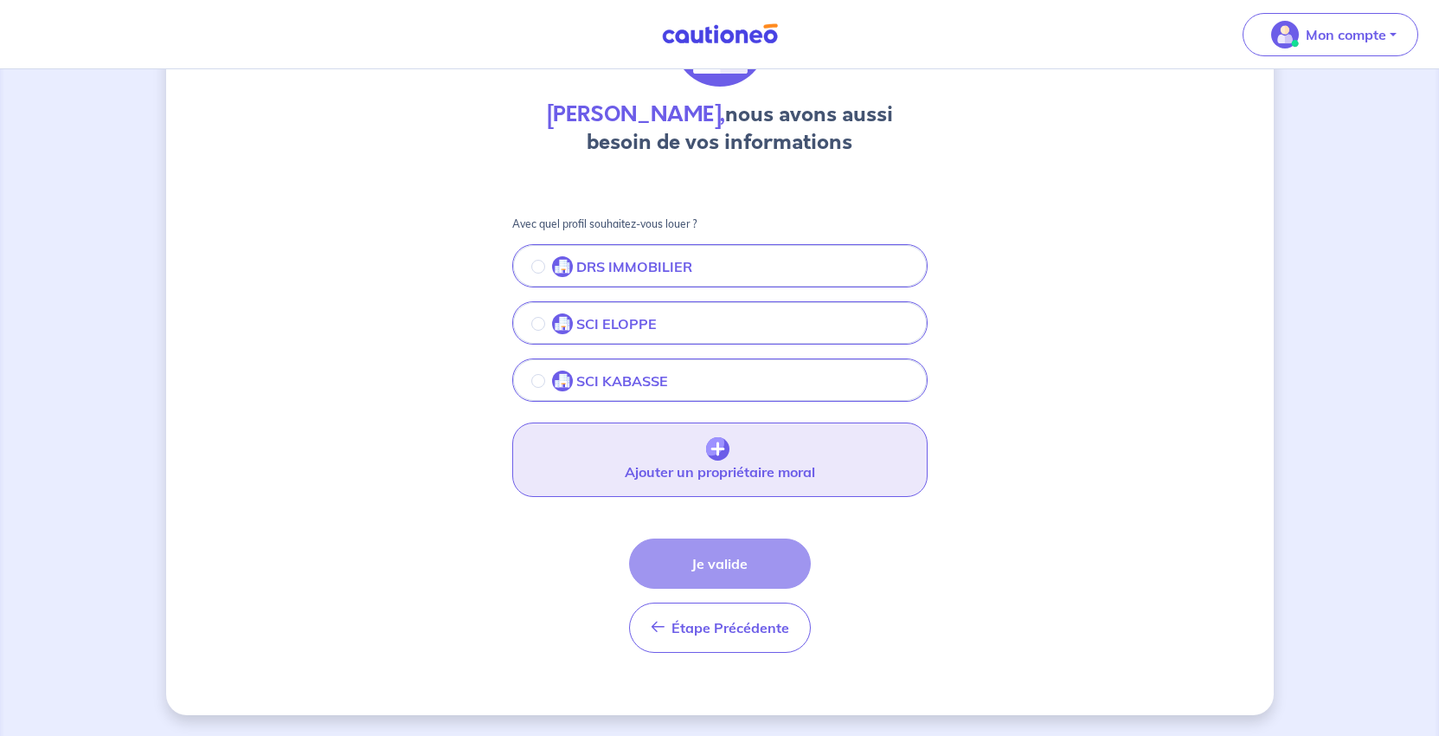
click at [737, 472] on button "Ajouter un propriétaire moral" at bounding box center [719, 459] width 415 height 74
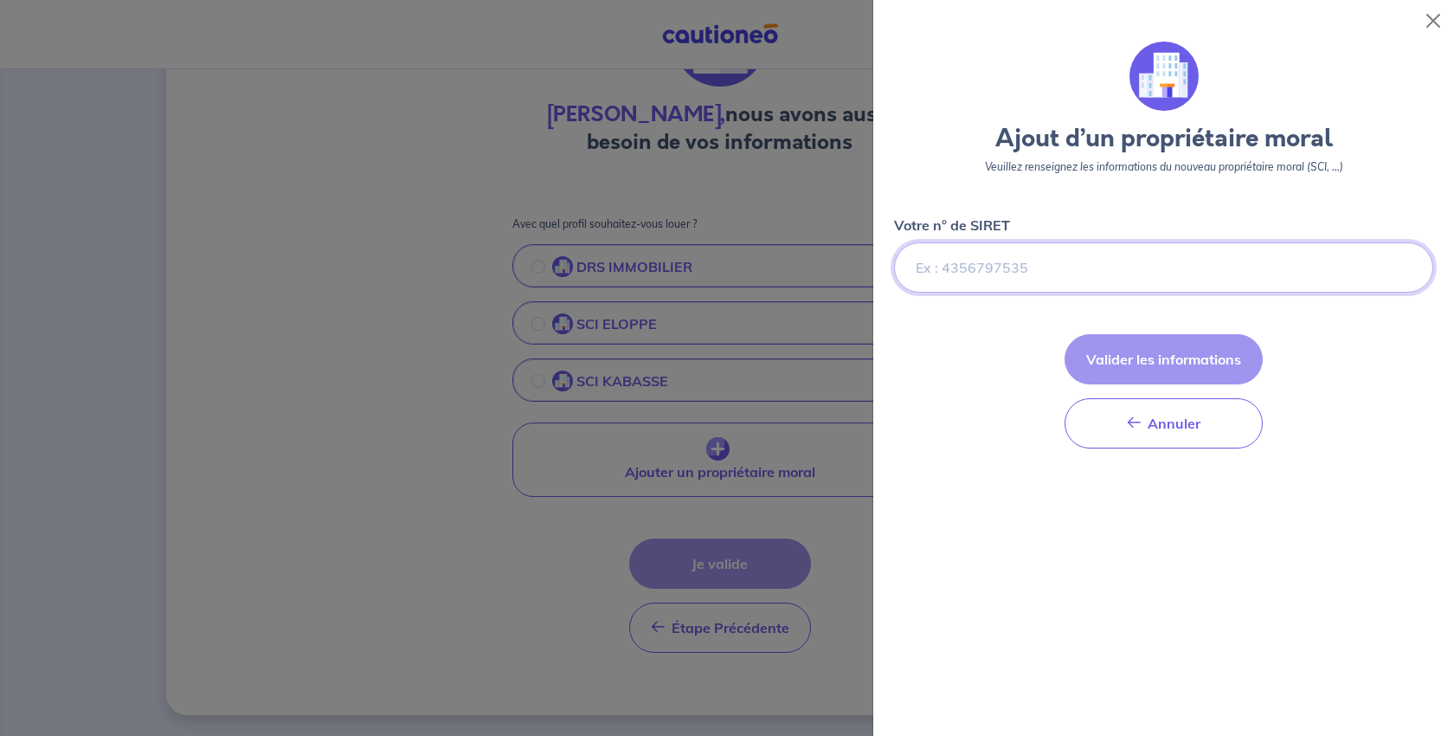
click at [1039, 292] on input "Votre n° de SIRET" at bounding box center [1163, 267] width 539 height 50
paste input "90460943500014"
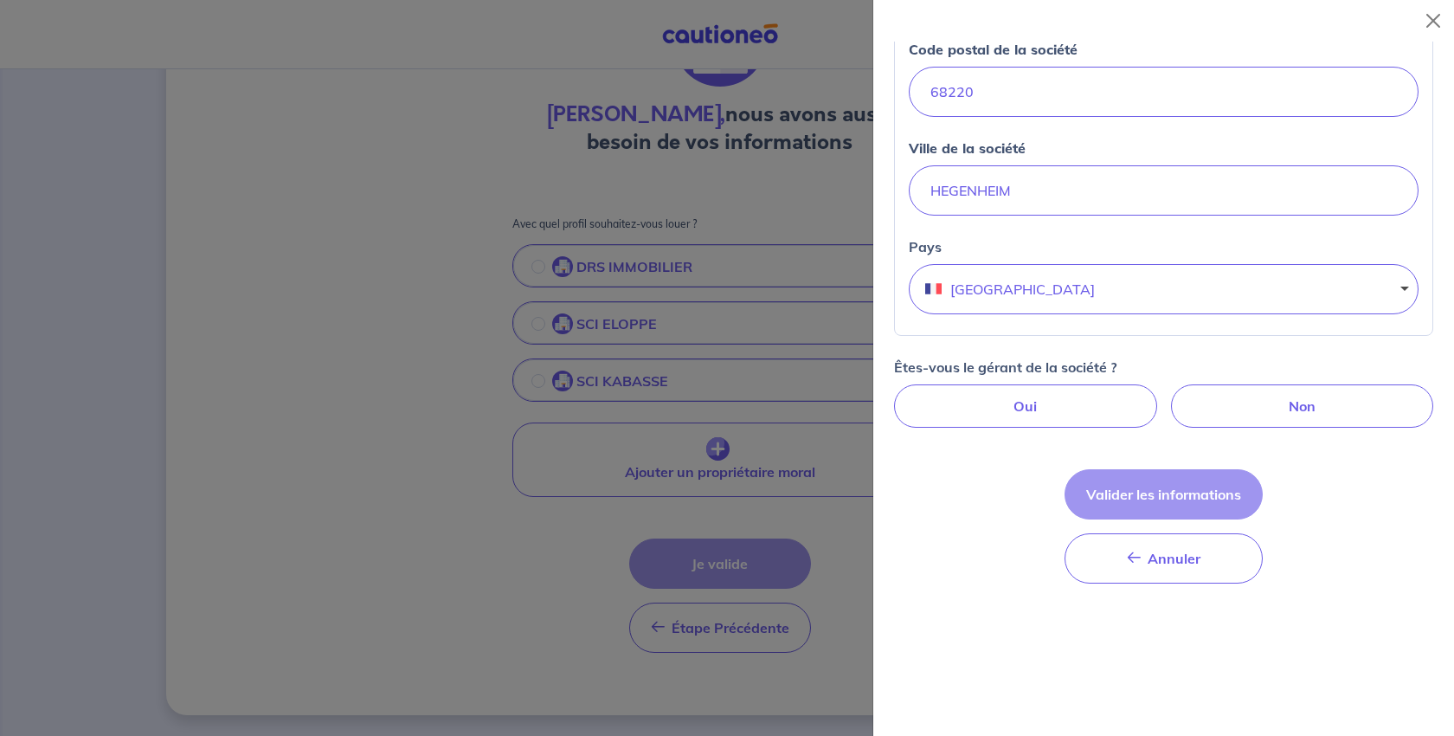
scroll to position [692, 0]
type input "90460943500014"
click at [1057, 427] on label "Oui" at bounding box center [1025, 405] width 263 height 43
radio input "true"
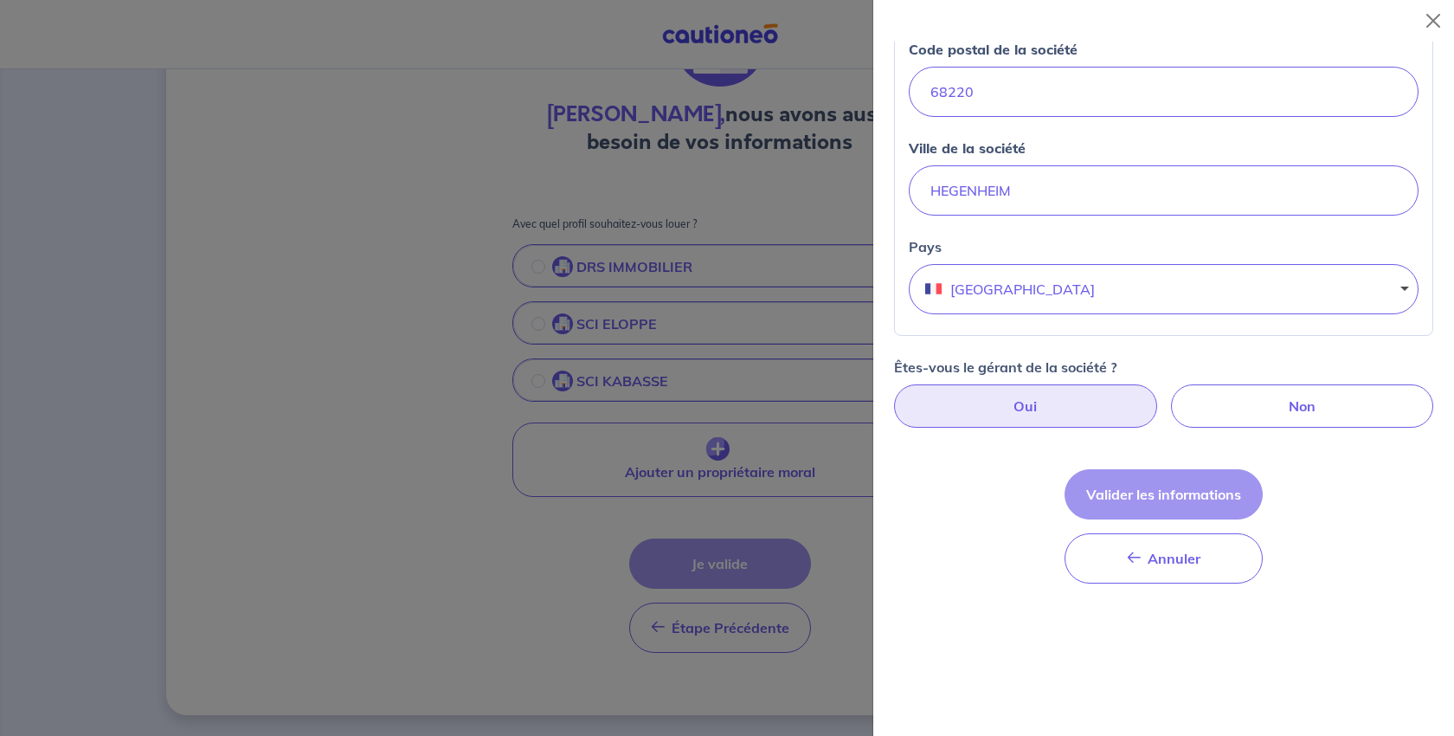
select select "FR"
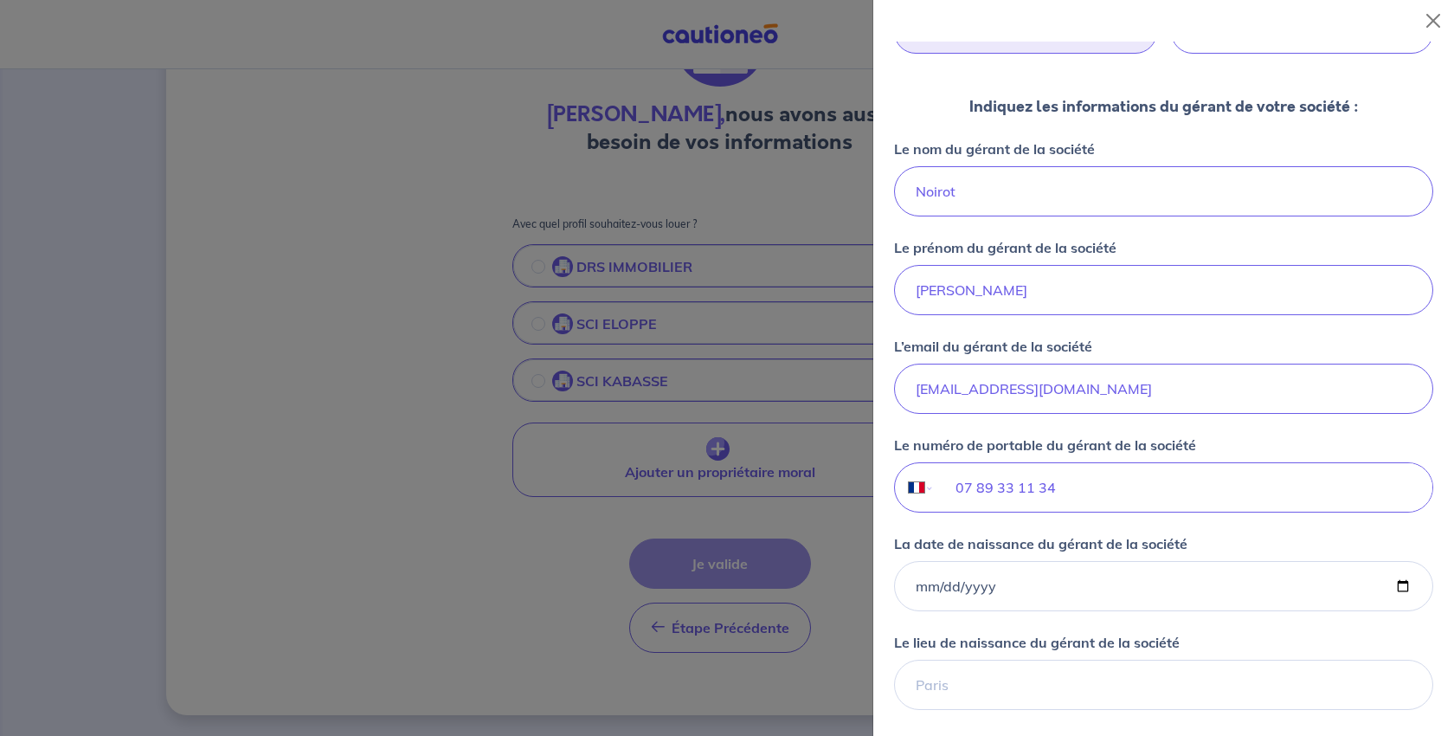
scroll to position [1038, 0]
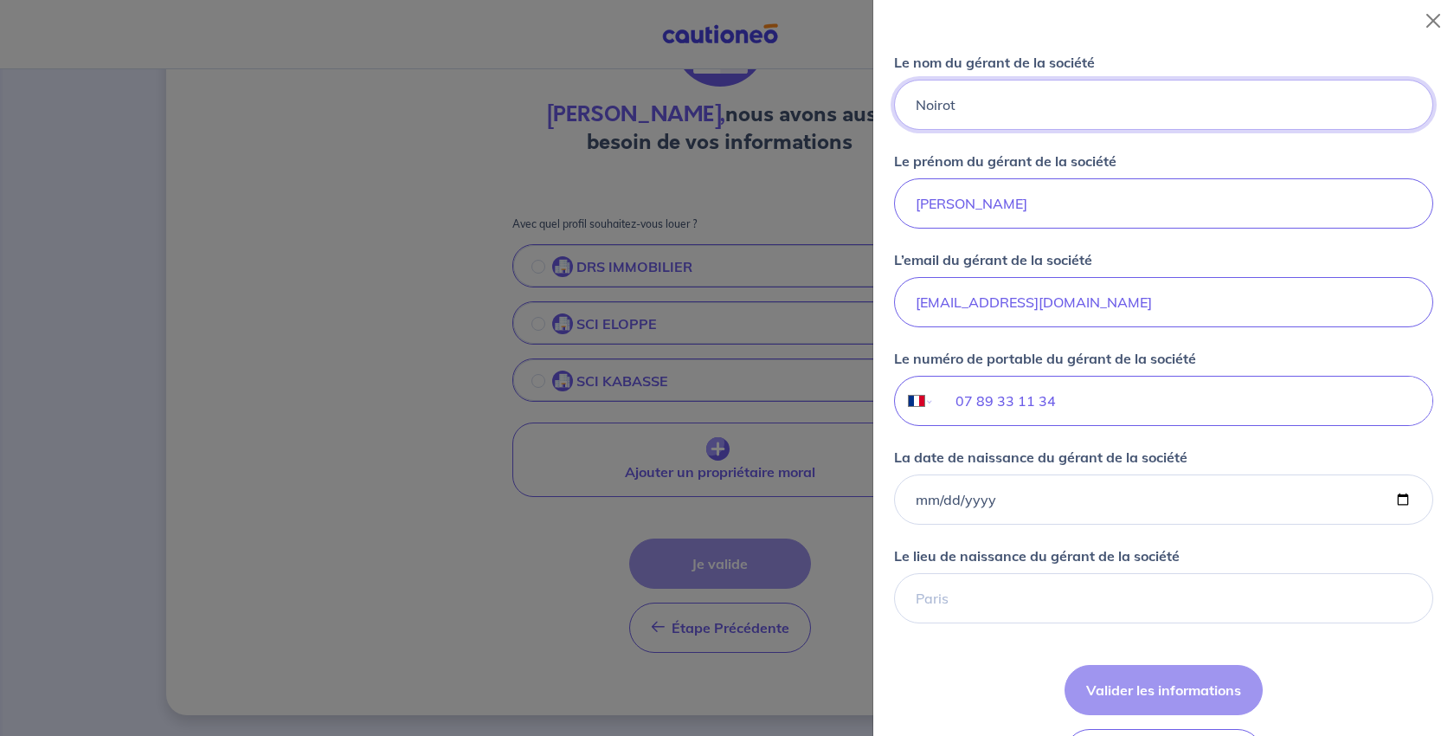
click at [1004, 130] on input "Noirot" at bounding box center [1163, 105] width 539 height 50
drag, startPoint x: 1005, startPoint y: 366, endPoint x: 808, endPoint y: 369, distance: 196.4
click at [808, 369] on body "Mon compte Me déconnecter Laurine Noirot, nous avons aussi besoin de vos inform…" at bounding box center [727, 299] width 1454 height 874
type input "GACHOT"
drag, startPoint x: 1038, startPoint y: 499, endPoint x: 845, endPoint y: 489, distance: 194.1
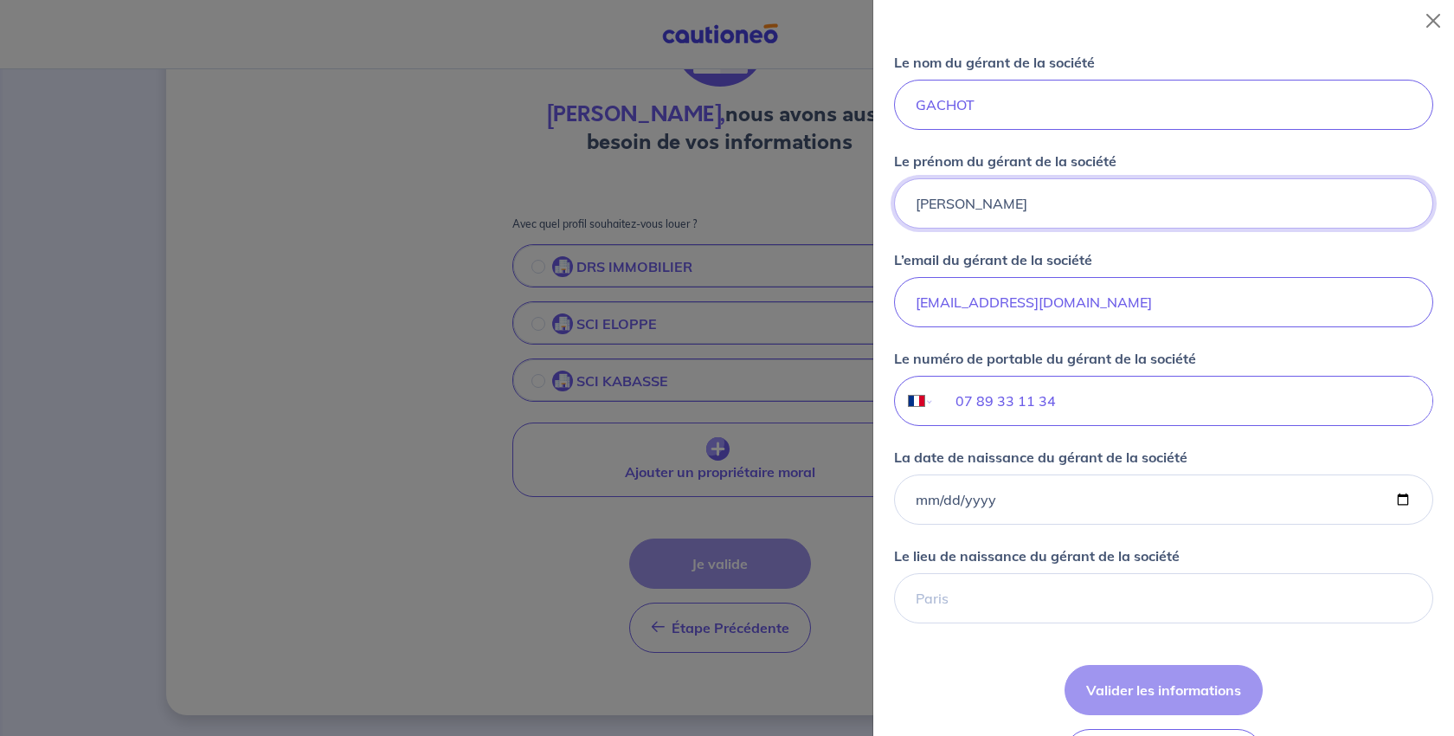
click at [845, 489] on body "Mon compte Me déconnecter Laurine Noirot, nous avons aussi besoin de vos inform…" at bounding box center [727, 299] width 1454 height 874
type input "Fabrice"
drag, startPoint x: 1250, startPoint y: 614, endPoint x: 645, endPoint y: 596, distance: 605.1
click at [645, 596] on body "Mon compte Me déconnecter Laurine Noirot, nous avons aussi besoin de vos inform…" at bounding box center [727, 299] width 1454 height 874
paste input "f_gachot@yahoo.com"
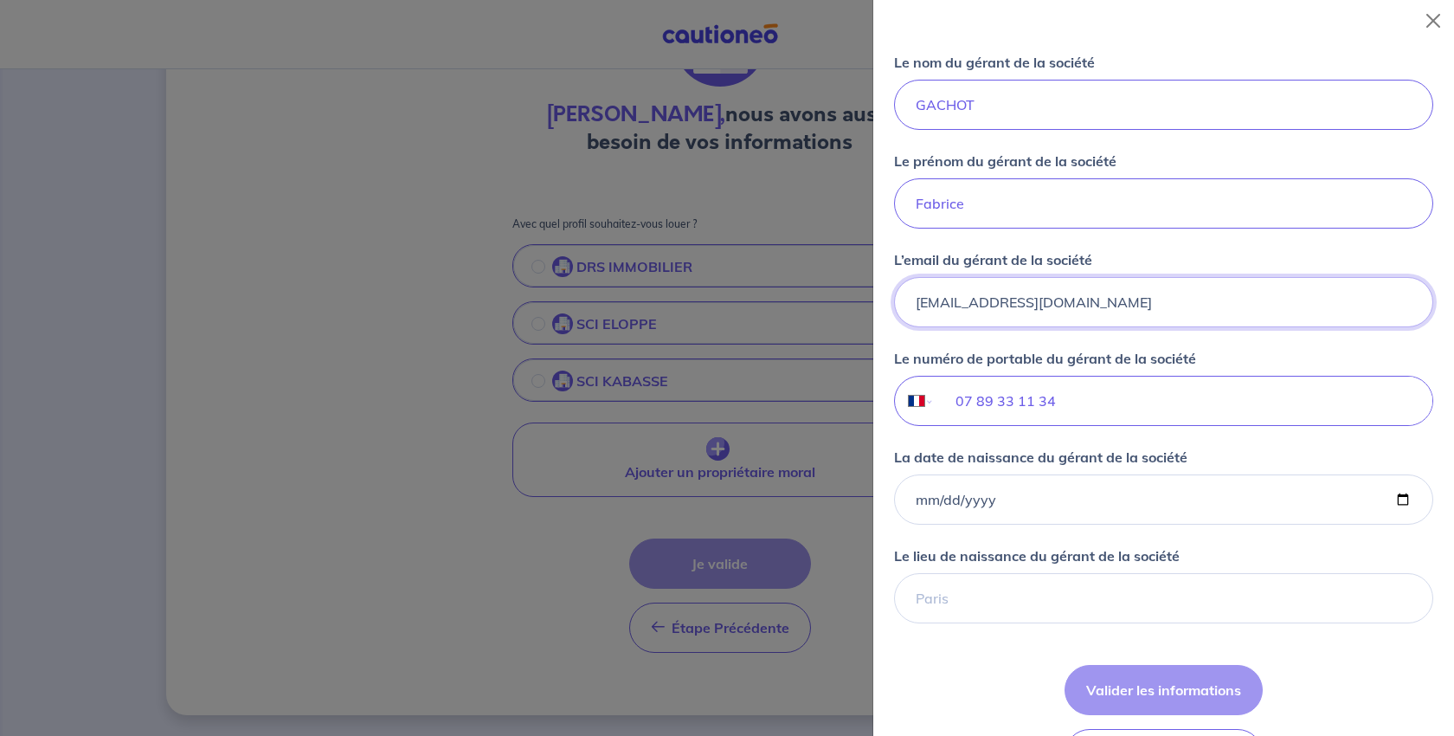
type input "f_gachot@yahoo.com"
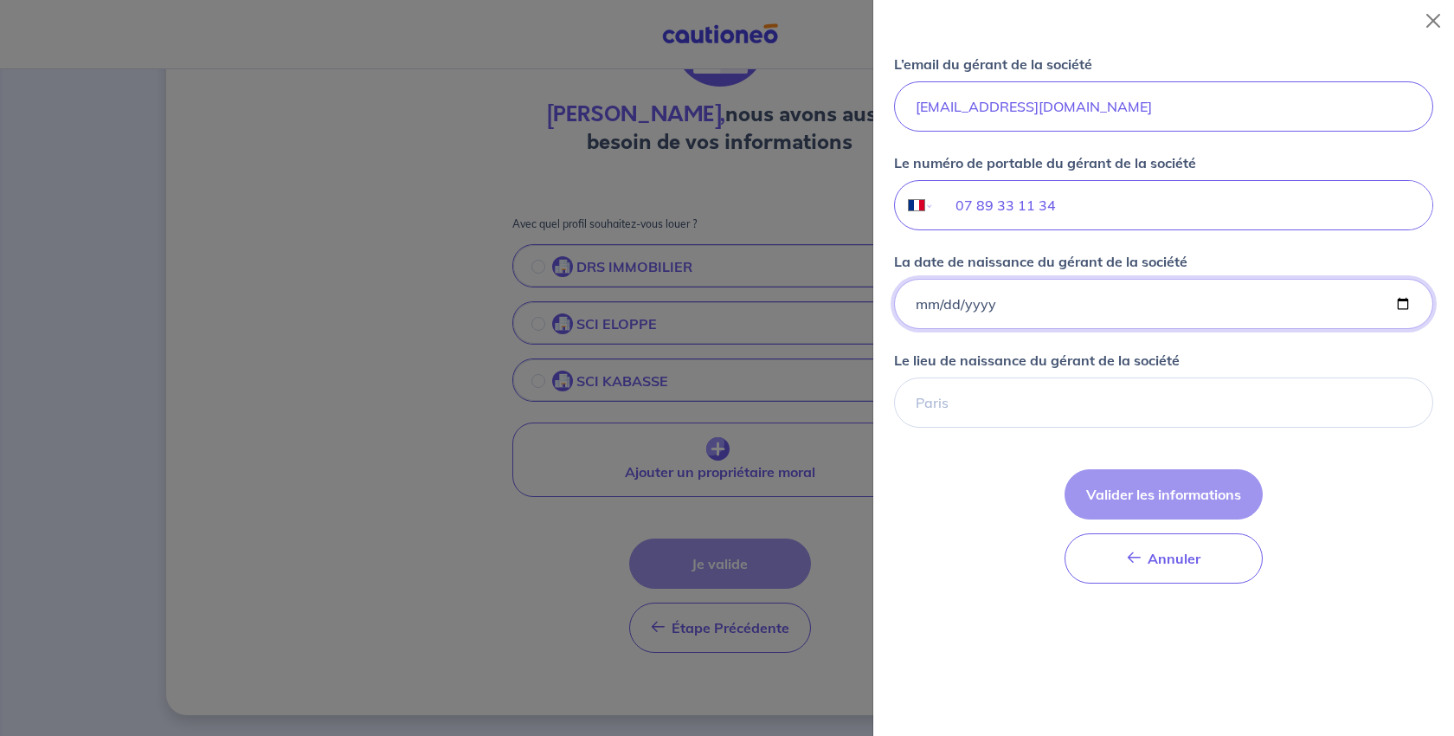
click at [1083, 329] on input "La date de naissance du gérant de la société" at bounding box center [1163, 304] width 539 height 50
click at [1380, 329] on input "La date de naissance du gérant de la société" at bounding box center [1163, 304] width 539 height 50
type input "1995-01-01"
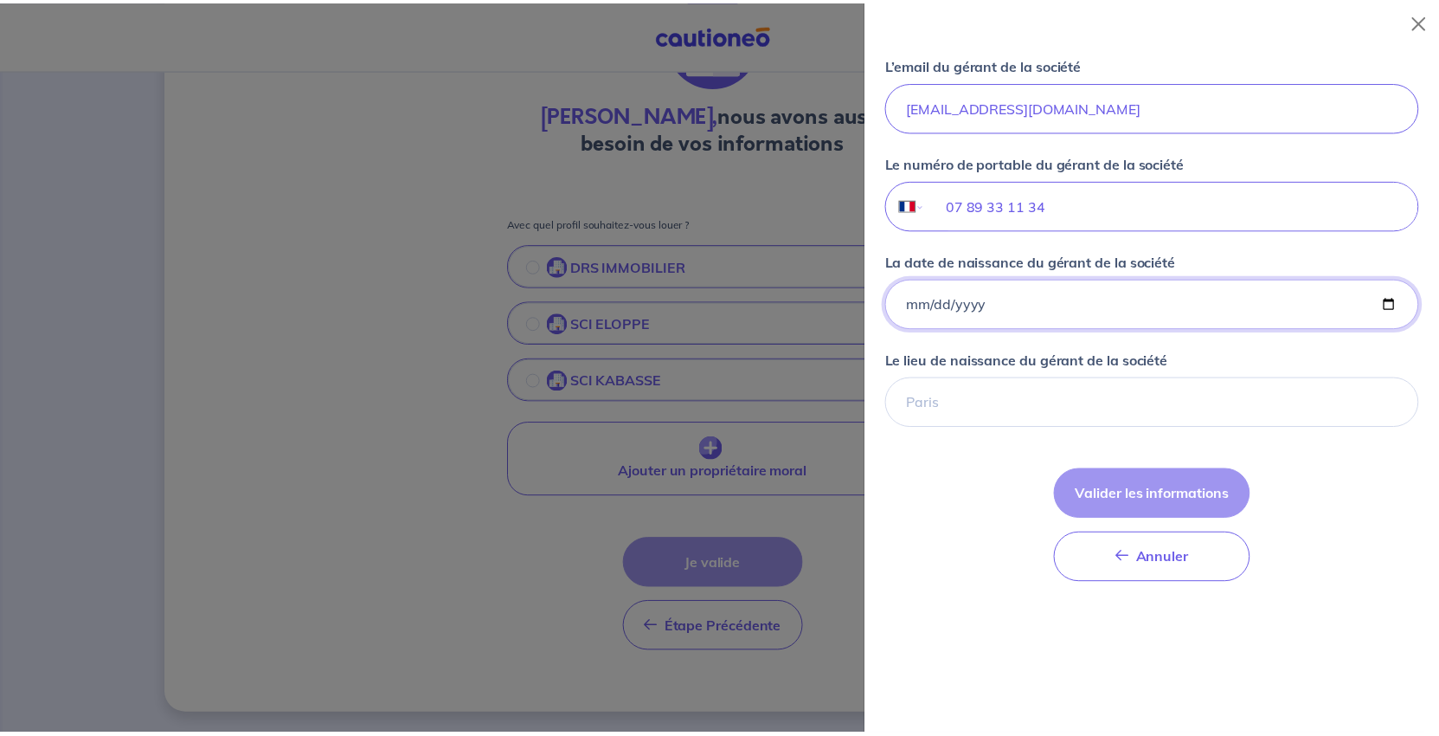
scroll to position [1644, 0]
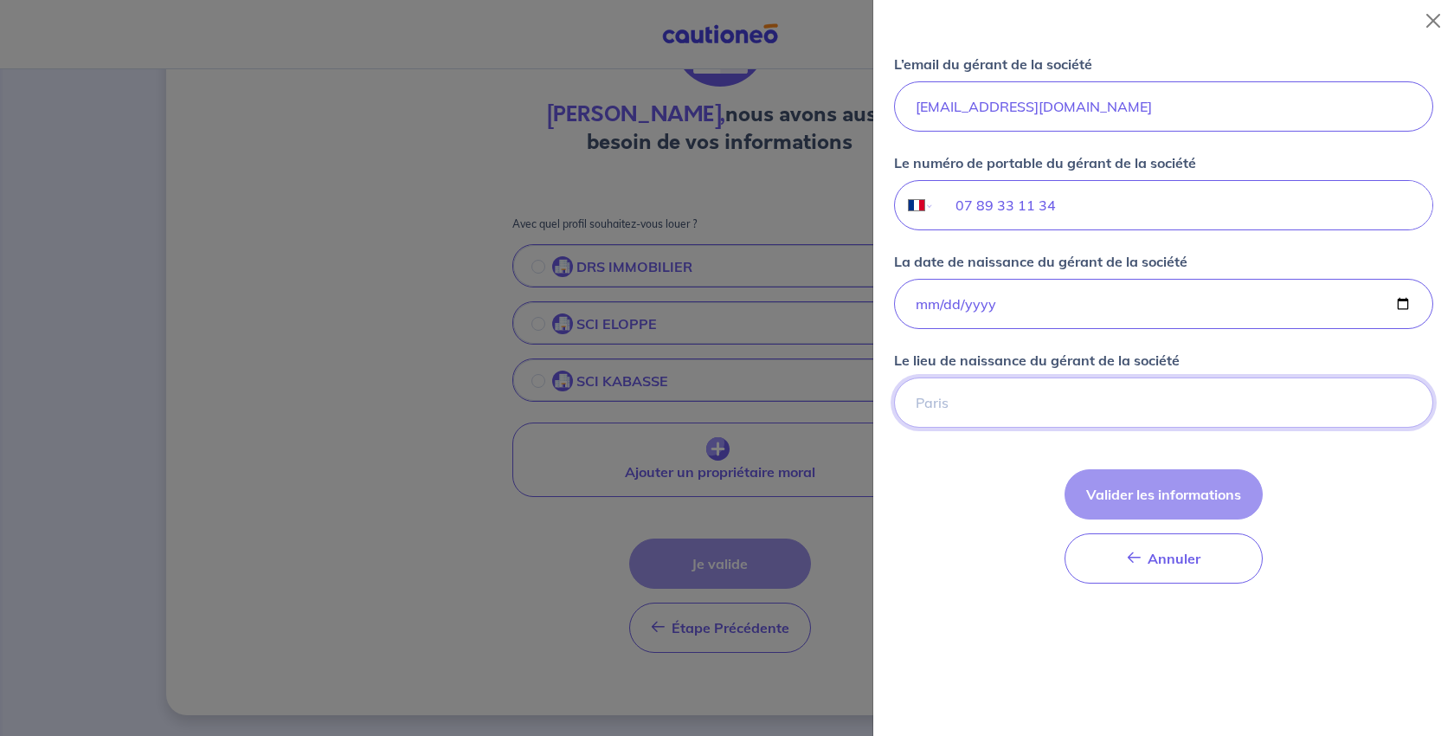
click at [999, 384] on input "Le lieu de naissance du gérant de la société" at bounding box center [1163, 402] width 539 height 50
type input "TROYES"
click at [1121, 498] on button "Valider les informations" at bounding box center [1163, 494] width 198 height 50
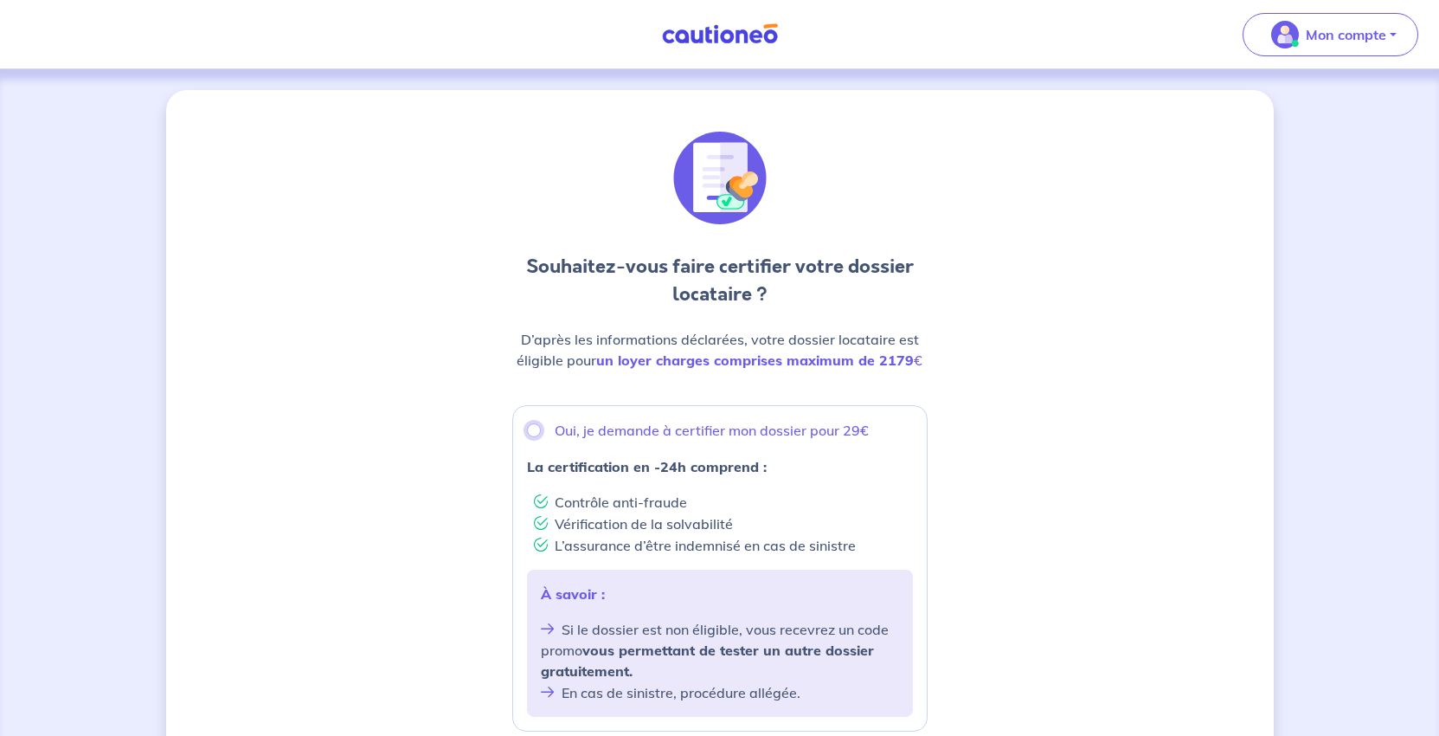
click at [531, 437] on input "Oui, je demande à certifier mon dossier pour 29€" at bounding box center [534, 430] width 14 height 14
radio input "true"
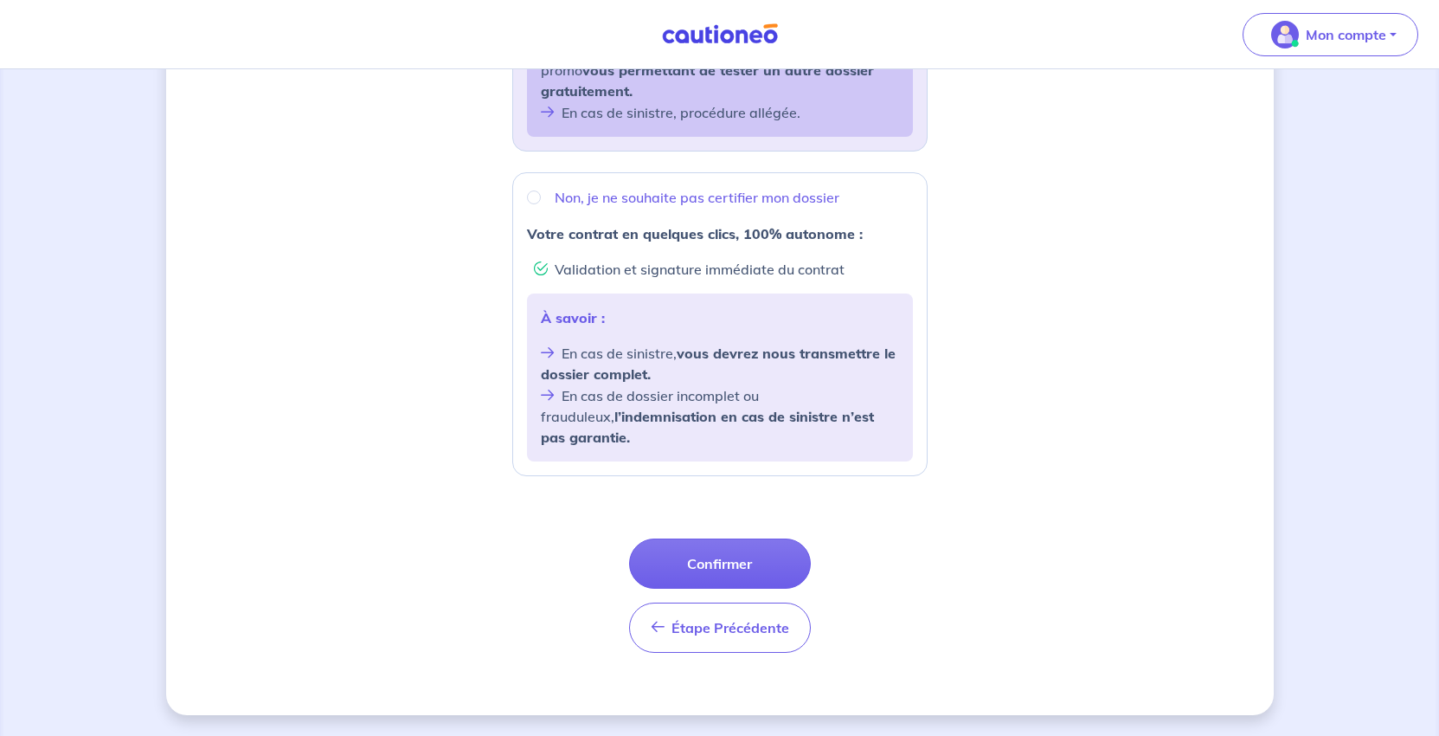
scroll to position [845, 0]
click at [704, 538] on button "Confirmer" at bounding box center [720, 563] width 182 height 50
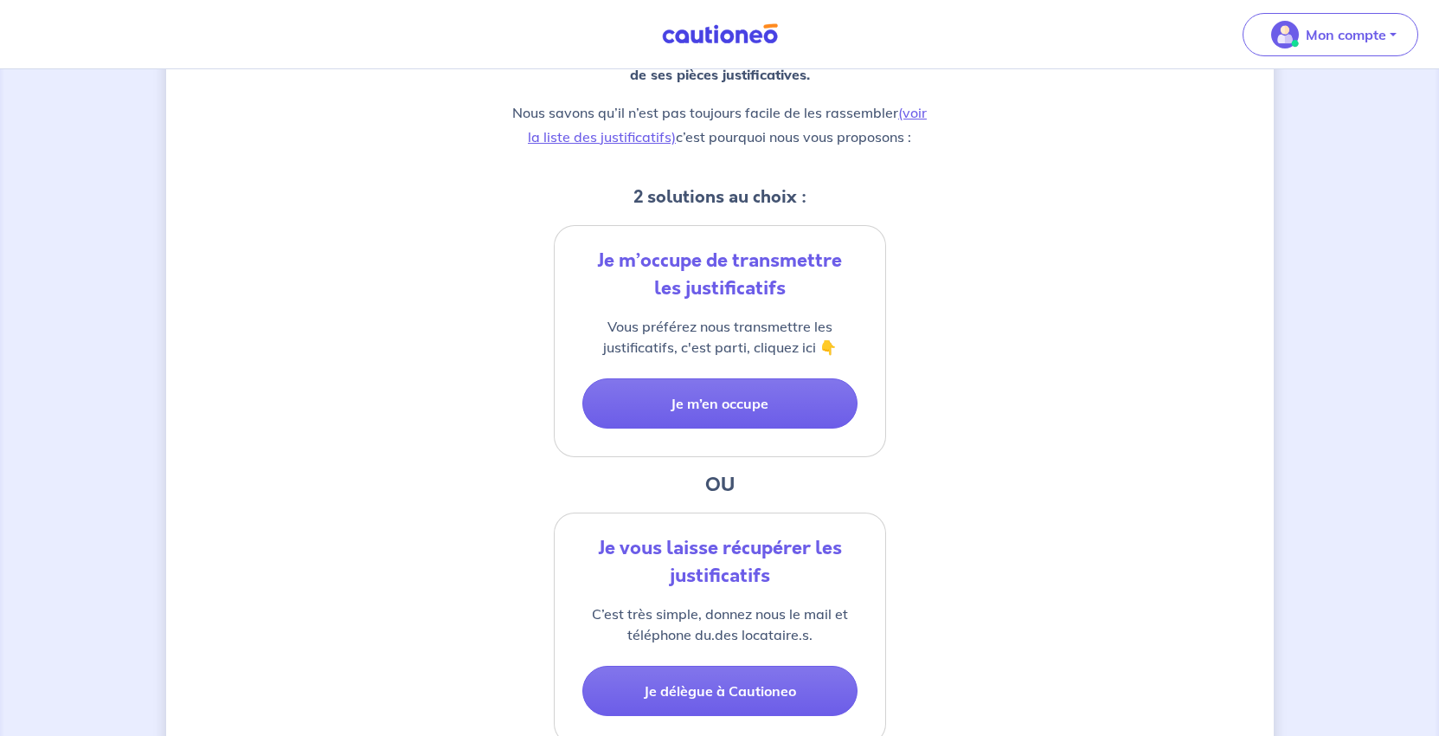
scroll to position [346, 0]
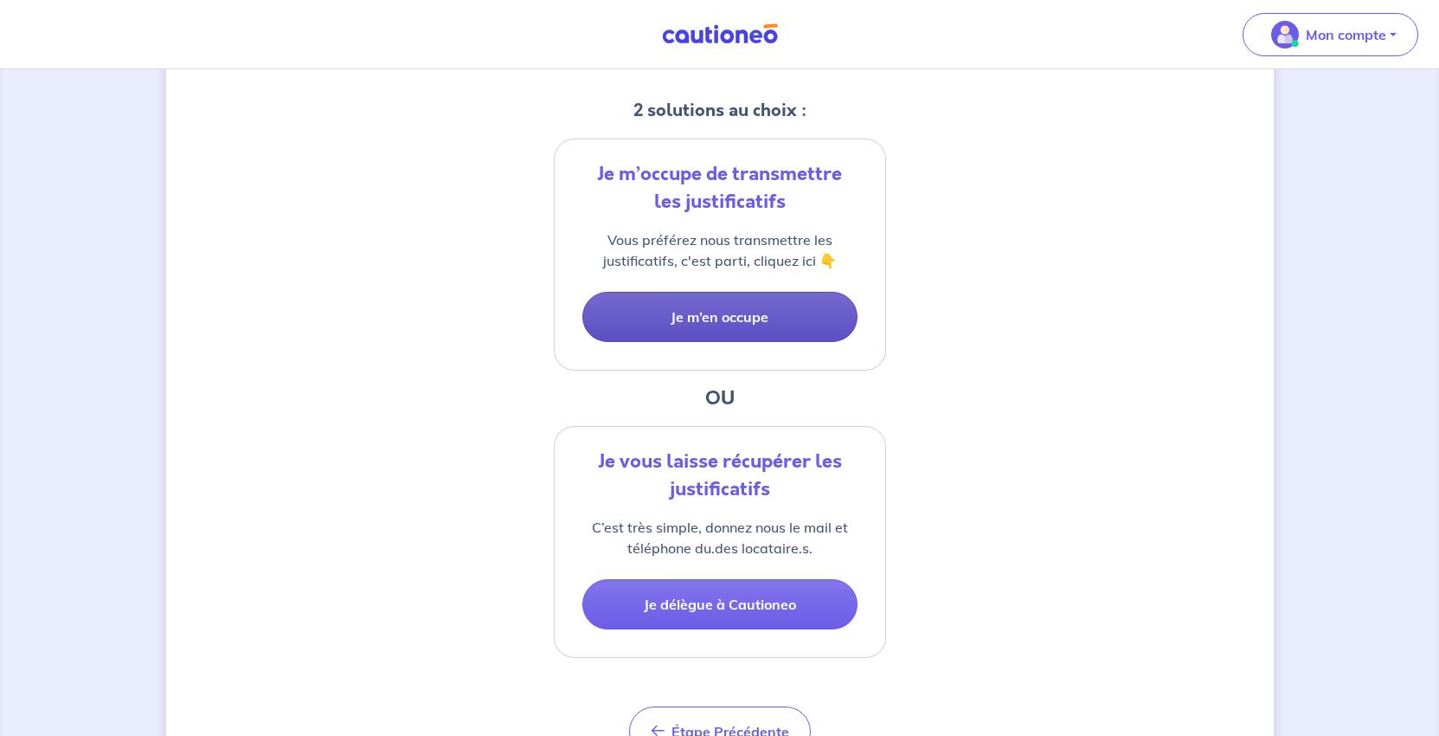
click at [736, 342] on button "Je m’en occupe" at bounding box center [719, 317] width 275 height 50
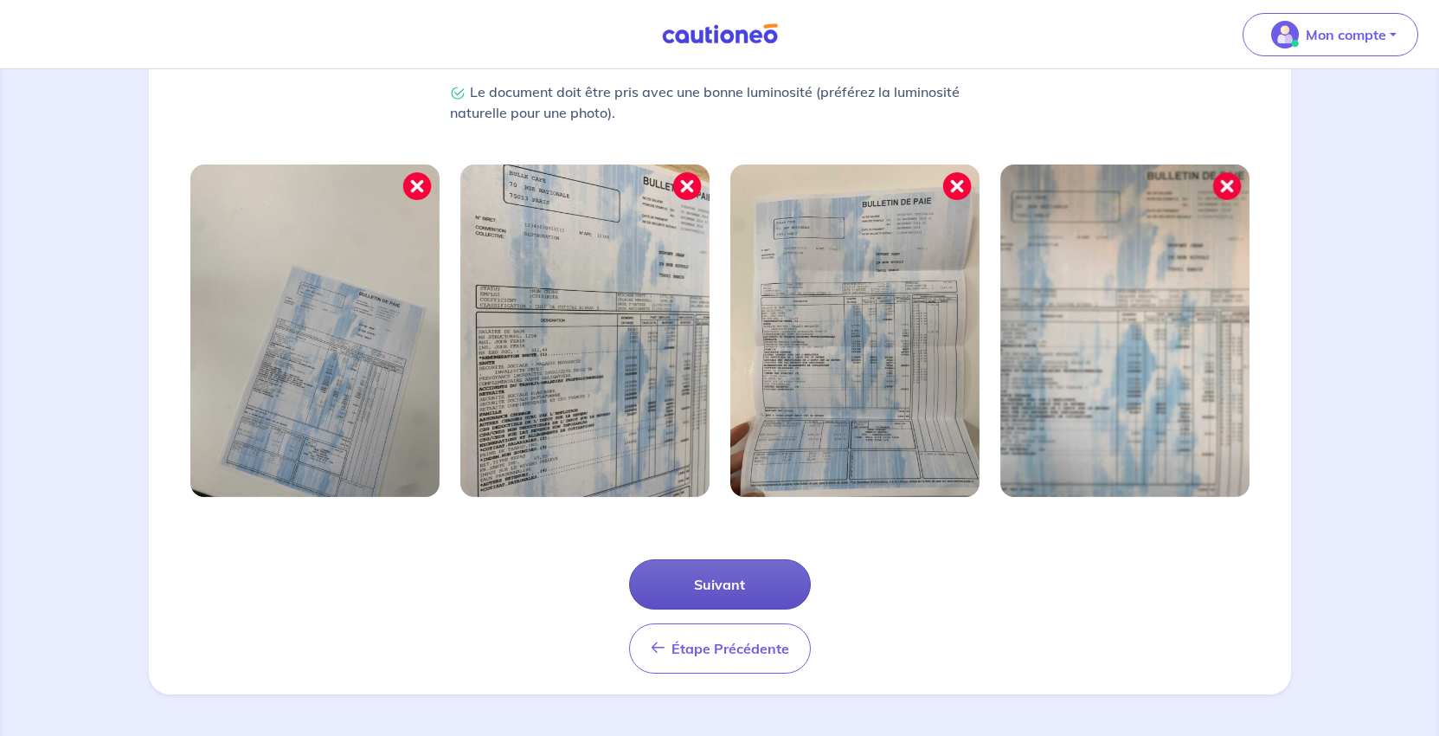
click at [723, 559] on button "Suivant" at bounding box center [720, 584] width 182 height 50
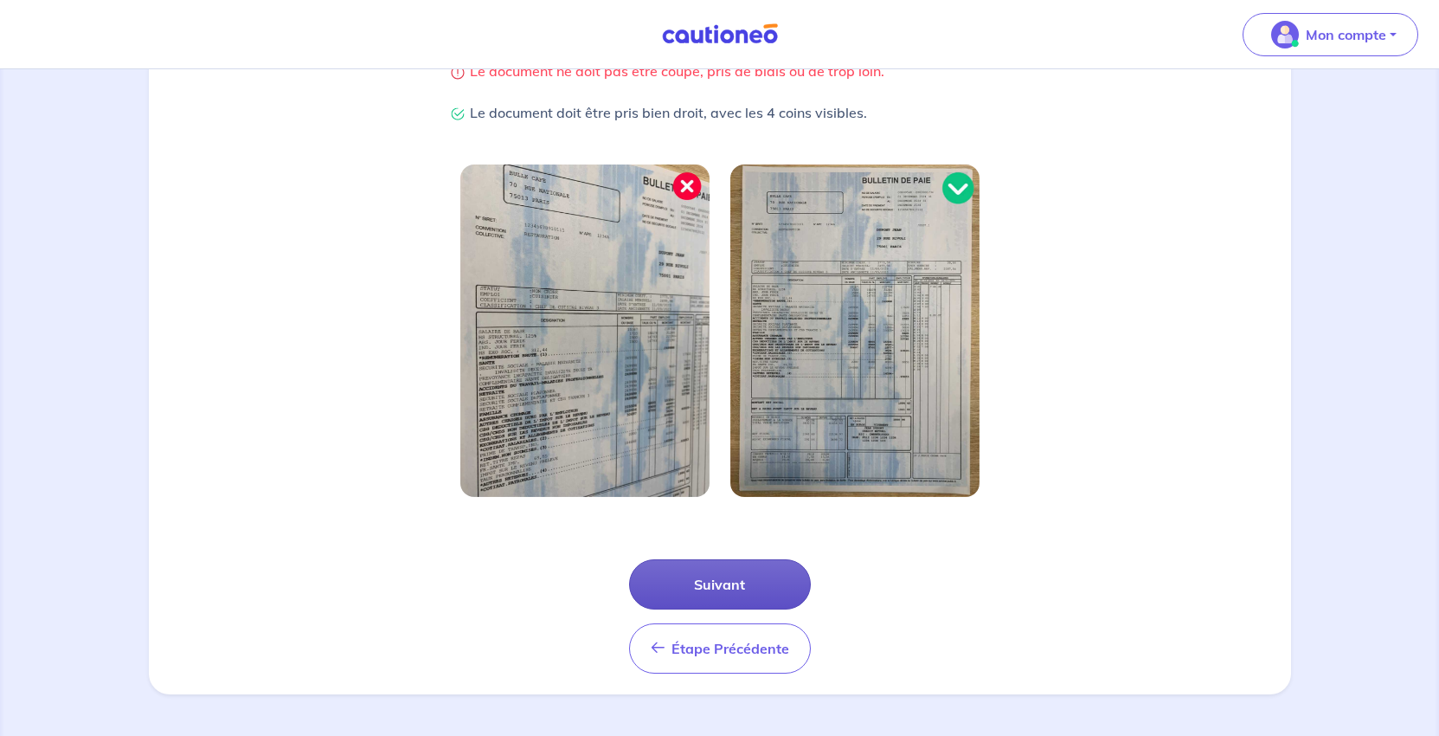
scroll to position [616, 0]
click at [724, 559] on button "Suivant" at bounding box center [720, 584] width 182 height 50
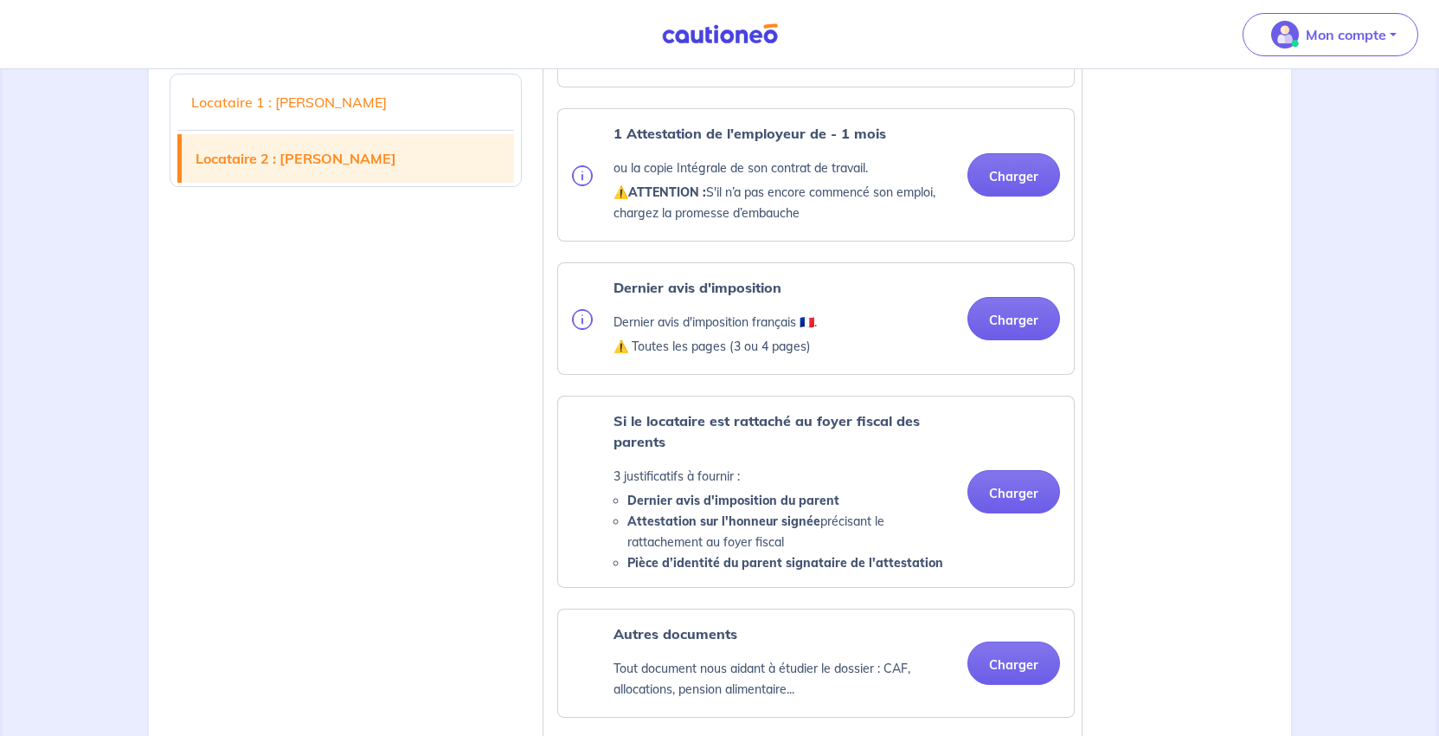
scroll to position [1904, 0]
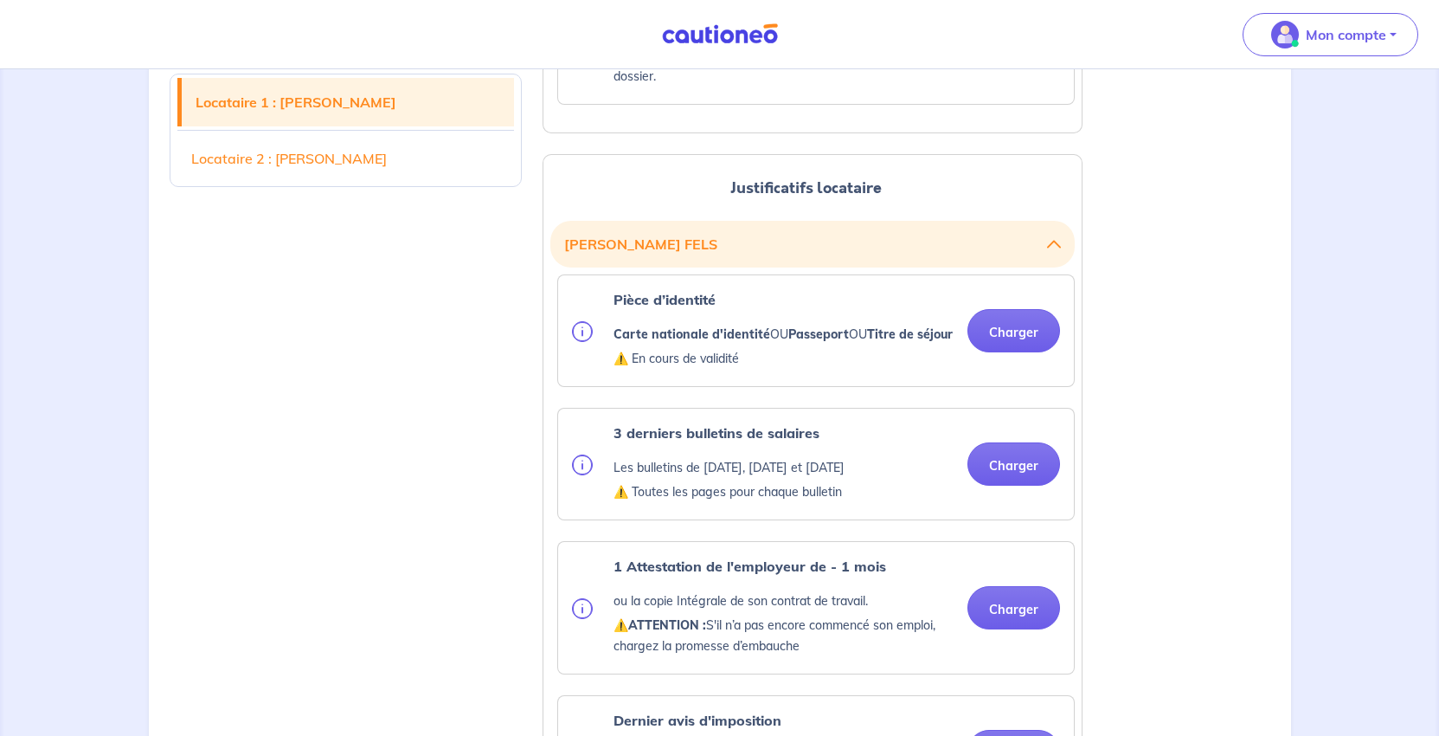
scroll to position [1817, 0]
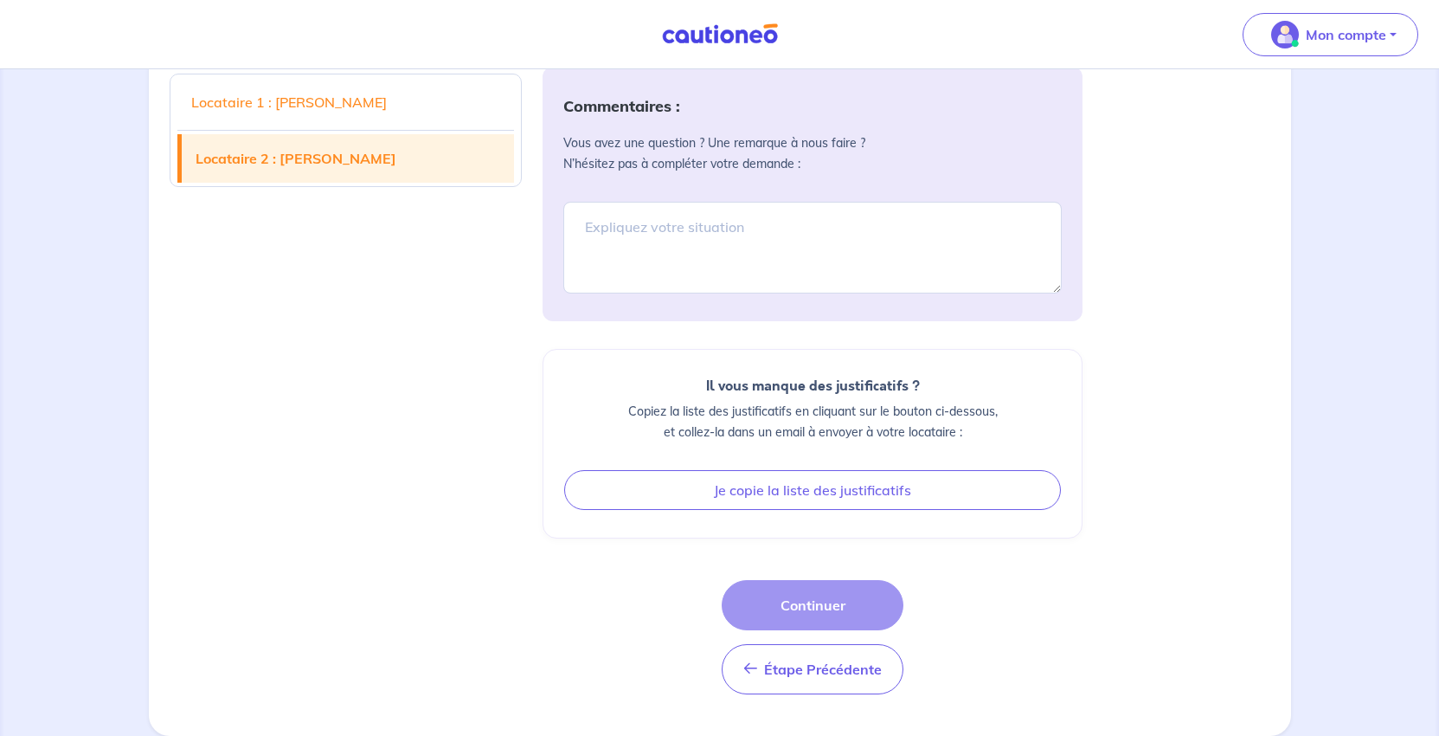
scroll to position [3807, 0]
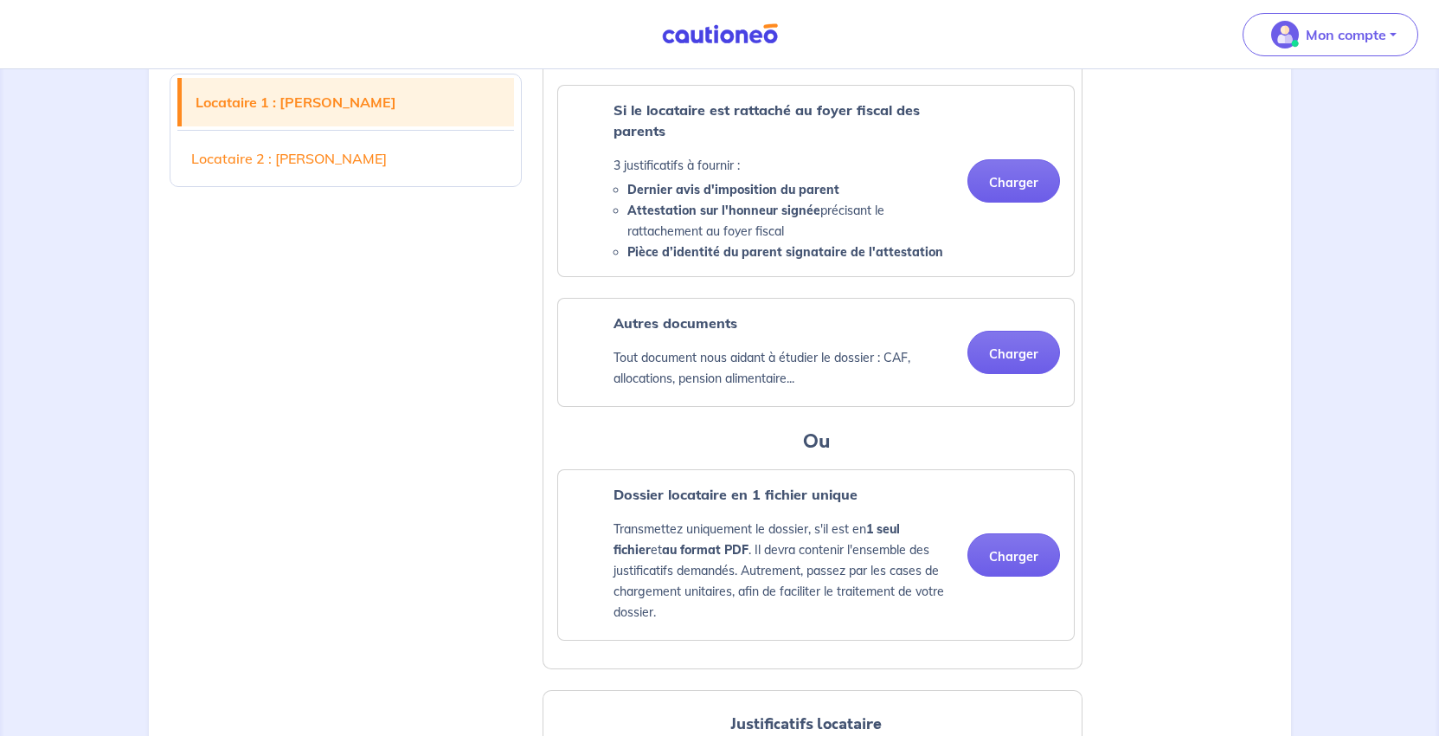
scroll to position [1195, 0]
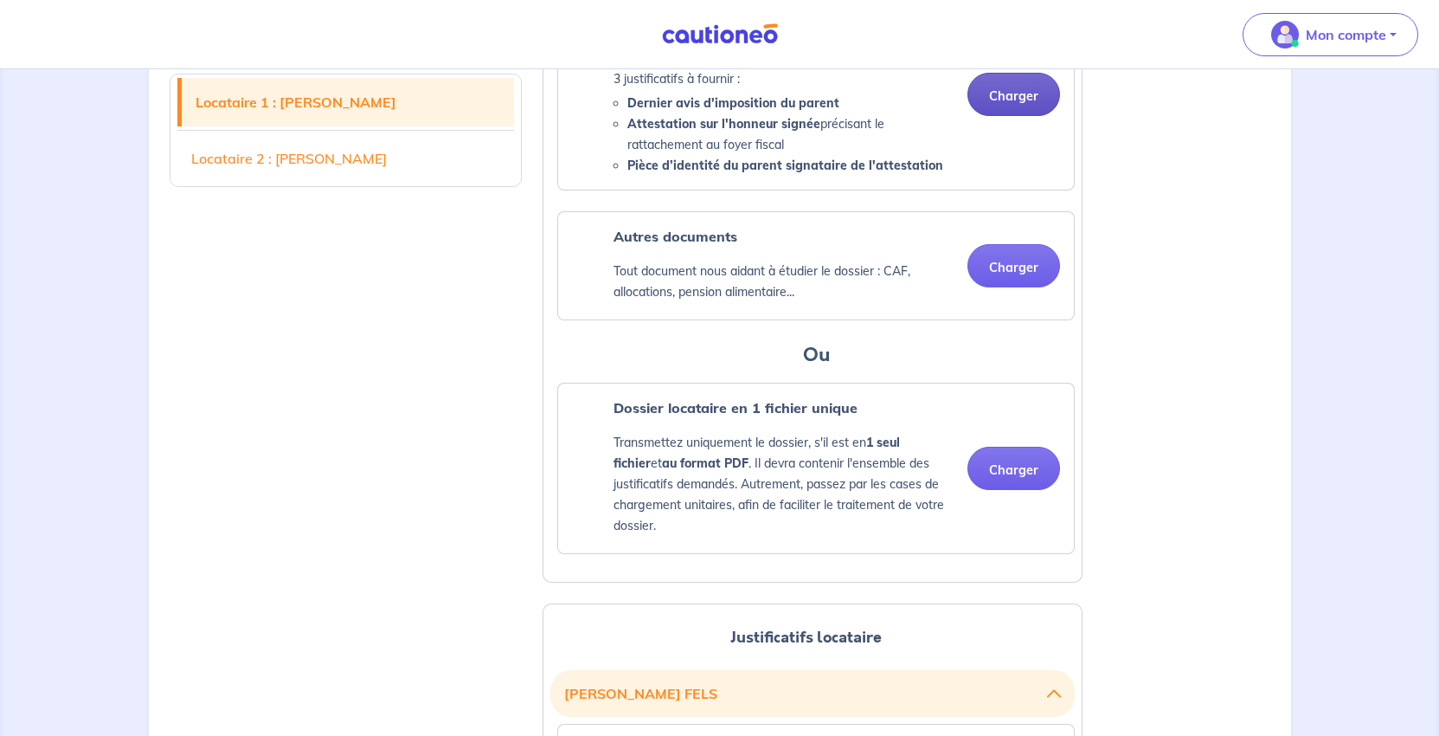
click at [1021, 116] on button "Charger" at bounding box center [1013, 94] width 93 height 43
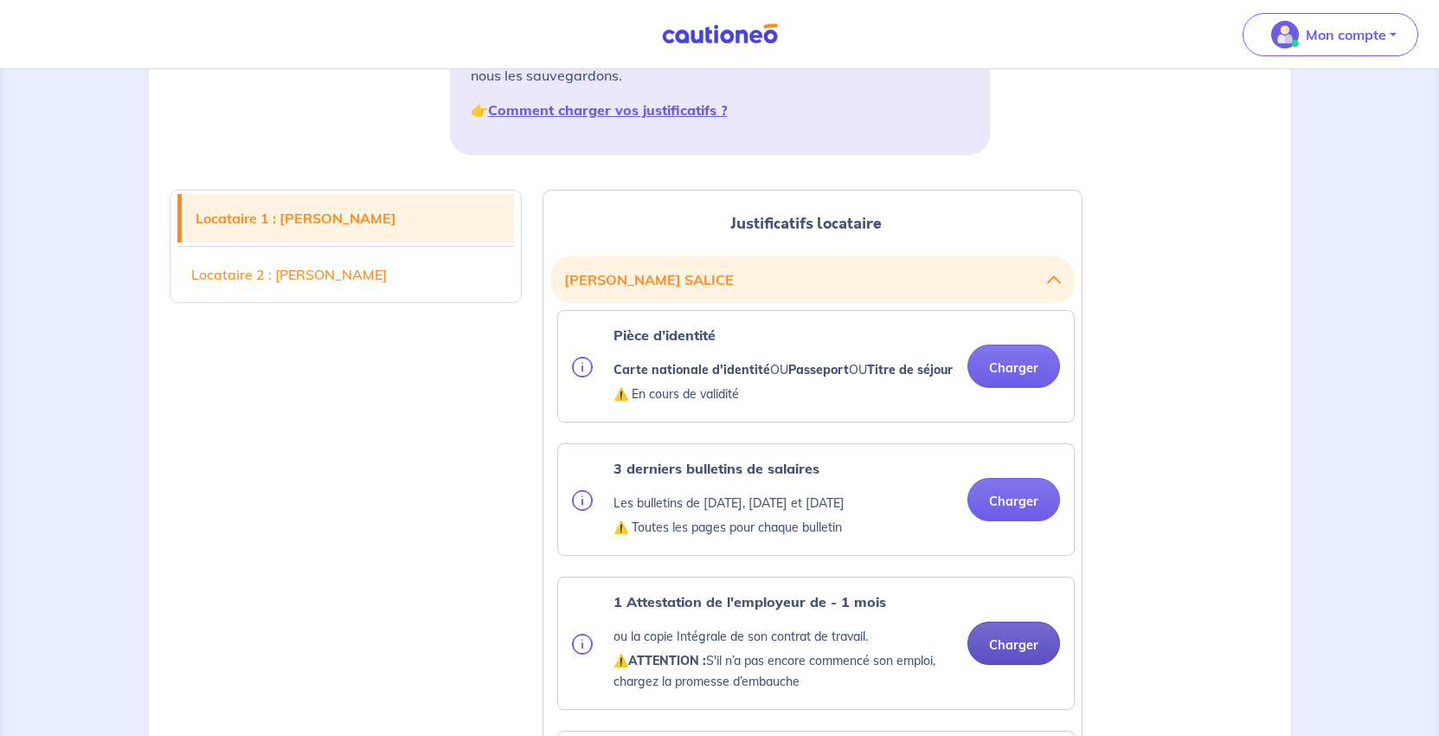
scroll to position [0, 0]
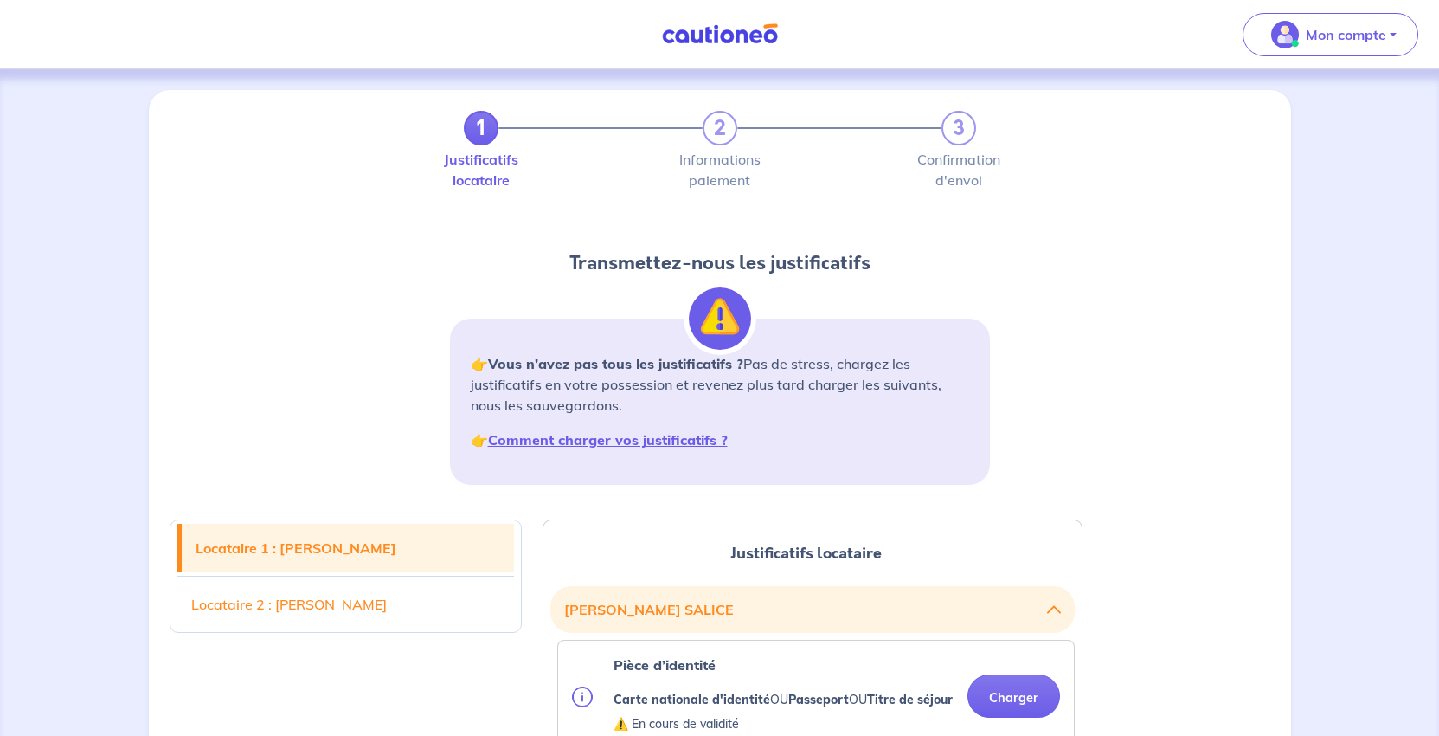
click at [1096, 358] on div "1 2 3 Justificatifs locataire Informations paiement Confirmation d'envoi Transm…" at bounding box center [719, 305] width 1121 height 388
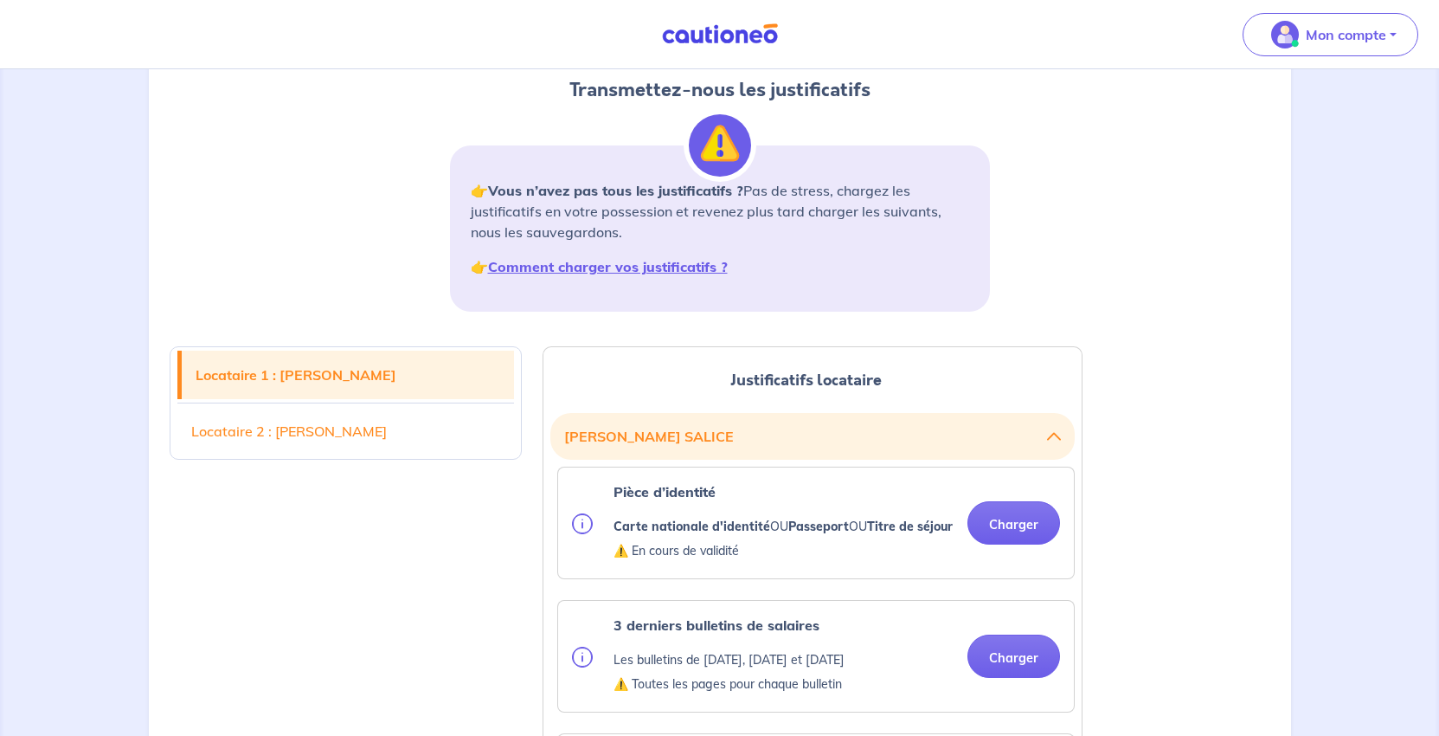
scroll to position [433, 0]
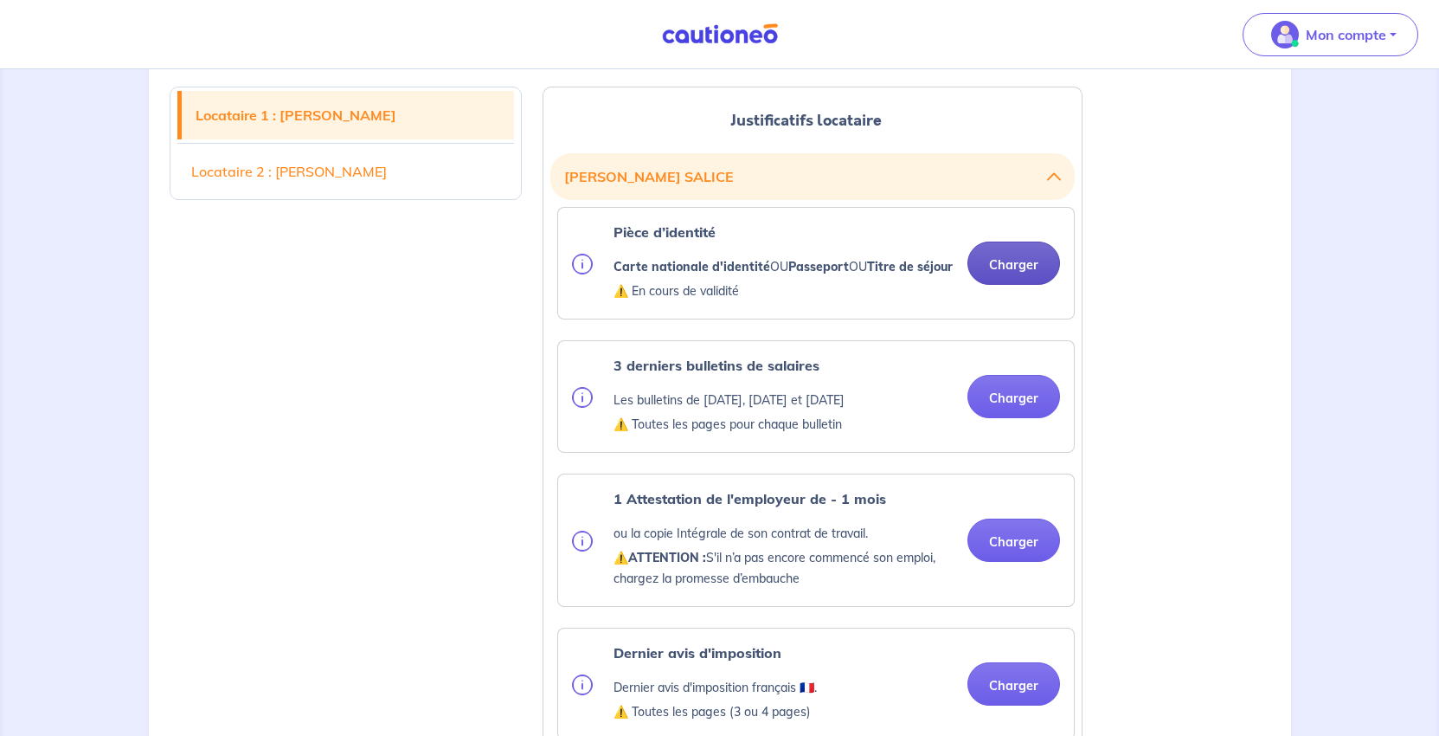
click at [981, 285] on button "Charger" at bounding box center [1013, 262] width 93 height 43
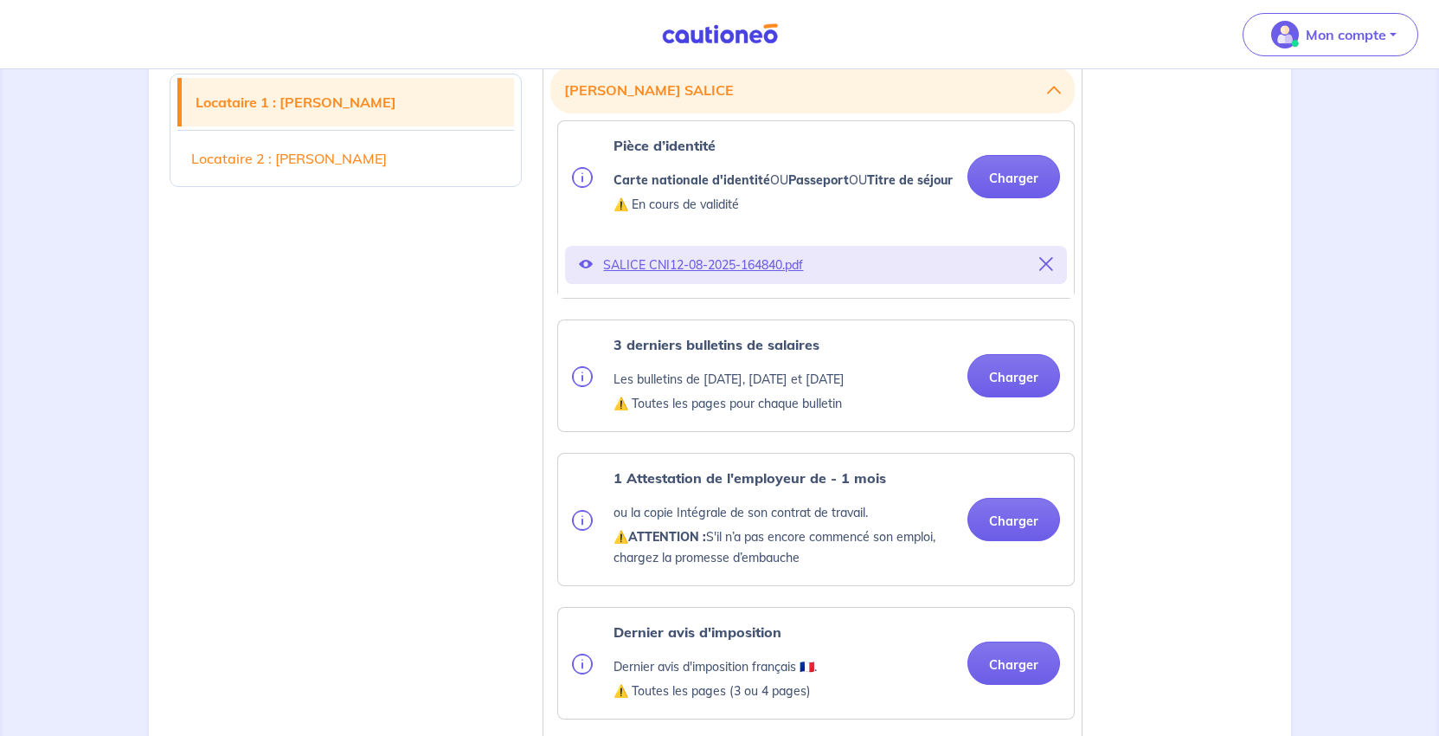
scroll to position [692, 0]
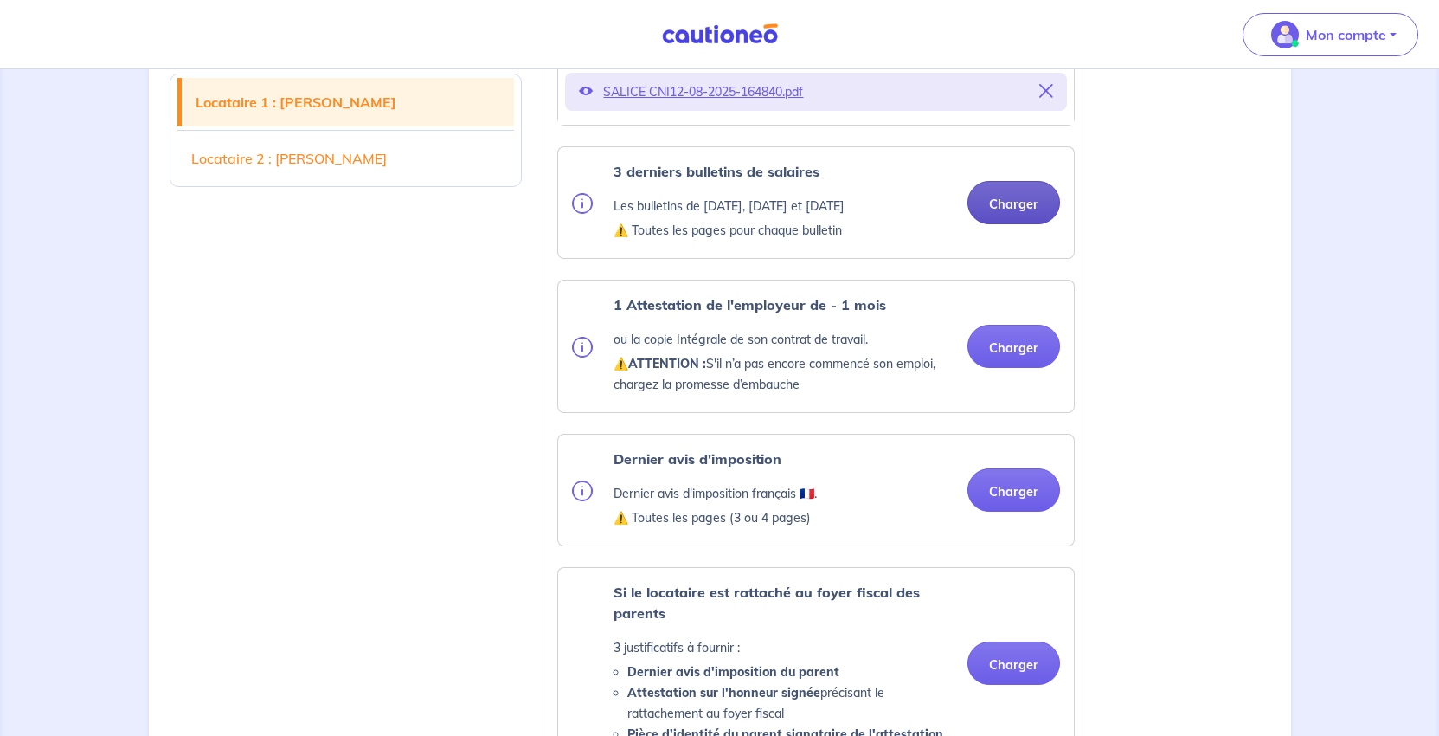
click at [1021, 224] on button "Charger" at bounding box center [1013, 202] width 93 height 43
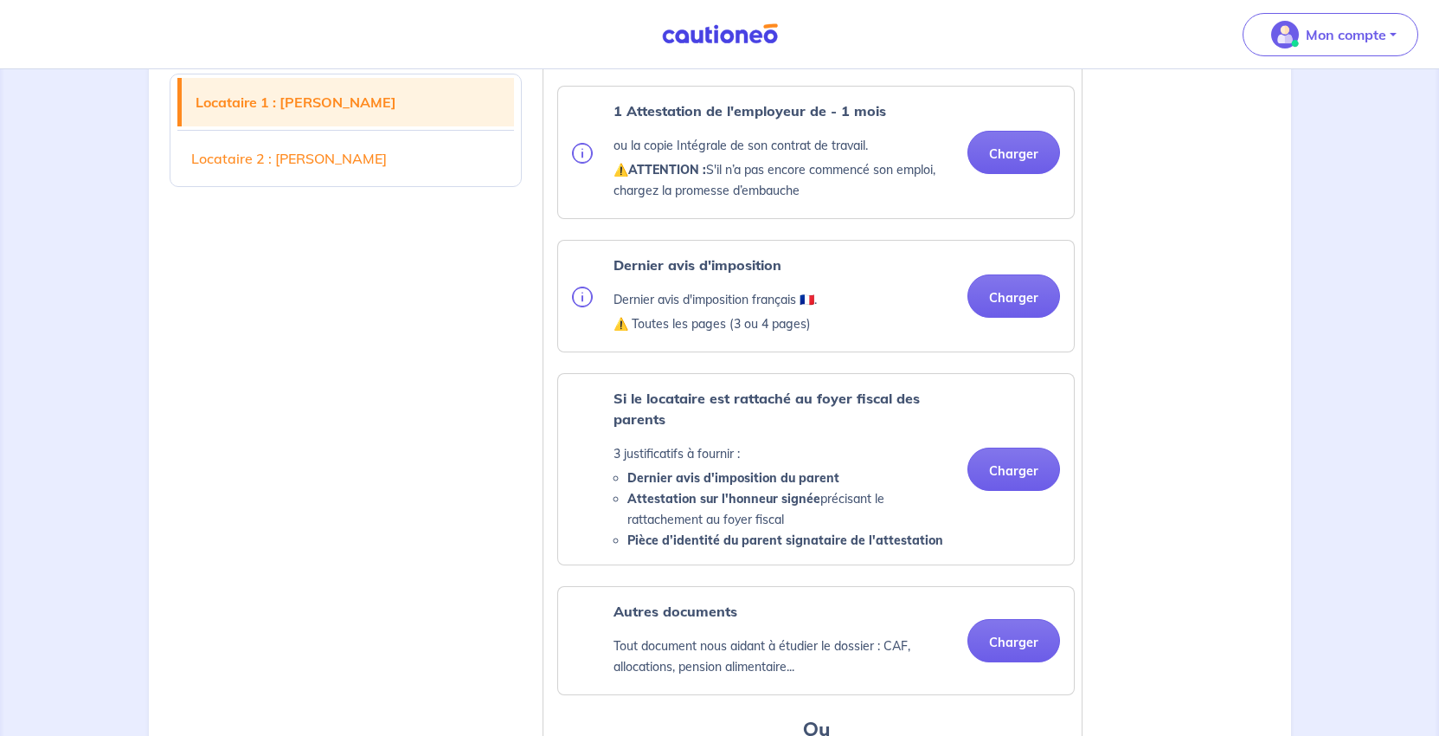
scroll to position [1038, 0]
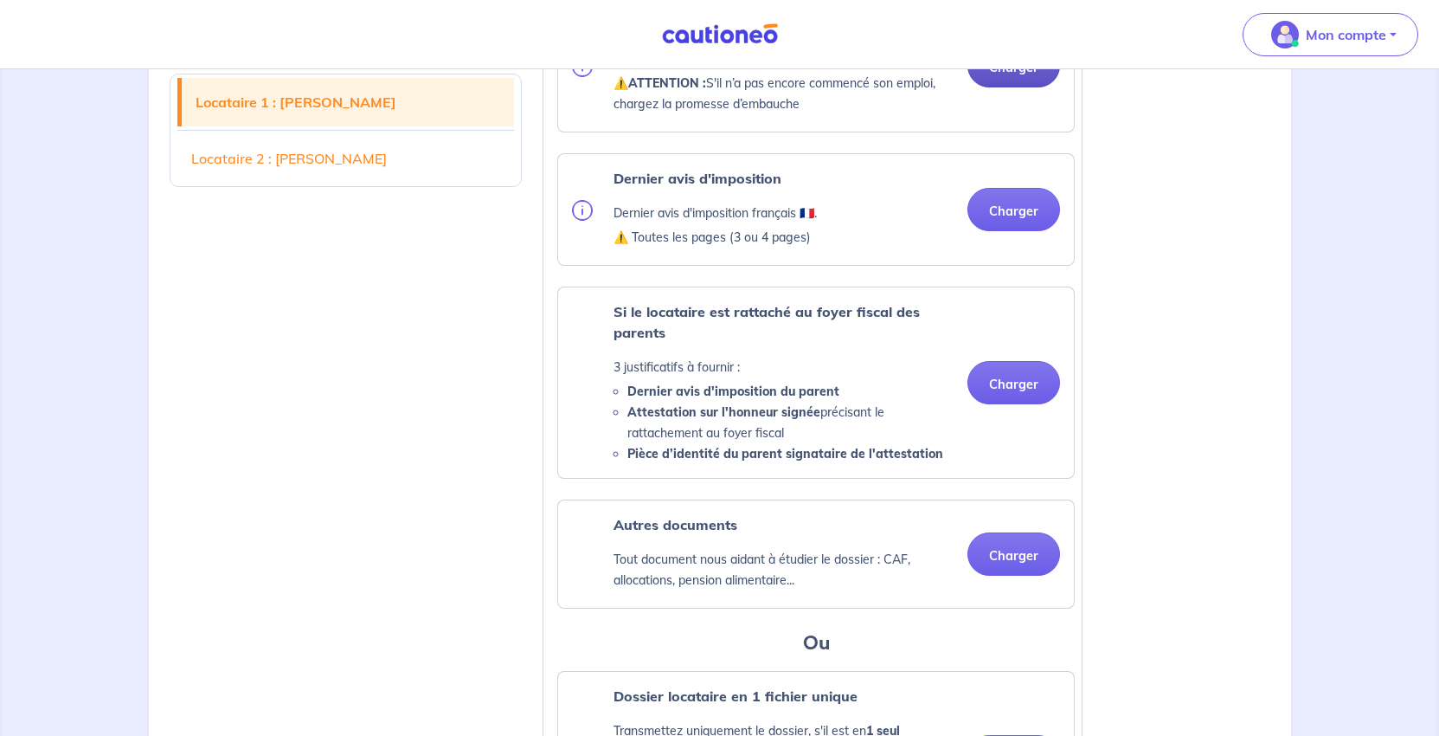
click at [1002, 87] on button "Charger" at bounding box center [1013, 65] width 93 height 43
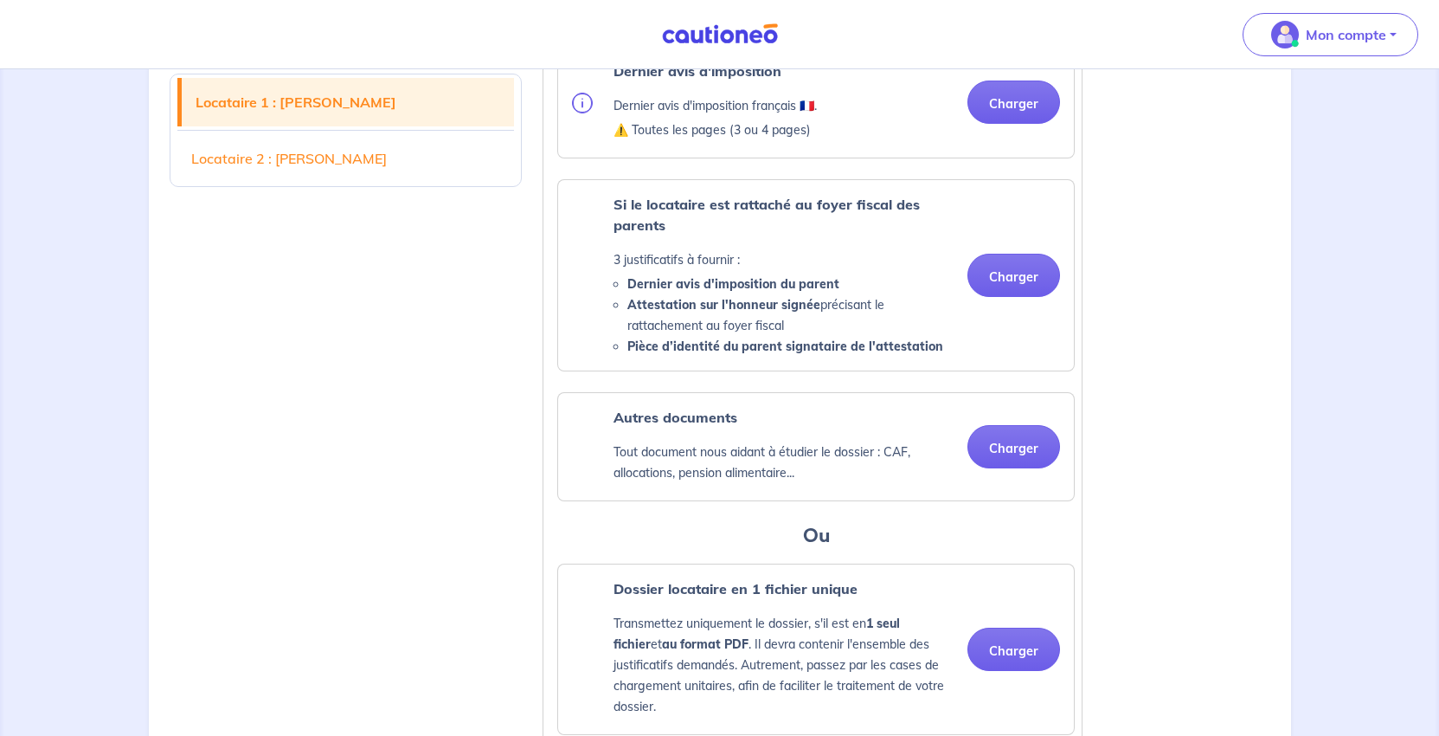
scroll to position [1298, 0]
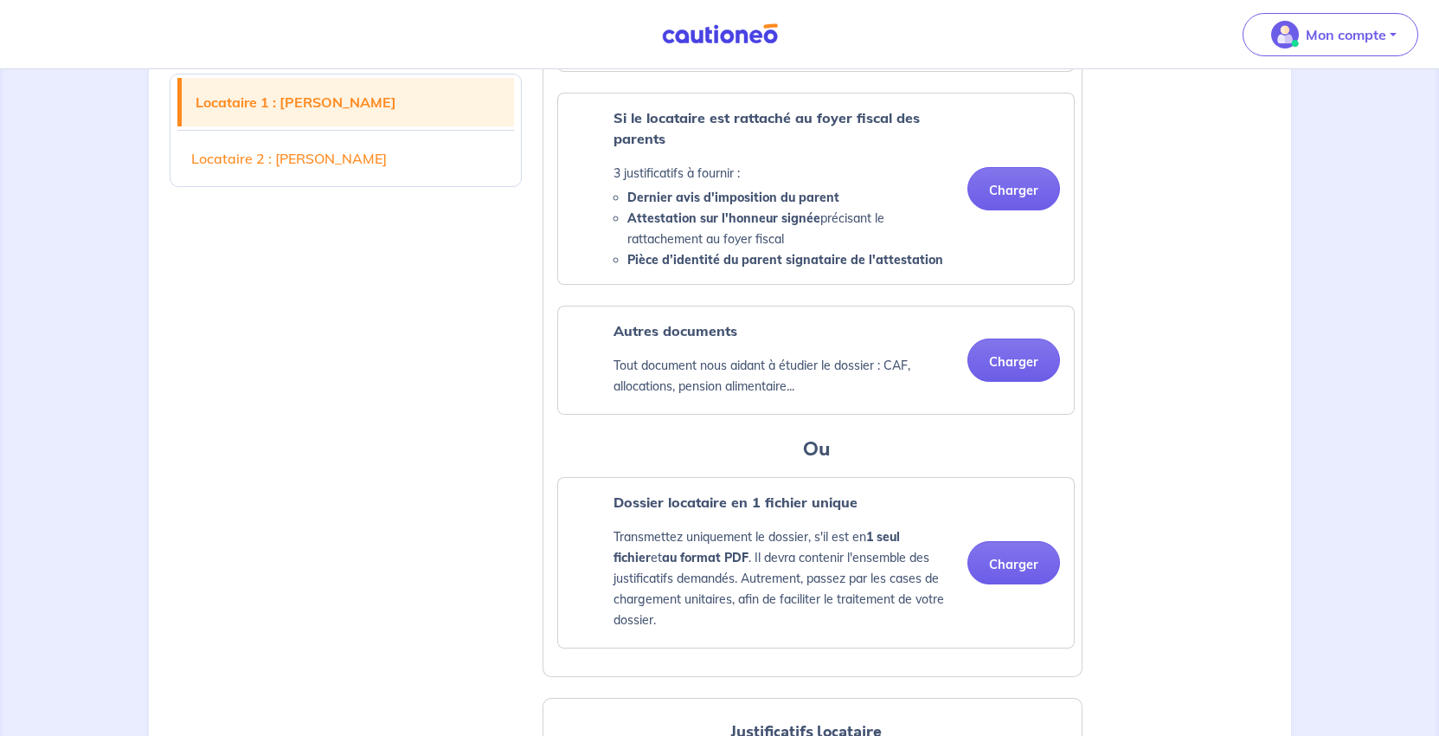
click at [993, 37] on button "Charger" at bounding box center [1013, 15] width 93 height 43
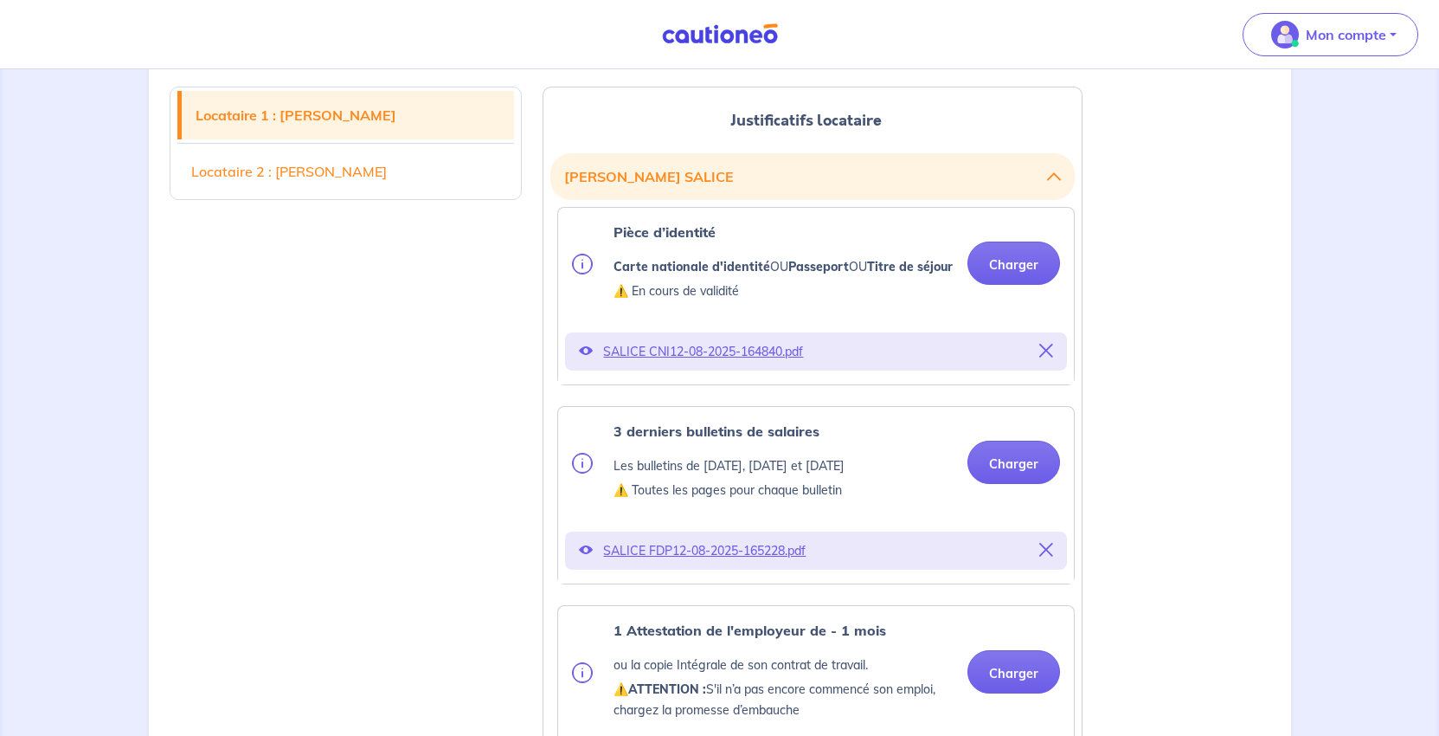
scroll to position [346, 0]
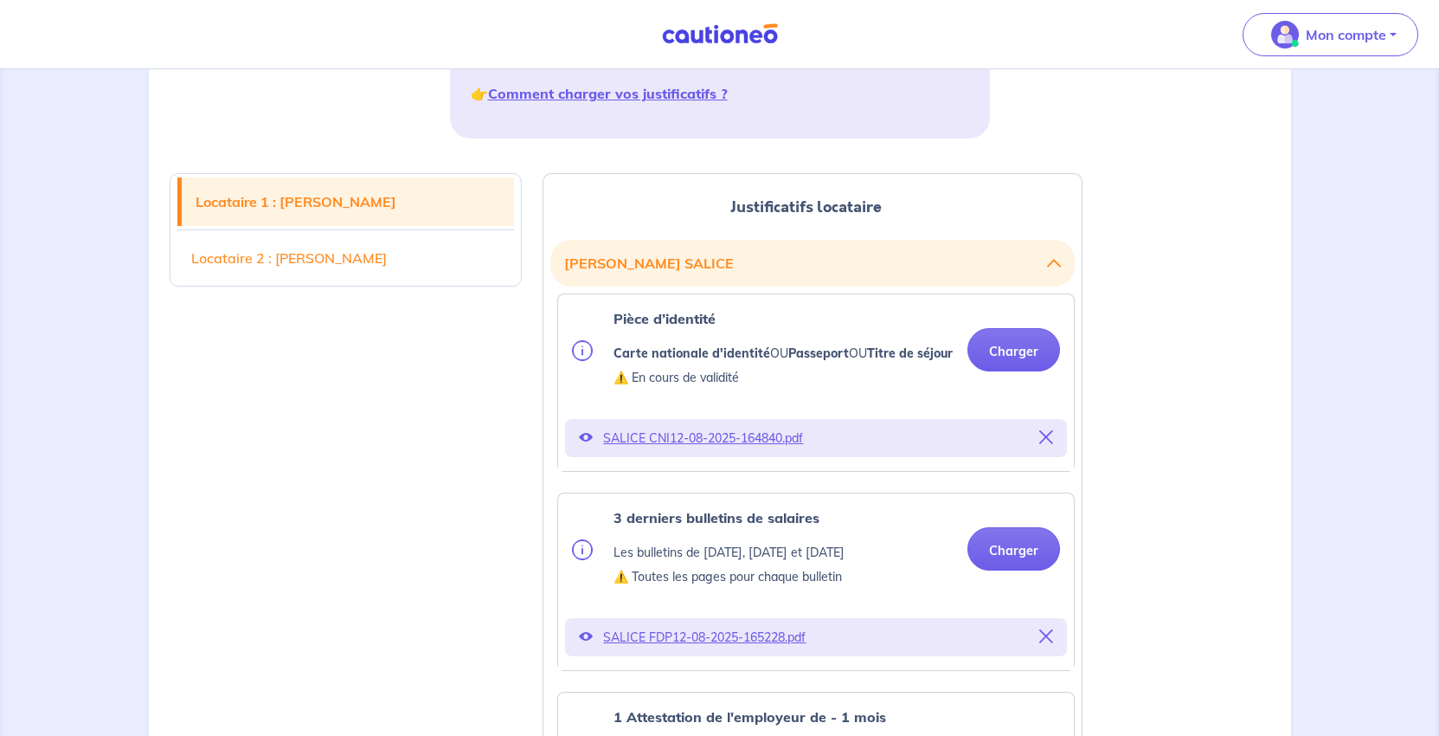
click at [321, 282] on link "Locataire 2 : Frédéric FELS" at bounding box center [345, 258] width 337 height 48
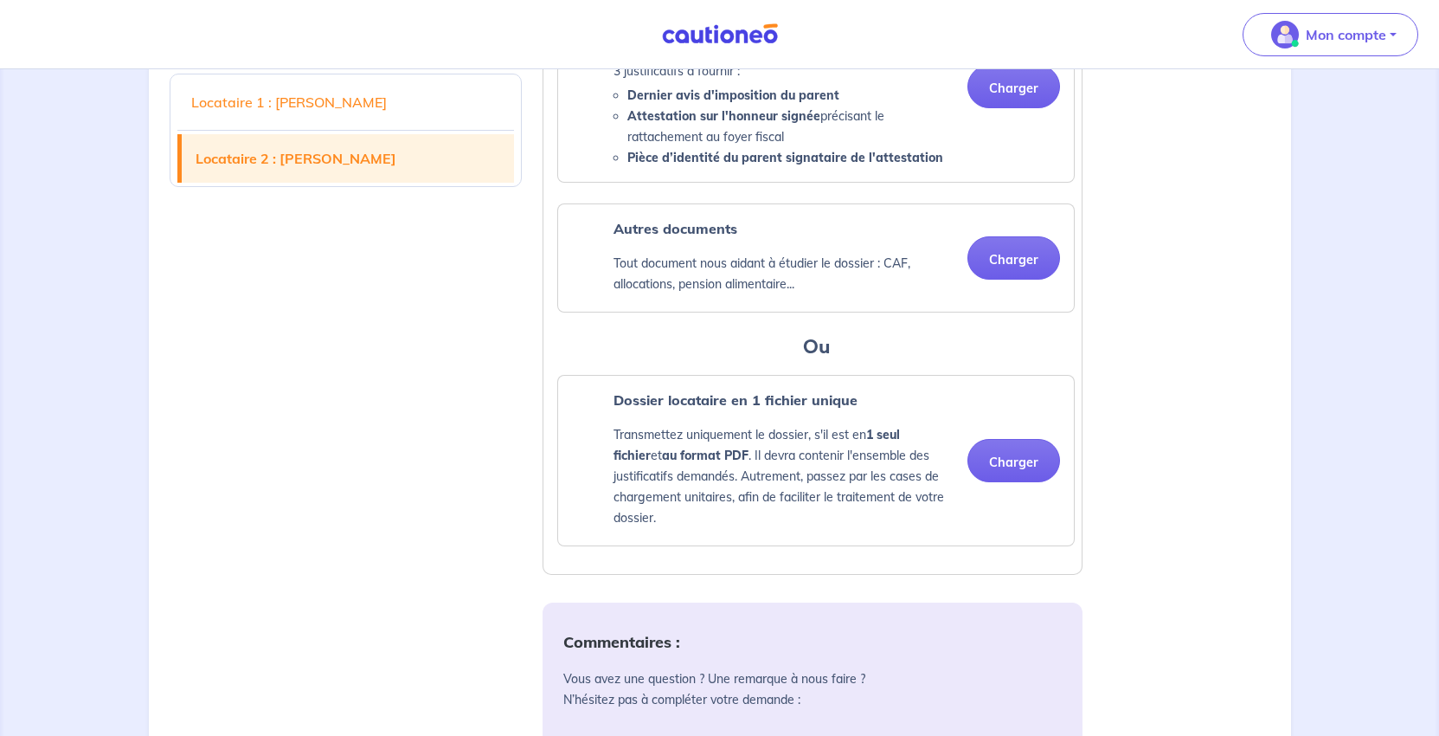
scroll to position [2984, 0]
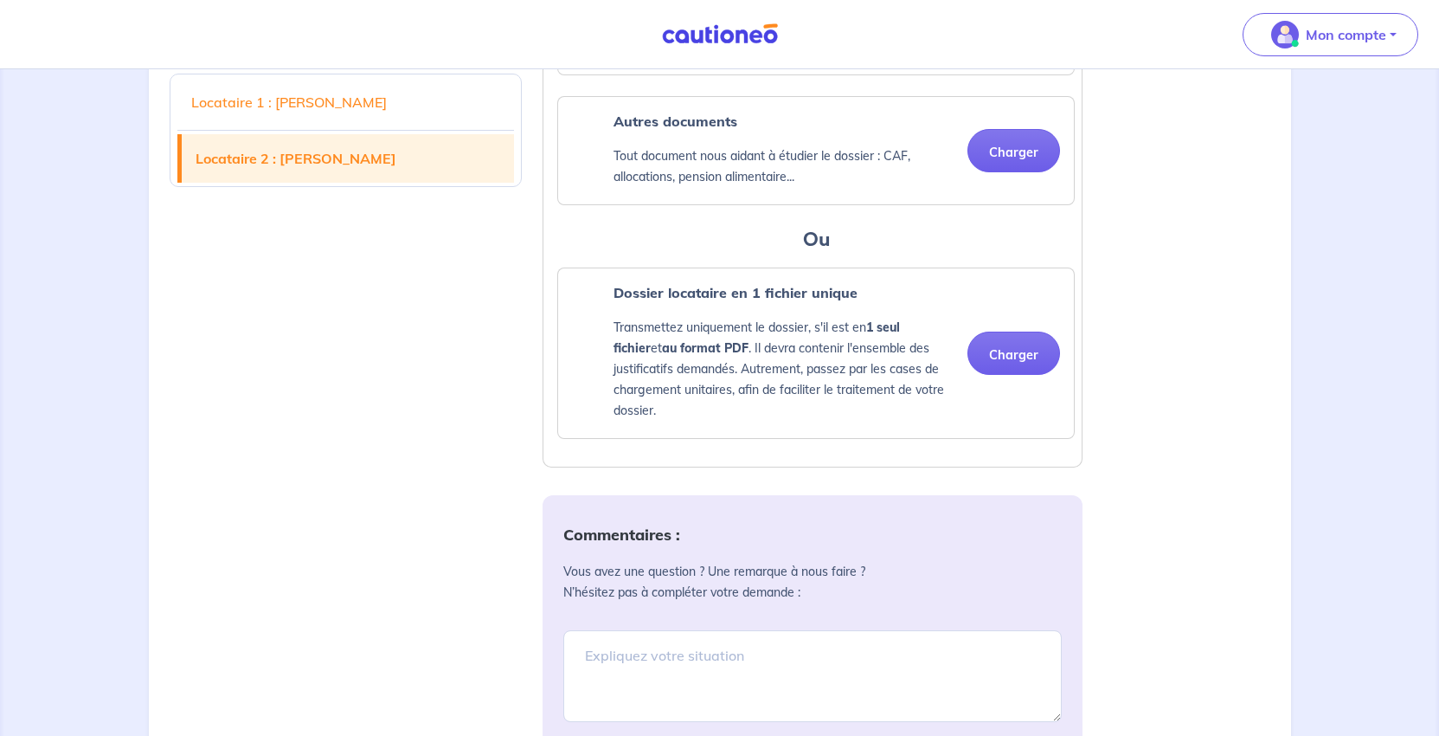
scroll to position [3243, 0]
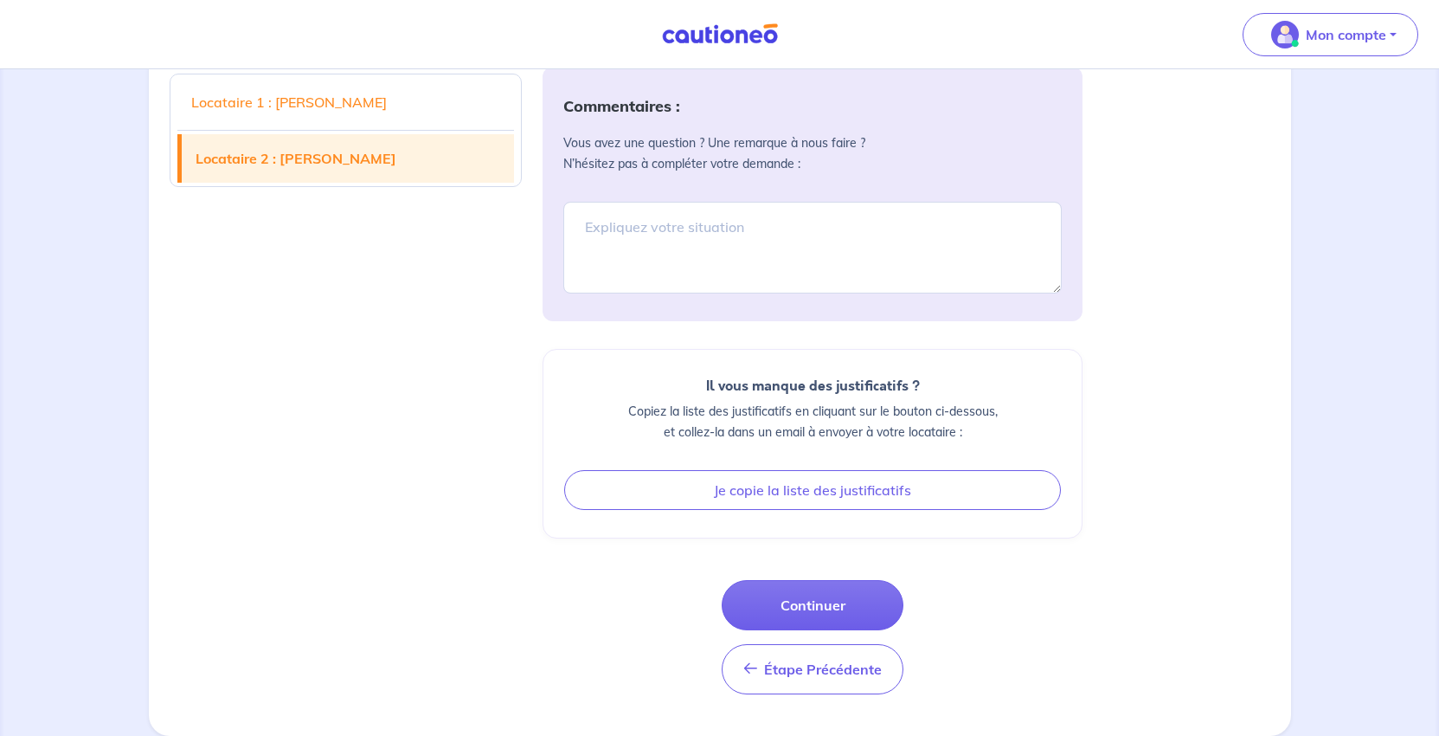
scroll to position [3676, 0]
click at [845, 630] on button "Continuer" at bounding box center [813, 605] width 182 height 50
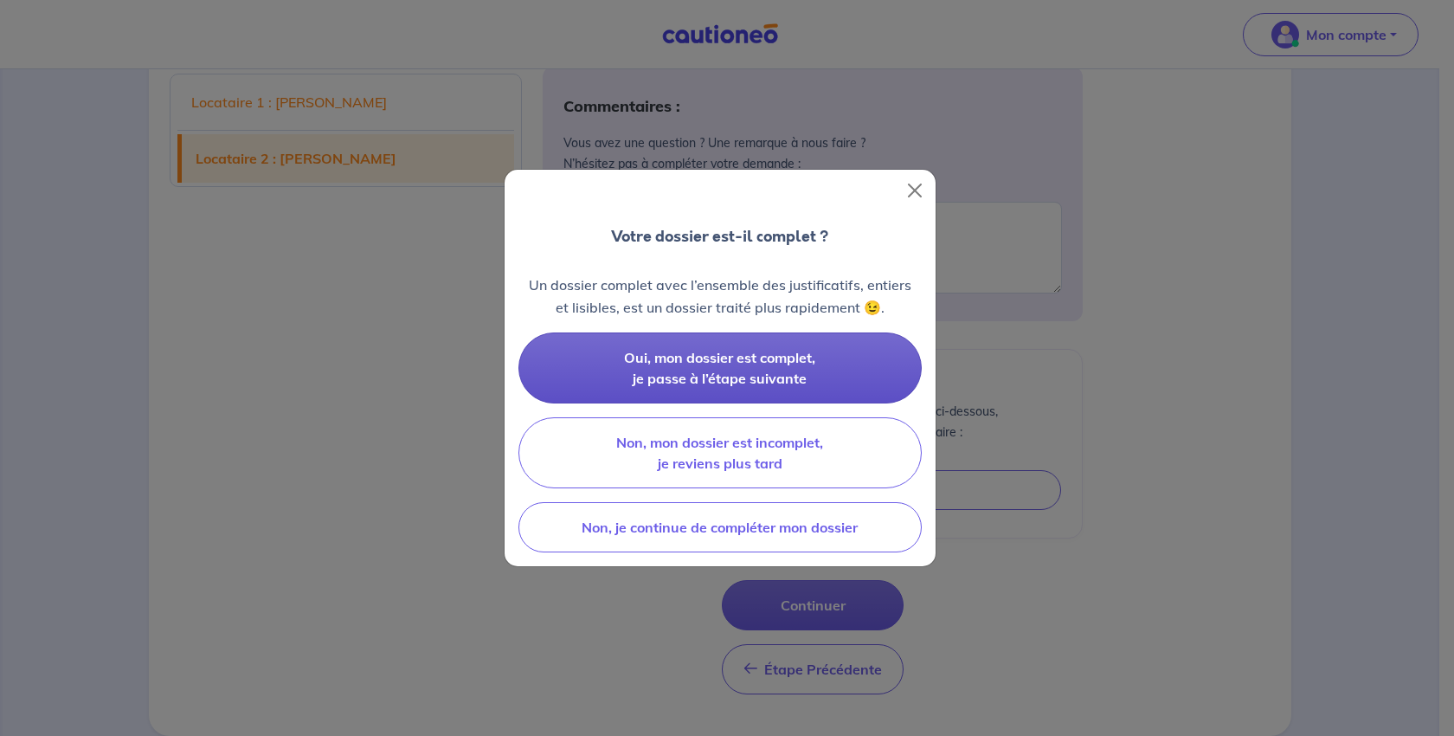
click at [727, 387] on span "Oui, mon dossier est complet, je passe à l’étape suivante" at bounding box center [719, 368] width 191 height 38
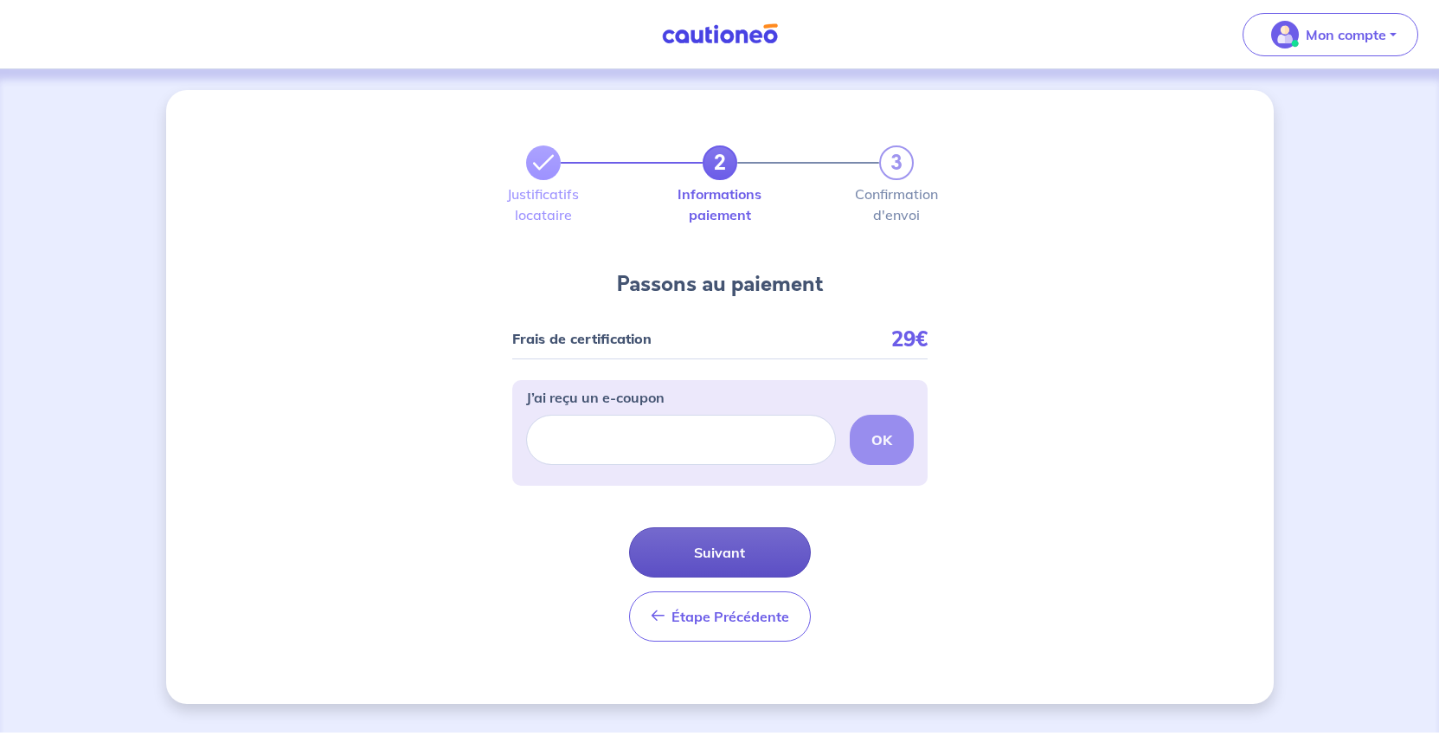
click at [743, 577] on button "Suivant" at bounding box center [720, 552] width 182 height 50
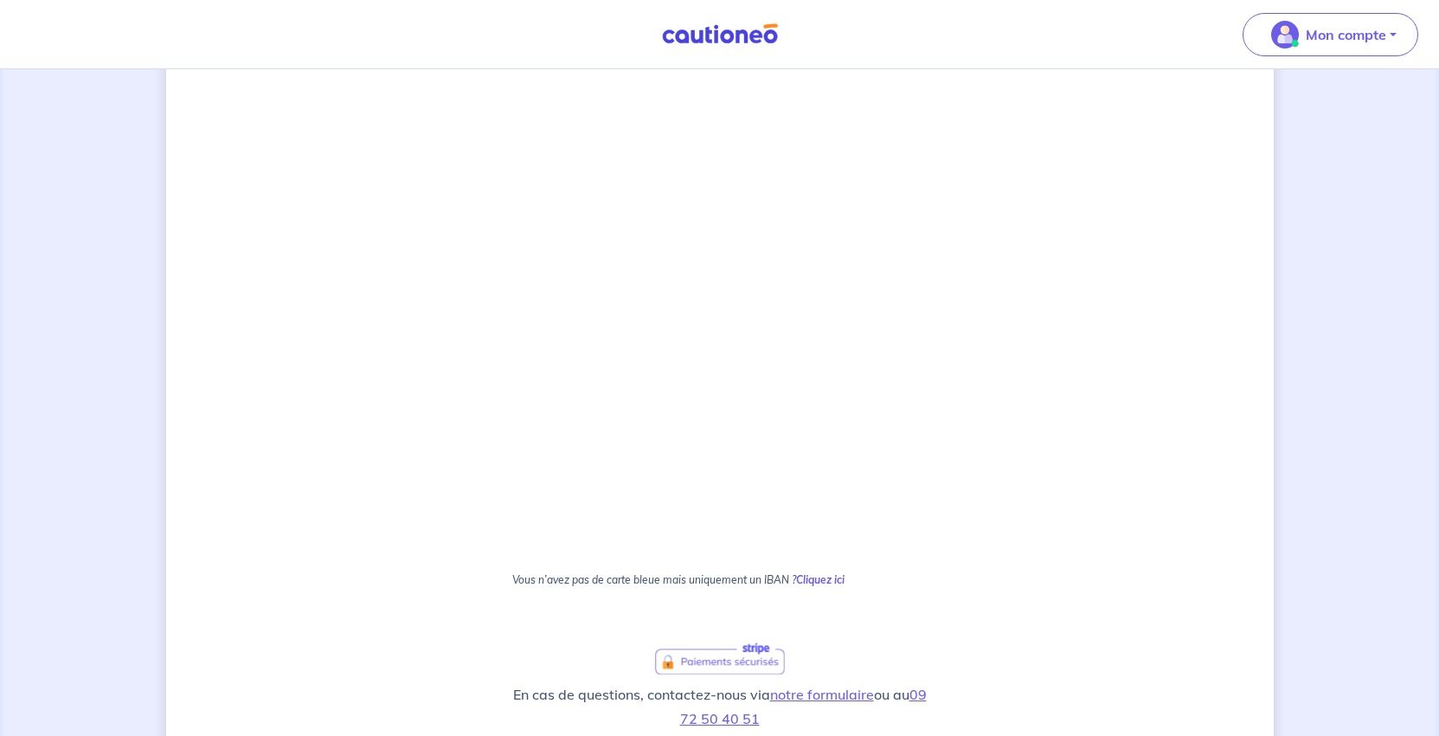
scroll to position [606, 0]
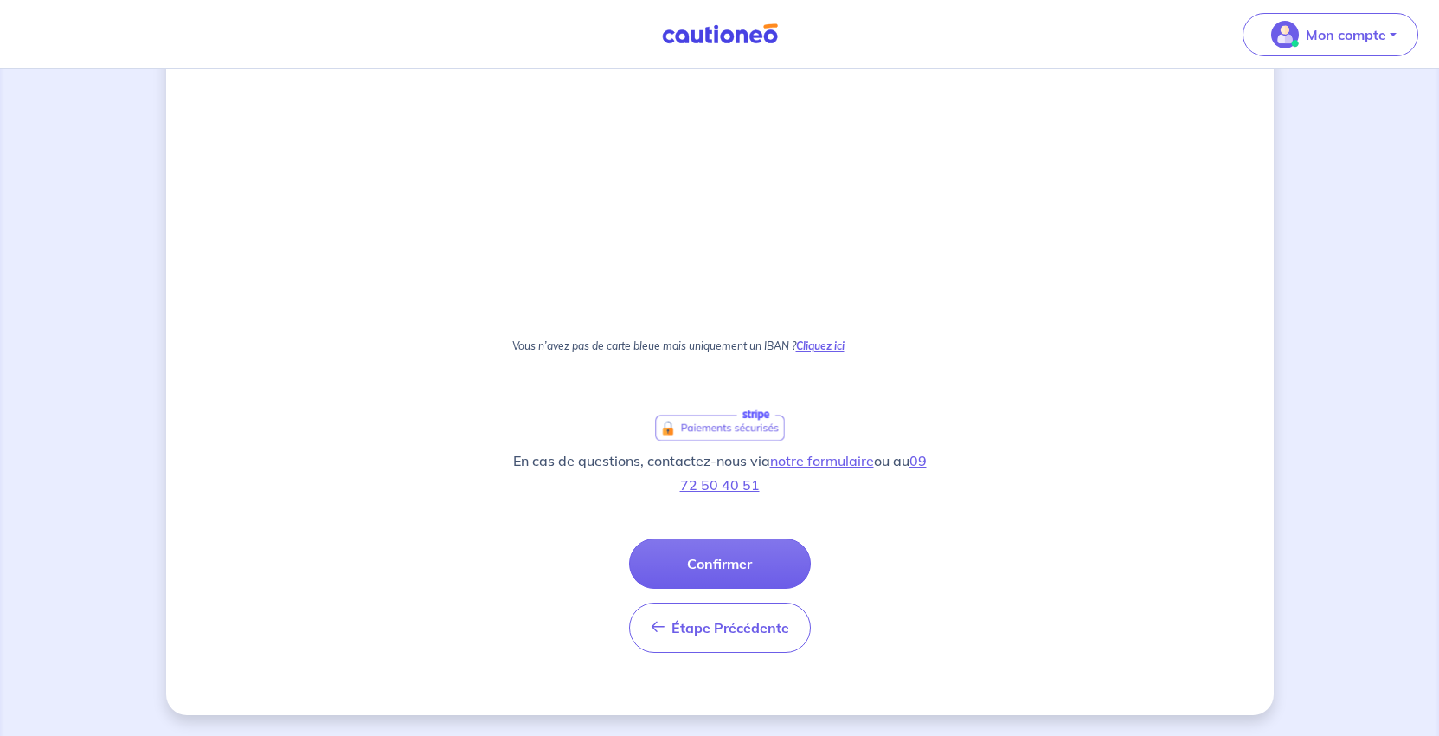
click at [845, 352] on strong "Cliquez ici" at bounding box center [820, 345] width 48 height 13
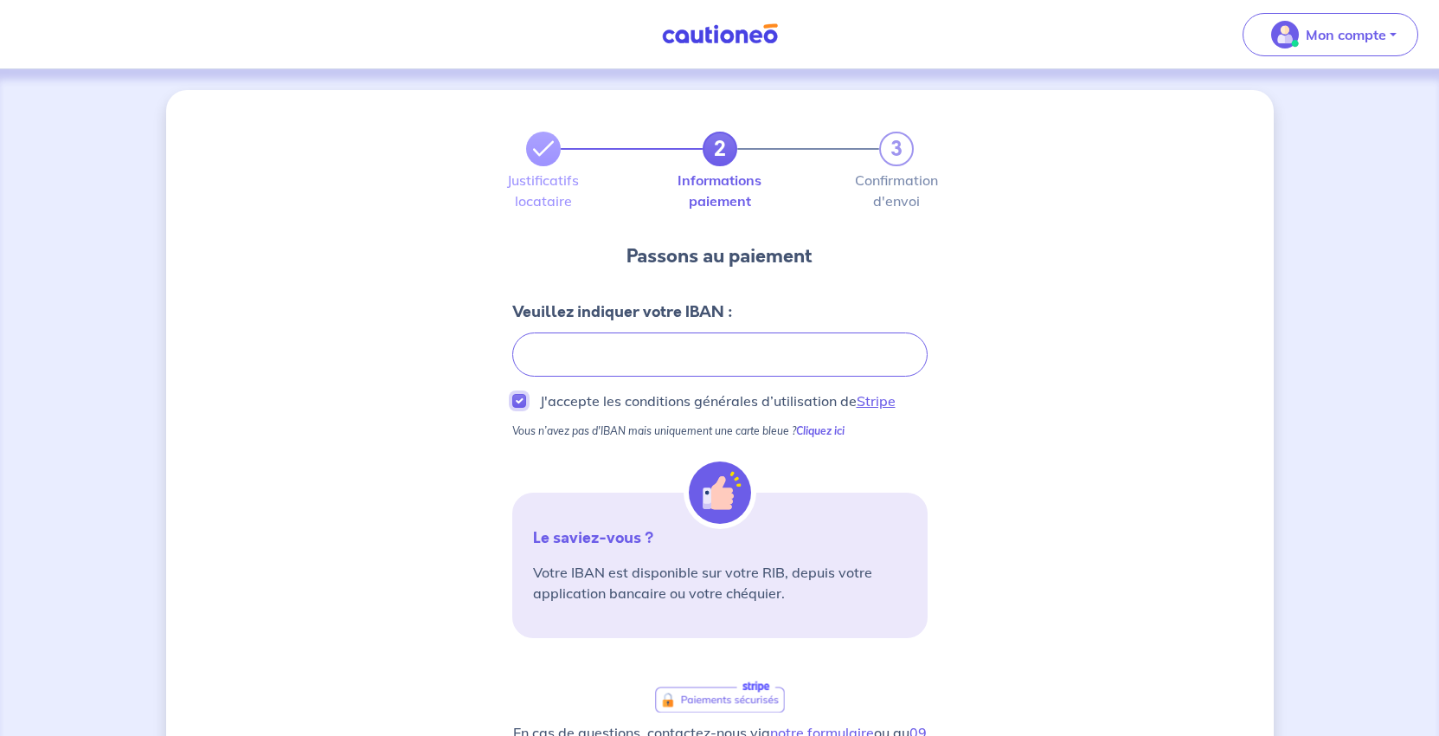
click at [512, 408] on input "J'accepte les conditions générales d’utilisation de Stripe" at bounding box center [519, 401] width 14 height 14
checkbox input "true"
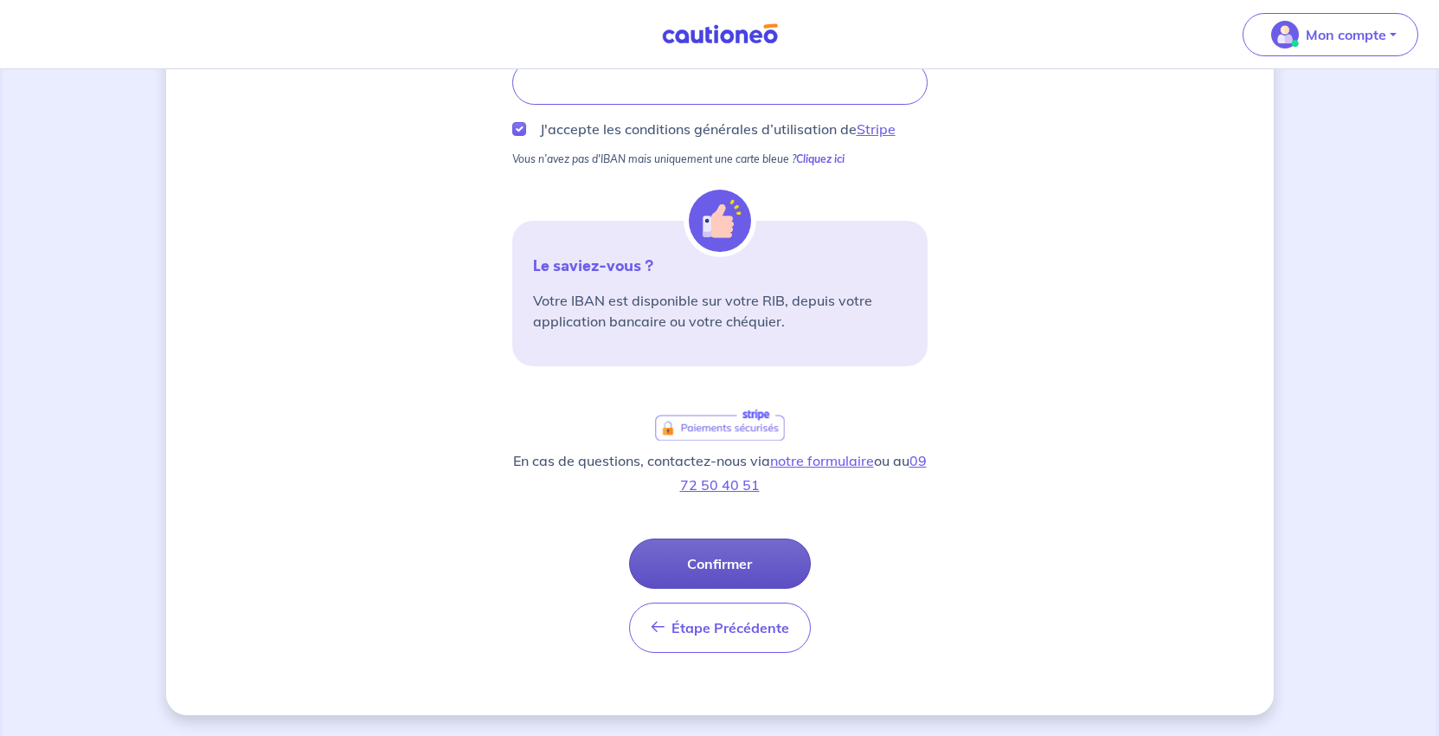
click at [756, 588] on button "Confirmer" at bounding box center [720, 563] width 182 height 50
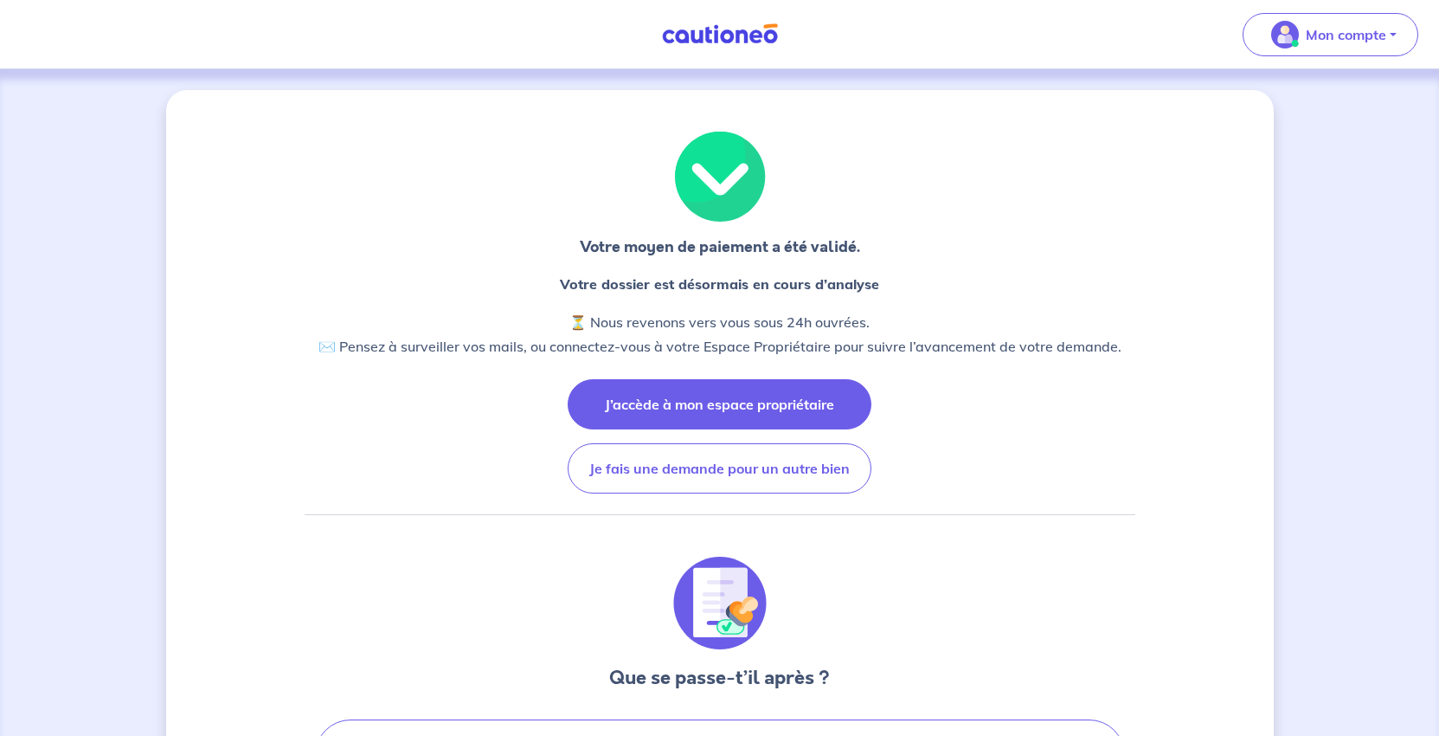
click at [713, 429] on button "J’accède à mon espace propriétaire" at bounding box center [720, 404] width 304 height 50
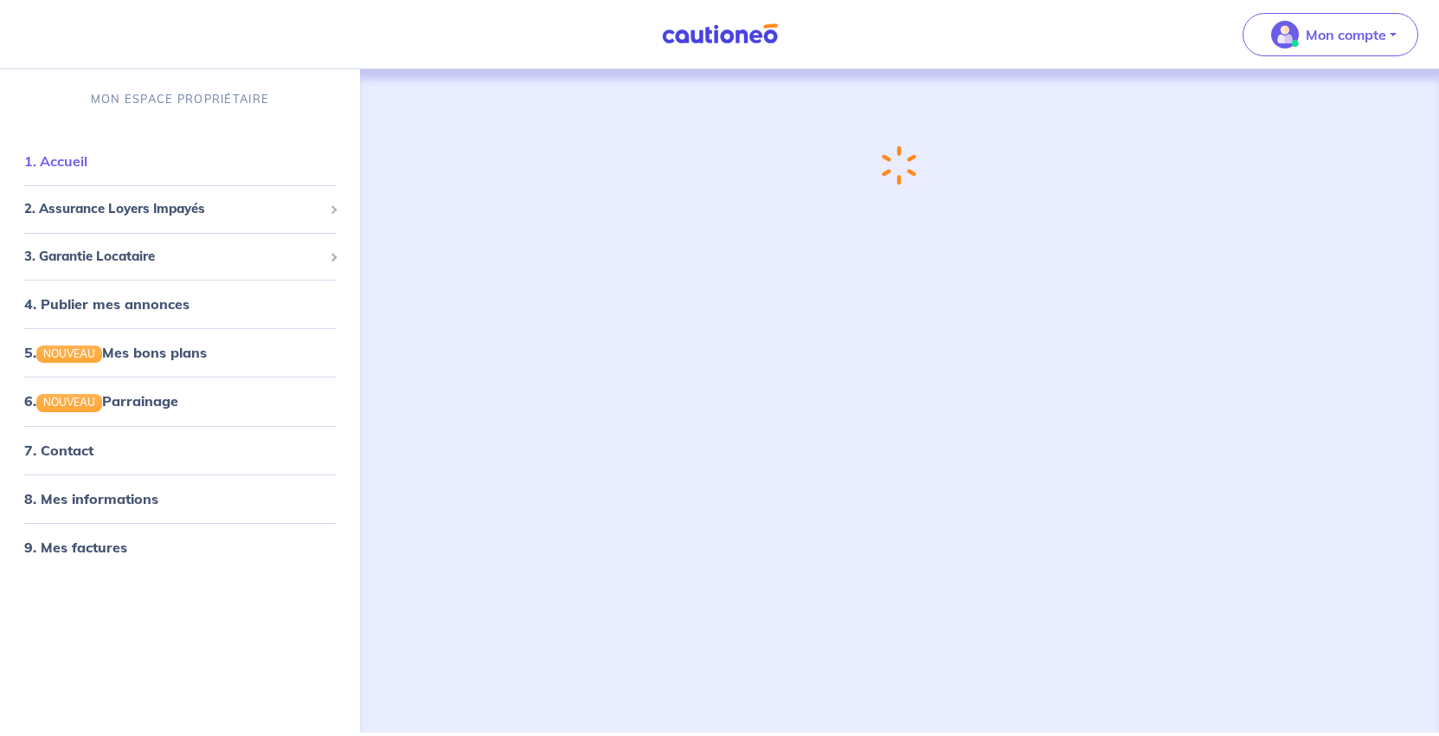
click at [72, 170] on link "1. Accueil" at bounding box center [55, 160] width 63 height 17
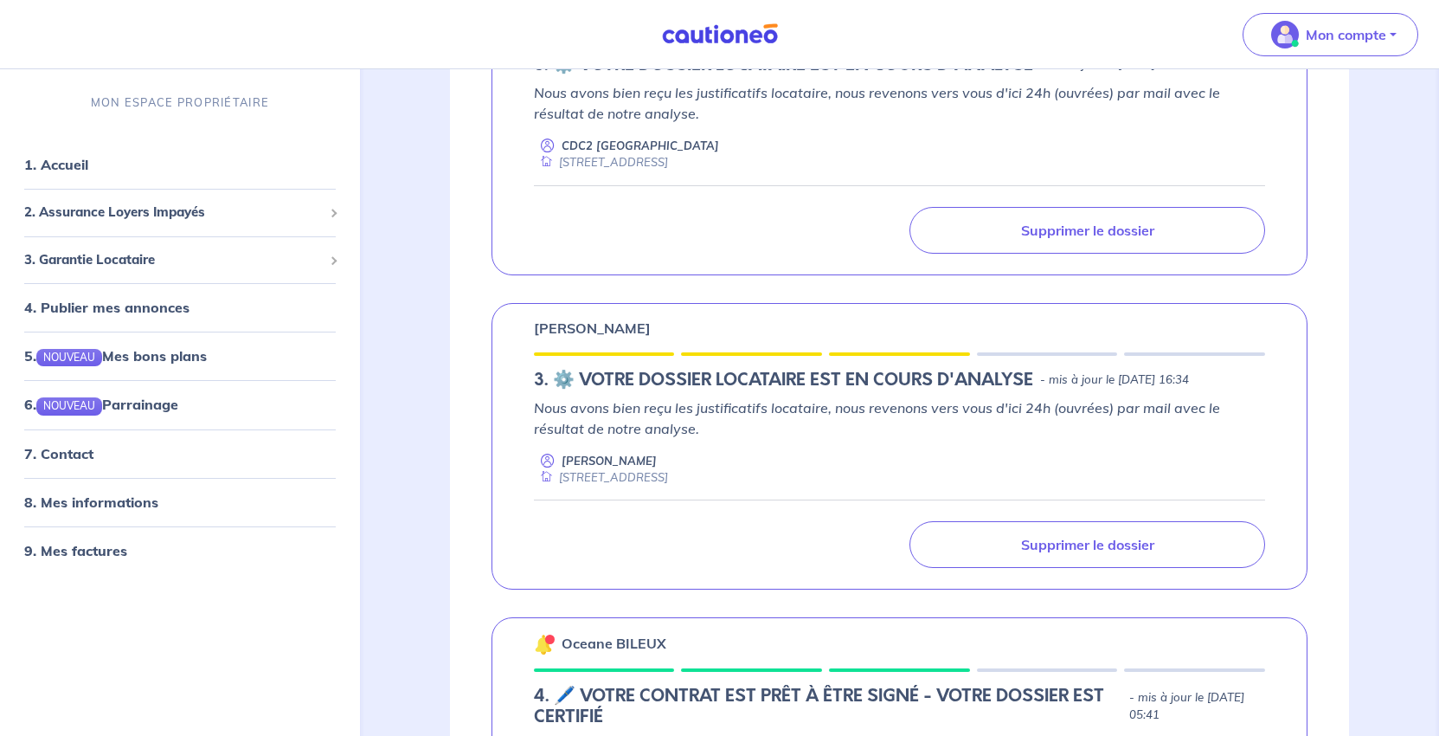
scroll to position [433, 0]
